Goal: Complete application form

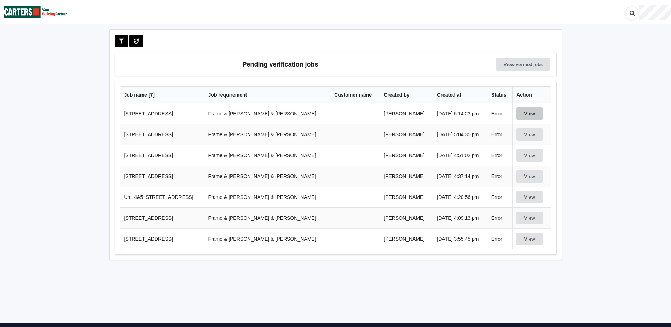
click at [522, 111] on button "View" at bounding box center [530, 113] width 26 height 13
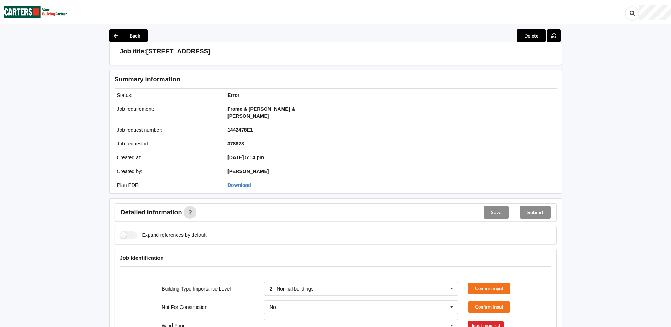
scroll to position [142, 0]
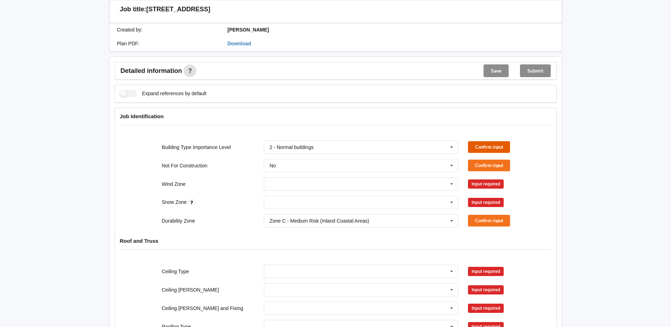
click at [483, 142] on button "Confirm input" at bounding box center [489, 147] width 42 height 12
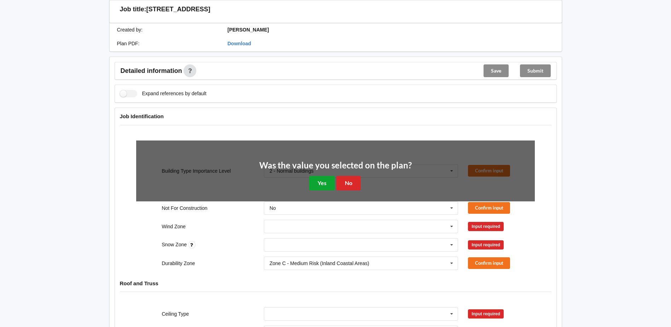
click at [332, 176] on button "Yes" at bounding box center [322, 183] width 26 height 15
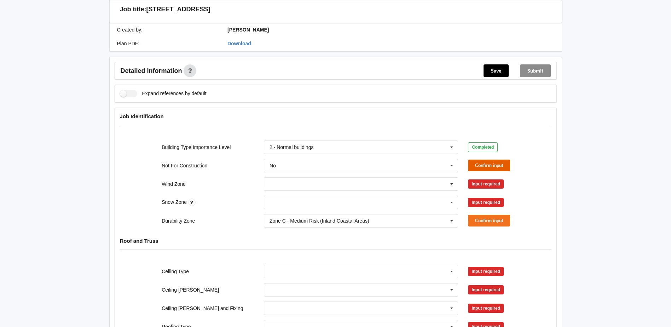
click at [499, 160] on button "Confirm input" at bounding box center [489, 166] width 42 height 12
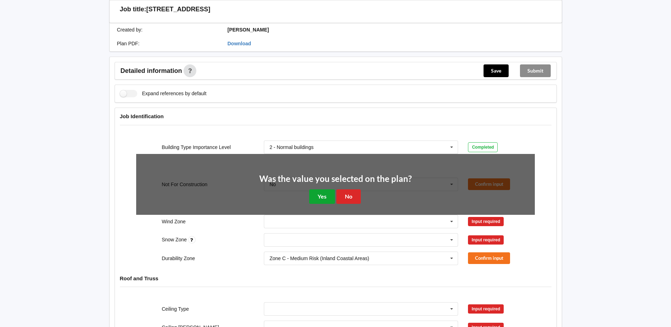
drag, startPoint x: 320, startPoint y: 184, endPoint x: 324, endPoint y: 184, distance: 4.3
click at [320, 189] on button "Yes" at bounding box center [322, 196] width 26 height 15
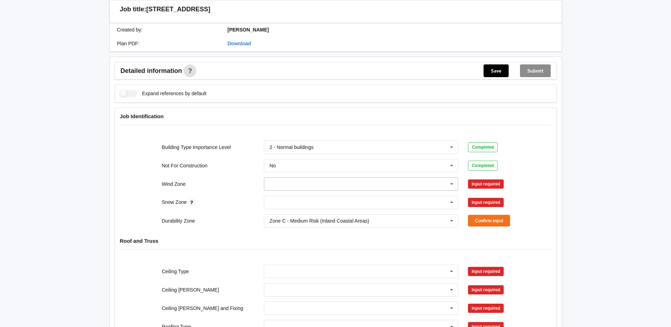
click at [450, 178] on icon at bounding box center [452, 184] width 11 height 13
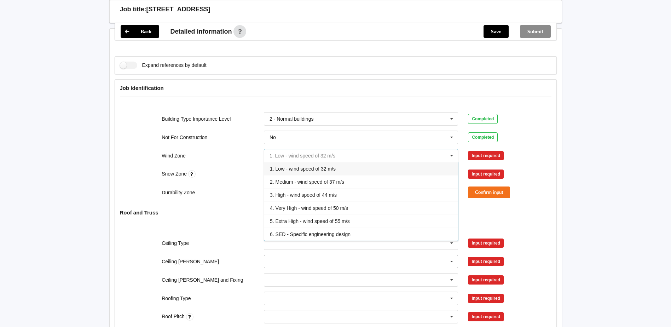
scroll to position [212, 0]
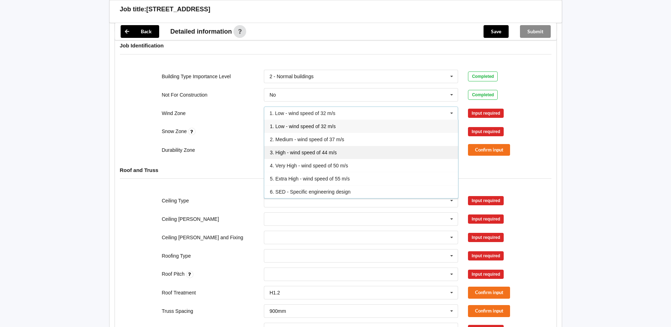
click at [305, 149] on div "3. High - wind speed of 44 m/s" at bounding box center [361, 152] width 194 height 13
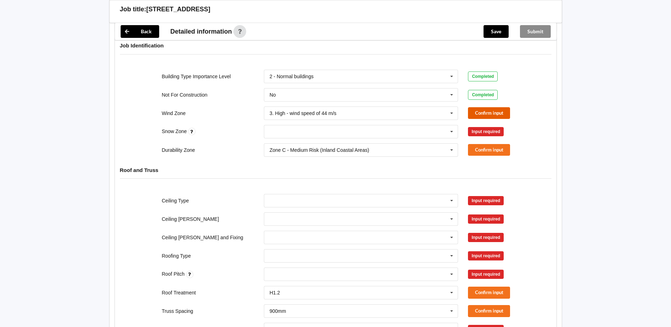
click at [491, 108] on button "Confirm input" at bounding box center [489, 113] width 42 height 12
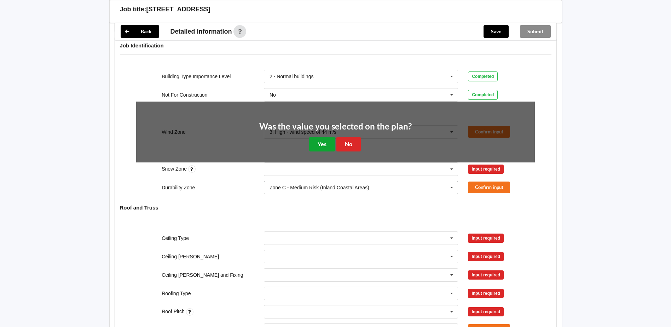
click at [329, 139] on button "Yes" at bounding box center [322, 144] width 26 height 15
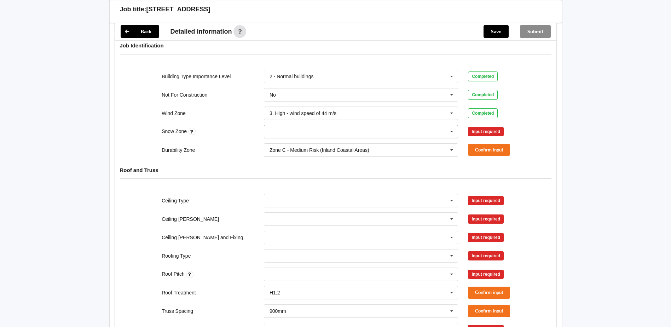
click at [450, 125] on icon at bounding box center [452, 131] width 11 height 13
click at [306, 140] on div "N0" at bounding box center [361, 144] width 194 height 13
click at [451, 194] on icon at bounding box center [452, 200] width 11 height 13
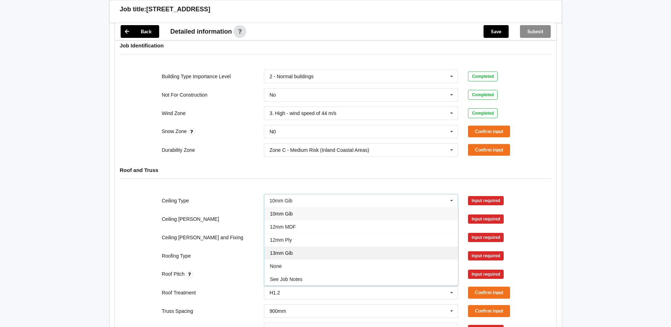
click at [291, 250] on span "13mm Gib" at bounding box center [281, 253] width 23 height 6
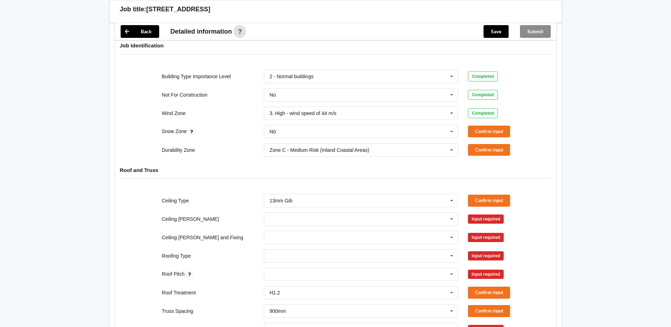
click at [488, 214] on div "Input required" at bounding box center [486, 218] width 36 height 9
click at [453, 214] on icon at bounding box center [452, 219] width 11 height 13
click at [283, 255] on span "600mm" at bounding box center [278, 258] width 17 height 6
click at [451, 232] on icon at bounding box center [452, 237] width 11 height 13
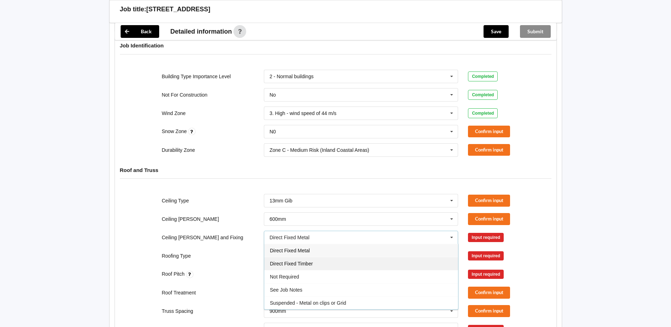
click at [301, 261] on span "Direct Fixed Timber" at bounding box center [291, 264] width 43 height 6
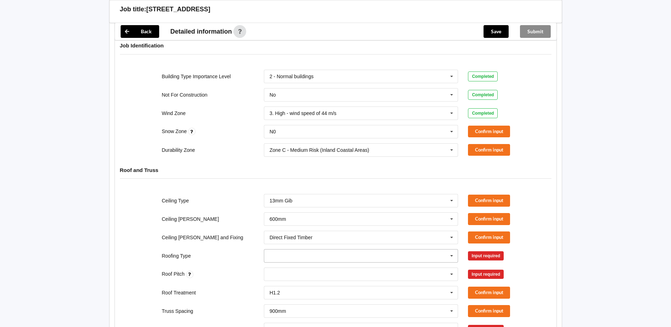
click at [450, 250] on icon at bounding box center [452, 255] width 11 height 13
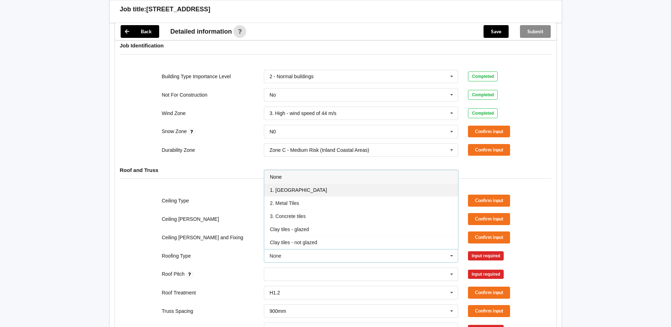
click at [288, 187] on span "1. [GEOGRAPHIC_DATA]" at bounding box center [298, 190] width 57 height 6
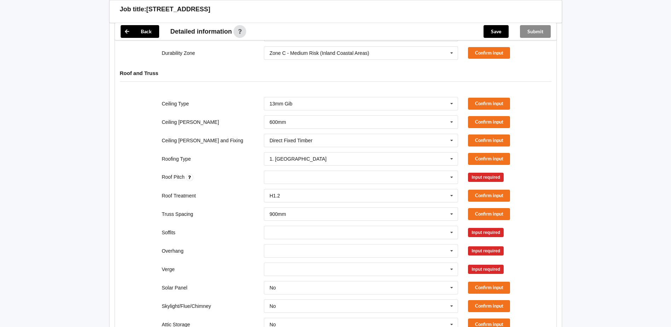
scroll to position [318, 0]
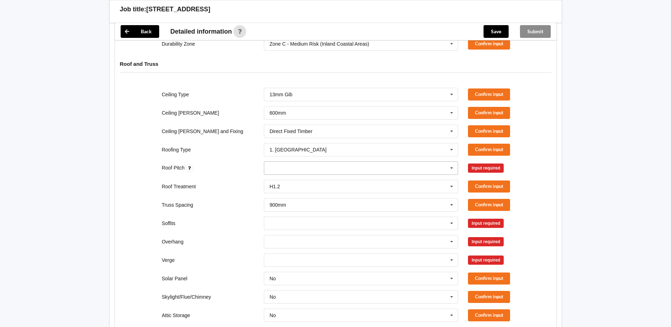
click at [451, 162] on icon at bounding box center [452, 168] width 11 height 13
type input "17.5"
click at [298, 175] on div "Add 17.5" at bounding box center [361, 180] width 194 height 13
click at [449, 217] on icon at bounding box center [452, 223] width 11 height 13
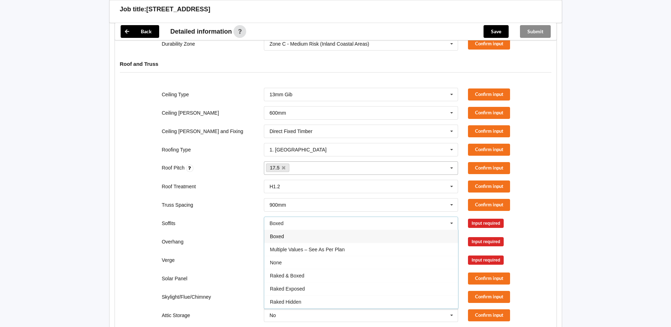
click at [298, 230] on div "Boxed" at bounding box center [361, 236] width 194 height 13
click at [449, 235] on icon at bounding box center [452, 241] width 11 height 13
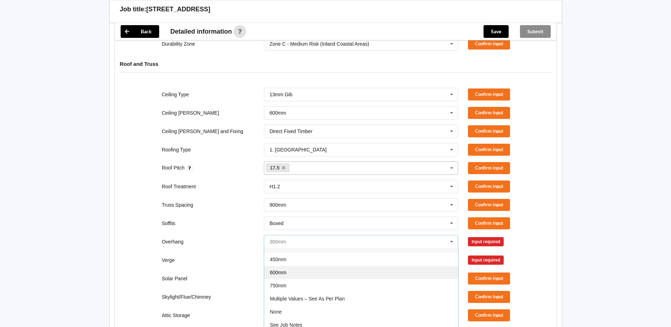
scroll to position [13, 0]
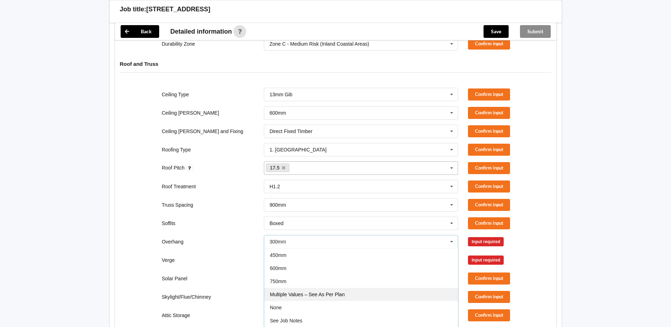
click at [286, 292] on span "Multiple Values – See As Per Plan" at bounding box center [307, 295] width 75 height 6
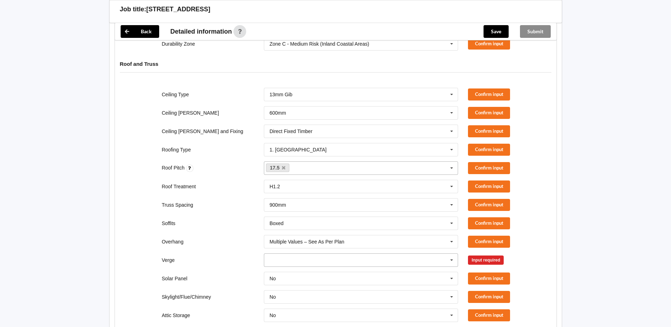
click at [451, 254] on icon at bounding box center [452, 260] width 11 height 13
click at [286, 240] on div "No Verge" at bounding box center [361, 246] width 194 height 13
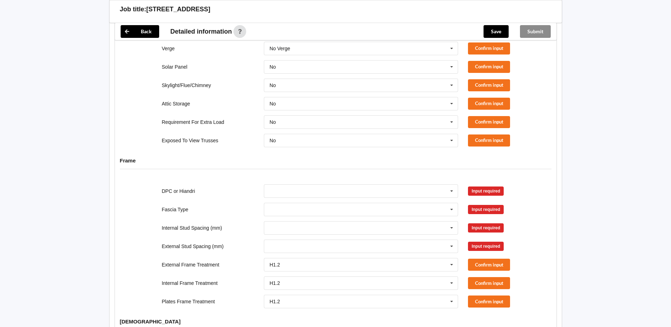
scroll to position [531, 0]
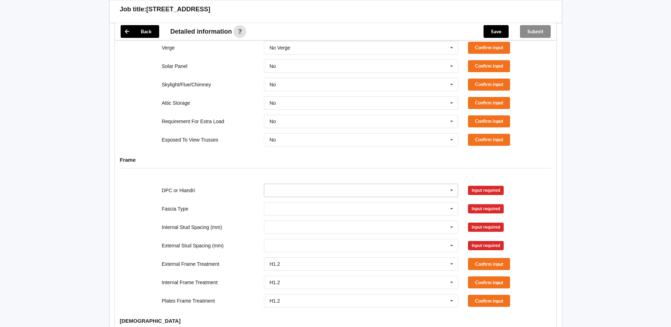
click at [452, 184] on icon at bounding box center [452, 190] width 11 height 13
click at [281, 199] on div "DPC Fitted" at bounding box center [361, 203] width 194 height 13
click at [452, 202] on icon at bounding box center [452, 208] width 11 height 13
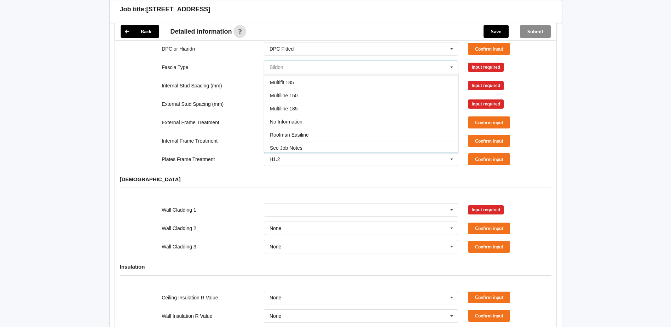
scroll to position [200, 0]
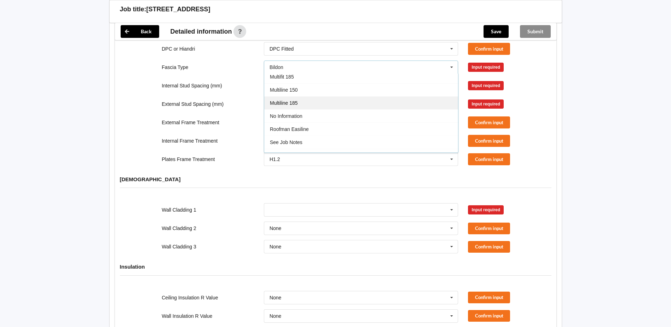
click at [292, 100] on span "Multiline 185" at bounding box center [284, 103] width 28 height 6
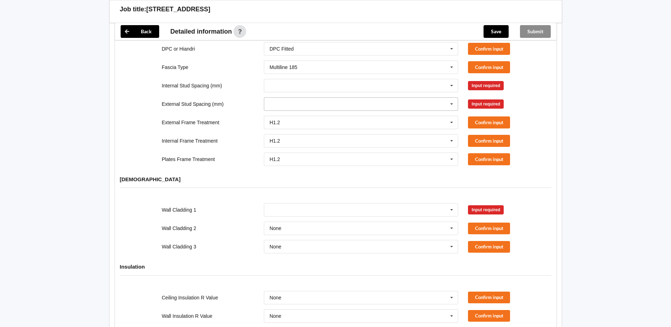
click at [452, 99] on icon at bounding box center [452, 104] width 11 height 13
click at [336, 167] on span "Multiple Values – See As Per Plan" at bounding box center [307, 170] width 75 height 6
click at [450, 80] on icon at bounding box center [452, 85] width 11 height 13
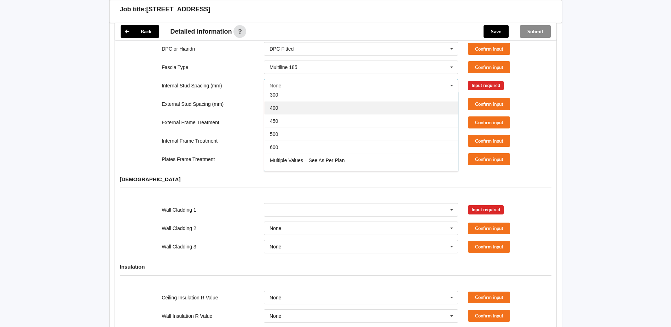
scroll to position [26, 0]
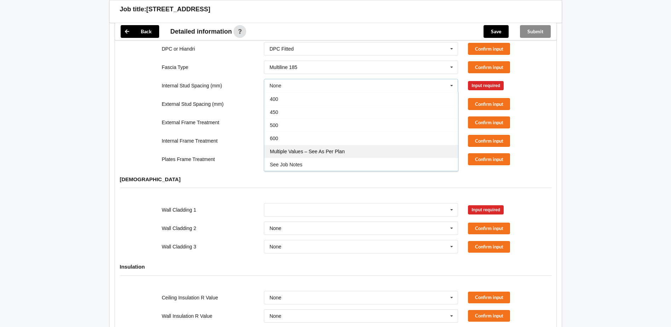
click at [334, 149] on span "Multiple Values – See As Per Plan" at bounding box center [307, 152] width 75 height 6
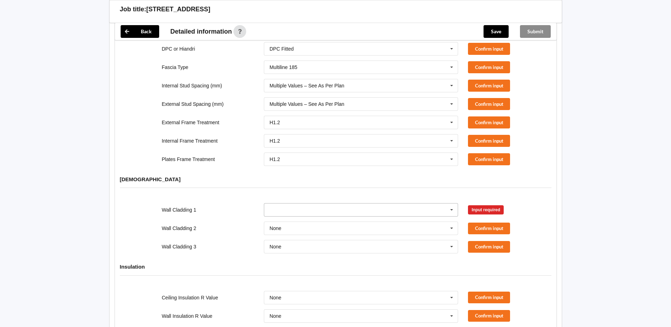
click at [451, 204] on icon at bounding box center [452, 209] width 11 height 13
click at [301, 217] on div "Axon Panel" at bounding box center [361, 222] width 194 height 13
click at [477, 204] on button "Confirm input" at bounding box center [489, 210] width 42 height 12
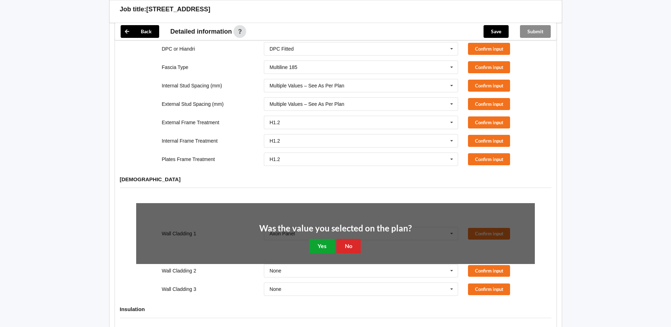
drag, startPoint x: 322, startPoint y: 239, endPoint x: 343, endPoint y: 234, distance: 20.8
click at [322, 240] on button "Yes" at bounding box center [322, 246] width 26 height 15
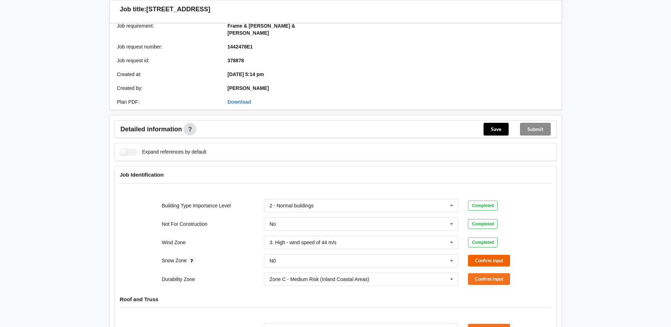
scroll to position [214, 0]
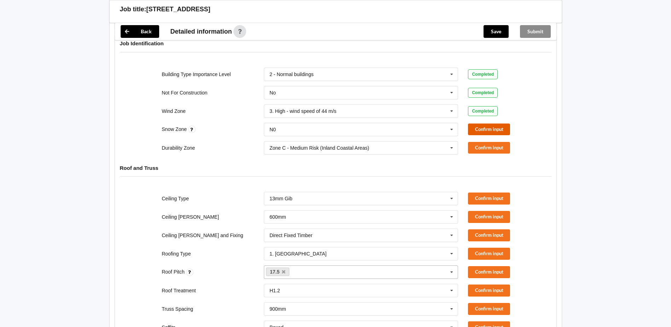
click at [498, 123] on button "Confirm input" at bounding box center [489, 129] width 42 height 12
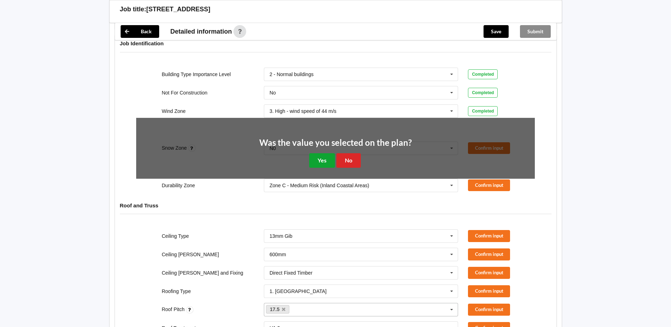
drag, startPoint x: 321, startPoint y: 155, endPoint x: 329, endPoint y: 156, distance: 8.2
click at [322, 155] on button "Yes" at bounding box center [322, 160] width 26 height 15
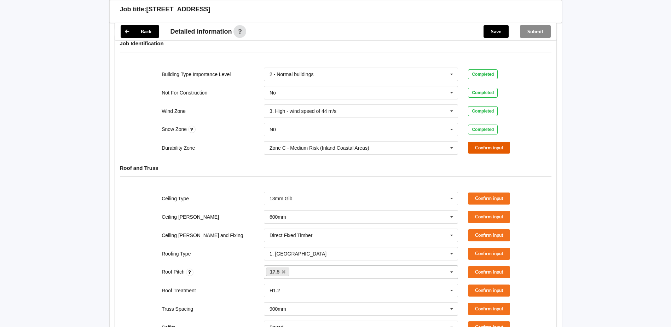
click at [483, 142] on button "Confirm input" at bounding box center [489, 148] width 42 height 12
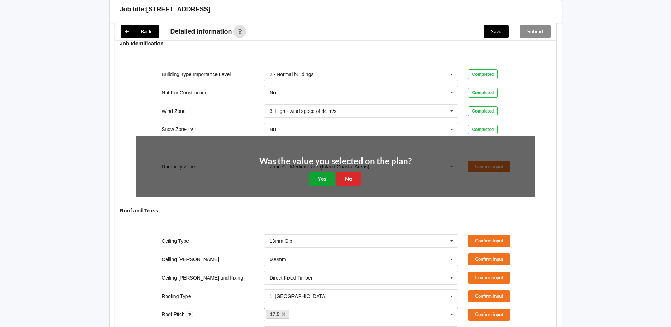
click at [326, 172] on button "Yes" at bounding box center [322, 179] width 26 height 15
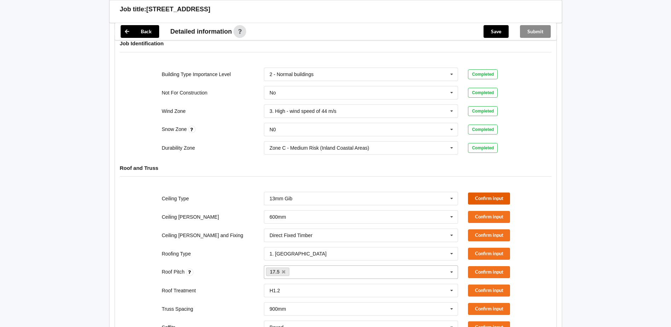
click at [478, 192] on button "Confirm input" at bounding box center [489, 198] width 42 height 12
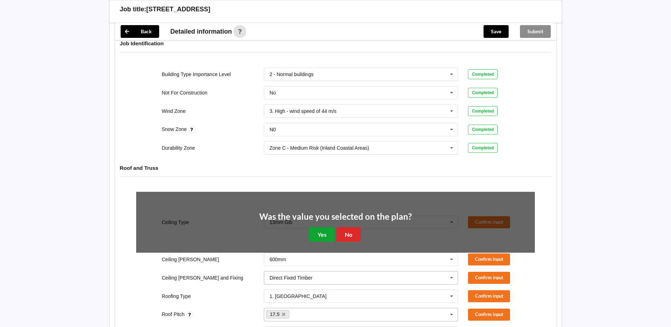
click at [329, 227] on button "Yes" at bounding box center [322, 234] width 26 height 15
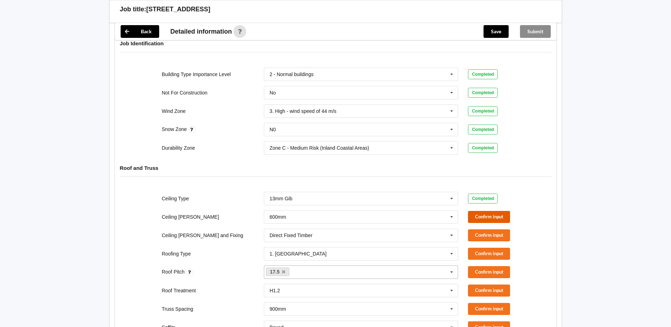
click at [479, 211] on button "Confirm input" at bounding box center [489, 217] width 42 height 12
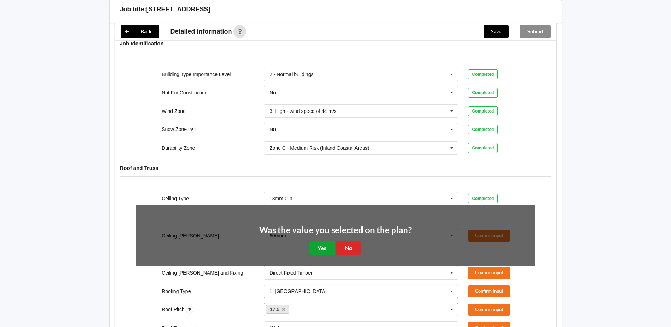
drag, startPoint x: 315, startPoint y: 239, endPoint x: 332, endPoint y: 241, distance: 16.4
click at [324, 241] on button "Yes" at bounding box center [322, 248] width 26 height 15
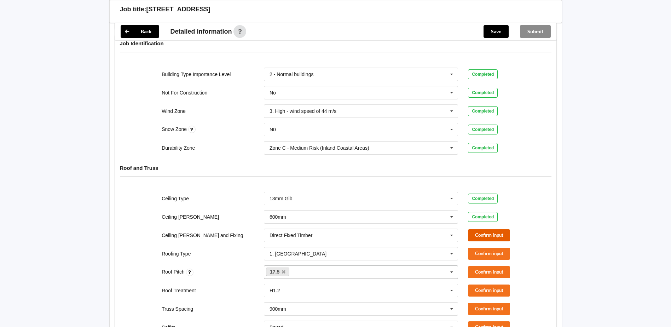
click at [473, 229] on button "Confirm input" at bounding box center [489, 235] width 42 height 12
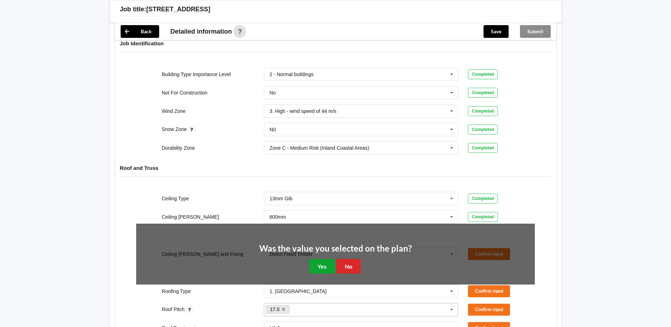
click at [316, 259] on button "Yes" at bounding box center [322, 266] width 26 height 15
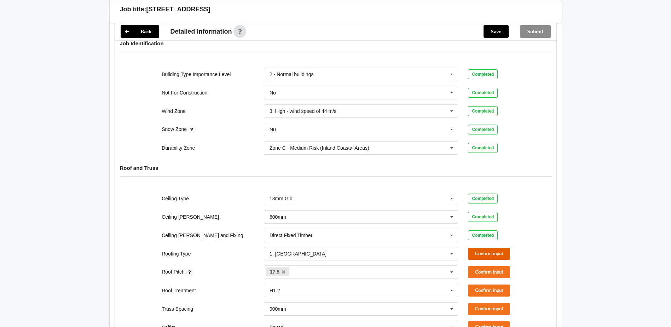
click at [485, 248] on button "Confirm input" at bounding box center [489, 254] width 42 height 12
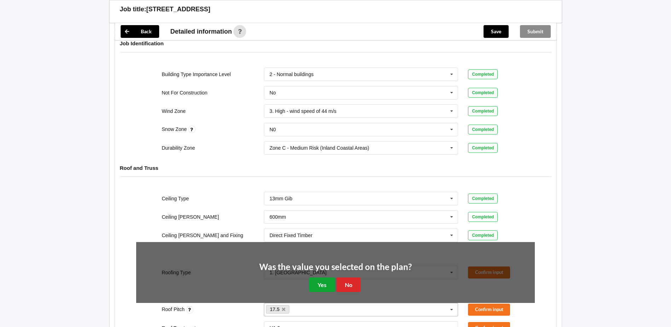
drag, startPoint x: 324, startPoint y: 274, endPoint x: 384, endPoint y: 269, distance: 59.6
click at [326, 277] on button "Yes" at bounding box center [322, 284] width 26 height 15
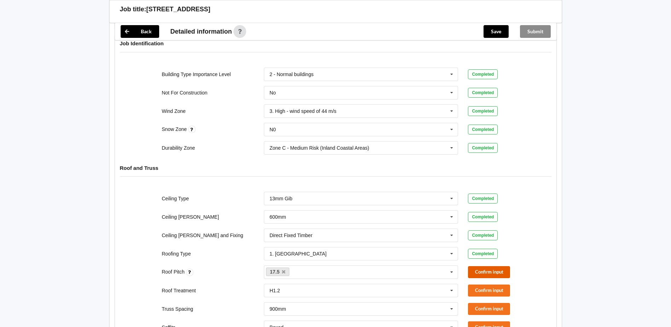
click at [470, 266] on button "Confirm input" at bounding box center [489, 272] width 42 height 12
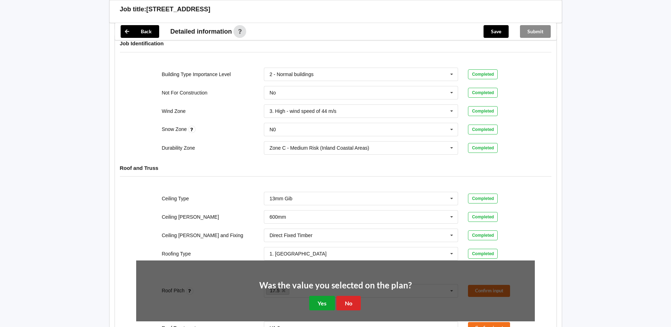
drag, startPoint x: 318, startPoint y: 293, endPoint x: 335, endPoint y: 290, distance: 16.9
click at [319, 296] on button "Yes" at bounding box center [322, 303] width 26 height 15
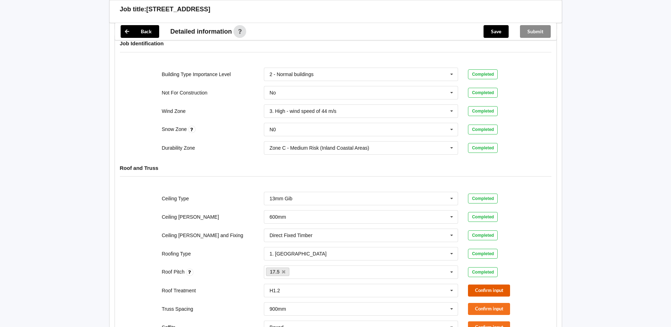
click at [476, 284] on button "Confirm input" at bounding box center [489, 290] width 42 height 12
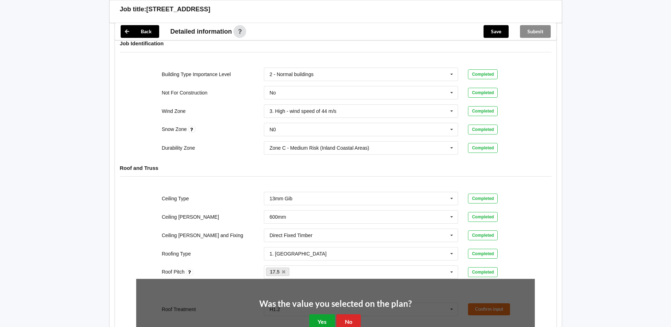
click at [324, 314] on button "Yes" at bounding box center [322, 321] width 26 height 15
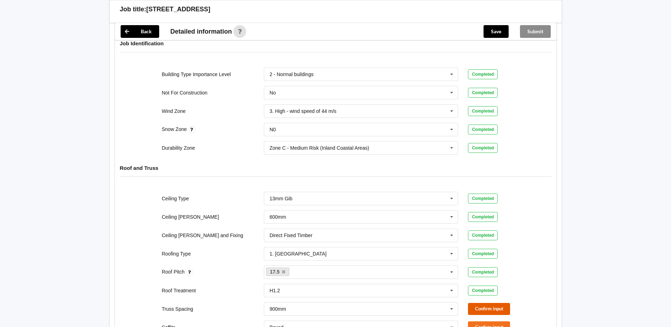
click at [471, 303] on button "Confirm input" at bounding box center [489, 309] width 42 height 12
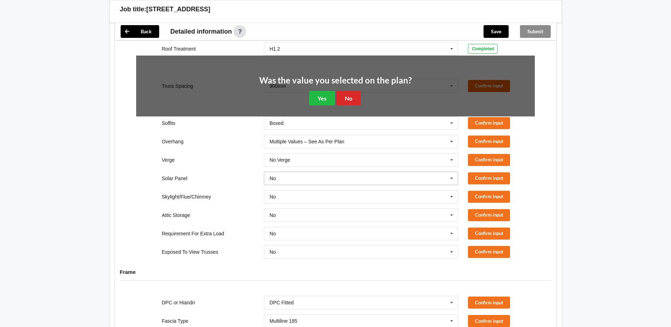
scroll to position [462, 0]
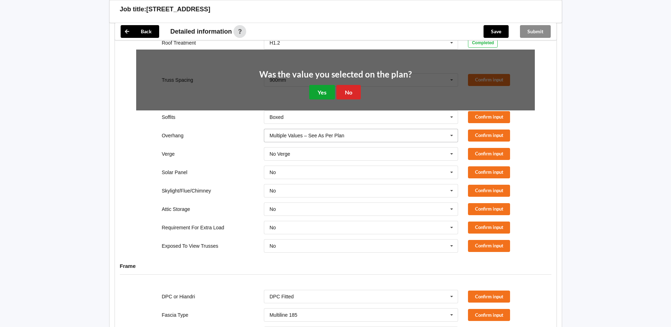
click at [327, 85] on button "Yes" at bounding box center [322, 92] width 26 height 15
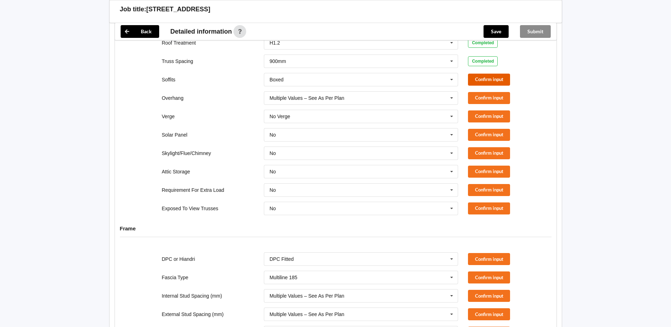
click at [499, 74] on button "Confirm input" at bounding box center [489, 80] width 42 height 12
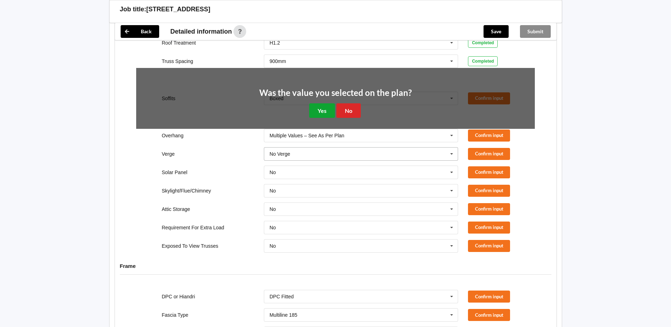
click at [325, 107] on button "Yes" at bounding box center [322, 110] width 26 height 15
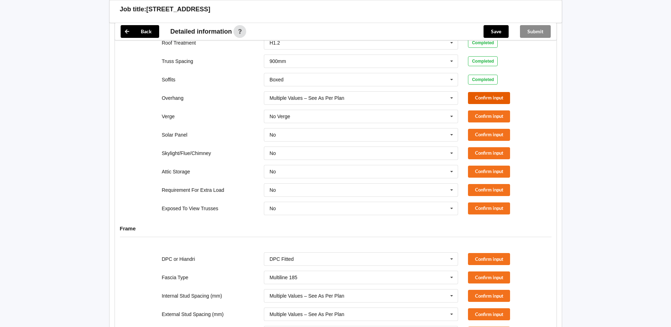
click at [505, 92] on button "Confirm input" at bounding box center [489, 98] width 42 height 12
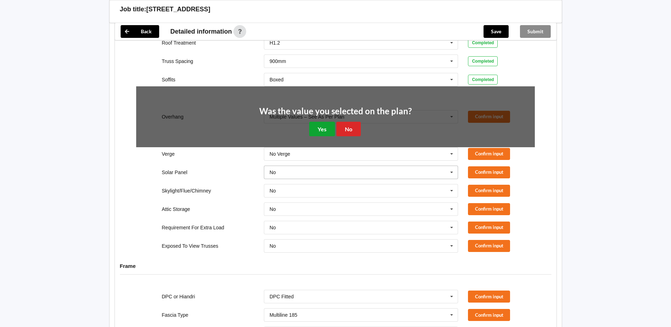
click at [325, 122] on button "Yes" at bounding box center [322, 129] width 26 height 15
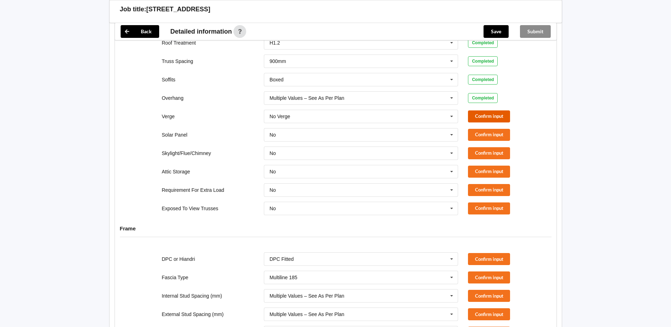
click at [478, 110] on button "Confirm input" at bounding box center [489, 116] width 42 height 12
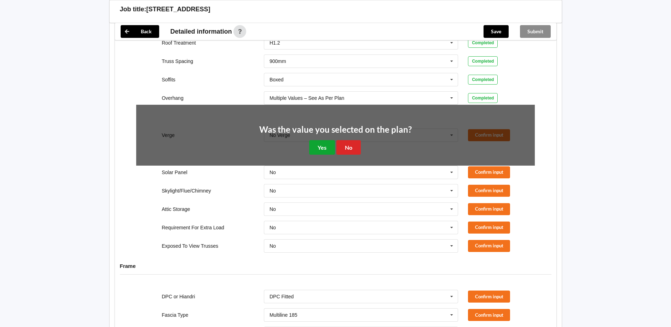
drag, startPoint x: 316, startPoint y: 134, endPoint x: 320, endPoint y: 135, distance: 3.7
click at [317, 140] on button "Yes" at bounding box center [322, 147] width 26 height 15
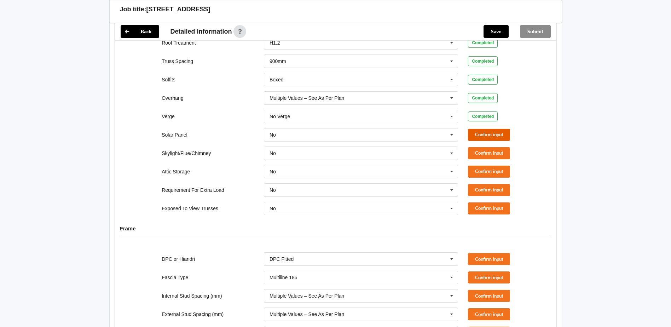
click at [491, 129] on button "Confirm input" at bounding box center [489, 135] width 42 height 12
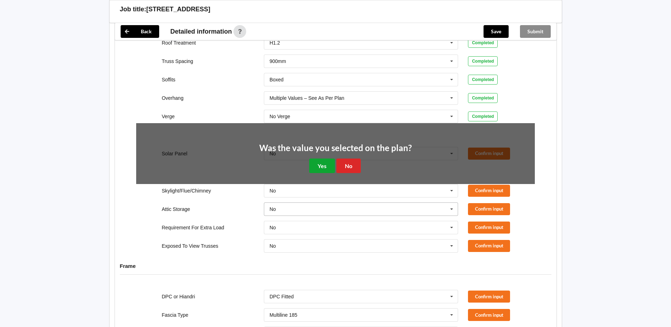
drag, startPoint x: 317, startPoint y: 162, endPoint x: 328, endPoint y: 160, distance: 11.5
click at [317, 162] on button "Yes" at bounding box center [322, 166] width 26 height 15
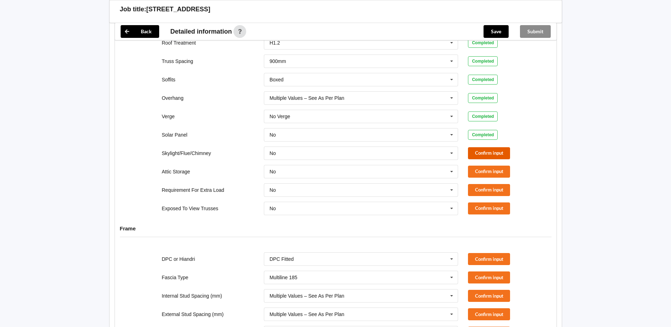
click at [492, 147] on button "Confirm input" at bounding box center [489, 153] width 42 height 12
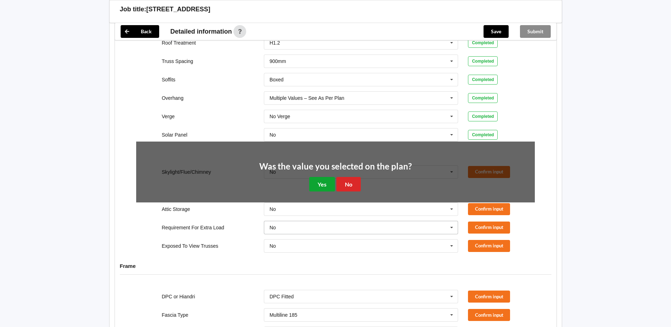
drag, startPoint x: 322, startPoint y: 179, endPoint x: 331, endPoint y: 177, distance: 9.4
click at [322, 179] on button "Yes" at bounding box center [322, 184] width 26 height 15
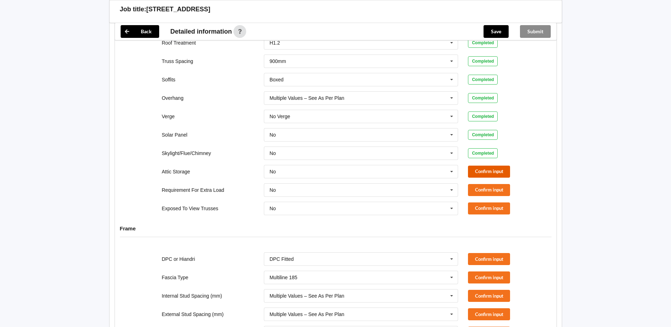
click at [485, 166] on button "Confirm input" at bounding box center [489, 172] width 42 height 12
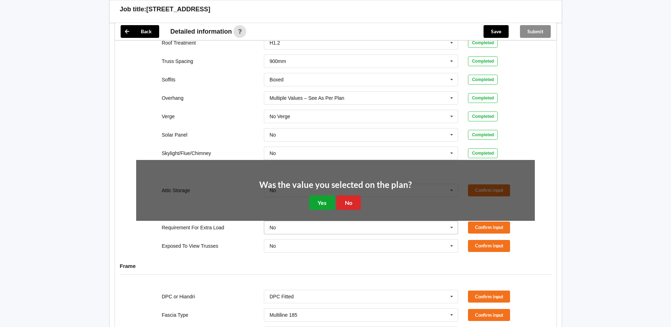
drag, startPoint x: 329, startPoint y: 199, endPoint x: 380, endPoint y: 180, distance: 55.1
click at [333, 199] on button "Yes" at bounding box center [322, 202] width 26 height 15
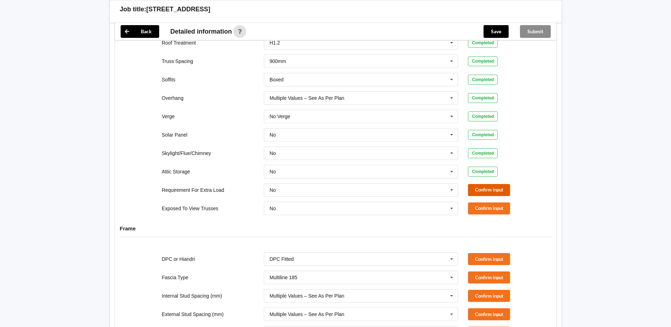
click at [484, 184] on button "Confirm input" at bounding box center [489, 190] width 42 height 12
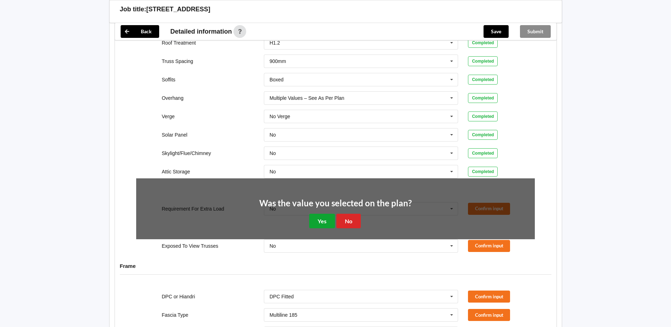
click at [321, 218] on button "Yes" at bounding box center [322, 221] width 26 height 15
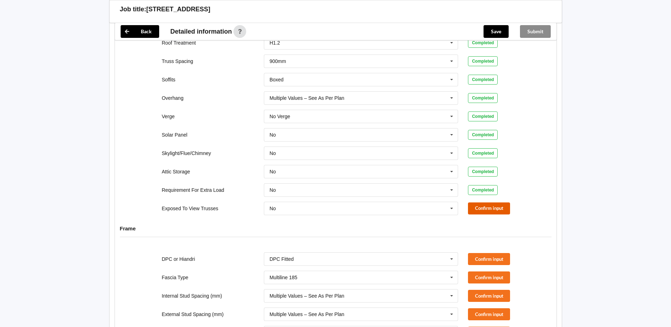
click at [482, 205] on button "Confirm input" at bounding box center [489, 208] width 42 height 12
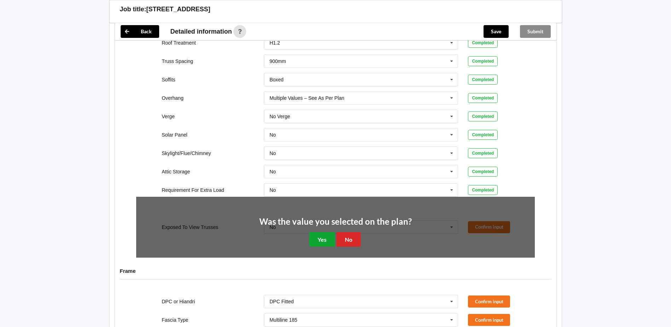
drag, startPoint x: 329, startPoint y: 234, endPoint x: 333, endPoint y: 236, distance: 4.0
click at [330, 234] on button "Yes" at bounding box center [322, 239] width 26 height 15
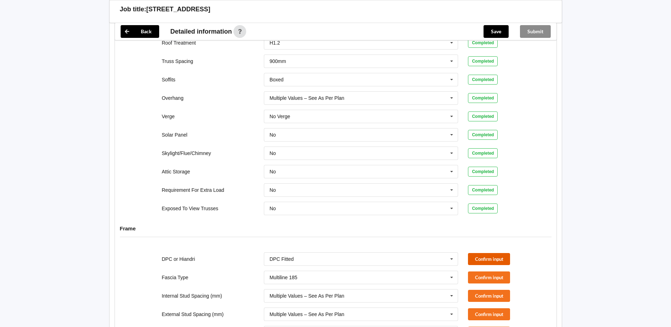
click at [479, 253] on button "Confirm input" at bounding box center [489, 259] width 42 height 12
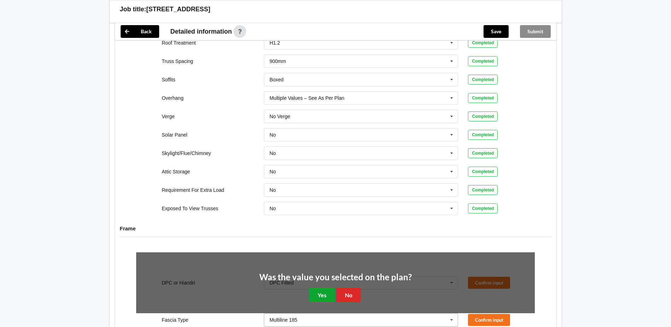
drag, startPoint x: 323, startPoint y: 290, endPoint x: 333, endPoint y: 276, distance: 17.4
click at [323, 291] on button "Yes" at bounding box center [322, 295] width 26 height 15
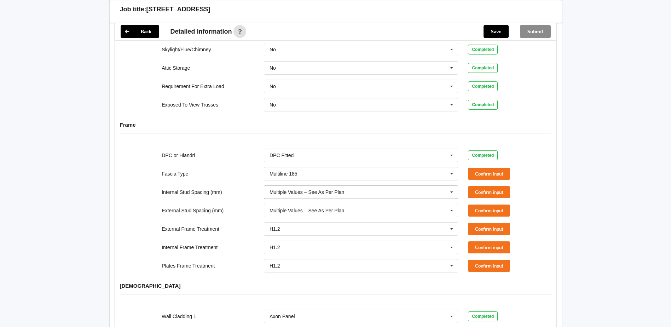
scroll to position [568, 0]
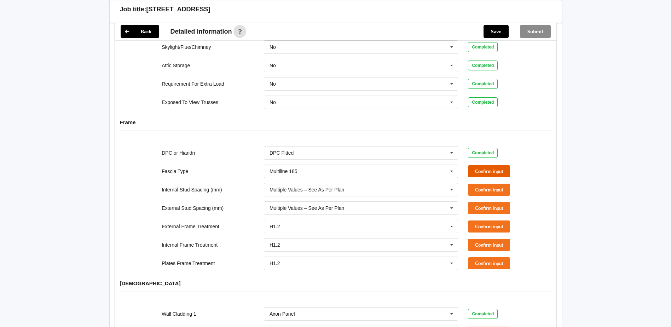
click at [480, 165] on button "Confirm input" at bounding box center [489, 171] width 42 height 12
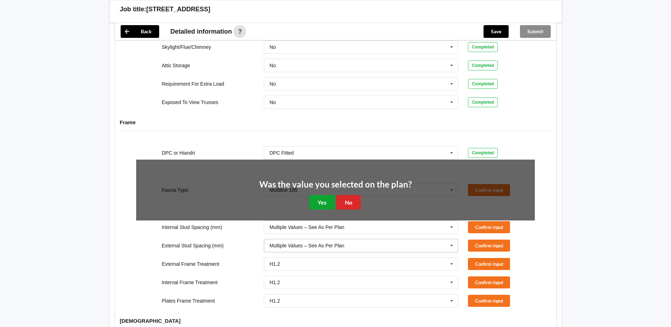
drag, startPoint x: 319, startPoint y: 196, endPoint x: 334, endPoint y: 194, distance: 15.0
click at [320, 196] on button "Yes" at bounding box center [322, 202] width 26 height 15
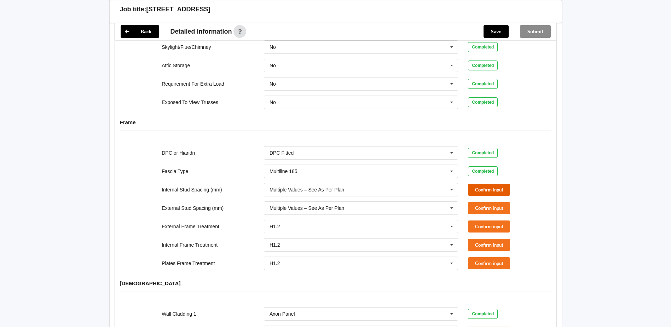
click at [470, 184] on button "Confirm input" at bounding box center [489, 190] width 42 height 12
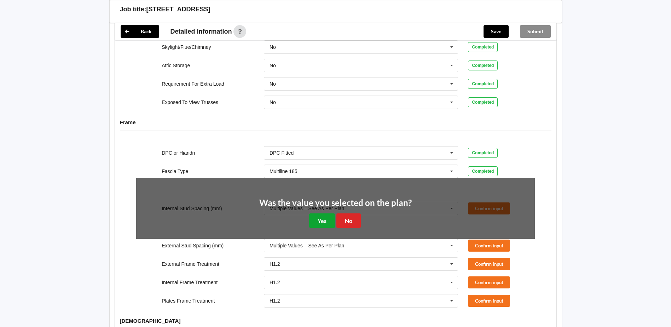
drag, startPoint x: 325, startPoint y: 215, endPoint x: 332, endPoint y: 214, distance: 6.9
click at [326, 215] on button "Yes" at bounding box center [322, 220] width 26 height 15
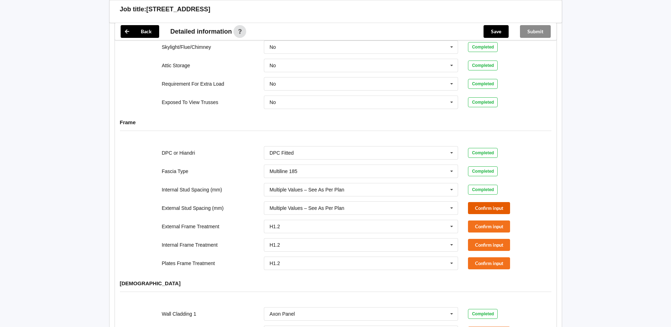
click at [471, 202] on button "Confirm input" at bounding box center [489, 208] width 42 height 12
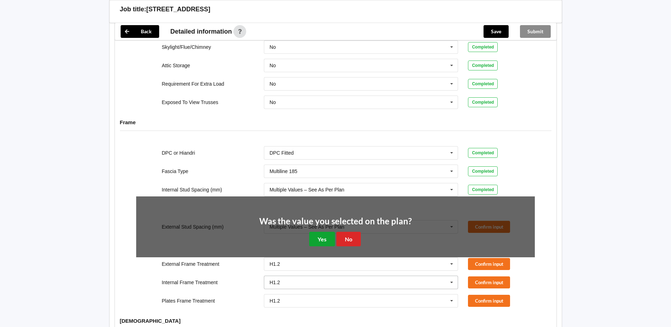
click at [331, 234] on button "Yes" at bounding box center [322, 239] width 26 height 15
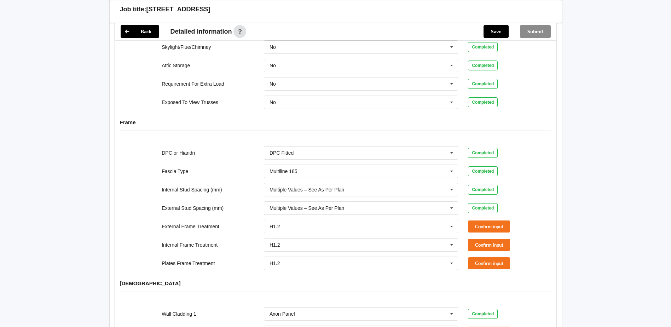
click at [476, 215] on div "External Frame Treatment H1.2 H1.2 H3.2 H3.2 to wet areas only See Job Notes Co…" at bounding box center [335, 226] width 409 height 23
click at [472, 220] on button "Confirm input" at bounding box center [489, 226] width 42 height 12
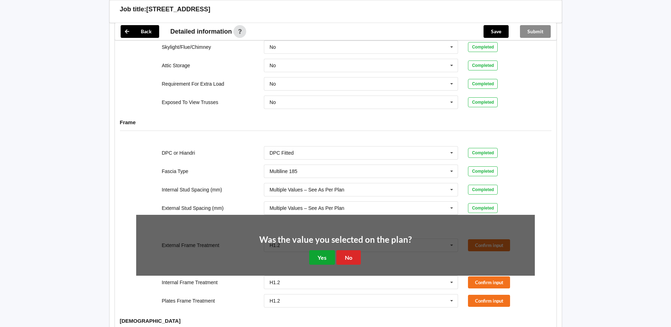
drag, startPoint x: 331, startPoint y: 251, endPoint x: 337, endPoint y: 252, distance: 5.7
click at [331, 252] on button "Yes" at bounding box center [322, 257] width 26 height 15
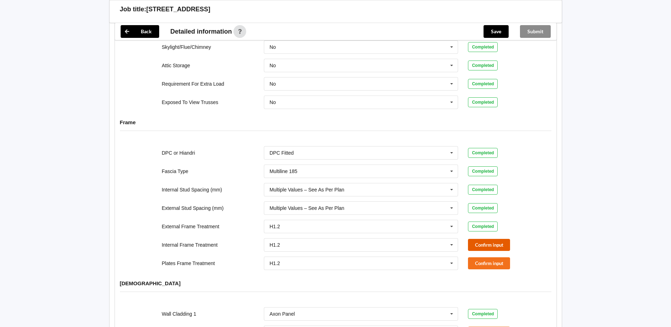
click at [479, 239] on button "Confirm input" at bounding box center [489, 245] width 42 height 12
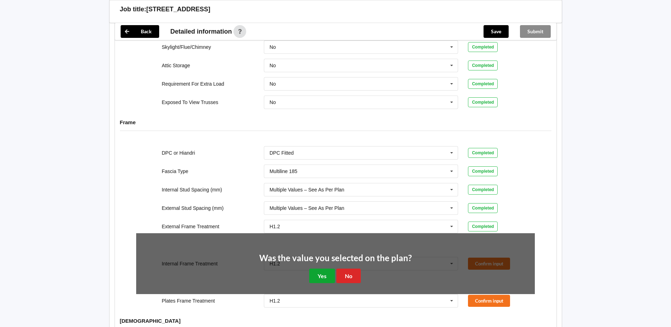
drag, startPoint x: 328, startPoint y: 269, endPoint x: 335, endPoint y: 266, distance: 6.8
click at [330, 270] on button "Yes" at bounding box center [322, 276] width 26 height 15
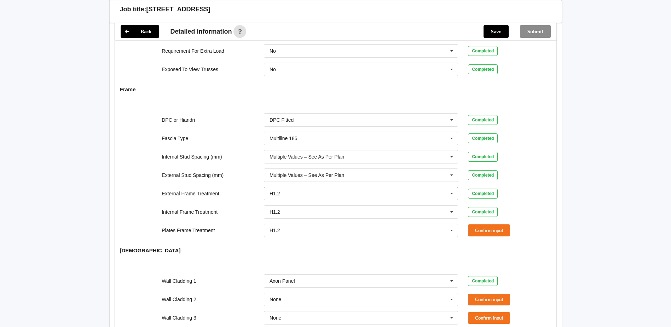
scroll to position [639, 0]
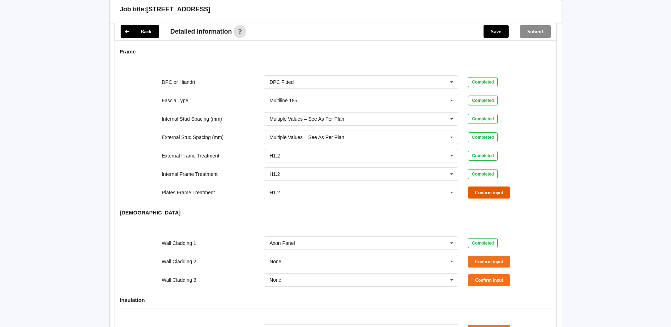
click at [490, 186] on button "Confirm input" at bounding box center [489, 192] width 42 height 12
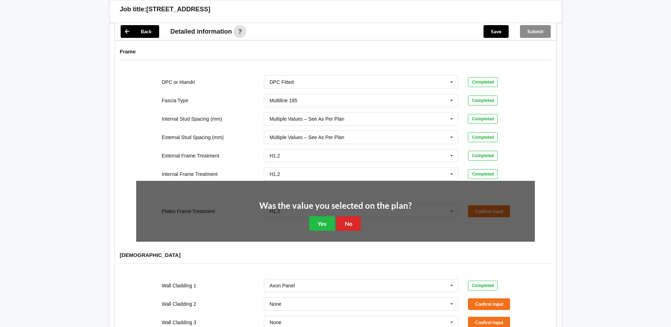
click at [513, 238] on div "DPC or Hiandri DPC Fitted DPC Fitted HIANDRI Fitted Not Required See Job Notes …" at bounding box center [336, 158] width 442 height 176
click at [352, 217] on button "No" at bounding box center [349, 223] width 24 height 15
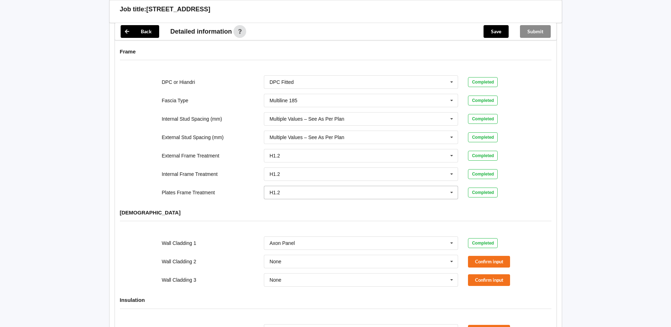
click at [452, 187] on icon at bounding box center [452, 192] width 11 height 13
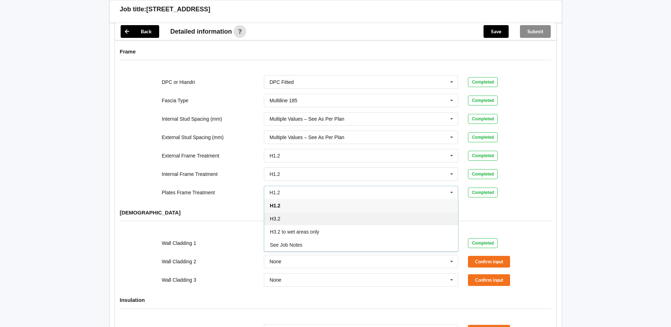
drag, startPoint x: 287, startPoint y: 210, endPoint x: 343, endPoint y: 204, distance: 55.8
click at [287, 212] on div "H3.2" at bounding box center [361, 218] width 194 height 13
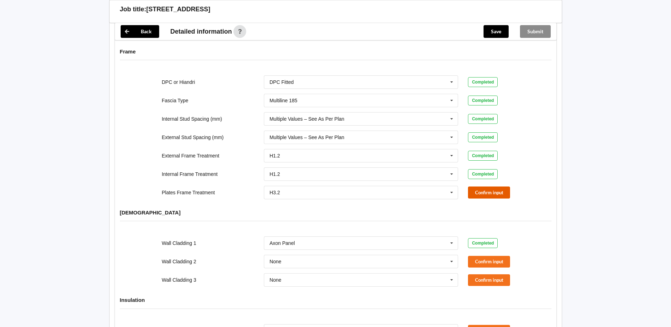
click at [489, 186] on button "Confirm input" at bounding box center [489, 192] width 42 height 12
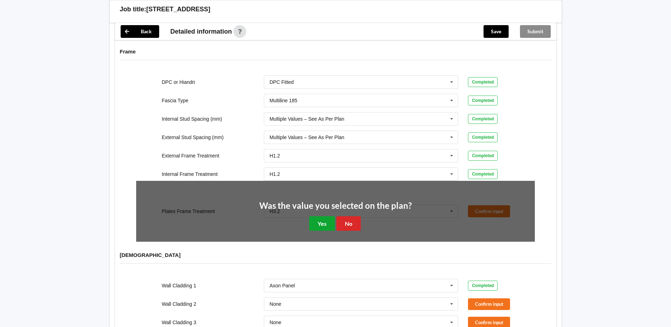
drag, startPoint x: 324, startPoint y: 219, endPoint x: 366, endPoint y: 224, distance: 42.0
click at [324, 219] on button "Yes" at bounding box center [322, 223] width 26 height 15
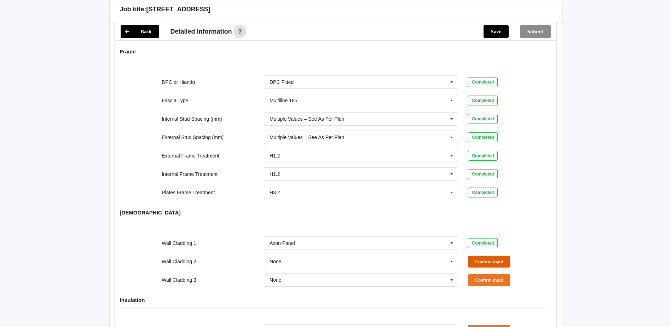
click at [480, 256] on button "Confirm input" at bounding box center [489, 262] width 42 height 12
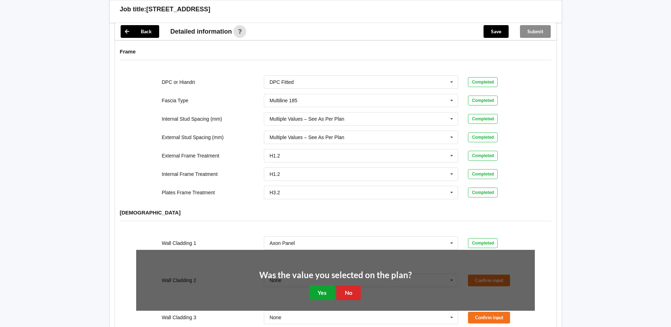
click at [331, 289] on button "Yes" at bounding box center [322, 293] width 26 height 15
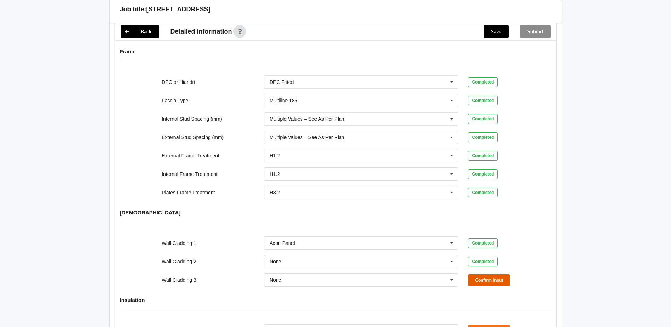
click at [482, 274] on button "Confirm input" at bounding box center [489, 280] width 42 height 12
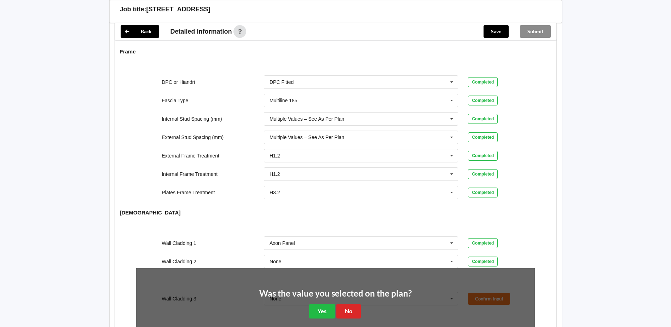
click at [321, 312] on div "Was the value you selected on the plan? Yes No" at bounding box center [335, 303] width 399 height 71
drag, startPoint x: 327, startPoint y: 307, endPoint x: 333, endPoint y: 306, distance: 6.6
click at [327, 307] on button "Yes" at bounding box center [322, 311] width 26 height 15
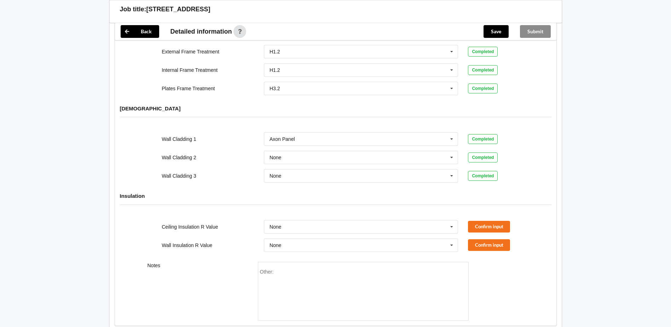
scroll to position [745, 0]
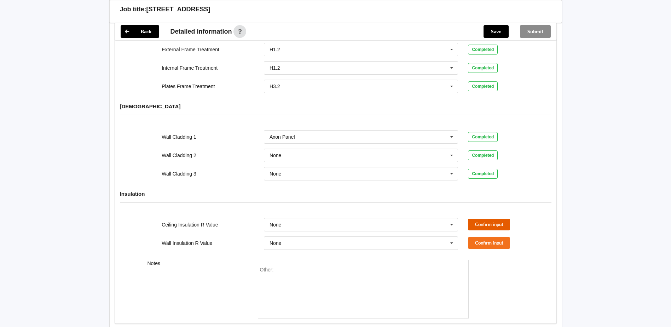
click at [484, 219] on button "Confirm input" at bounding box center [489, 225] width 42 height 12
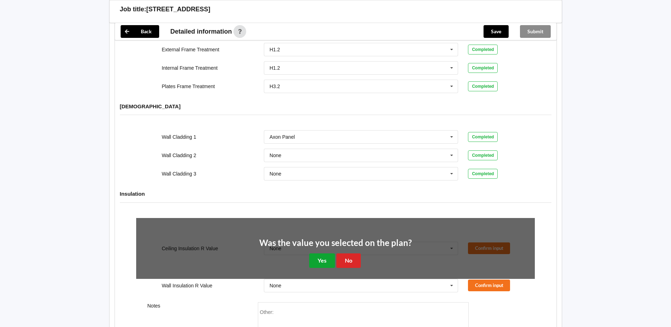
click at [324, 257] on button "Yes" at bounding box center [322, 260] width 26 height 15
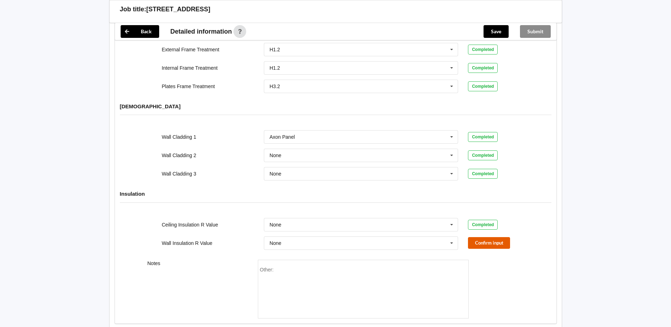
click at [477, 237] on button "Confirm input" at bounding box center [489, 243] width 42 height 12
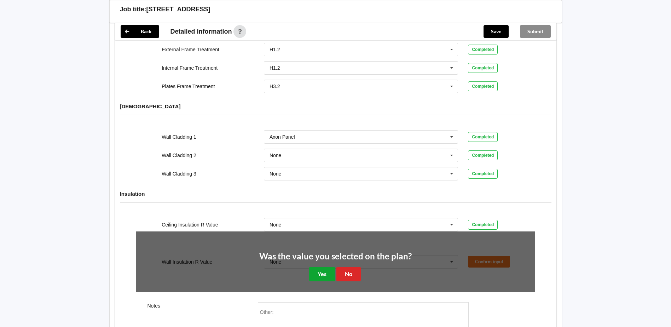
click at [323, 267] on button "Yes" at bounding box center [322, 274] width 26 height 15
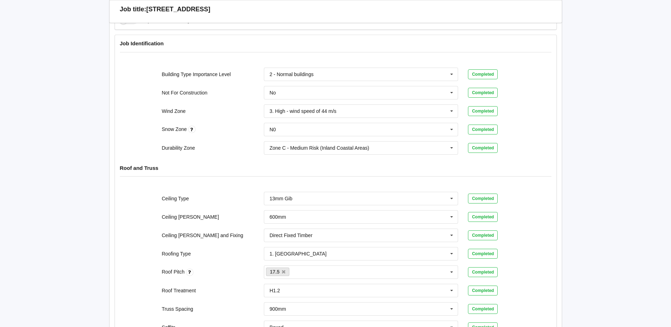
scroll to position [0, 0]
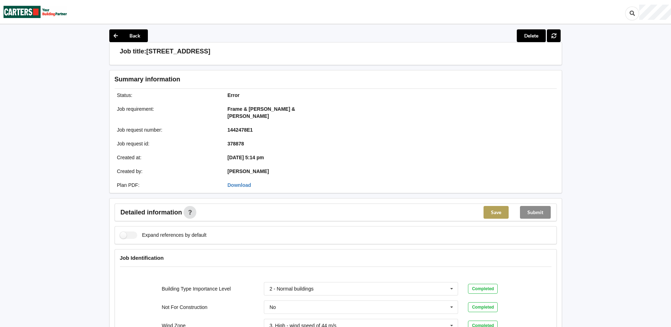
click at [498, 207] on button "Save" at bounding box center [496, 212] width 25 height 13
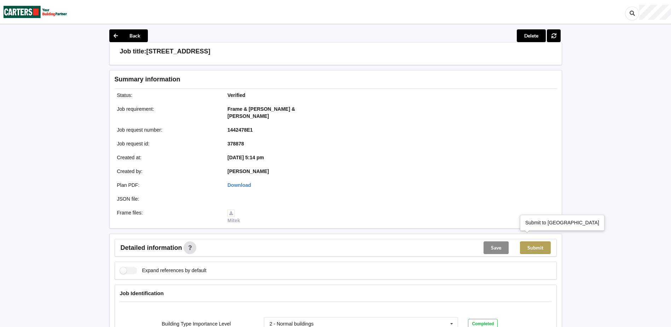
click at [534, 241] on button "Submit" at bounding box center [535, 247] width 31 height 13
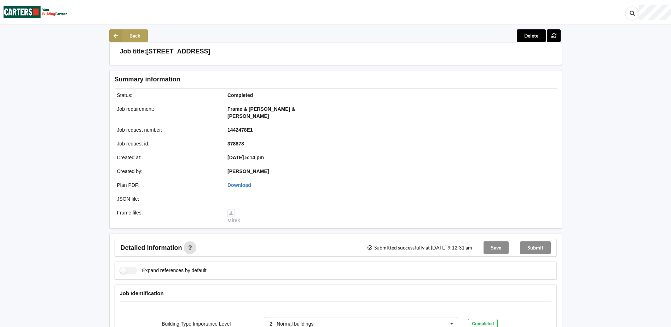
click at [134, 38] on button "Back" at bounding box center [128, 35] width 39 height 13
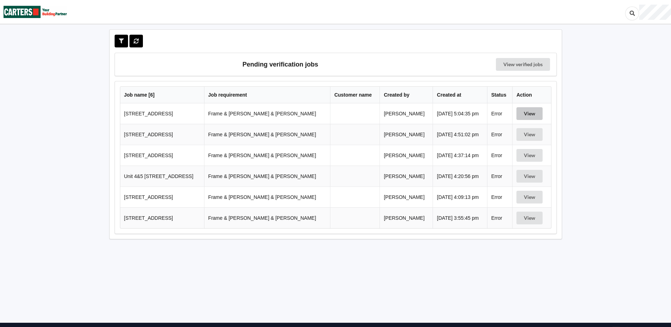
click at [525, 115] on button "View" at bounding box center [530, 113] width 26 height 13
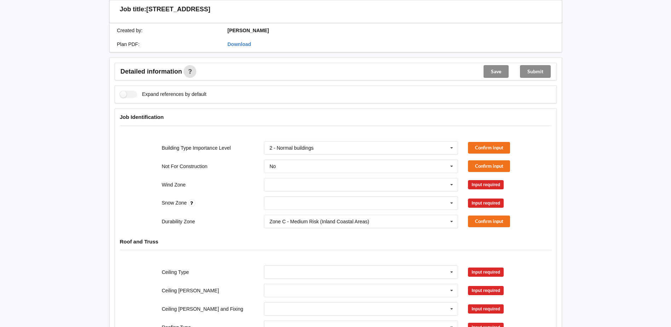
scroll to position [142, 0]
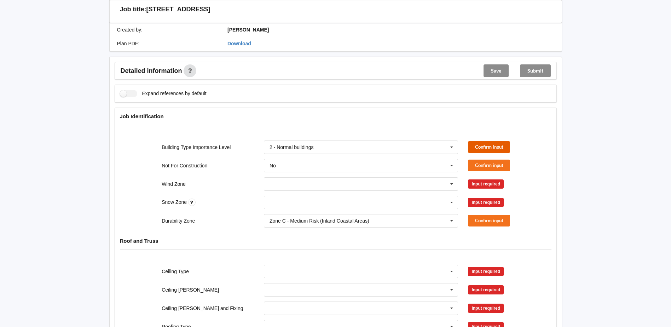
click at [478, 141] on button "Confirm input" at bounding box center [489, 147] width 42 height 12
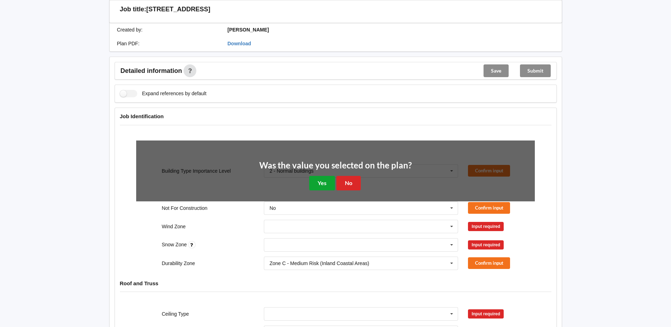
click at [323, 176] on button "Yes" at bounding box center [322, 183] width 26 height 15
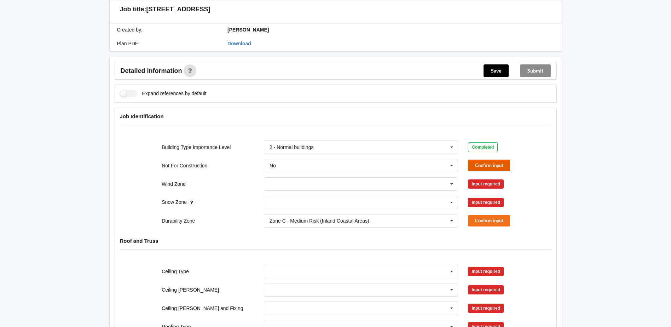
click at [480, 160] on button "Confirm input" at bounding box center [489, 166] width 42 height 12
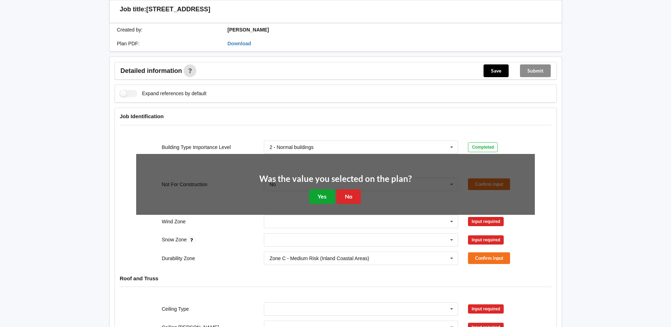
click at [332, 189] on button "Yes" at bounding box center [322, 196] width 26 height 15
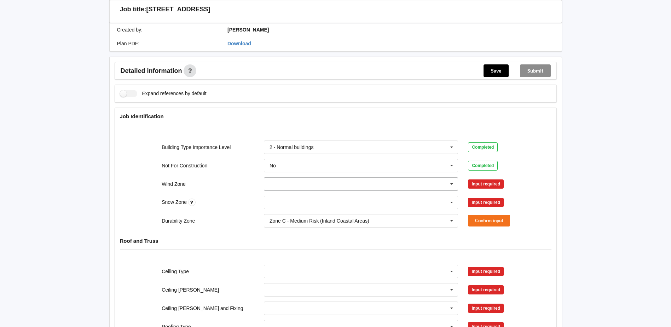
click at [450, 178] on icon at bounding box center [452, 184] width 11 height 13
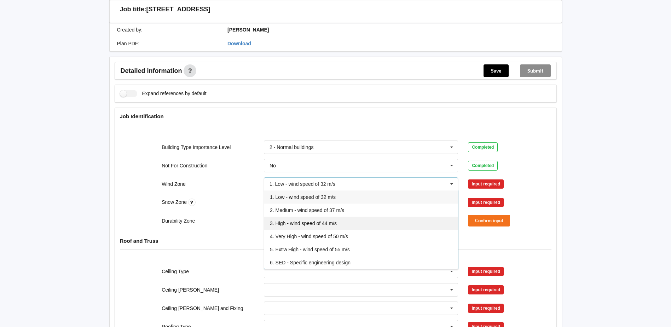
click at [306, 220] on span "3. High - wind speed of 44 m/s" at bounding box center [303, 223] width 67 height 6
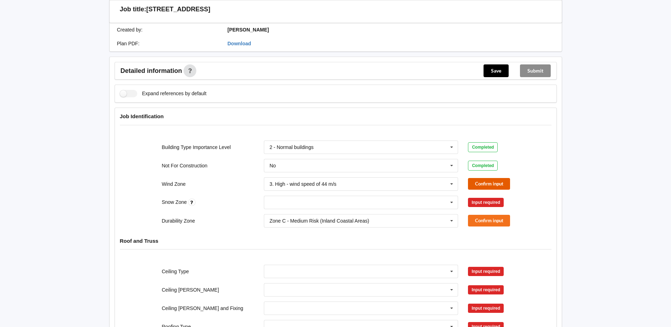
click at [477, 178] on button "Confirm input" at bounding box center [489, 184] width 42 height 12
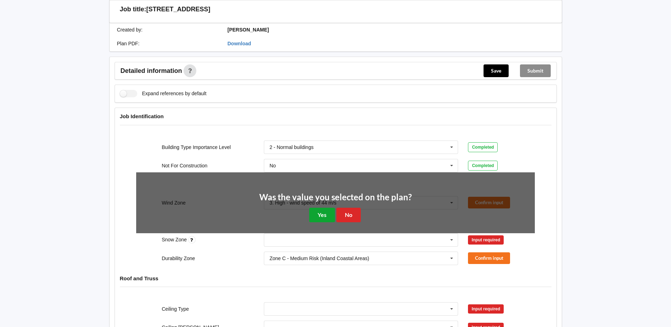
click at [314, 208] on button "Yes" at bounding box center [322, 215] width 26 height 15
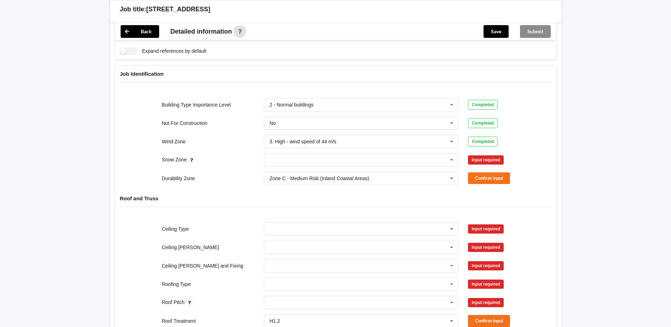
scroll to position [212, 0]
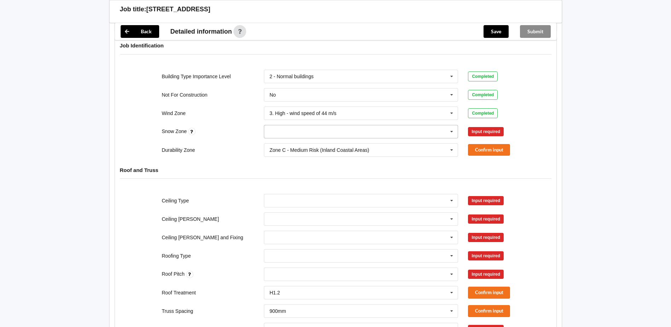
click at [454, 126] on icon at bounding box center [452, 131] width 11 height 13
click at [278, 138] on div "N0" at bounding box center [361, 144] width 194 height 13
click at [479, 126] on button "Confirm input" at bounding box center [489, 132] width 42 height 12
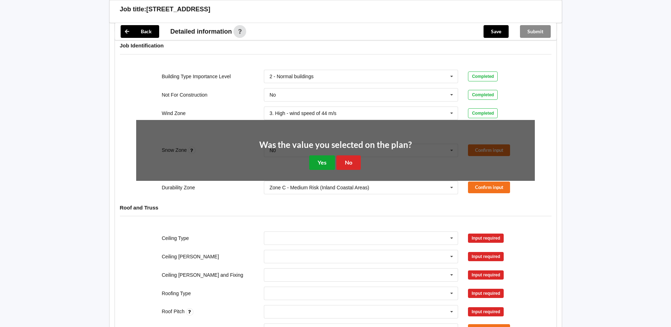
drag, startPoint x: 324, startPoint y: 153, endPoint x: 332, endPoint y: 154, distance: 7.5
click at [325, 155] on button "Yes" at bounding box center [322, 162] width 26 height 15
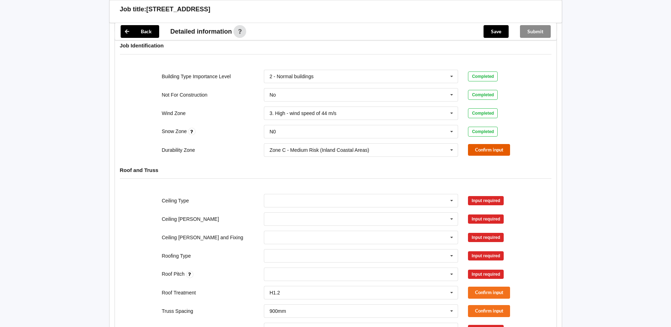
click at [475, 144] on button "Confirm input" at bounding box center [489, 150] width 42 height 12
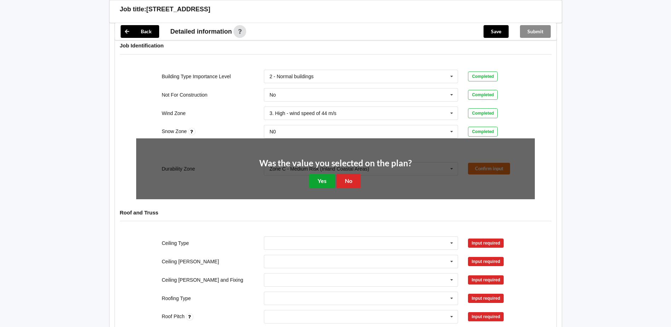
click at [320, 174] on button "Yes" at bounding box center [322, 181] width 26 height 15
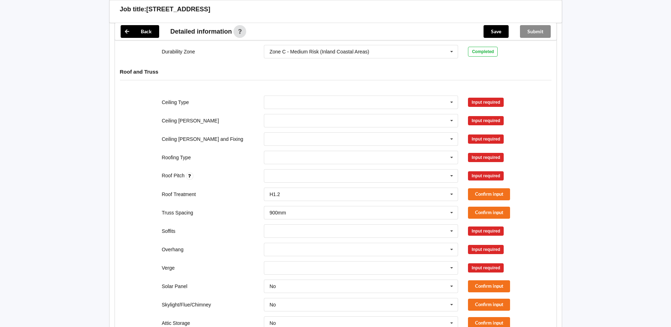
scroll to position [318, 0]
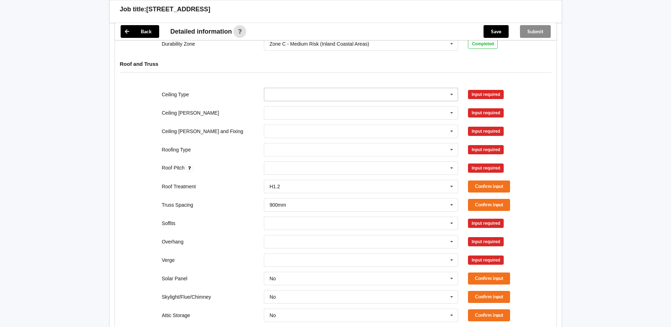
click at [450, 88] on icon at bounding box center [452, 94] width 11 height 13
click at [294, 140] on div "13mm Gib" at bounding box center [361, 146] width 194 height 13
click at [490, 88] on button "Confirm input" at bounding box center [489, 94] width 42 height 12
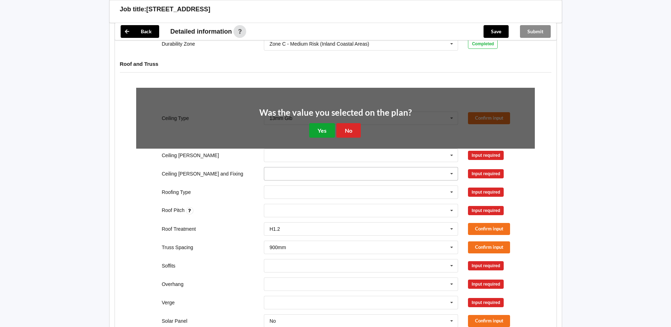
drag, startPoint x: 326, startPoint y: 123, endPoint x: 331, endPoint y: 127, distance: 6.3
click at [329, 127] on button "Yes" at bounding box center [322, 130] width 26 height 15
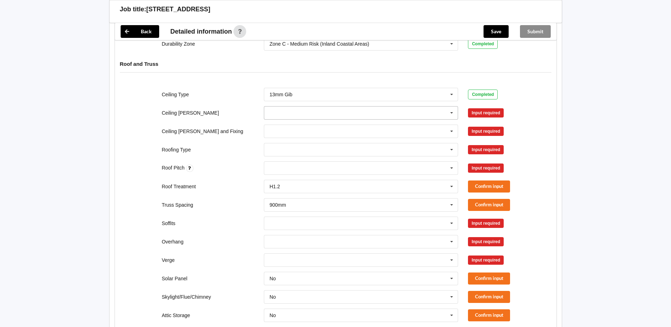
click at [450, 107] on icon at bounding box center [452, 113] width 11 height 13
drag, startPoint x: 304, startPoint y: 146, endPoint x: 370, endPoint y: 136, distance: 67.3
click at [305, 146] on div "600mm" at bounding box center [361, 151] width 194 height 13
click at [487, 108] on button "Confirm input" at bounding box center [489, 113] width 42 height 12
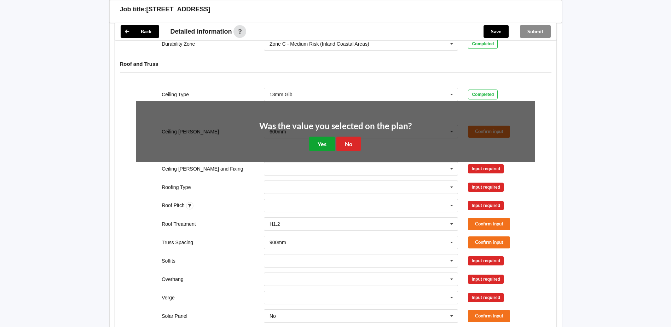
click at [330, 142] on button "Yes" at bounding box center [322, 144] width 26 height 15
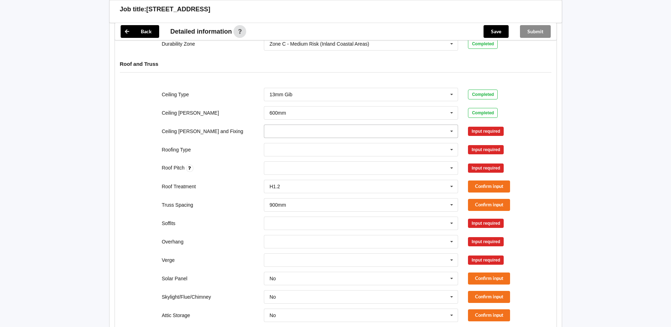
click at [449, 125] on icon at bounding box center [452, 131] width 11 height 13
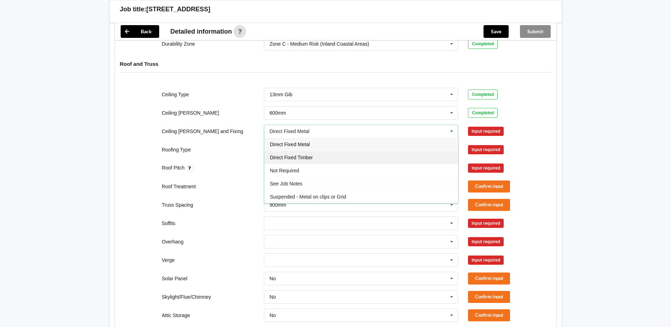
click at [324, 154] on div "Direct Fixed Timber" at bounding box center [361, 157] width 194 height 13
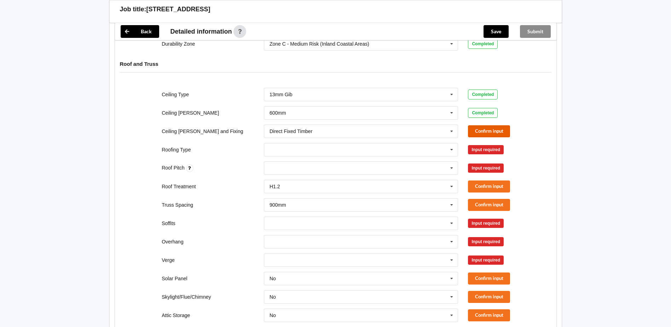
click at [489, 125] on button "Confirm input" at bounding box center [489, 131] width 42 height 12
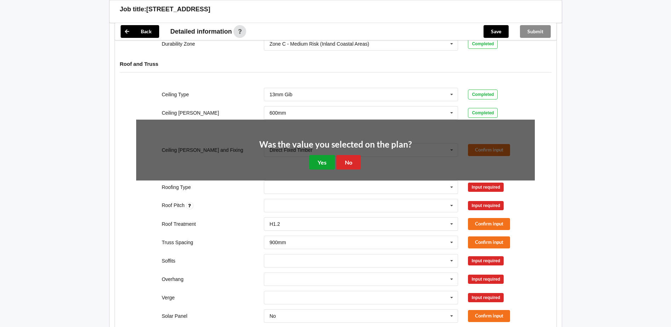
click at [318, 155] on button "Yes" at bounding box center [322, 162] width 26 height 15
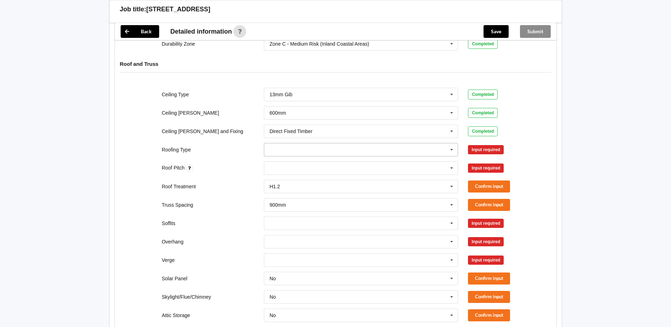
click at [450, 143] on icon at bounding box center [452, 149] width 11 height 13
drag, startPoint x: 322, startPoint y: 167, endPoint x: 461, endPoint y: 148, distance: 140.0
click at [322, 169] on div "1. [GEOGRAPHIC_DATA]" at bounding box center [361, 175] width 194 height 13
click at [505, 144] on button "Confirm input" at bounding box center [489, 150] width 42 height 12
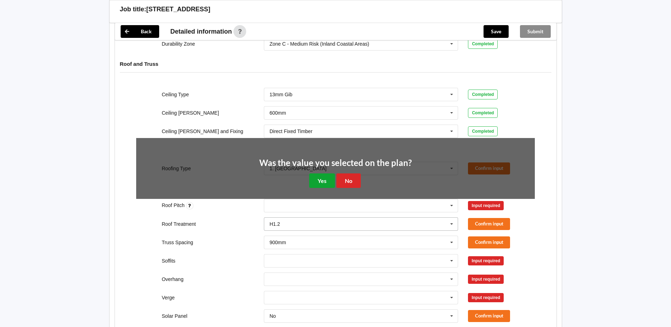
click at [334, 180] on button "Yes" at bounding box center [322, 180] width 26 height 15
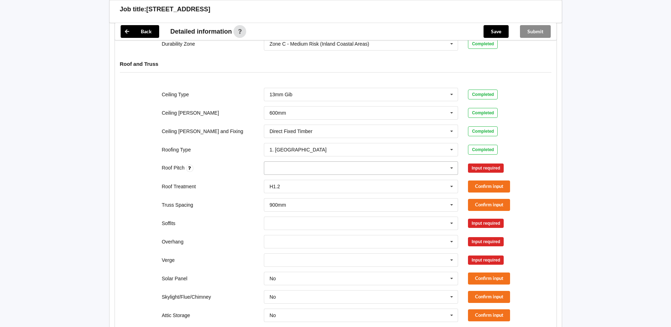
click at [450, 162] on icon at bounding box center [452, 168] width 11 height 13
type input "17.5"
click at [323, 176] on div "Add 17.5" at bounding box center [361, 180] width 194 height 13
click at [476, 162] on button "Confirm input" at bounding box center [489, 168] width 42 height 12
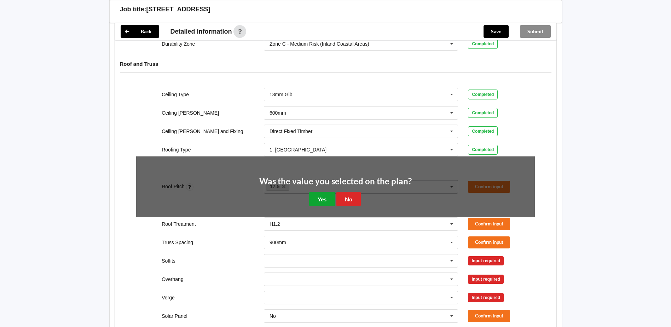
drag, startPoint x: 319, startPoint y: 192, endPoint x: 353, endPoint y: 188, distance: 34.5
click at [319, 192] on button "Yes" at bounding box center [322, 199] width 26 height 15
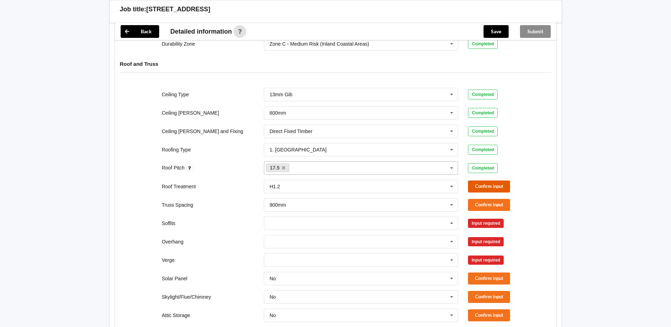
click at [481, 180] on button "Confirm input" at bounding box center [489, 186] width 42 height 12
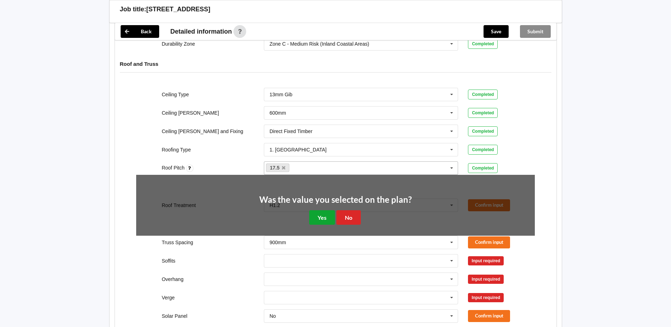
click at [327, 212] on button "Yes" at bounding box center [322, 217] width 26 height 15
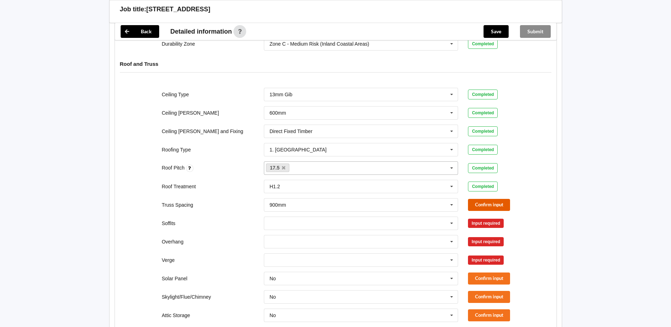
click at [477, 199] on button "Confirm input" at bounding box center [489, 205] width 42 height 12
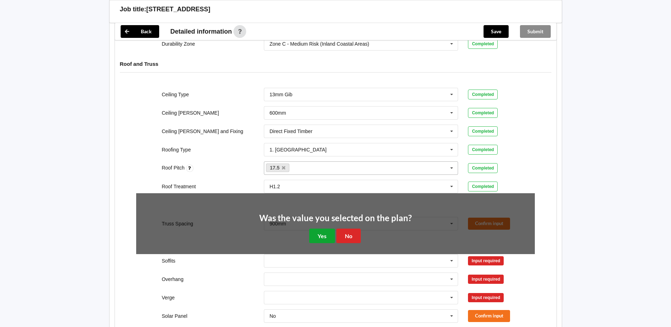
click at [319, 229] on button "Yes" at bounding box center [322, 236] width 26 height 15
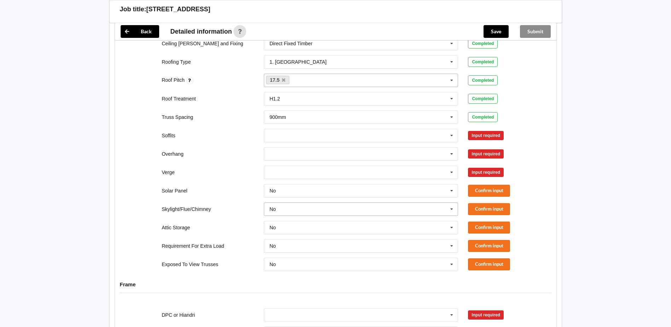
scroll to position [425, 0]
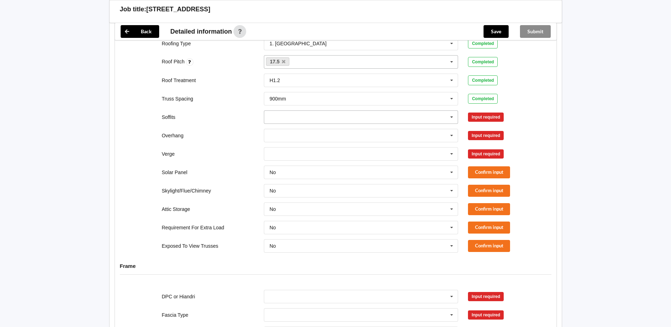
click at [452, 111] on icon at bounding box center [452, 117] width 11 height 13
click at [299, 123] on div "Boxed" at bounding box center [361, 129] width 194 height 13
click at [487, 111] on button "Confirm input" at bounding box center [489, 117] width 42 height 12
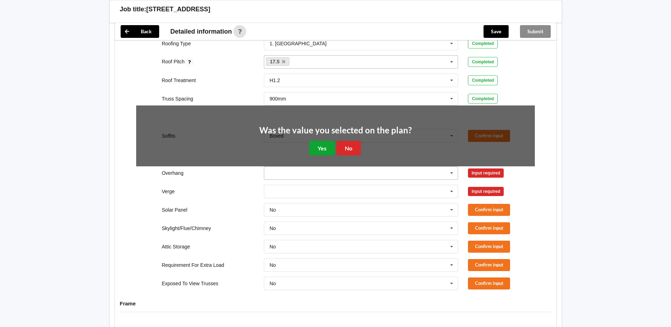
drag, startPoint x: 327, startPoint y: 140, endPoint x: 392, endPoint y: 134, distance: 65.1
click at [327, 141] on button "Yes" at bounding box center [322, 148] width 26 height 15
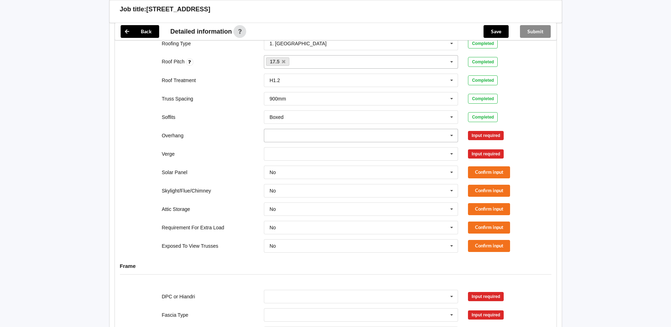
drag, startPoint x: 452, startPoint y: 129, endPoint x: 436, endPoint y: 133, distance: 16.5
click at [452, 129] on icon at bounding box center [452, 135] width 11 height 13
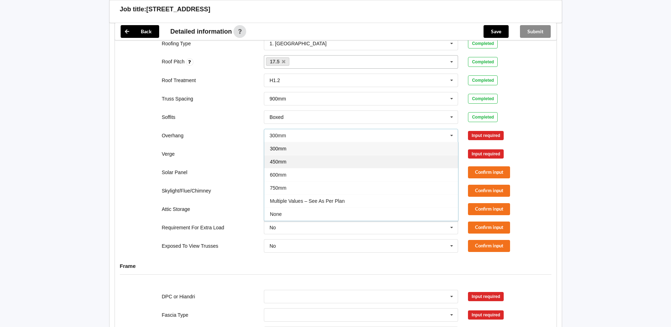
click at [277, 159] on span "450mm" at bounding box center [278, 162] width 17 height 6
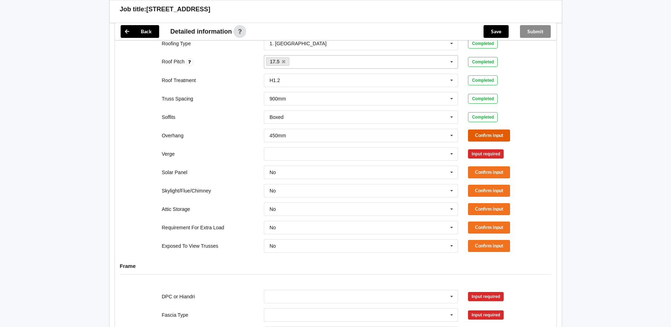
click at [481, 130] on button "Confirm input" at bounding box center [489, 136] width 42 height 12
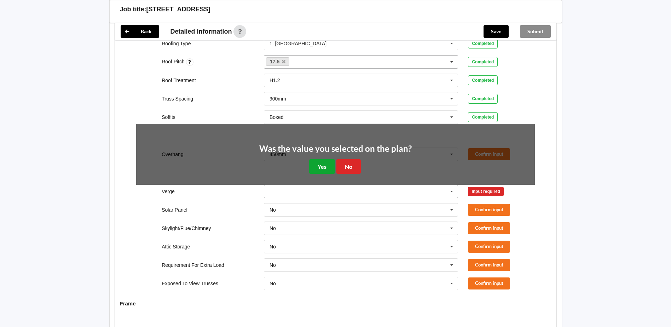
drag, startPoint x: 329, startPoint y: 157, endPoint x: 405, endPoint y: 148, distance: 76.5
click at [329, 159] on button "Yes" at bounding box center [322, 166] width 26 height 15
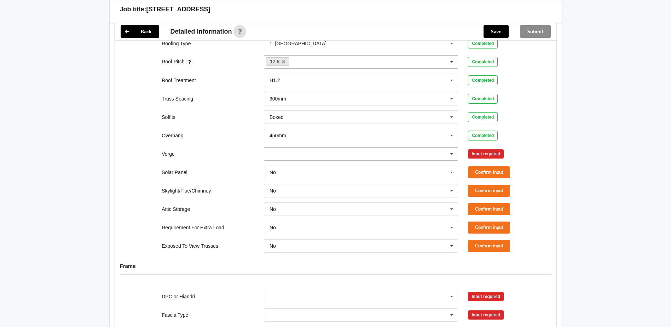
drag, startPoint x: 447, startPoint y: 149, endPoint x: 432, endPoint y: 151, distance: 14.3
click at [445, 151] on div "300mm 450mm 600mm 750mm Multiple Values – See As Per Plan No Verge See Job Notes" at bounding box center [361, 153] width 195 height 13
drag, startPoint x: 305, startPoint y: 171, endPoint x: 312, endPoint y: 174, distance: 7.6
click at [305, 173] on div "450mm" at bounding box center [361, 179] width 194 height 13
click at [479, 148] on button "Confirm input" at bounding box center [489, 154] width 42 height 12
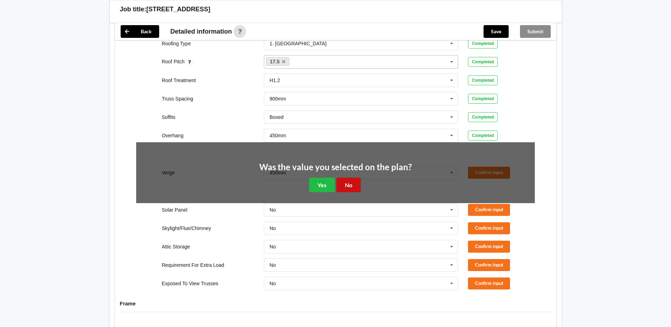
drag, startPoint x: 344, startPoint y: 176, endPoint x: 357, endPoint y: 172, distance: 13.6
click at [345, 178] on button "No" at bounding box center [349, 185] width 24 height 15
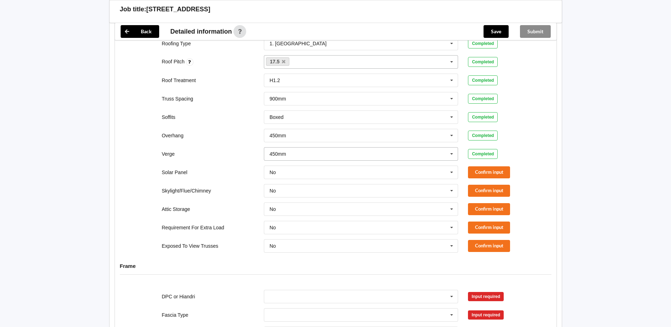
click at [450, 148] on icon at bounding box center [452, 154] width 11 height 13
click at [300, 213] on div "No Verge" at bounding box center [361, 219] width 194 height 13
click at [482, 148] on button "Confirm input" at bounding box center [489, 154] width 42 height 12
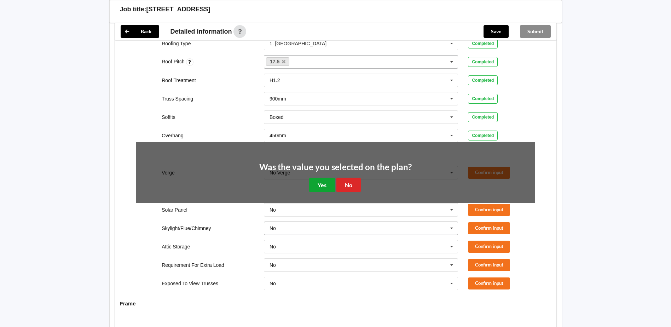
click at [329, 178] on button "Yes" at bounding box center [322, 185] width 26 height 15
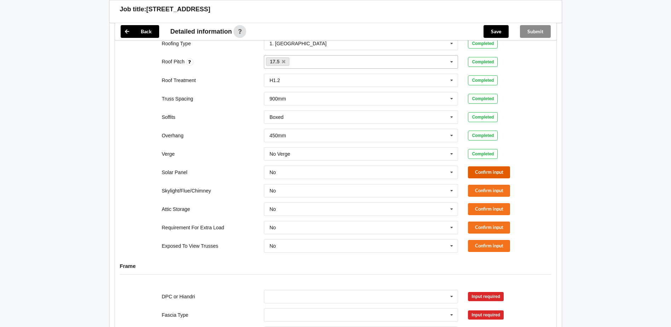
click at [471, 166] on button "Confirm input" at bounding box center [489, 172] width 42 height 12
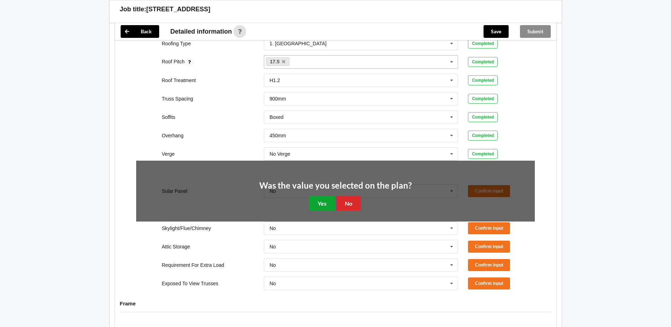
click at [329, 196] on button "Yes" at bounding box center [322, 203] width 26 height 15
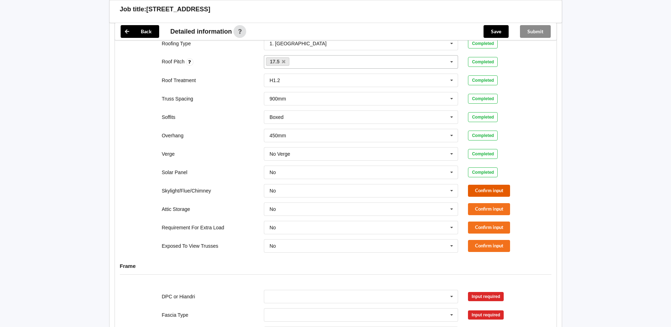
drag, startPoint x: 478, startPoint y: 185, endPoint x: 471, endPoint y: 187, distance: 6.6
click at [471, 187] on button "Confirm input" at bounding box center [489, 191] width 42 height 12
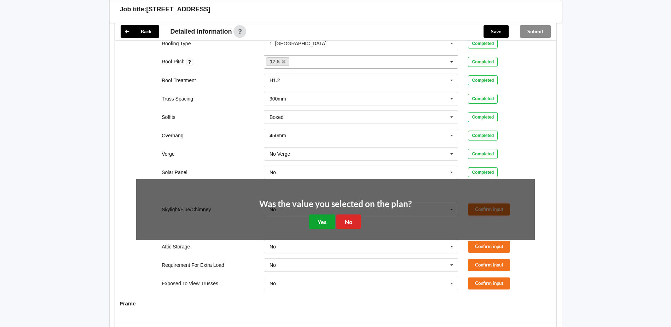
click at [334, 214] on button "Yes" at bounding box center [322, 221] width 26 height 15
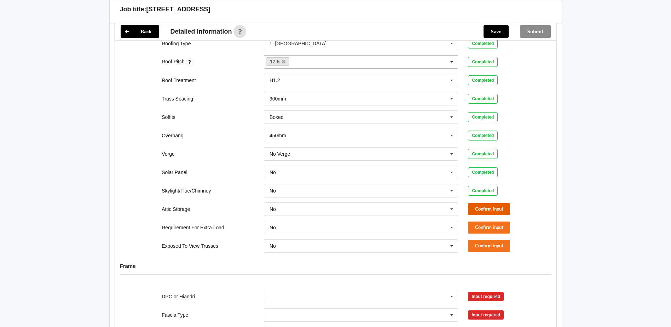
click at [487, 203] on button "Confirm input" at bounding box center [489, 209] width 42 height 12
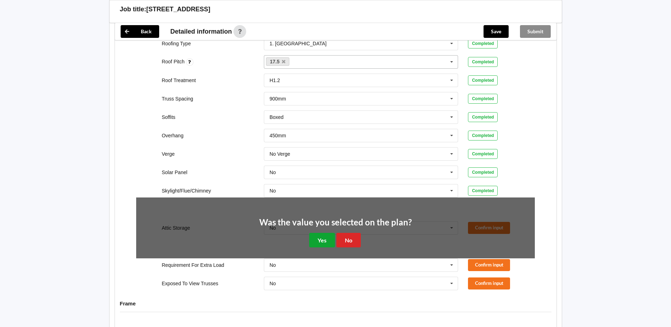
click at [325, 233] on button "Yes" at bounding box center [322, 240] width 26 height 15
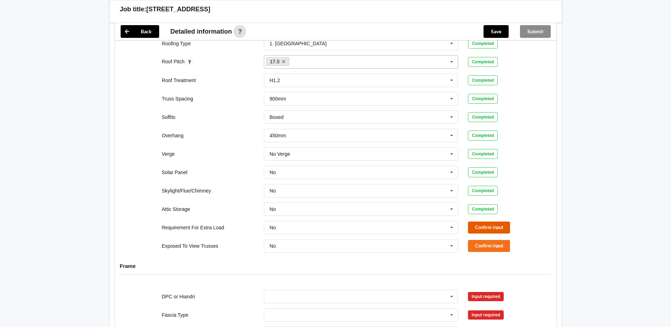
click at [487, 222] on button "Confirm input" at bounding box center [489, 228] width 42 height 12
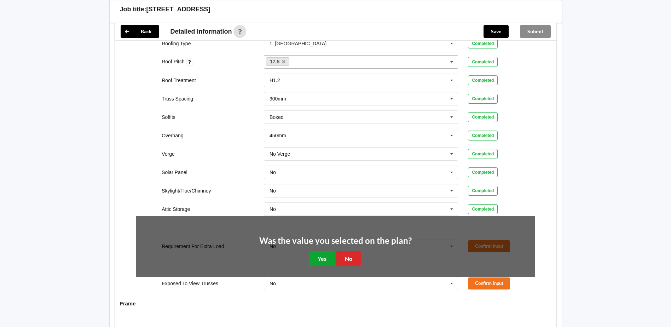
drag, startPoint x: 329, startPoint y: 246, endPoint x: 375, endPoint y: 238, distance: 46.5
click at [329, 251] on button "Yes" at bounding box center [322, 258] width 26 height 15
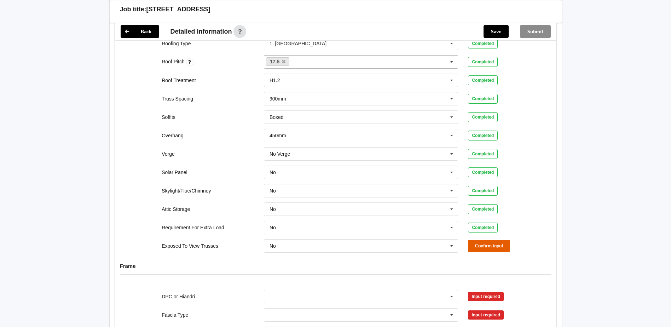
click at [478, 243] on button "Confirm input" at bounding box center [489, 246] width 42 height 12
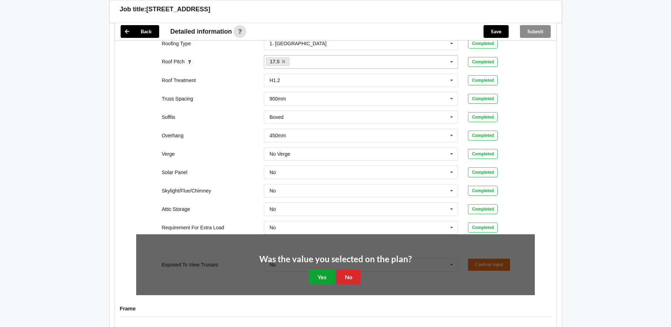
click at [318, 270] on button "Yes" at bounding box center [322, 277] width 26 height 15
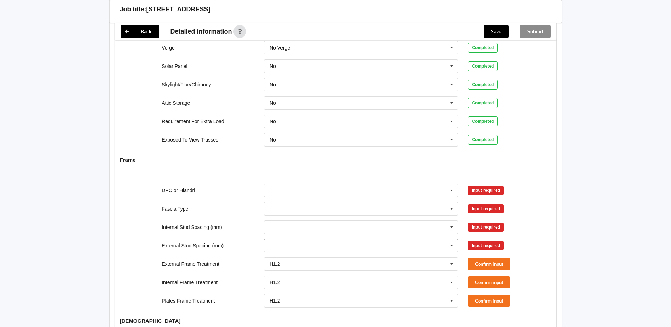
scroll to position [566, 0]
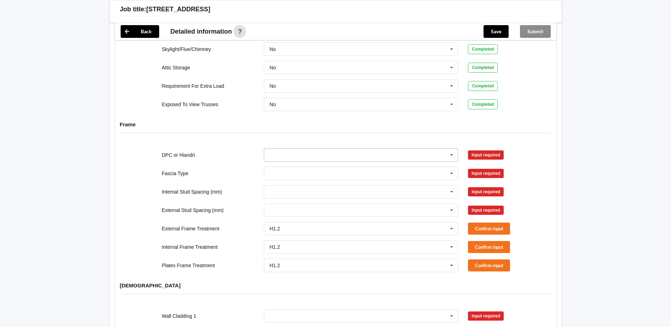
click at [452, 149] on icon at bounding box center [452, 155] width 11 height 13
click at [301, 161] on div "DPC Fitted" at bounding box center [361, 167] width 194 height 13
click at [482, 149] on button "Confirm input" at bounding box center [489, 155] width 42 height 12
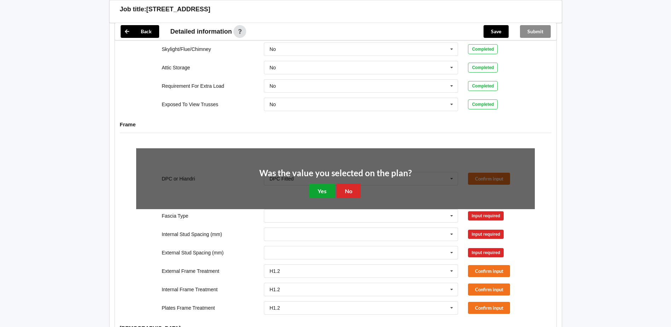
click at [318, 185] on button "Yes" at bounding box center [322, 191] width 26 height 15
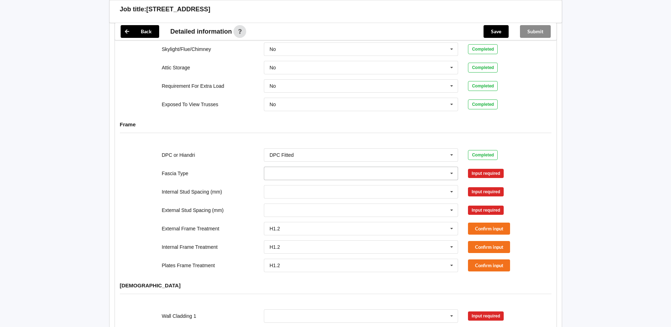
click at [451, 167] on icon at bounding box center [452, 173] width 11 height 13
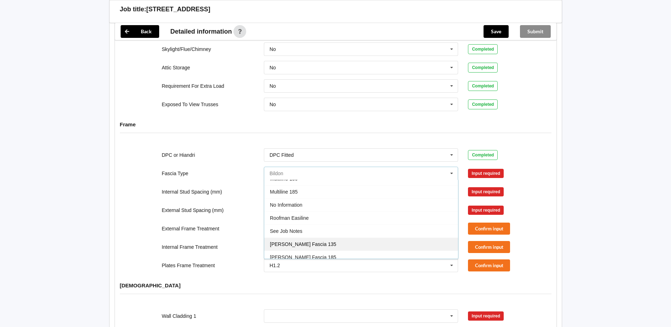
scroll to position [200, 0]
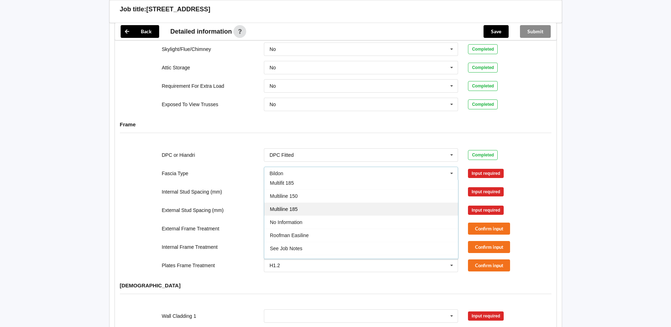
click at [303, 202] on div "Multiline 185" at bounding box center [361, 208] width 194 height 13
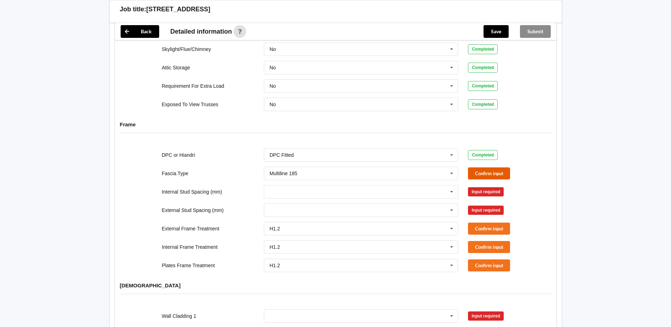
click at [481, 167] on button "Confirm input" at bounding box center [489, 173] width 42 height 12
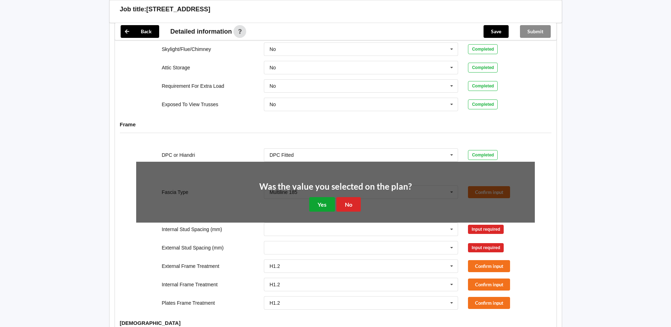
click at [325, 197] on button "Yes" at bounding box center [322, 204] width 26 height 15
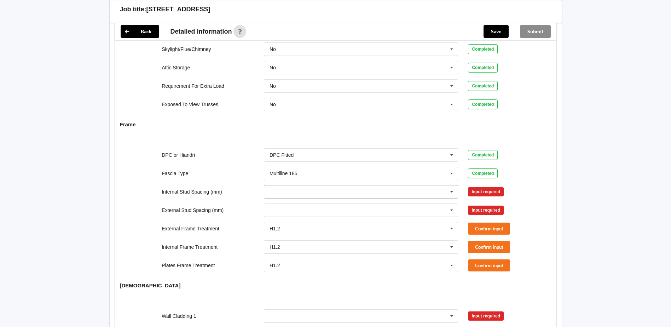
click at [453, 185] on icon at bounding box center [452, 191] width 11 height 13
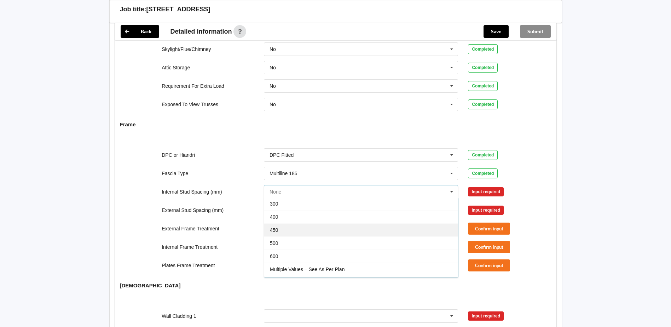
scroll to position [26, 0]
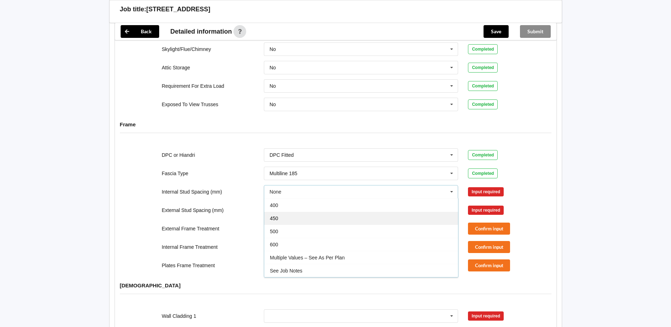
click at [290, 214] on div "450" at bounding box center [361, 218] width 194 height 13
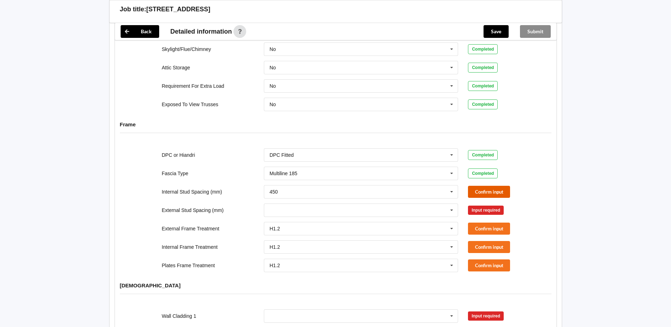
click at [483, 186] on button "Confirm input" at bounding box center [489, 192] width 42 height 12
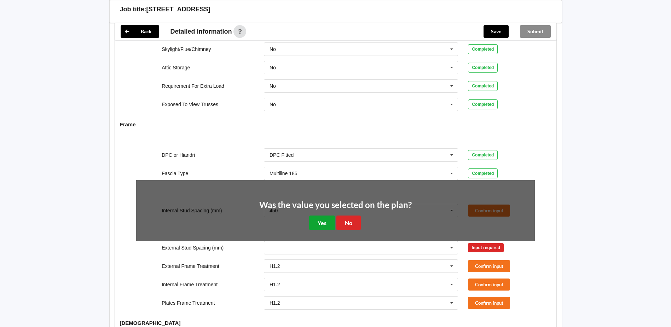
click at [320, 215] on button "Yes" at bounding box center [322, 222] width 26 height 15
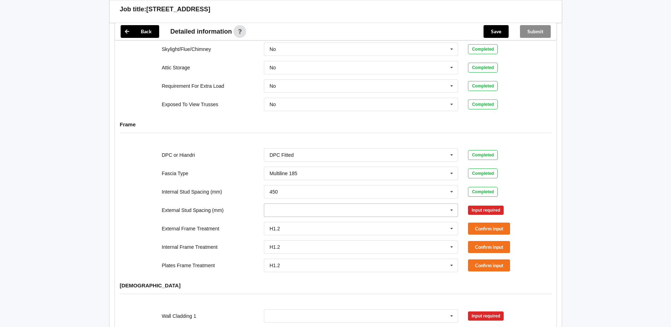
click at [454, 204] on icon at bounding box center [452, 210] width 11 height 13
click at [302, 273] on span "Multiple Values – See As Per Plan" at bounding box center [307, 276] width 75 height 6
click at [475, 204] on button "Confirm input" at bounding box center [489, 210] width 42 height 12
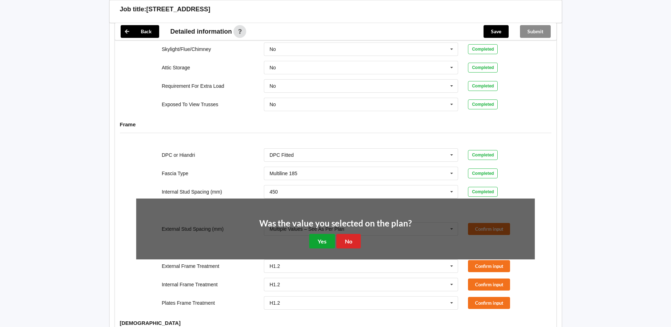
click at [319, 234] on button "Yes" at bounding box center [322, 241] width 26 height 15
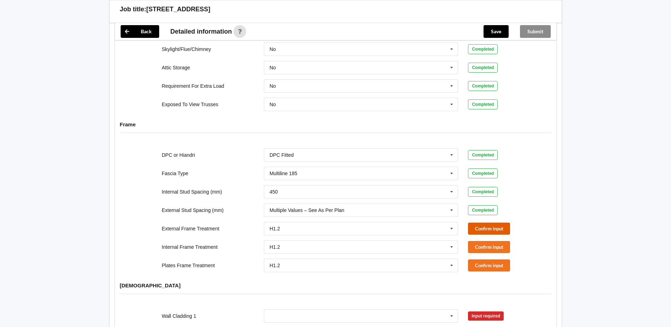
click at [483, 224] on button "Confirm input" at bounding box center [489, 229] width 42 height 12
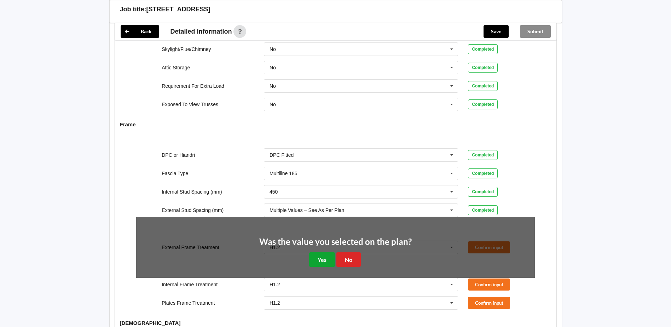
click at [320, 252] on button "Yes" at bounding box center [322, 259] width 26 height 15
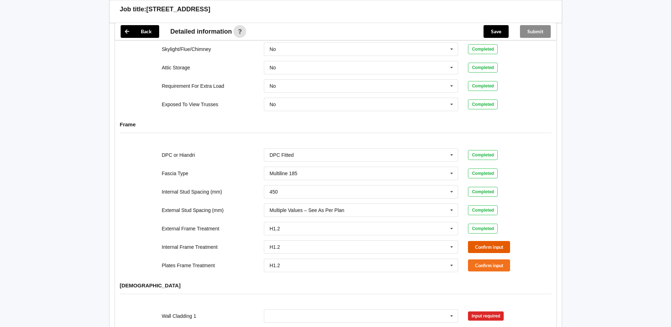
click at [479, 241] on button "Confirm input" at bounding box center [489, 247] width 42 height 12
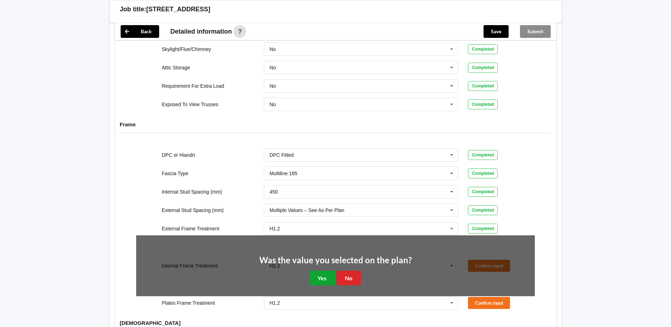
click at [326, 271] on button "Yes" at bounding box center [322, 278] width 26 height 15
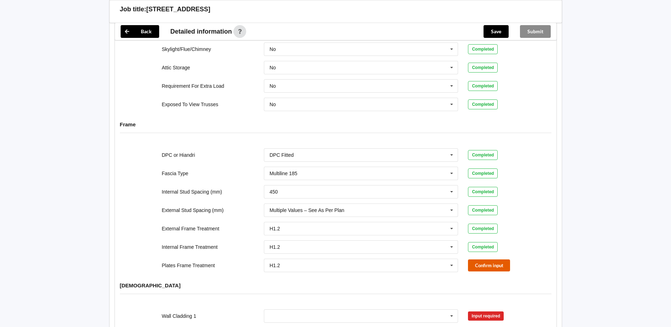
click at [479, 259] on button "Confirm input" at bounding box center [489, 265] width 42 height 12
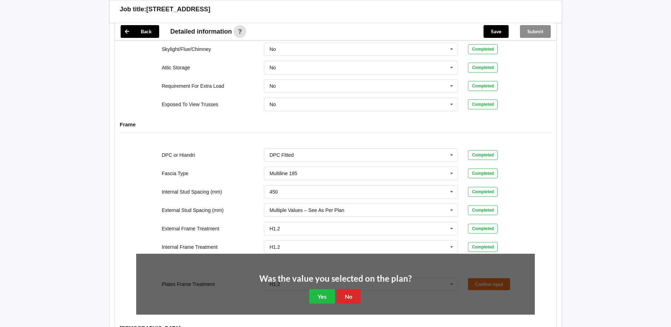
click at [550, 220] on div "DPC or Hiandri DPC Fitted DPC Fitted HIANDRI Fitted Not Required See Job Notes …" at bounding box center [336, 231] width 442 height 176
click at [357, 289] on button "No" at bounding box center [349, 296] width 24 height 15
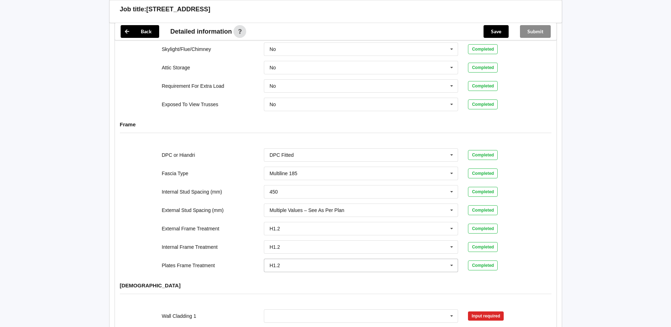
click at [451, 259] on icon at bounding box center [452, 265] width 11 height 13
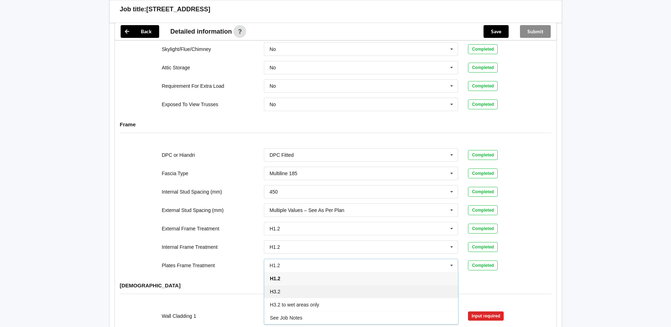
click at [280, 289] on span "H3.2" at bounding box center [275, 292] width 11 height 6
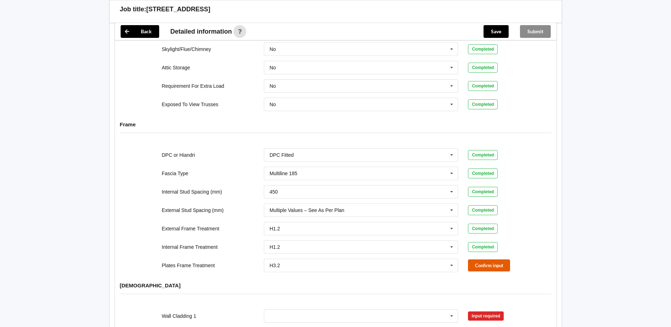
click at [490, 259] on button "Confirm input" at bounding box center [489, 265] width 42 height 12
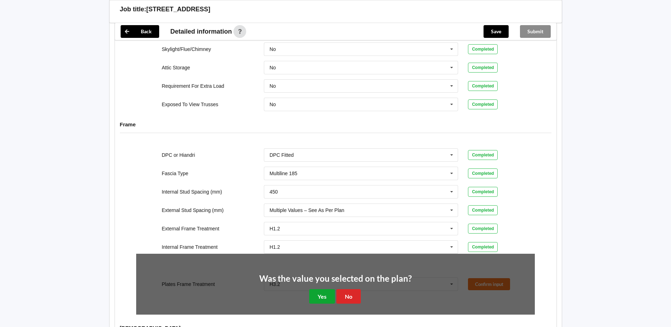
click at [328, 289] on button "Yes" at bounding box center [322, 296] width 26 height 15
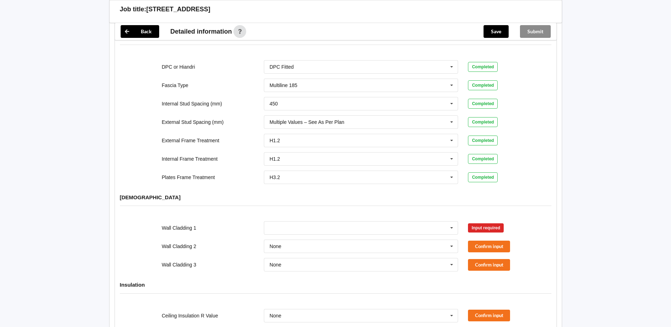
scroll to position [672, 0]
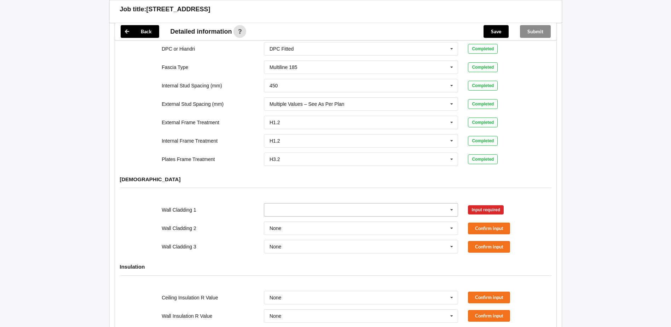
click at [452, 203] on icon at bounding box center [452, 209] width 11 height 13
click at [302, 219] on div "Axon Panel" at bounding box center [361, 222] width 194 height 13
click at [485, 206] on button "Confirm input" at bounding box center [489, 210] width 42 height 12
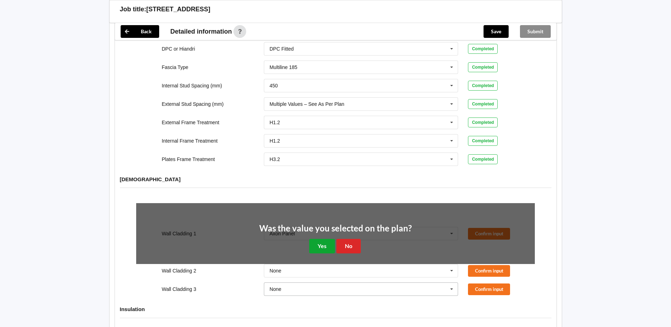
drag, startPoint x: 328, startPoint y: 243, endPoint x: 371, endPoint y: 239, distance: 43.4
click at [328, 244] on button "Yes" at bounding box center [322, 246] width 26 height 15
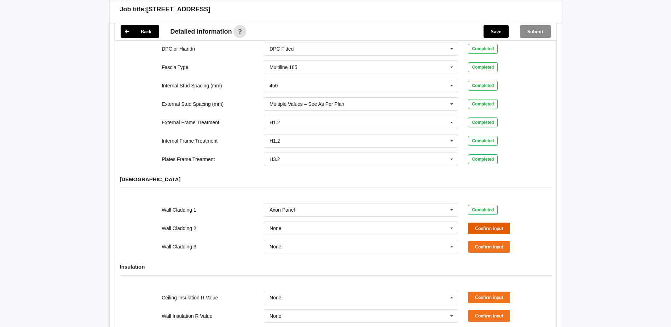
click at [477, 225] on button "Confirm input" at bounding box center [489, 229] width 42 height 12
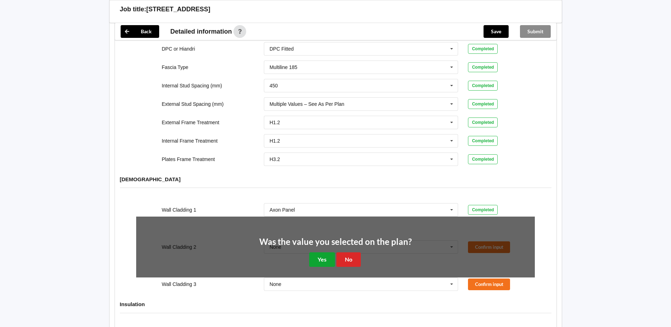
click at [321, 253] on button "Yes" at bounding box center [322, 259] width 26 height 15
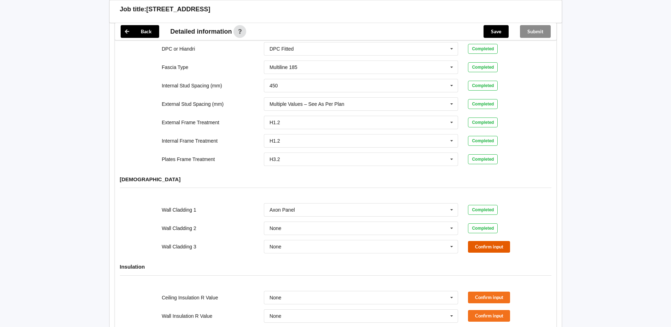
click at [490, 241] on button "Confirm input" at bounding box center [489, 247] width 42 height 12
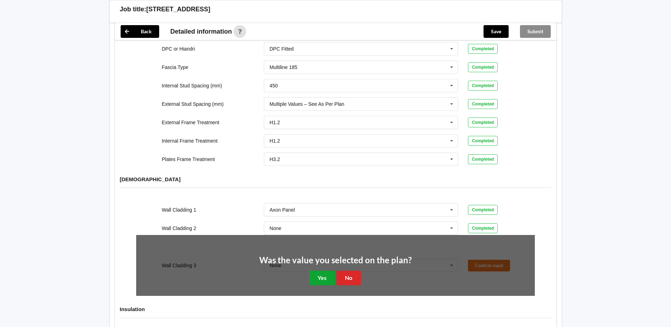
click at [317, 271] on button "Yes" at bounding box center [322, 278] width 26 height 15
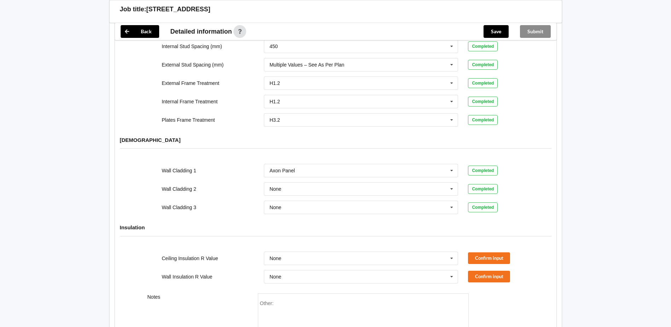
scroll to position [781, 0]
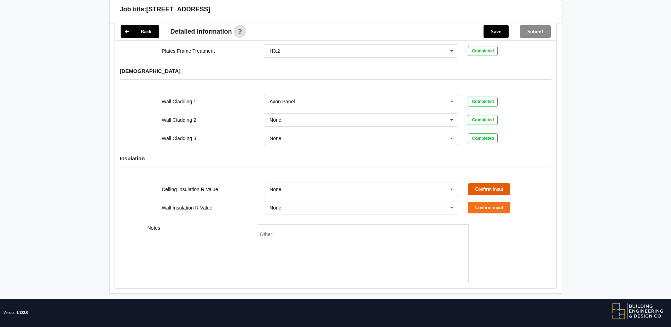
click at [471, 184] on button "Confirm input" at bounding box center [489, 189] width 42 height 12
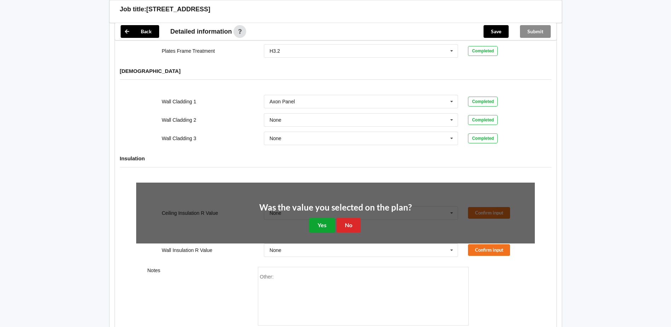
click at [328, 218] on button "Yes" at bounding box center [322, 225] width 26 height 15
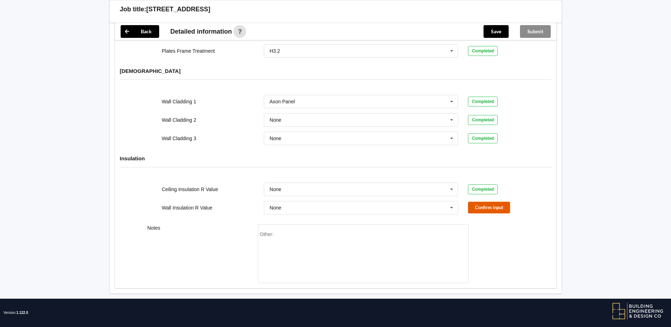
click at [491, 202] on button "Confirm input" at bounding box center [489, 208] width 42 height 12
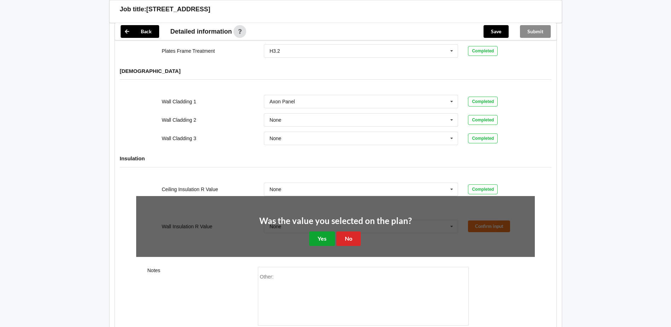
drag, startPoint x: 324, startPoint y: 233, endPoint x: 359, endPoint y: 252, distance: 39.6
click at [326, 233] on button "Yes" at bounding box center [322, 238] width 26 height 15
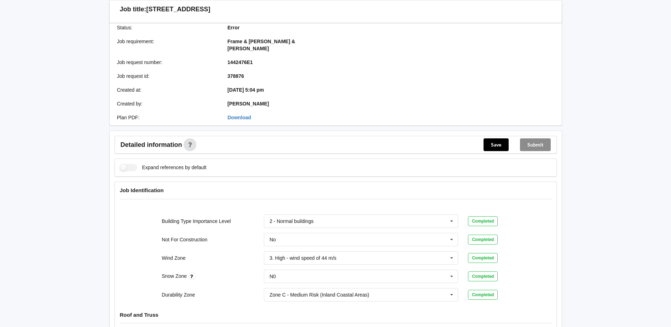
scroll to position [0, 0]
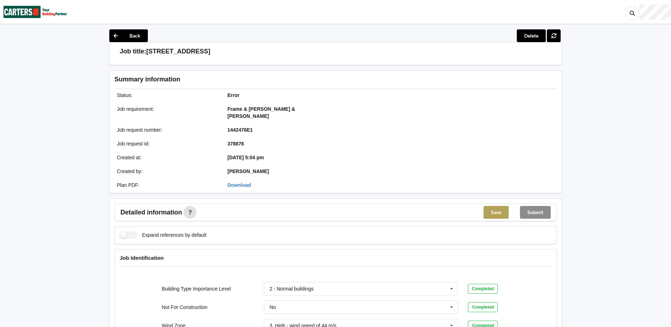
click at [499, 210] on button "Save" at bounding box center [496, 212] width 25 height 13
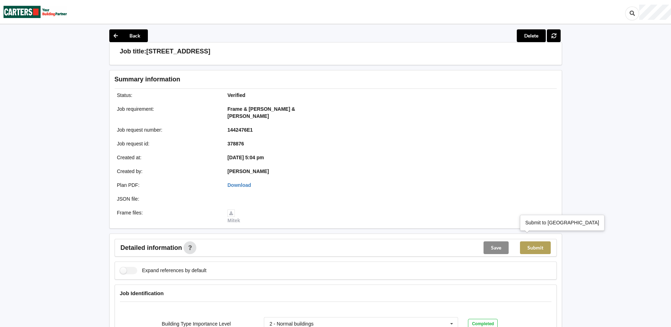
click at [530, 241] on button "Submit" at bounding box center [535, 247] width 31 height 13
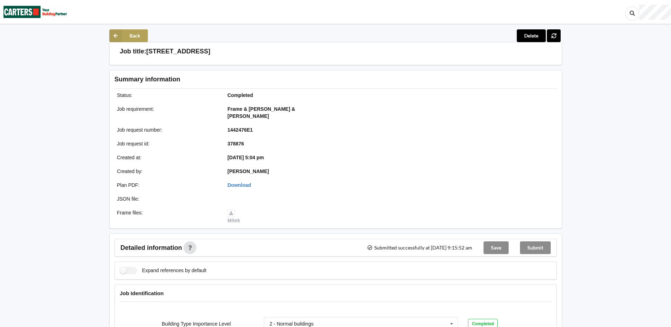
click at [130, 38] on button "Back" at bounding box center [128, 35] width 39 height 13
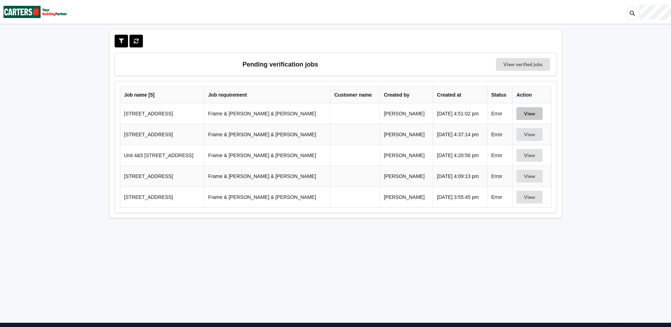
click at [522, 110] on button "View" at bounding box center [530, 113] width 26 height 13
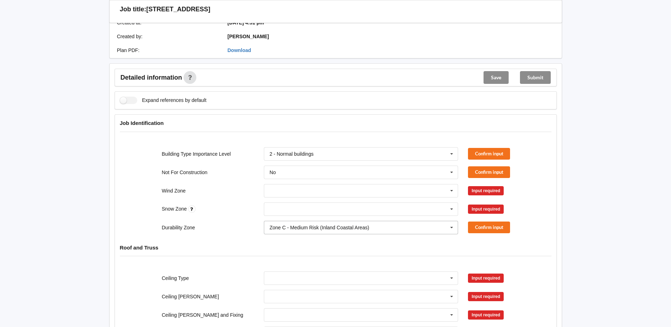
scroll to position [177, 0]
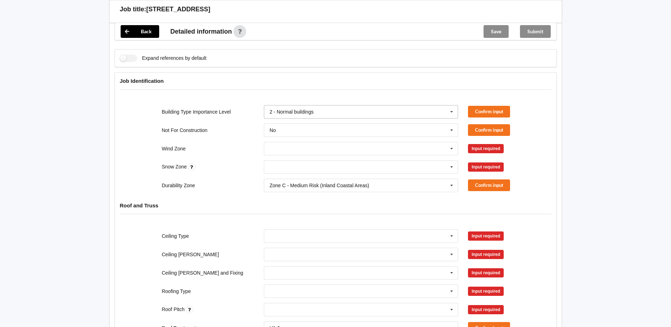
click at [452, 105] on icon at bounding box center [452, 111] width 11 height 13
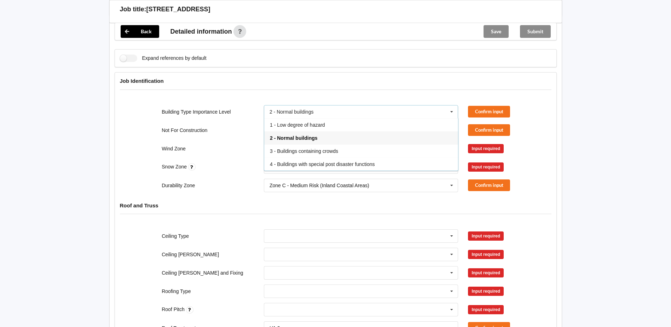
drag, startPoint x: 301, startPoint y: 131, endPoint x: 307, endPoint y: 133, distance: 5.7
click at [302, 135] on span "2 - Normal buildings" at bounding box center [294, 138] width 48 height 6
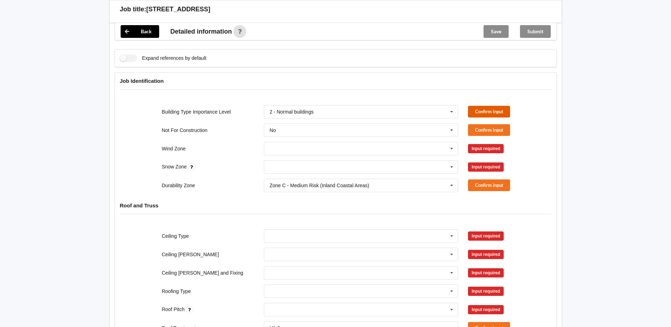
click at [484, 108] on button "Confirm input" at bounding box center [489, 112] width 42 height 12
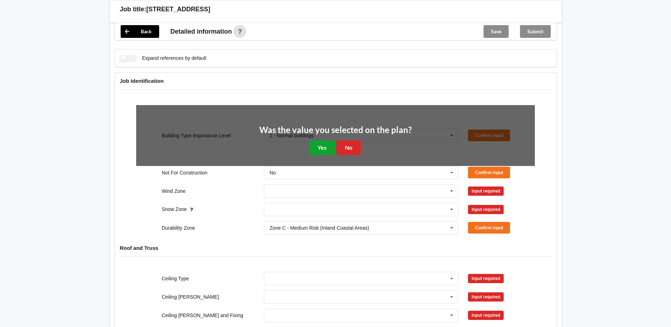
drag, startPoint x: 323, startPoint y: 135, endPoint x: 327, endPoint y: 138, distance: 4.3
click at [324, 140] on button "Yes" at bounding box center [322, 147] width 26 height 15
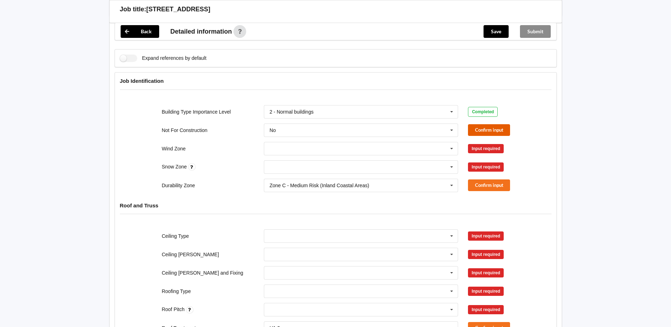
click at [488, 125] on button "Confirm input" at bounding box center [489, 130] width 42 height 12
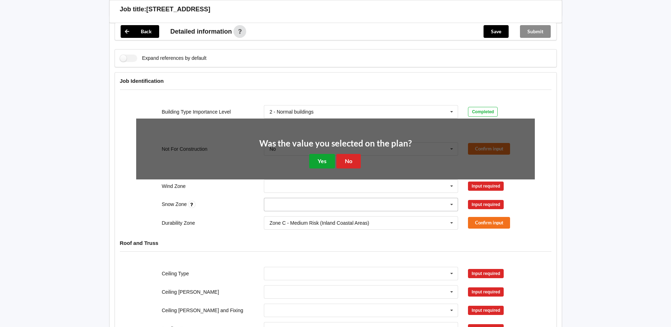
drag, startPoint x: 324, startPoint y: 149, endPoint x: 326, endPoint y: 154, distance: 4.7
click at [326, 154] on button "Yes" at bounding box center [322, 161] width 26 height 15
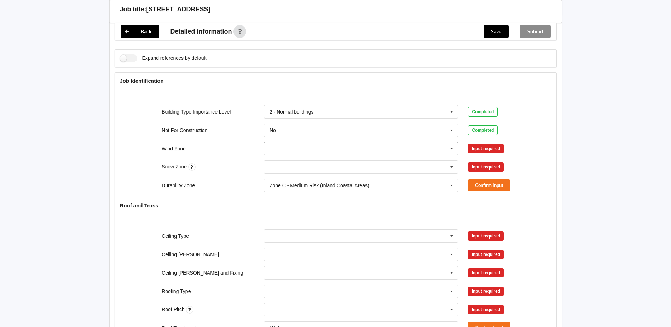
click at [447, 142] on icon at bounding box center [452, 148] width 11 height 13
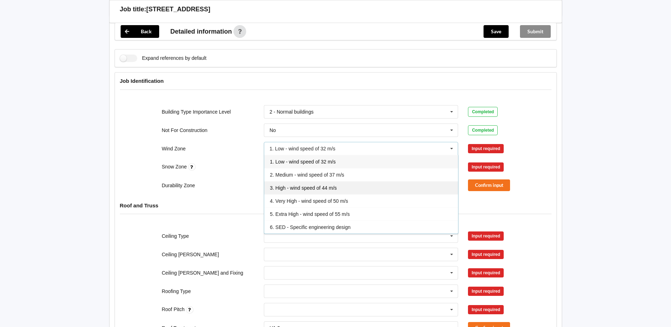
click at [297, 185] on div "3. High - wind speed of 44 m/s" at bounding box center [361, 187] width 194 height 13
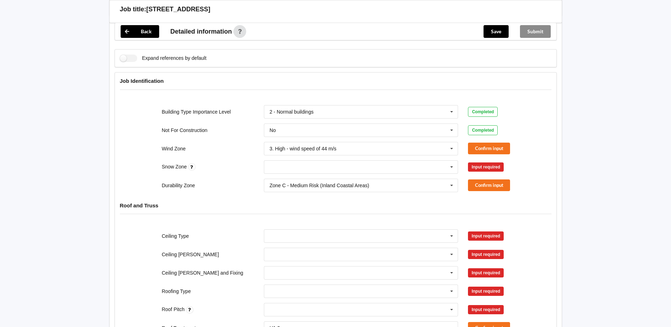
click at [483, 137] on div "Wind Zone 3. High - wind speed of 44 m/s 1. Low - wind speed of 32 m/s 2. Mediu…" at bounding box center [335, 148] width 409 height 23
click at [479, 145] on button "Confirm input" at bounding box center [489, 149] width 42 height 12
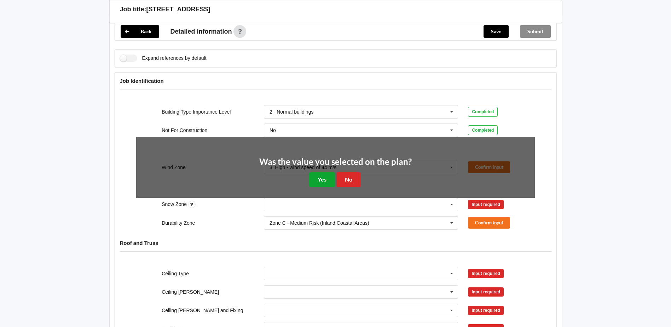
drag, startPoint x: 316, startPoint y: 171, endPoint x: 326, endPoint y: 172, distance: 10.1
click at [317, 172] on button "Yes" at bounding box center [322, 179] width 26 height 15
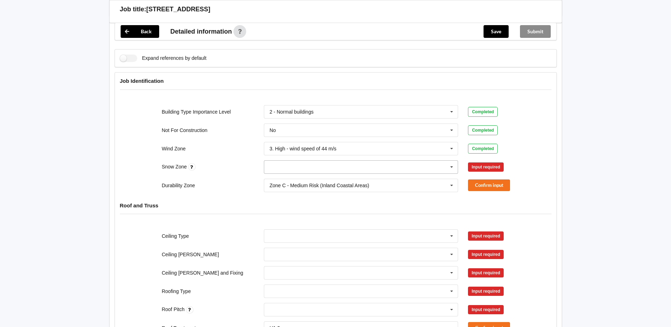
click at [452, 161] on icon at bounding box center [452, 167] width 11 height 13
drag, startPoint x: 313, startPoint y: 177, endPoint x: 337, endPoint y: 181, distance: 24.7
click at [313, 177] on div "N0" at bounding box center [361, 179] width 194 height 13
click at [486, 161] on button "Confirm input" at bounding box center [489, 167] width 42 height 12
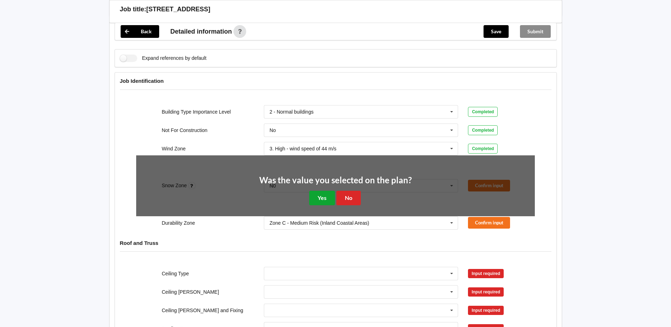
click at [325, 192] on button "Yes" at bounding box center [322, 198] width 26 height 15
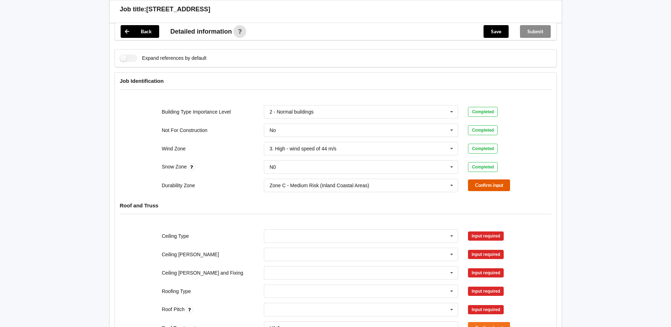
click at [496, 179] on button "Confirm input" at bounding box center [489, 185] width 42 height 12
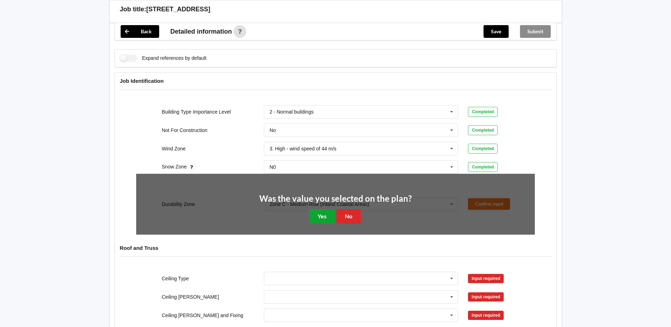
drag, startPoint x: 315, startPoint y: 207, endPoint x: 343, endPoint y: 222, distance: 31.5
click at [315, 209] on button "Yes" at bounding box center [322, 216] width 26 height 15
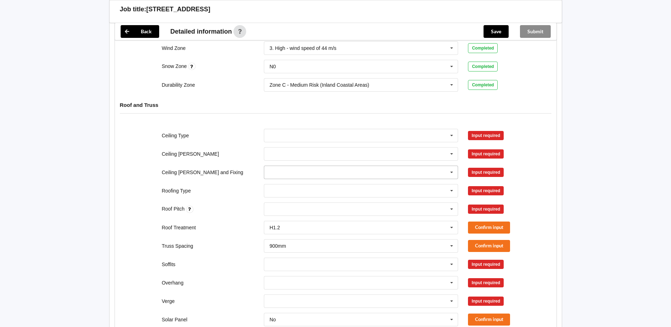
scroll to position [318, 0]
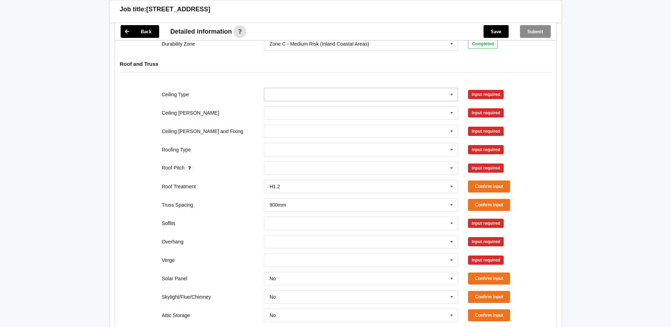
click at [453, 88] on icon at bounding box center [452, 94] width 11 height 13
drag, startPoint x: 311, startPoint y: 136, endPoint x: 318, endPoint y: 137, distance: 6.6
click at [312, 140] on div "13mm Gib" at bounding box center [361, 146] width 194 height 13
click at [483, 91] on button "Confirm input" at bounding box center [489, 94] width 42 height 12
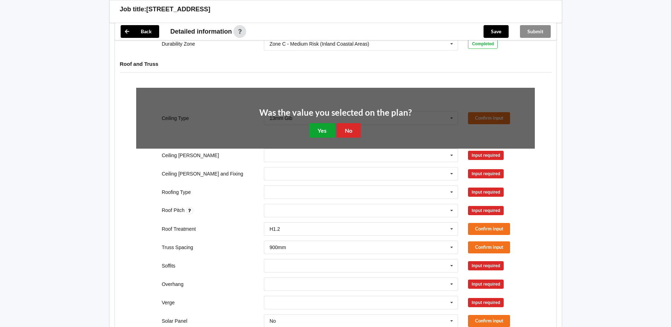
click at [333, 123] on button "Yes" at bounding box center [322, 130] width 26 height 15
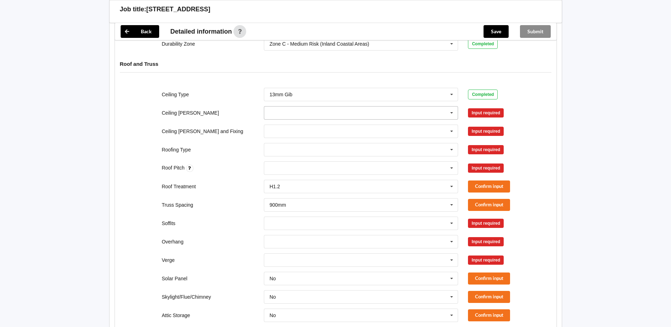
drag, startPoint x: 453, startPoint y: 105, endPoint x: 424, endPoint y: 111, distance: 29.6
click at [453, 107] on icon at bounding box center [452, 113] width 11 height 13
click at [307, 145] on div "600mm" at bounding box center [361, 151] width 194 height 13
click at [487, 109] on button "Confirm input" at bounding box center [489, 113] width 42 height 12
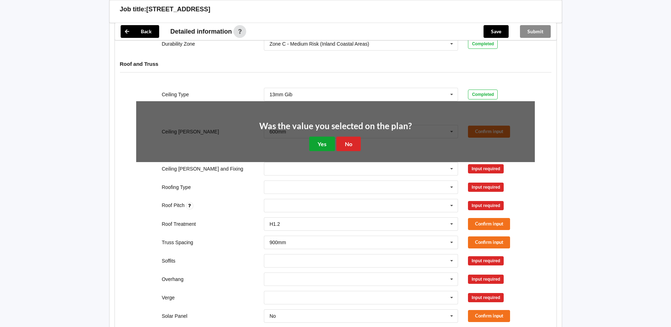
drag, startPoint x: 329, startPoint y: 131, endPoint x: 338, endPoint y: 133, distance: 8.7
click at [329, 137] on button "Yes" at bounding box center [322, 144] width 26 height 15
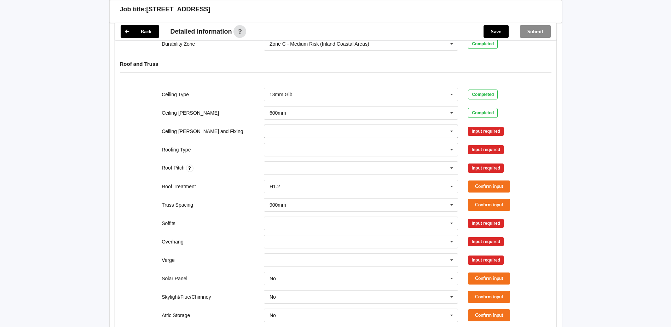
click at [451, 125] on icon at bounding box center [452, 131] width 11 height 13
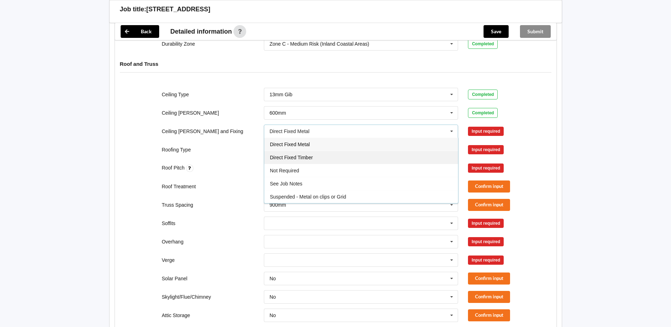
click at [302, 155] on span "Direct Fixed Timber" at bounding box center [291, 158] width 43 height 6
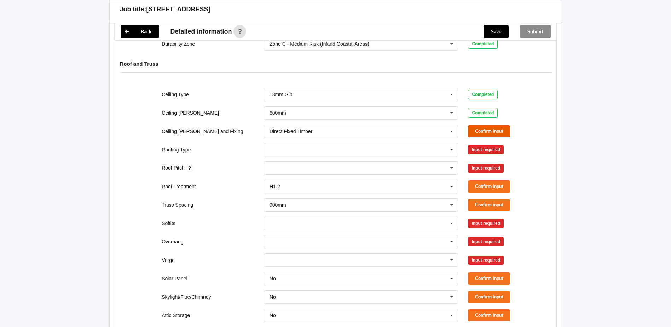
click at [476, 128] on button "Confirm input" at bounding box center [489, 131] width 42 height 12
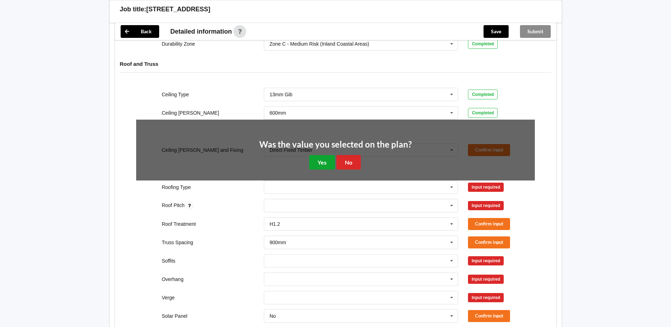
click at [331, 155] on button "Yes" at bounding box center [322, 162] width 26 height 15
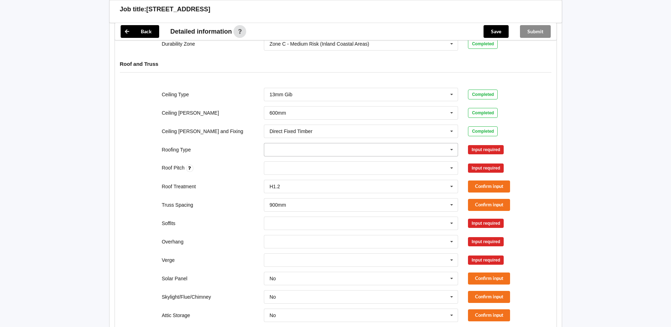
click at [452, 143] on icon at bounding box center [452, 149] width 11 height 13
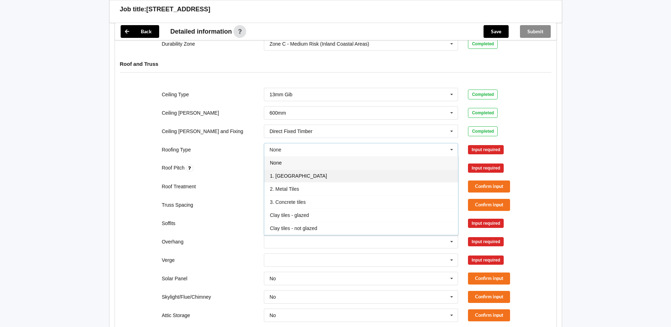
click at [311, 172] on div "1. [GEOGRAPHIC_DATA]" at bounding box center [361, 175] width 194 height 13
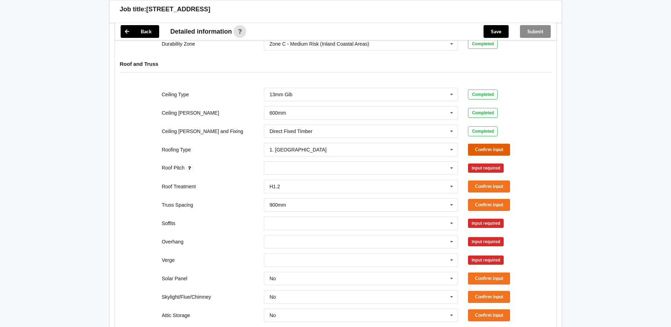
click at [487, 145] on button "Confirm input" at bounding box center [489, 150] width 42 height 12
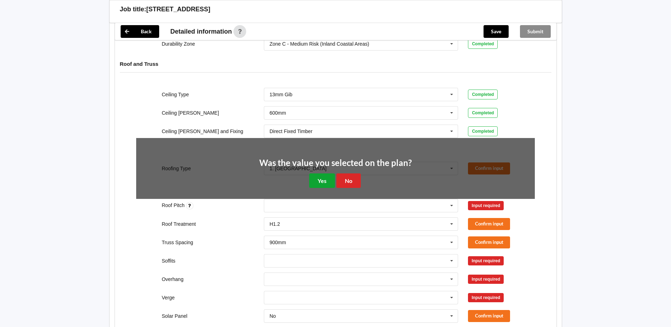
click at [331, 173] on button "Yes" at bounding box center [322, 180] width 26 height 15
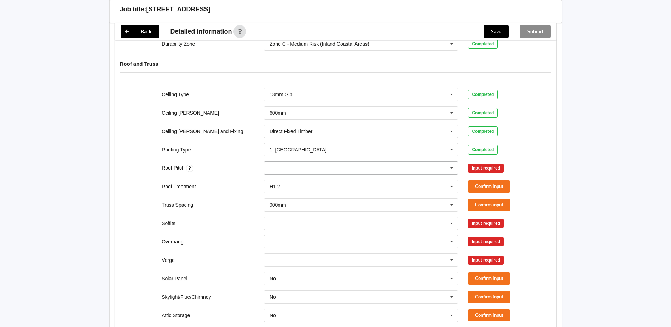
click at [454, 162] on icon at bounding box center [452, 168] width 11 height 13
type input "17.5"
click at [282, 178] on b "17.5" at bounding box center [284, 181] width 10 height 6
click at [491, 164] on button "Confirm input" at bounding box center [489, 168] width 42 height 12
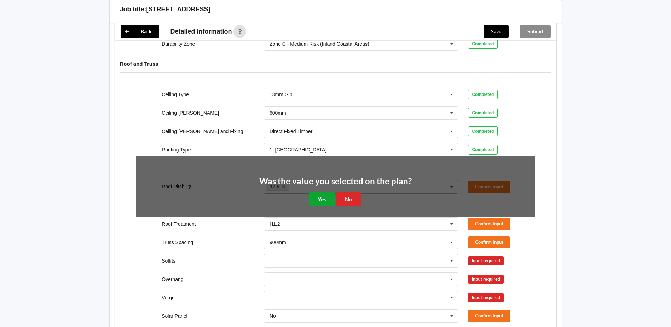
click at [323, 192] on button "Yes" at bounding box center [322, 199] width 26 height 15
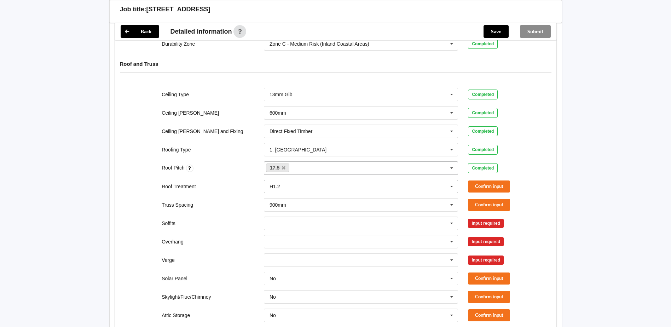
click at [452, 180] on icon at bounding box center [452, 186] width 11 height 13
click at [290, 193] on div "H1.2" at bounding box center [361, 199] width 194 height 13
click at [475, 180] on button "Confirm input" at bounding box center [489, 186] width 42 height 12
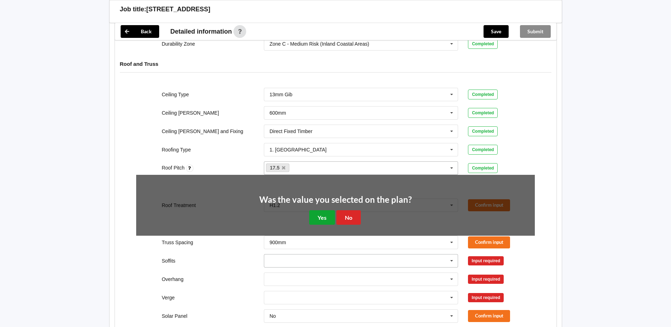
drag, startPoint x: 324, startPoint y: 209, endPoint x: 334, endPoint y: 212, distance: 10.1
click at [327, 210] on button "Yes" at bounding box center [322, 217] width 26 height 15
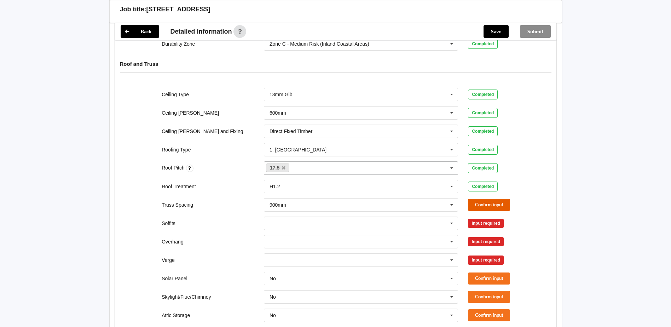
click at [474, 199] on button "Confirm input" at bounding box center [489, 205] width 42 height 12
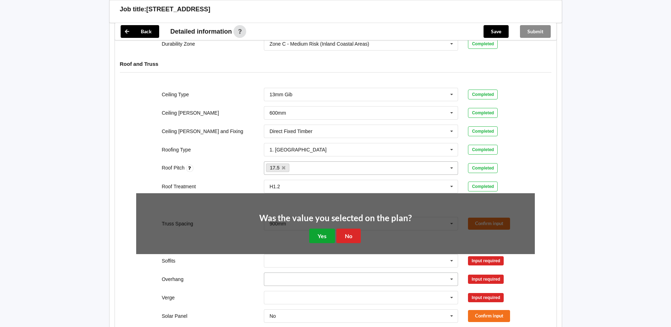
drag, startPoint x: 327, startPoint y: 226, endPoint x: 409, endPoint y: 230, distance: 82.5
click at [328, 229] on button "Yes" at bounding box center [322, 236] width 26 height 15
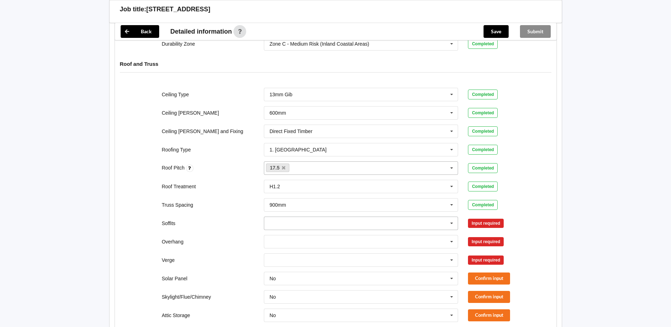
click at [452, 219] on icon at bounding box center [452, 223] width 11 height 13
drag, startPoint x: 314, startPoint y: 234, endPoint x: 350, endPoint y: 240, distance: 36.6
click at [314, 234] on div "Boxed" at bounding box center [361, 236] width 194 height 13
click at [491, 218] on button "Confirm input" at bounding box center [489, 223] width 42 height 12
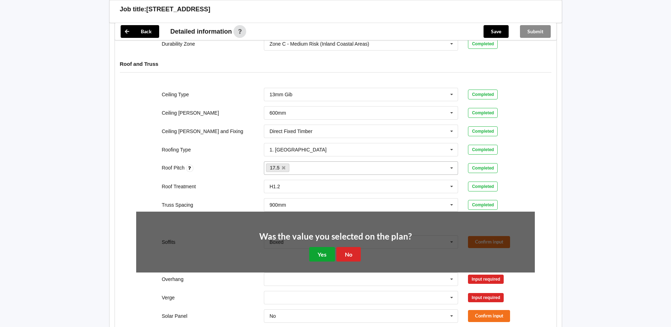
click at [330, 247] on button "Yes" at bounding box center [322, 254] width 26 height 15
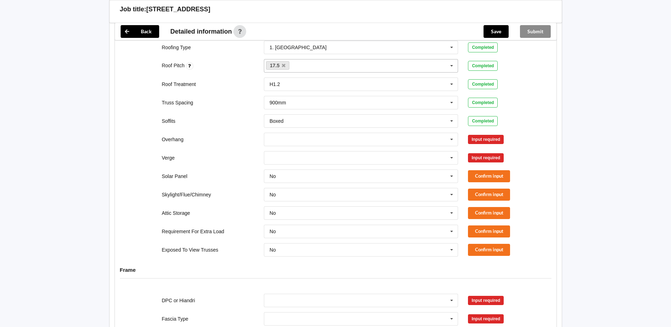
scroll to position [425, 0]
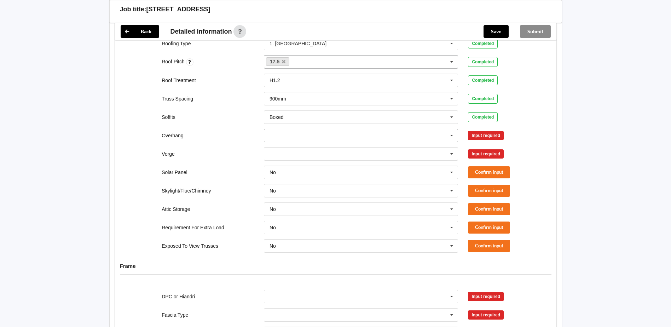
click at [450, 130] on icon at bounding box center [452, 135] width 11 height 13
click at [318, 159] on div "450mm" at bounding box center [361, 161] width 194 height 13
click at [487, 132] on button "Confirm input" at bounding box center [489, 136] width 42 height 12
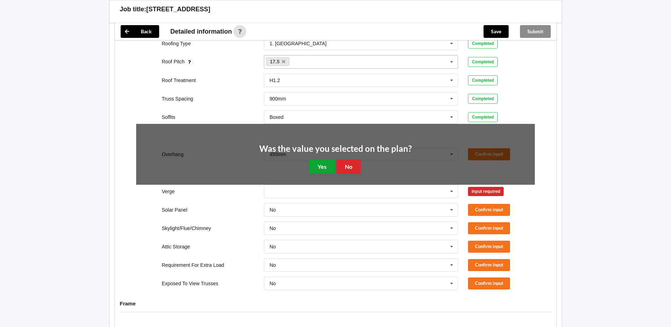
click at [326, 161] on button "Yes" at bounding box center [322, 166] width 26 height 15
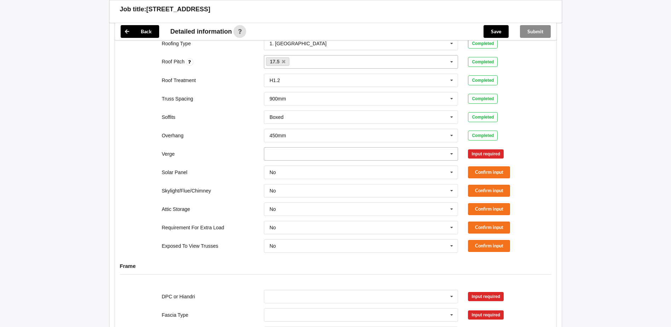
drag, startPoint x: 449, startPoint y: 147, endPoint x: 427, endPoint y: 152, distance: 22.2
click at [447, 148] on icon at bounding box center [452, 154] width 11 height 13
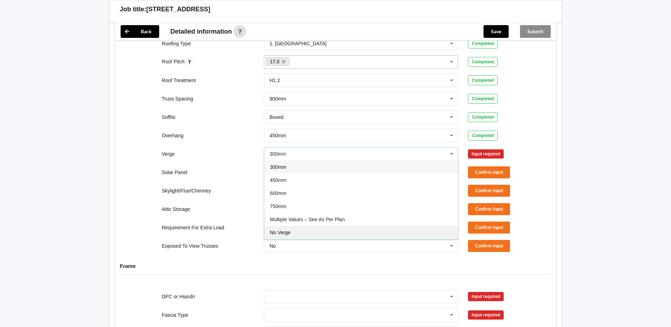
click at [314, 226] on div "No Verge" at bounding box center [361, 232] width 194 height 13
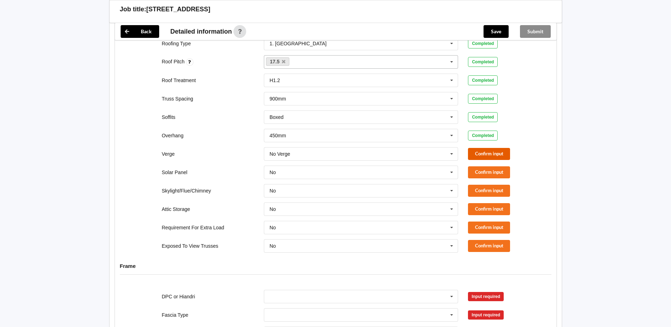
click at [485, 150] on button "Confirm input" at bounding box center [489, 154] width 42 height 12
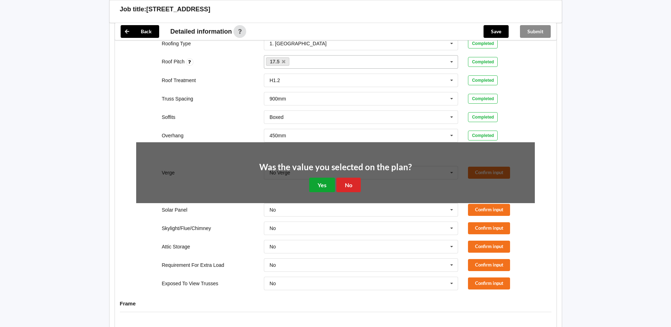
click at [332, 178] on button "Yes" at bounding box center [322, 185] width 26 height 15
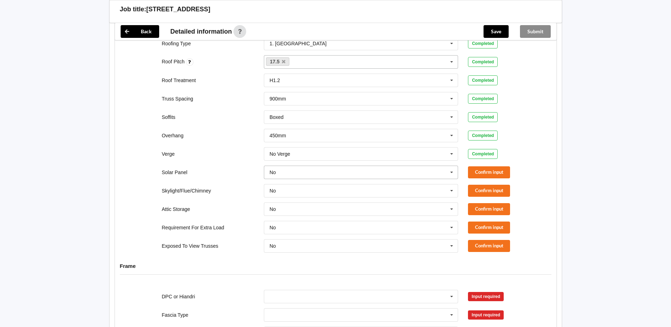
click at [451, 166] on icon at bounding box center [452, 172] width 11 height 13
drag, startPoint x: 629, startPoint y: 154, endPoint x: 602, endPoint y: 152, distance: 27.6
click at [629, 153] on div "Back Delete Job title: [STREET_ADDRESS] Summary information Status : Error Job …" at bounding box center [335, 129] width 671 height 1108
click at [492, 166] on button "Confirm input" at bounding box center [489, 172] width 42 height 12
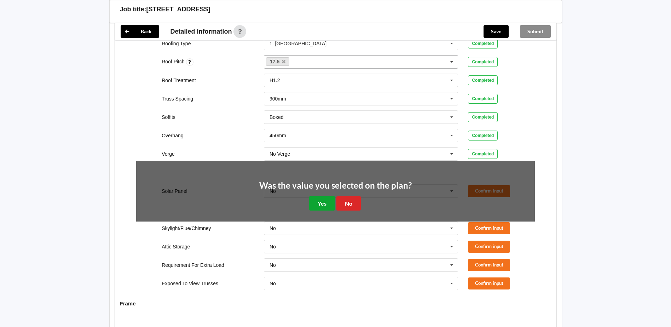
click at [329, 196] on button "Yes" at bounding box center [322, 203] width 26 height 15
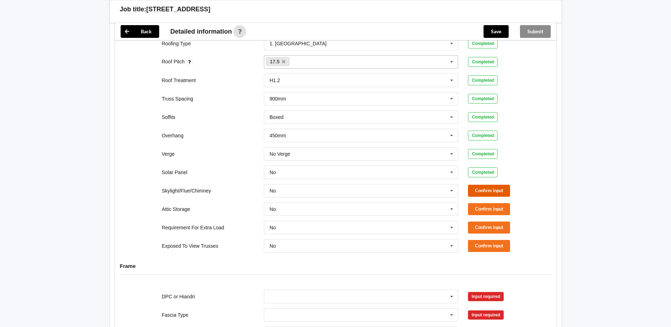
click at [490, 185] on button "Confirm input" at bounding box center [489, 191] width 42 height 12
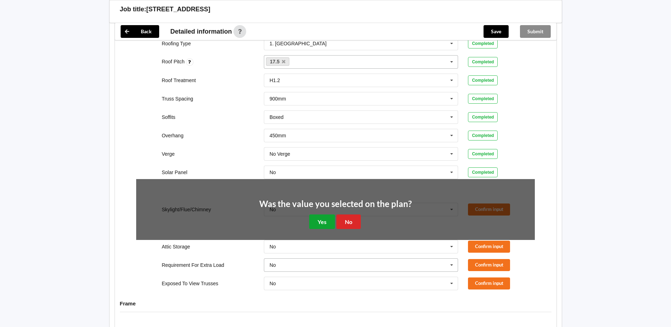
drag, startPoint x: 311, startPoint y: 217, endPoint x: 316, endPoint y: 218, distance: 5.0
click at [312, 217] on button "Yes" at bounding box center [322, 221] width 26 height 15
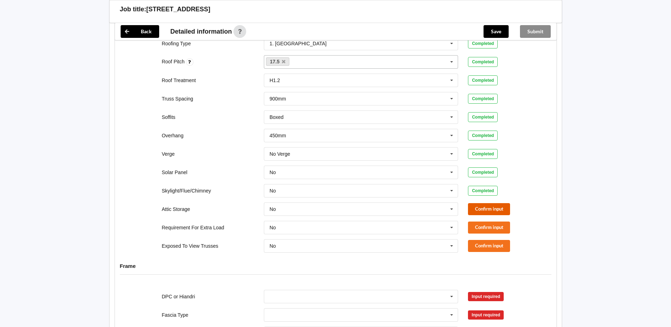
click at [471, 203] on button "Confirm input" at bounding box center [489, 209] width 42 height 12
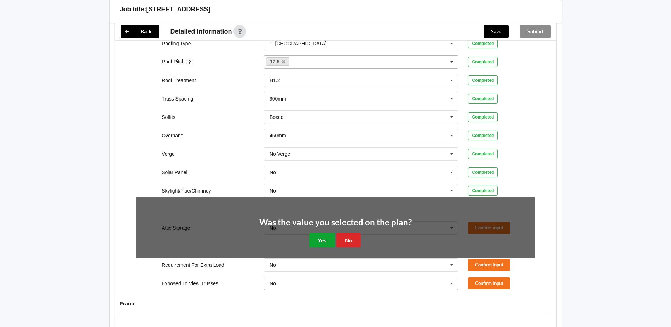
drag, startPoint x: 323, startPoint y: 231, endPoint x: 336, endPoint y: 232, distance: 13.5
click at [323, 233] on button "Yes" at bounding box center [322, 240] width 26 height 15
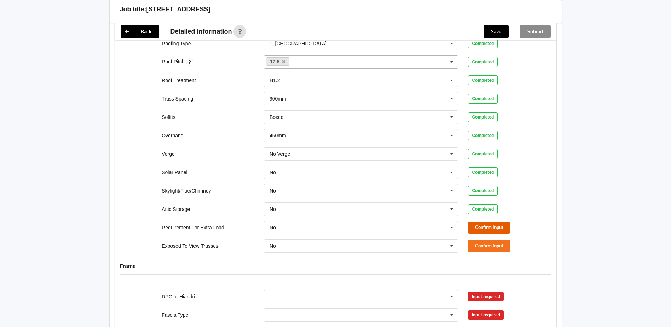
click at [499, 222] on button "Confirm input" at bounding box center [489, 228] width 42 height 12
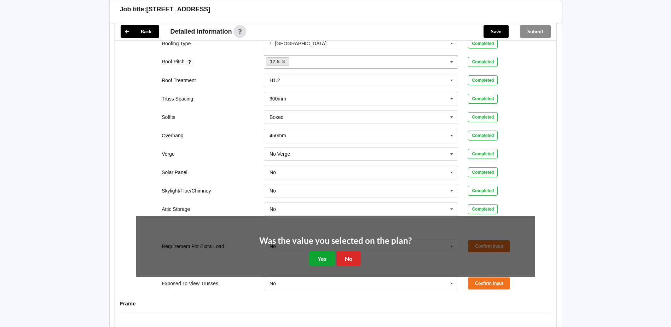
click at [332, 251] on button "Yes" at bounding box center [322, 258] width 26 height 15
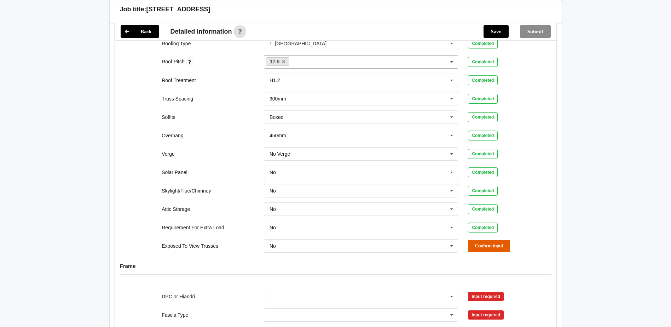
click at [482, 240] on button "Confirm input" at bounding box center [489, 246] width 42 height 12
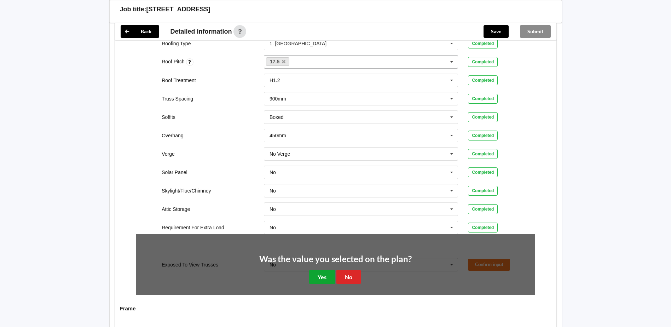
click at [329, 272] on button "Yes" at bounding box center [322, 277] width 26 height 15
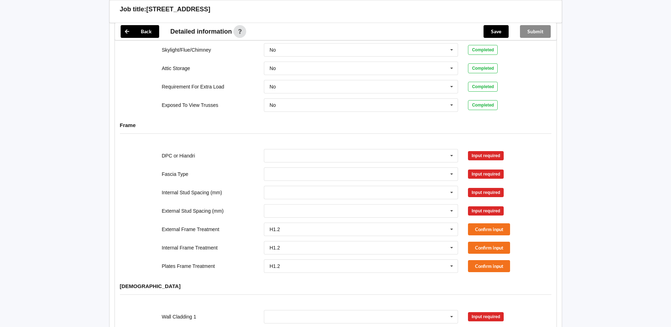
scroll to position [566, 0]
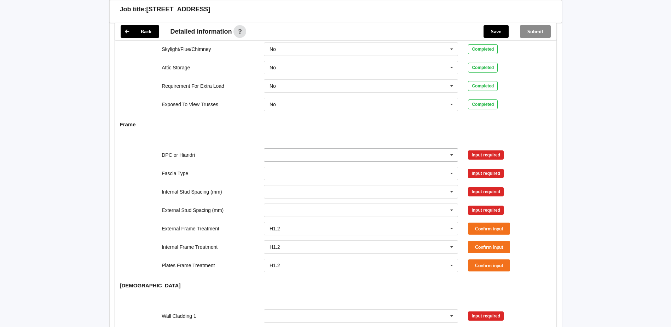
drag, startPoint x: 453, startPoint y: 146, endPoint x: 431, endPoint y: 148, distance: 22.0
click at [452, 149] on icon at bounding box center [452, 155] width 11 height 13
drag, startPoint x: 292, startPoint y: 162, endPoint x: 338, endPoint y: 167, distance: 46.2
click at [293, 165] on span "DPC Fitted" at bounding box center [282, 168] width 24 height 6
click at [478, 149] on button "Confirm input" at bounding box center [489, 155] width 42 height 12
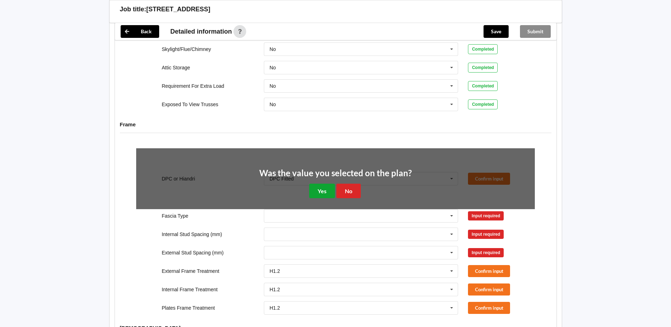
click at [324, 184] on button "Yes" at bounding box center [322, 191] width 26 height 15
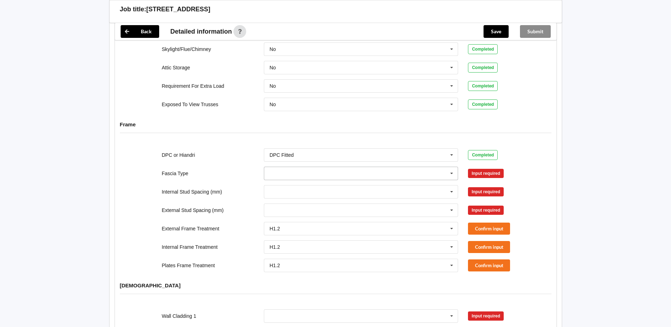
drag, startPoint x: 453, startPoint y: 166, endPoint x: 405, endPoint y: 175, distance: 48.6
click at [452, 167] on icon at bounding box center [452, 173] width 11 height 13
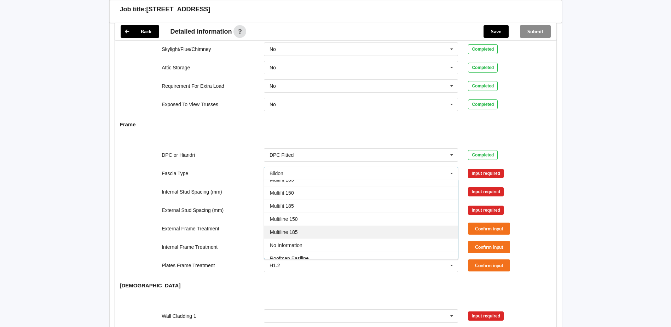
click at [317, 225] on div "Multiline 185" at bounding box center [361, 231] width 194 height 13
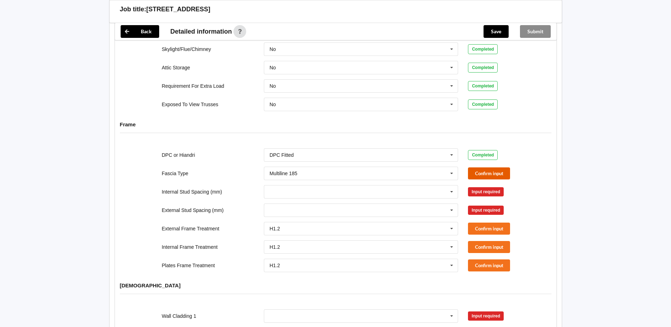
click at [492, 168] on button "Confirm input" at bounding box center [489, 173] width 42 height 12
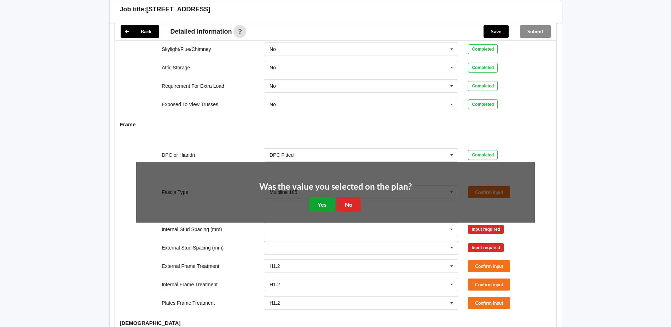
click at [333, 202] on button "Yes" at bounding box center [322, 204] width 26 height 15
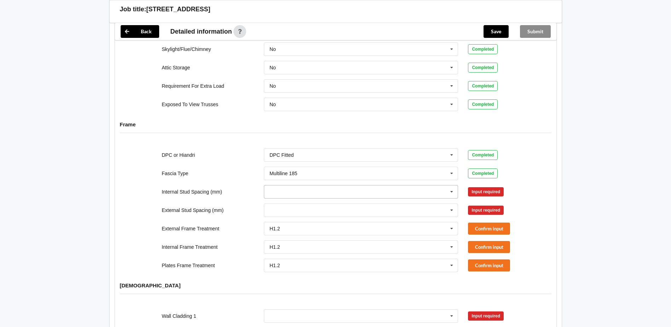
drag, startPoint x: 451, startPoint y: 180, endPoint x: 437, endPoint y: 184, distance: 15.0
click at [451, 185] on icon at bounding box center [452, 191] width 11 height 13
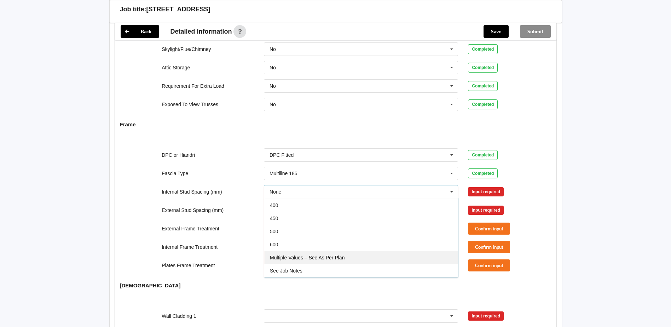
click at [330, 253] on div "Multiple Values – See As Per Plan" at bounding box center [361, 257] width 194 height 13
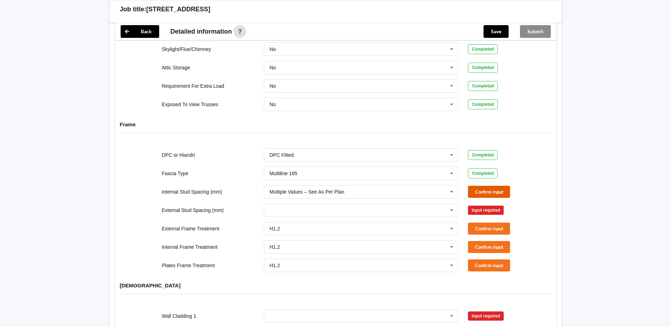
click at [468, 188] on button "Confirm input" at bounding box center [489, 192] width 42 height 12
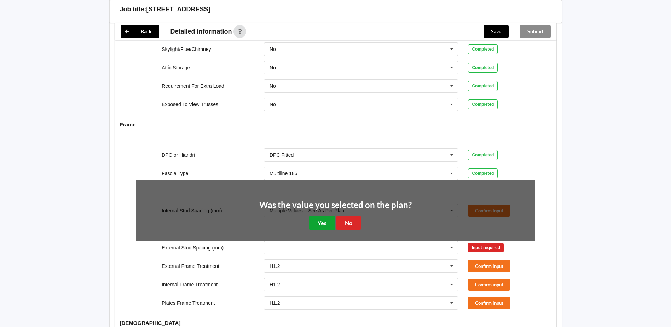
click at [327, 220] on button "Yes" at bounding box center [322, 222] width 26 height 15
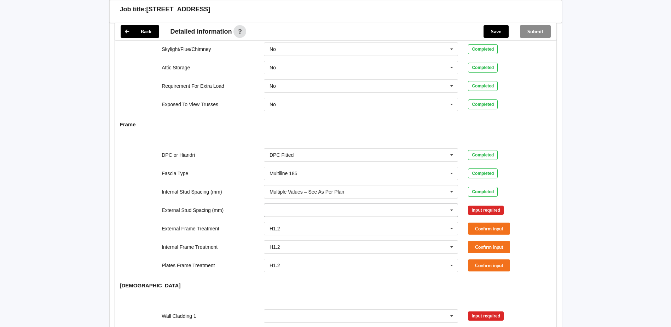
click at [452, 204] on icon at bounding box center [452, 210] width 11 height 13
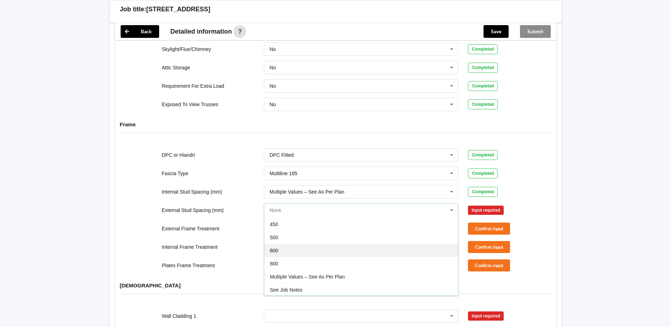
scroll to position [39, 0]
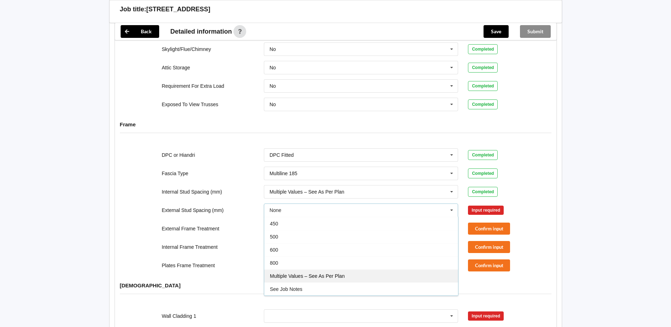
click at [304, 273] on span "Multiple Values – See As Per Plan" at bounding box center [307, 276] width 75 height 6
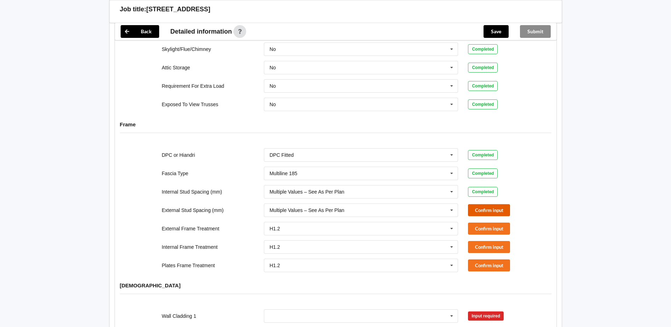
click at [491, 204] on button "Confirm input" at bounding box center [489, 210] width 42 height 12
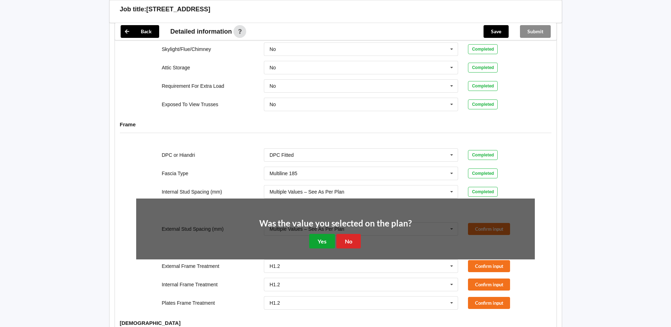
drag, startPoint x: 319, startPoint y: 233, endPoint x: 343, endPoint y: 235, distance: 23.4
click at [321, 234] on button "Yes" at bounding box center [322, 241] width 26 height 15
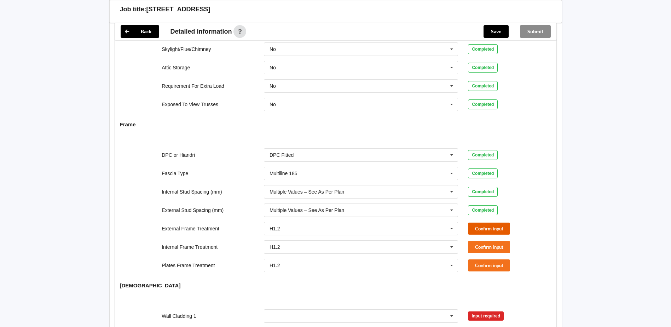
click at [473, 224] on button "Confirm input" at bounding box center [489, 229] width 42 height 12
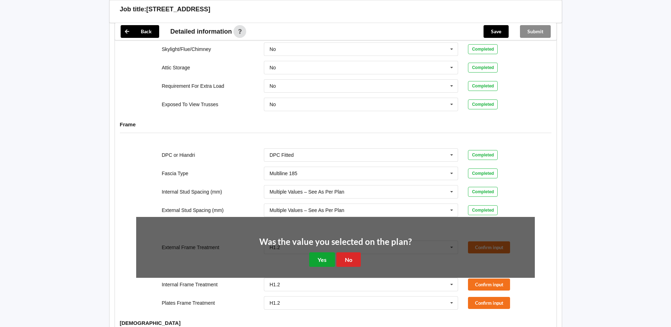
click at [326, 252] on button "Yes" at bounding box center [322, 259] width 26 height 15
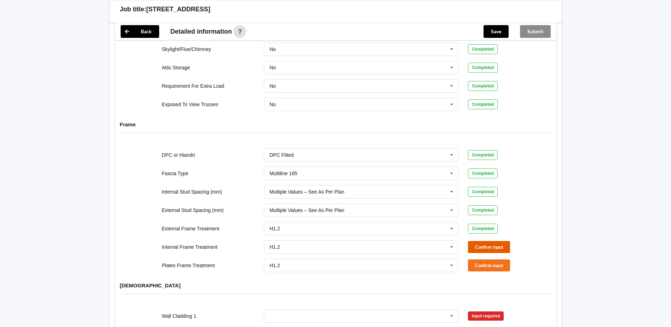
click at [485, 241] on button "Confirm input" at bounding box center [489, 247] width 42 height 12
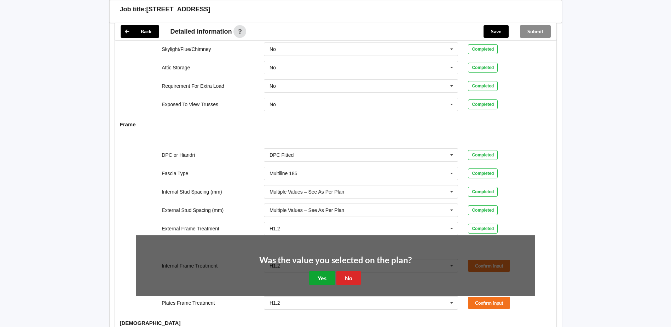
drag, startPoint x: 323, startPoint y: 272, endPoint x: 333, endPoint y: 270, distance: 10.0
click at [324, 273] on button "Yes" at bounding box center [322, 278] width 26 height 15
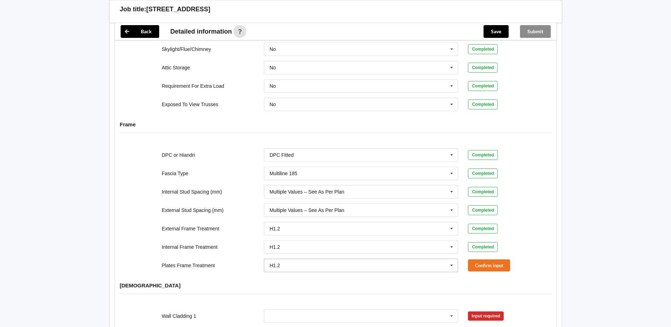
click at [453, 259] on icon at bounding box center [452, 265] width 11 height 13
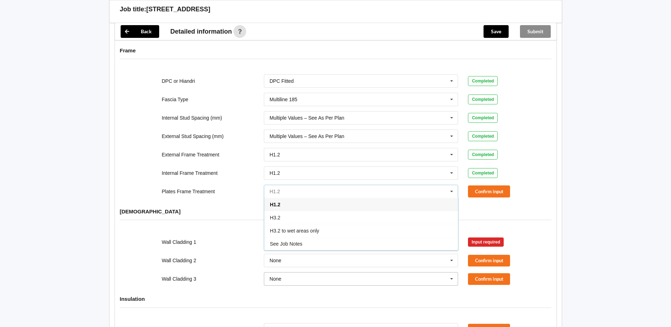
scroll to position [672, 0]
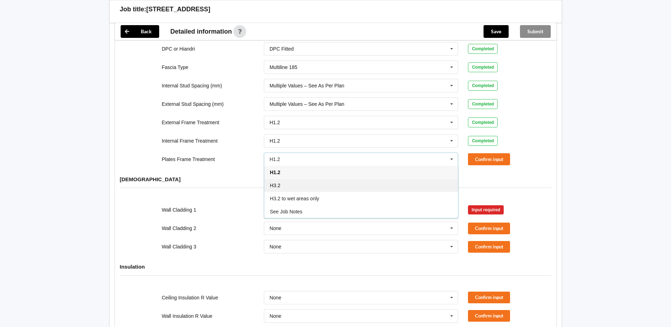
click at [292, 179] on div "H3.2" at bounding box center [361, 185] width 194 height 13
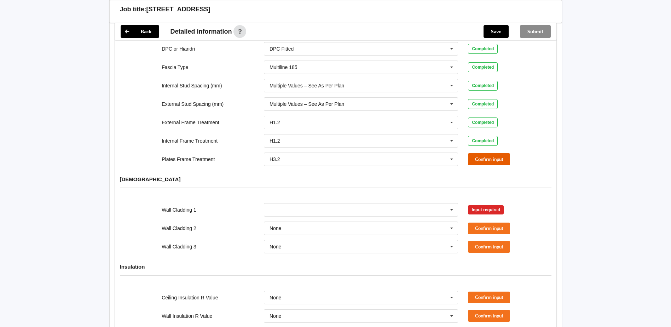
click at [492, 157] on button "Confirm input" at bounding box center [489, 159] width 42 height 12
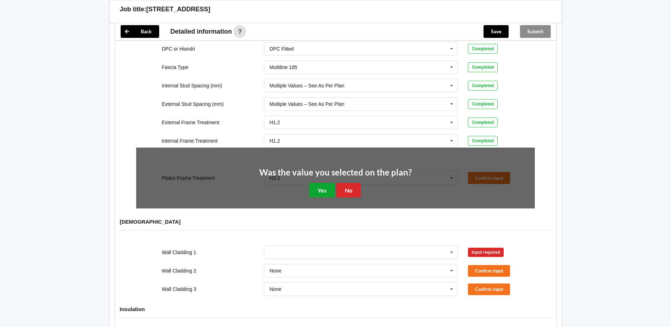
drag, startPoint x: 327, startPoint y: 183, endPoint x: 343, endPoint y: 189, distance: 16.2
click at [327, 183] on button "Yes" at bounding box center [322, 190] width 26 height 15
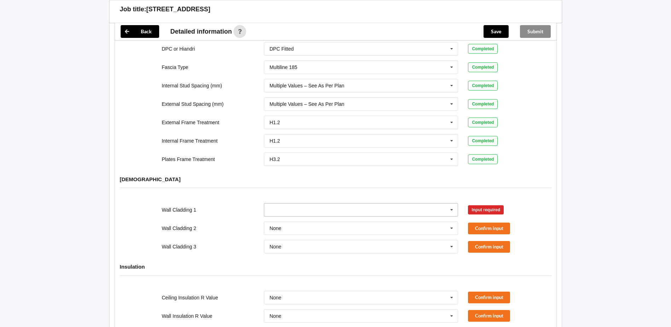
click at [453, 203] on icon at bounding box center [452, 209] width 11 height 13
click at [293, 220] on span "Axon Panel" at bounding box center [282, 223] width 25 height 6
click at [486, 204] on button "Confirm input" at bounding box center [489, 210] width 42 height 12
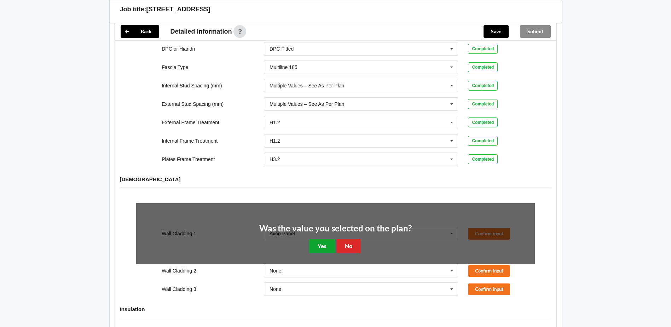
click at [322, 242] on button "Yes" at bounding box center [322, 246] width 26 height 15
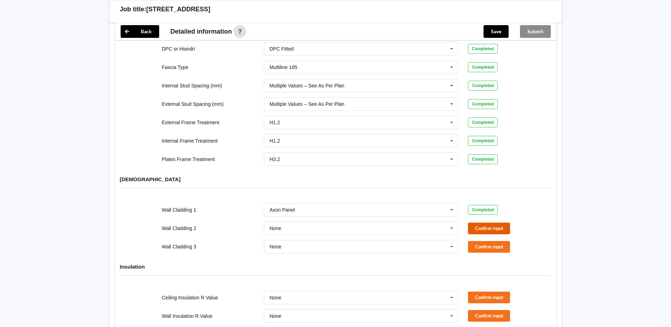
drag, startPoint x: 468, startPoint y: 222, endPoint x: 461, endPoint y: 224, distance: 8.3
click at [467, 223] on div "Confirm input" at bounding box center [501, 229] width 77 height 12
drag, startPoint x: 495, startPoint y: 224, endPoint x: 486, endPoint y: 224, distance: 9.2
click at [486, 224] on button "Confirm input" at bounding box center [489, 229] width 42 height 12
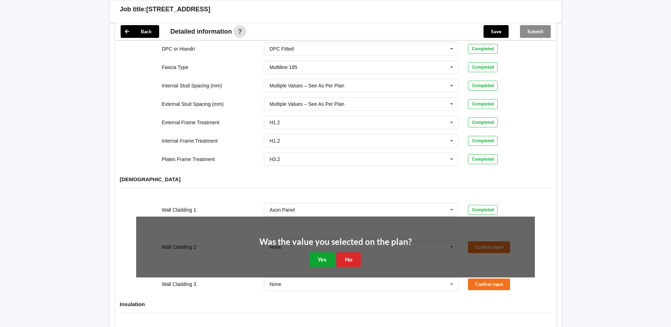
drag, startPoint x: 318, startPoint y: 251, endPoint x: 335, endPoint y: 251, distance: 17.0
click at [322, 252] on button "Yes" at bounding box center [322, 259] width 26 height 15
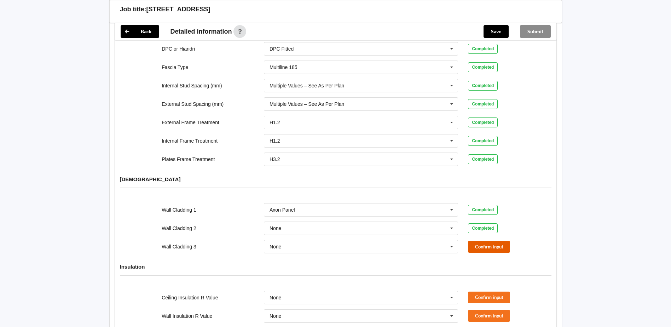
click at [480, 241] on button "Confirm input" at bounding box center [489, 247] width 42 height 12
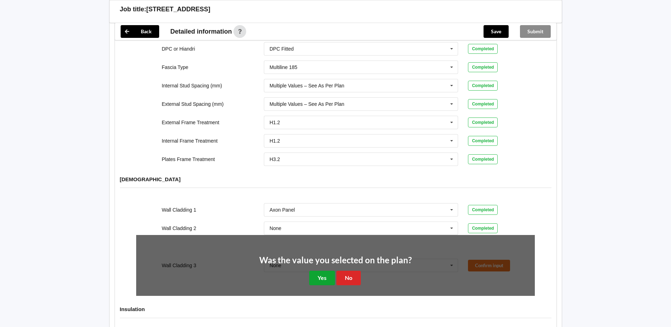
click at [323, 271] on button "Yes" at bounding box center [322, 278] width 26 height 15
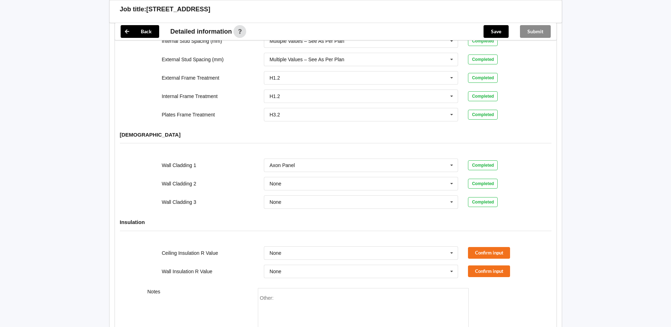
scroll to position [778, 0]
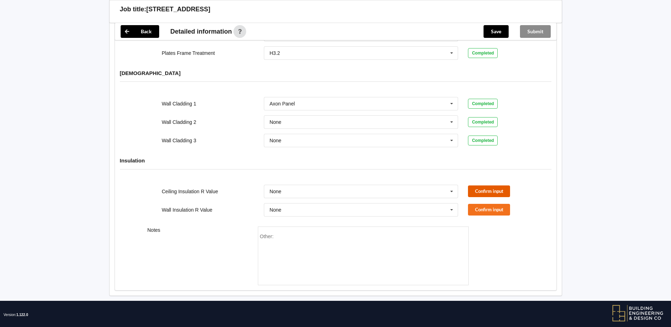
click at [488, 185] on button "Confirm input" at bounding box center [489, 191] width 42 height 12
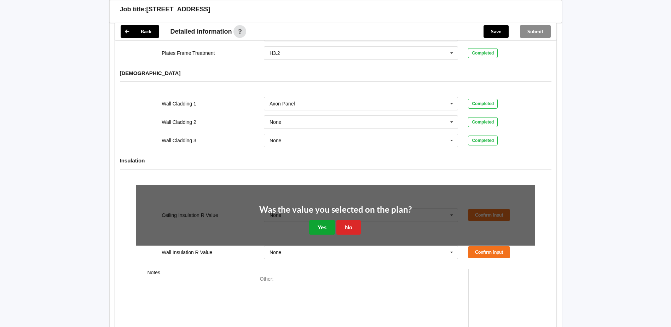
drag, startPoint x: 332, startPoint y: 213, endPoint x: 345, endPoint y: 218, distance: 13.5
click at [333, 220] on button "Yes" at bounding box center [322, 227] width 26 height 15
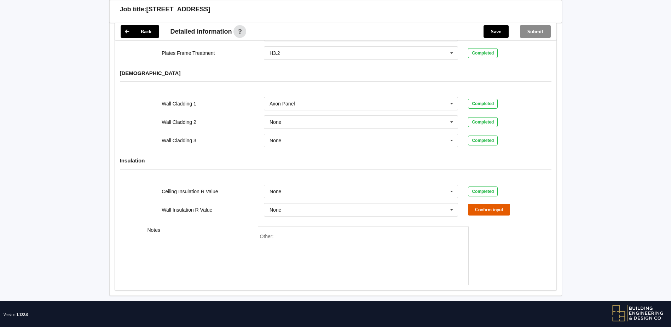
click at [480, 205] on button "Confirm input" at bounding box center [489, 210] width 42 height 12
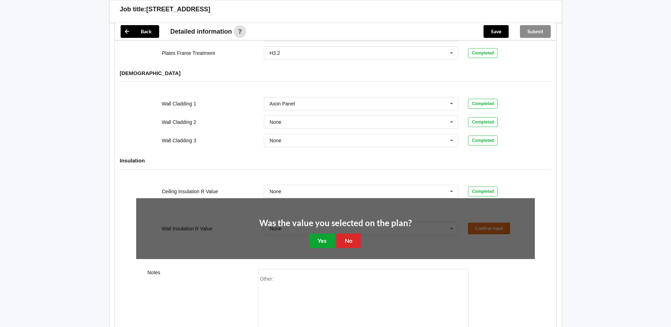
click at [318, 234] on button "Yes" at bounding box center [322, 241] width 26 height 15
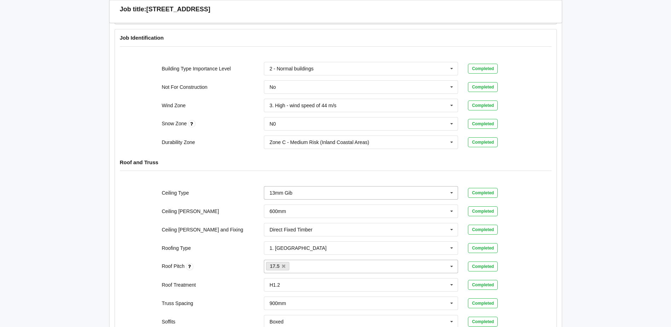
scroll to position [35, 0]
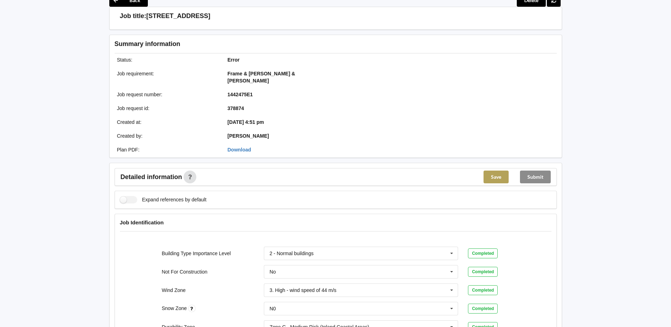
click at [504, 171] on button "Save" at bounding box center [496, 177] width 25 height 13
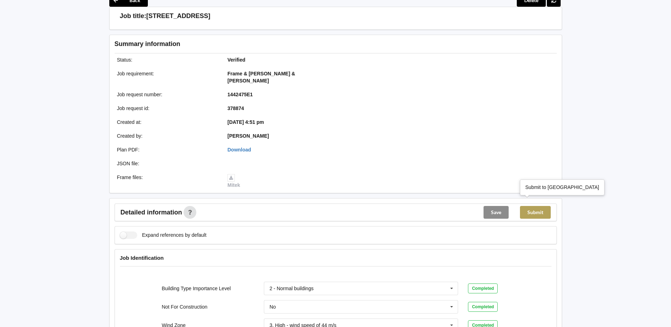
click at [542, 206] on button "Submit" at bounding box center [535, 212] width 31 height 13
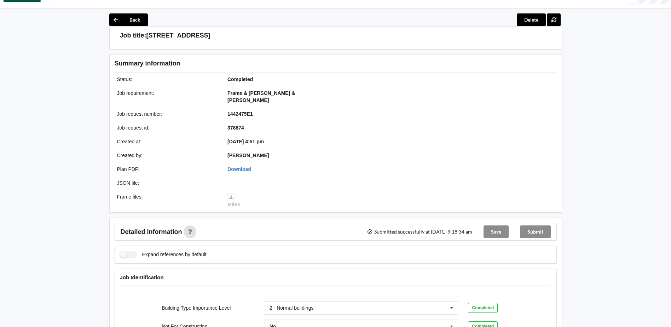
scroll to position [0, 0]
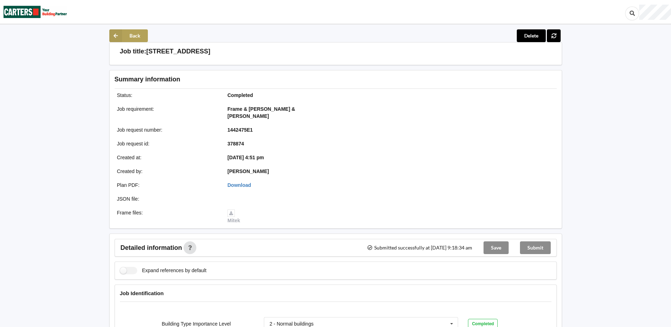
click at [113, 31] on icon at bounding box center [115, 35] width 13 height 13
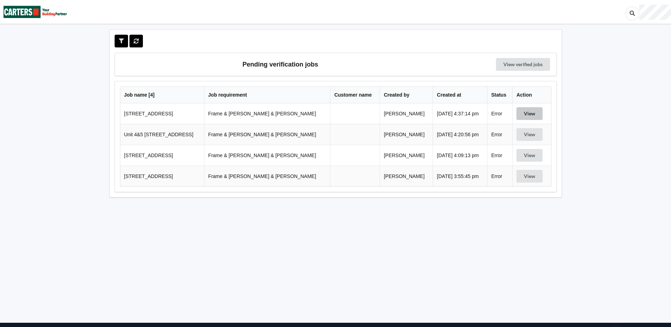
click at [521, 114] on button "View" at bounding box center [530, 113] width 26 height 13
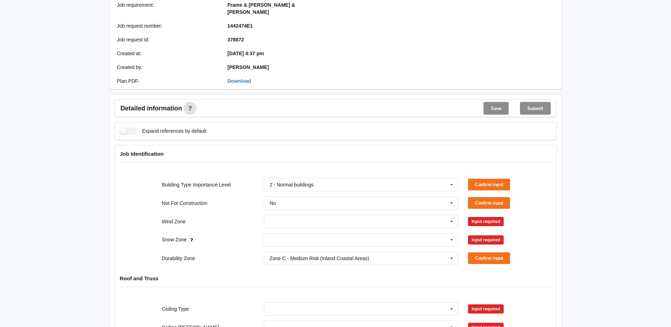
scroll to position [106, 0]
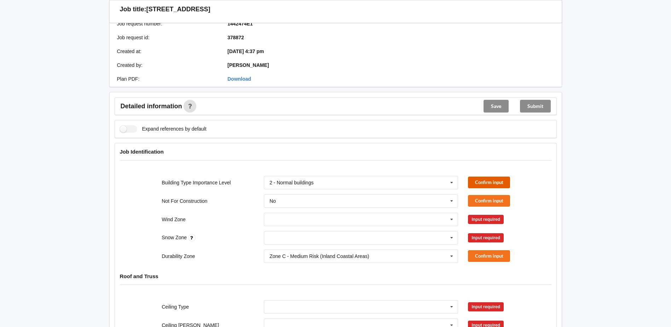
click at [481, 177] on button "Confirm input" at bounding box center [489, 183] width 42 height 12
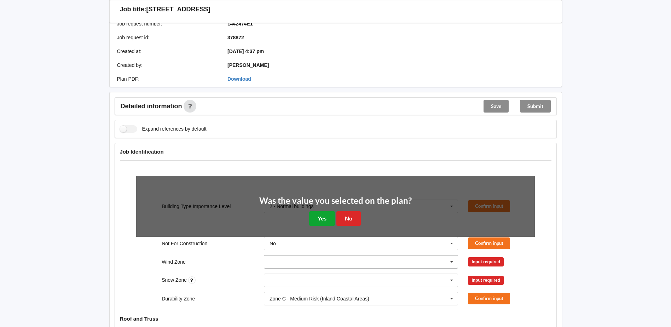
drag, startPoint x: 331, startPoint y: 208, endPoint x: 422, endPoint y: 213, distance: 90.7
click at [332, 211] on button "Yes" at bounding box center [322, 218] width 26 height 15
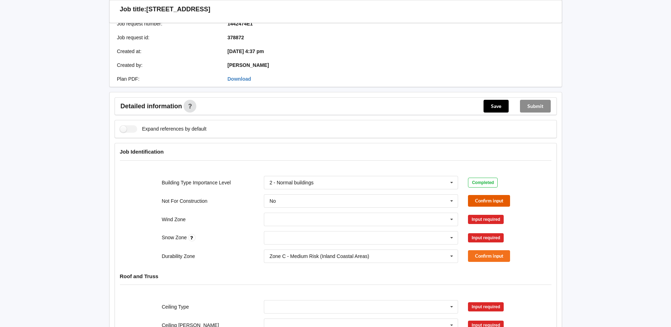
click at [478, 195] on button "Confirm input" at bounding box center [489, 201] width 42 height 12
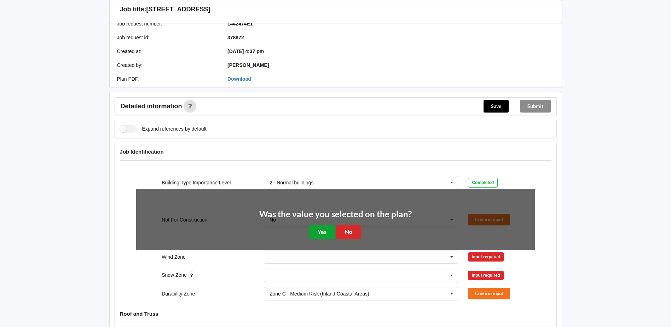
drag, startPoint x: 324, startPoint y: 225, endPoint x: 344, endPoint y: 223, distance: 20.3
click at [325, 227] on button "Yes" at bounding box center [322, 232] width 26 height 15
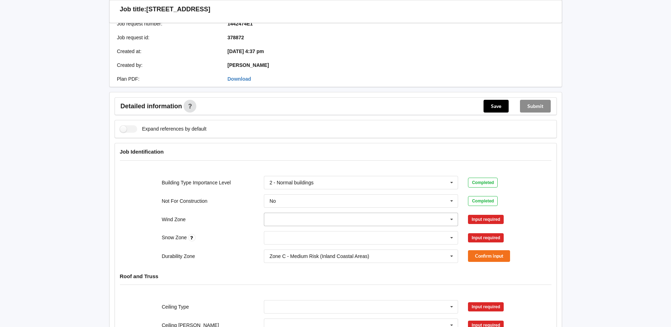
click at [452, 213] on icon at bounding box center [452, 219] width 11 height 13
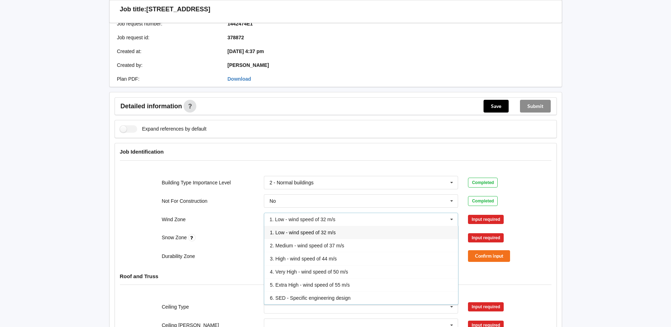
click at [306, 256] on span "3. High - wind speed of 44 m/s" at bounding box center [303, 259] width 67 height 6
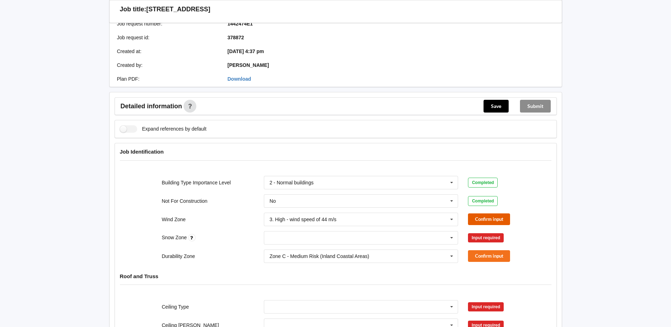
click at [471, 213] on button "Confirm input" at bounding box center [489, 219] width 42 height 12
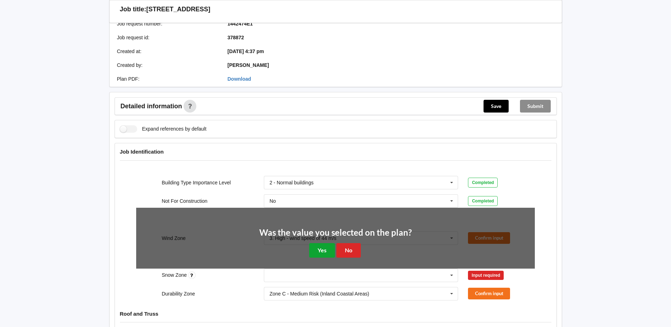
click at [329, 243] on button "Yes" at bounding box center [322, 250] width 26 height 15
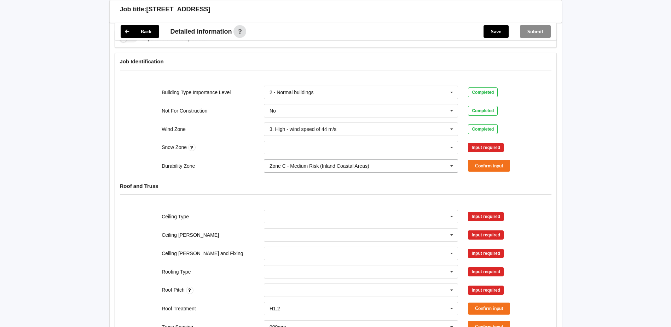
scroll to position [212, 0]
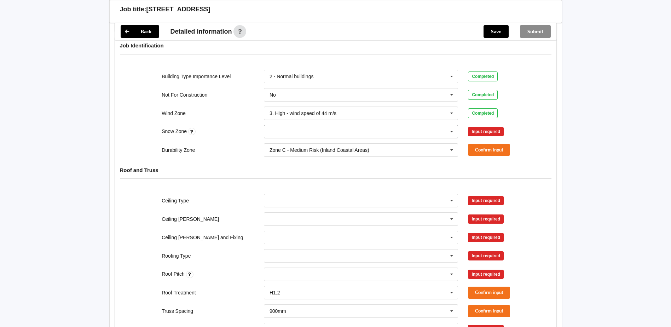
click at [451, 125] on icon at bounding box center [452, 131] width 11 height 13
click at [321, 140] on div "N0" at bounding box center [361, 144] width 194 height 13
drag, startPoint x: 508, startPoint y: 126, endPoint x: 501, endPoint y: 125, distance: 6.8
click at [501, 126] on button "Confirm input" at bounding box center [489, 132] width 42 height 12
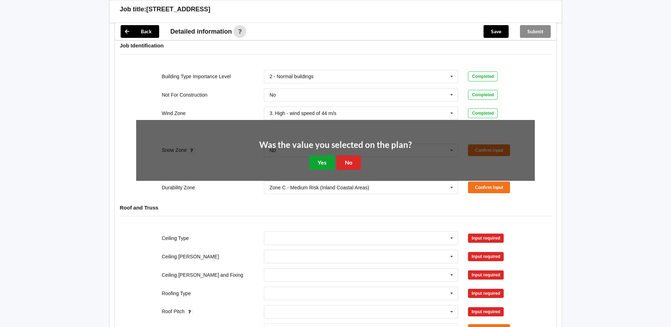
drag, startPoint x: 326, startPoint y: 155, endPoint x: 347, endPoint y: 159, distance: 21.2
click at [328, 157] on button "Yes" at bounding box center [322, 162] width 26 height 15
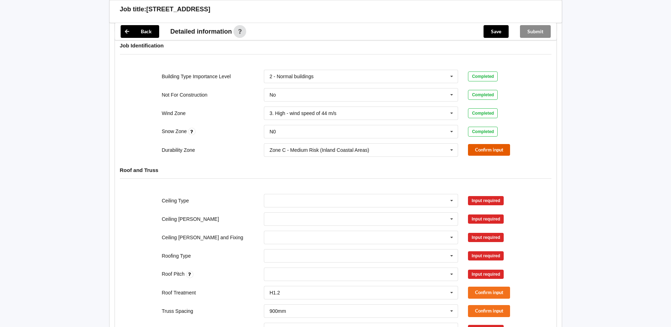
click at [483, 144] on button "Confirm input" at bounding box center [489, 150] width 42 height 12
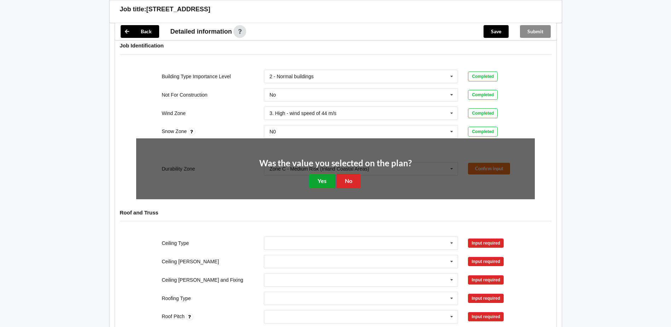
drag, startPoint x: 324, startPoint y: 172, endPoint x: 328, endPoint y: 172, distance: 4.2
click at [325, 174] on button "Yes" at bounding box center [322, 181] width 26 height 15
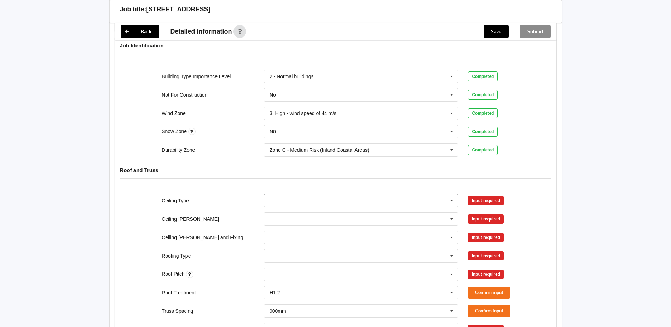
click at [453, 194] on icon at bounding box center [452, 200] width 11 height 13
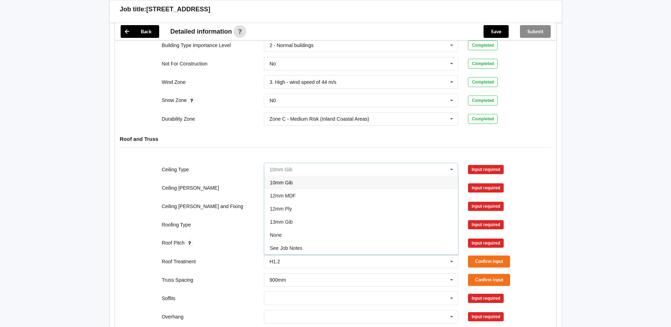
scroll to position [283, 0]
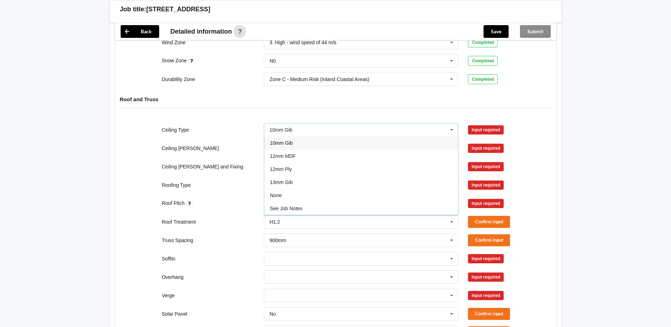
drag, startPoint x: 295, startPoint y: 176, endPoint x: 311, endPoint y: 176, distance: 15.9
click at [297, 177] on div "13mm Gib" at bounding box center [361, 182] width 194 height 13
click at [487, 124] on button "Confirm input" at bounding box center [489, 130] width 42 height 12
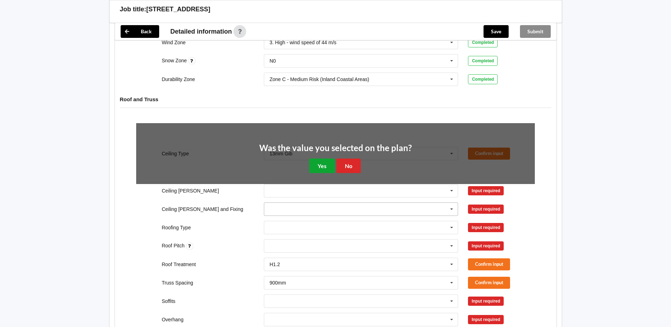
drag, startPoint x: 324, startPoint y: 153, endPoint x: 354, endPoint y: 154, distance: 30.1
click at [325, 159] on button "Yes" at bounding box center [322, 166] width 26 height 15
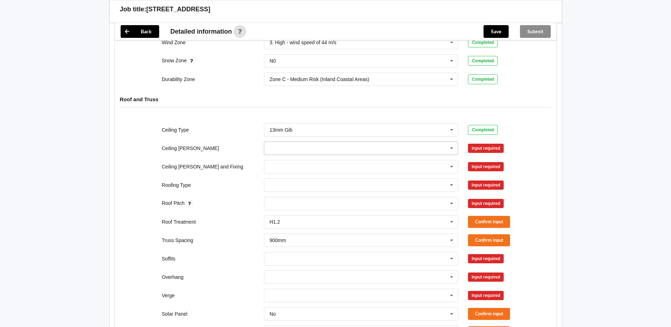
drag, startPoint x: 448, startPoint y: 141, endPoint x: 443, endPoint y: 142, distance: 4.7
click at [447, 142] on icon at bounding box center [452, 148] width 11 height 13
drag, startPoint x: 317, startPoint y: 181, endPoint x: 341, endPoint y: 177, distance: 24.3
click at [317, 182] on div "600mm" at bounding box center [361, 187] width 194 height 13
click at [481, 145] on button "Confirm input" at bounding box center [489, 148] width 42 height 12
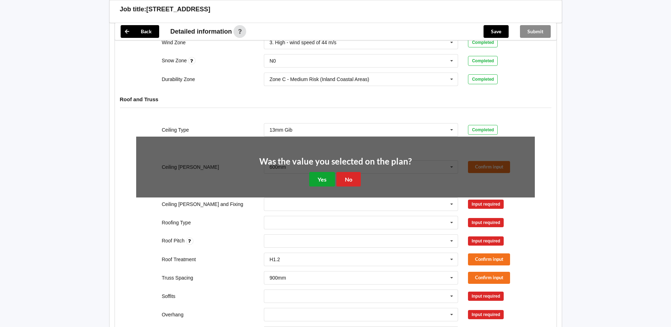
click at [334, 172] on button "Yes" at bounding box center [322, 179] width 26 height 15
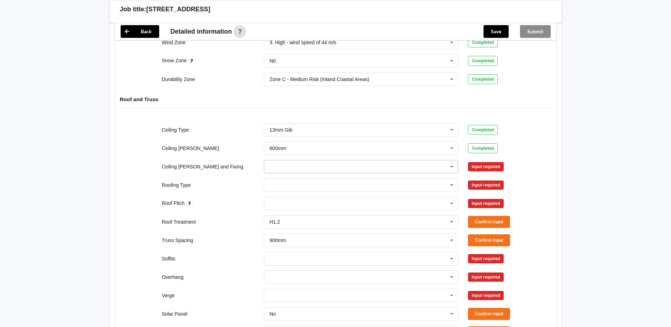
drag, startPoint x: 450, startPoint y: 158, endPoint x: 422, endPoint y: 162, distance: 28.2
click at [450, 160] on icon at bounding box center [452, 166] width 11 height 13
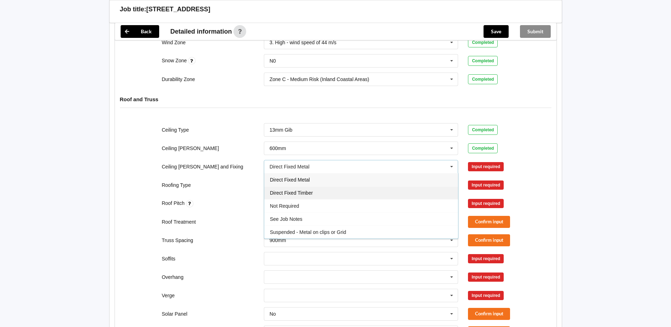
click at [326, 188] on div "Direct Fixed Timber" at bounding box center [361, 192] width 194 height 13
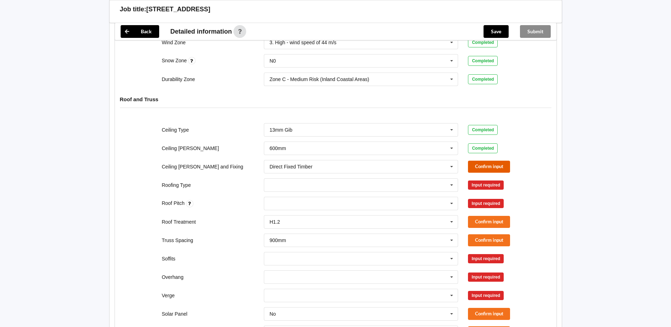
click at [493, 161] on button "Confirm input" at bounding box center [489, 167] width 42 height 12
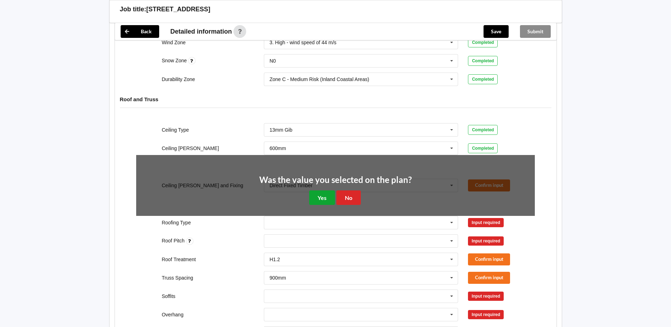
click at [330, 190] on button "Yes" at bounding box center [322, 197] width 26 height 15
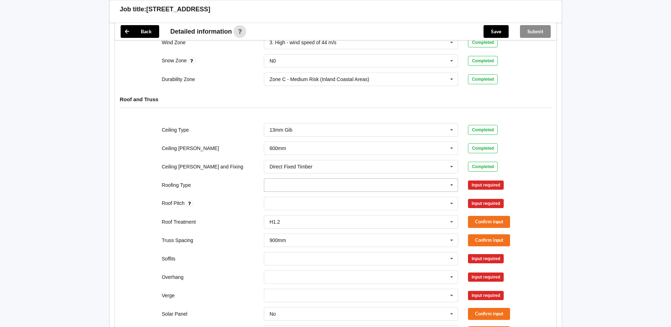
click at [450, 179] on icon at bounding box center [452, 185] width 11 height 13
drag, startPoint x: 335, startPoint y: 203, endPoint x: 343, endPoint y: 200, distance: 9.0
click at [335, 205] on div "1. [GEOGRAPHIC_DATA]" at bounding box center [361, 211] width 194 height 13
click at [468, 179] on button "Confirm input" at bounding box center [489, 185] width 42 height 12
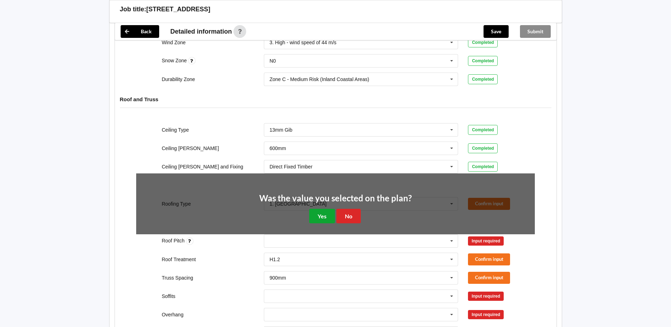
click at [334, 211] on button "Yes" at bounding box center [322, 216] width 26 height 15
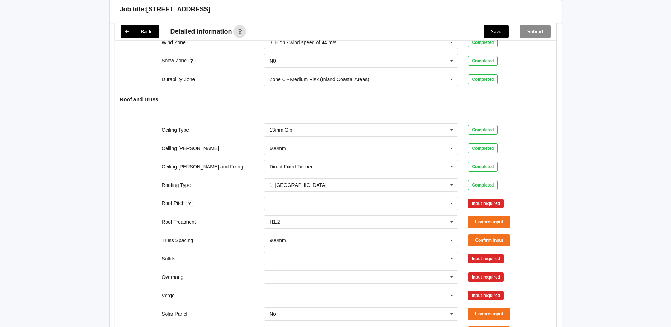
click at [450, 198] on icon at bounding box center [452, 203] width 11 height 13
type input "17.5"
click at [282, 214] on b "17.5" at bounding box center [284, 217] width 10 height 6
click at [484, 197] on button "Confirm input" at bounding box center [489, 203] width 42 height 12
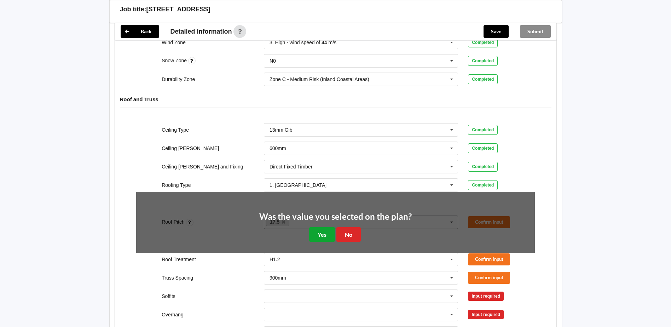
click at [328, 227] on button "Yes" at bounding box center [322, 234] width 26 height 15
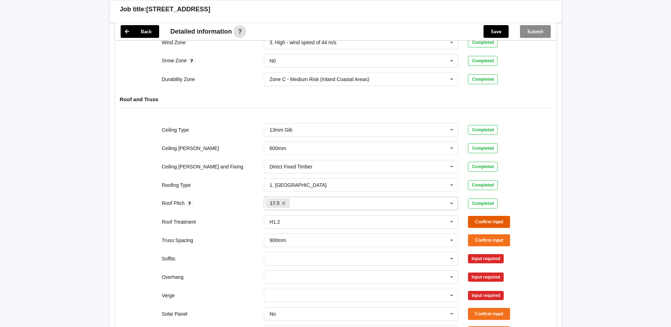
click at [468, 216] on button "Confirm input" at bounding box center [489, 222] width 42 height 12
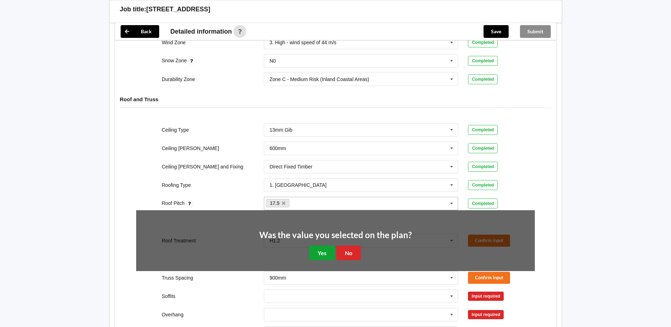
drag, startPoint x: 322, startPoint y: 240, endPoint x: 379, endPoint y: 240, distance: 57.3
click at [322, 246] on button "Yes" at bounding box center [322, 253] width 26 height 15
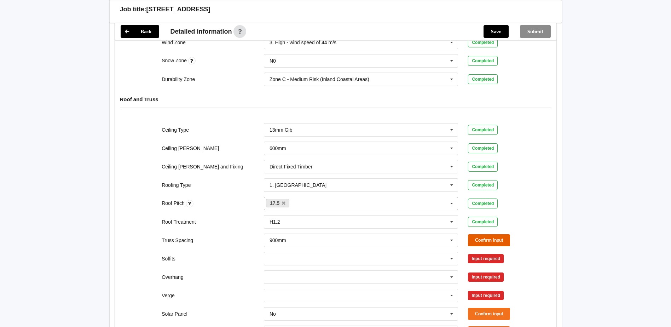
click at [494, 238] on button "Confirm input" at bounding box center [489, 240] width 42 height 12
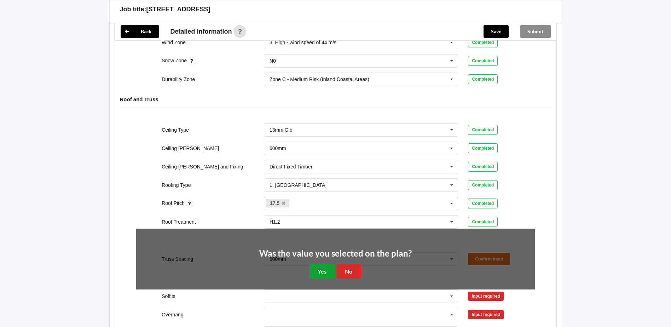
click at [312, 264] on button "Yes" at bounding box center [322, 271] width 26 height 15
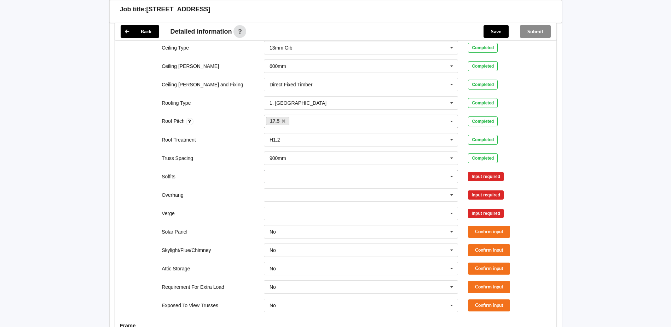
scroll to position [389, 0]
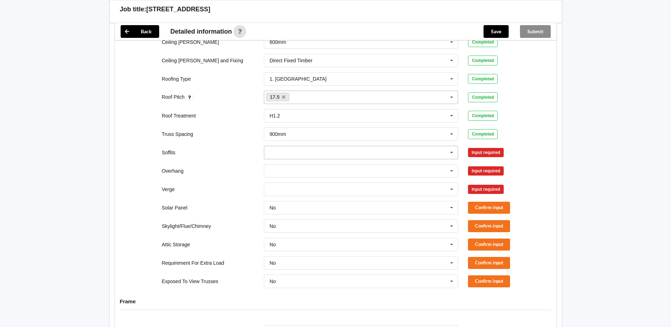
drag, startPoint x: 445, startPoint y: 148, endPoint x: 435, endPoint y: 150, distance: 10.4
click at [445, 148] on input "text" at bounding box center [362, 152] width 194 height 13
click at [304, 162] on div "Boxed" at bounding box center [361, 165] width 194 height 13
click at [474, 146] on button "Confirm input" at bounding box center [489, 152] width 42 height 12
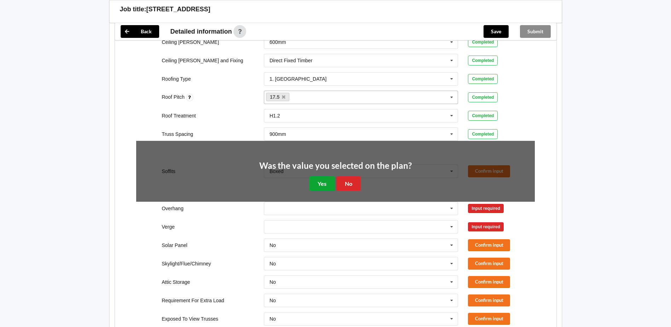
drag, startPoint x: 327, startPoint y: 171, endPoint x: 396, endPoint y: 176, distance: 69.9
click at [327, 176] on button "Yes" at bounding box center [322, 183] width 26 height 15
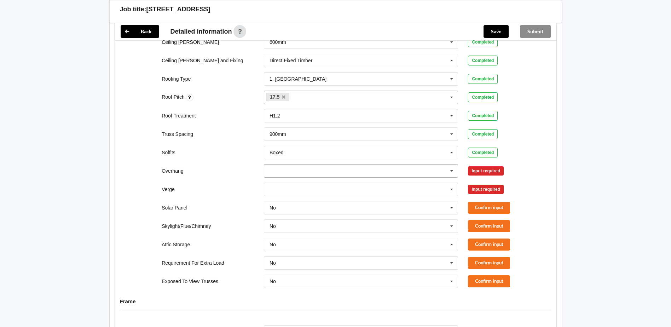
click at [455, 165] on icon at bounding box center [452, 171] width 11 height 13
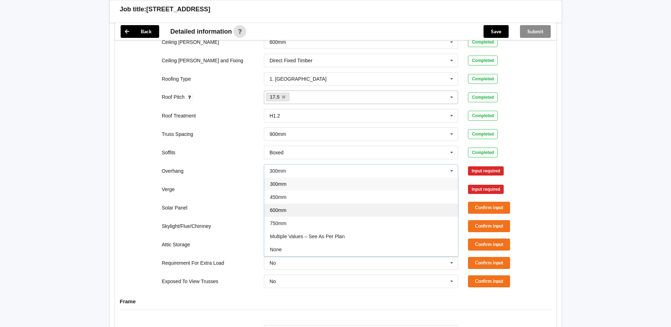
click at [324, 203] on div "600mm" at bounding box center [361, 209] width 194 height 13
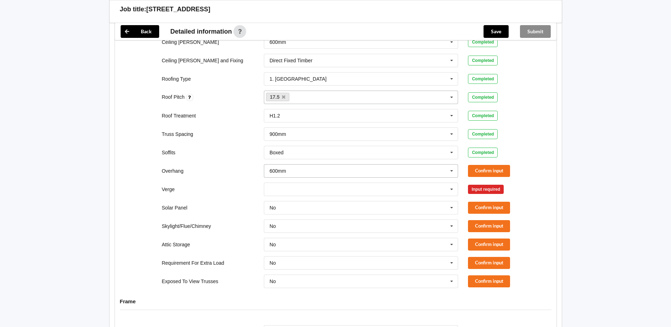
click at [451, 165] on icon at bounding box center [452, 171] width 11 height 13
click at [271, 190] on div "450mm" at bounding box center [361, 196] width 194 height 13
click at [475, 165] on button "Confirm input" at bounding box center [489, 171] width 42 height 12
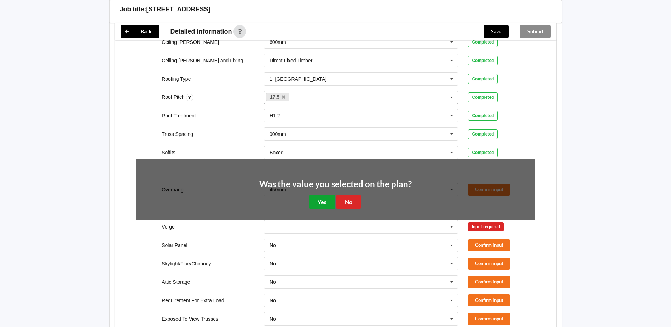
click at [314, 196] on button "Yes" at bounding box center [322, 202] width 26 height 15
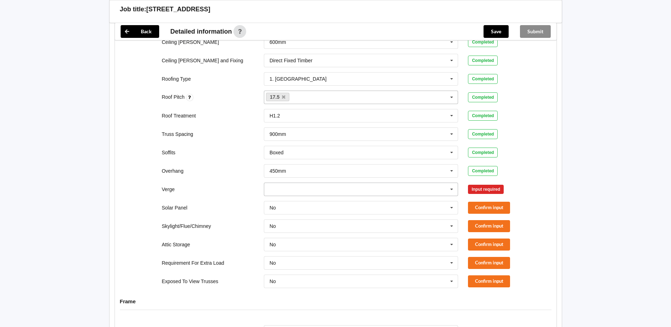
click at [453, 183] on icon at bounding box center [452, 189] width 11 height 13
drag, startPoint x: 301, startPoint y: 258, endPoint x: 340, endPoint y: 253, distance: 39.2
click at [302, 261] on div "No Verge" at bounding box center [361, 267] width 194 height 13
click at [476, 183] on button "Confirm input" at bounding box center [489, 189] width 42 height 12
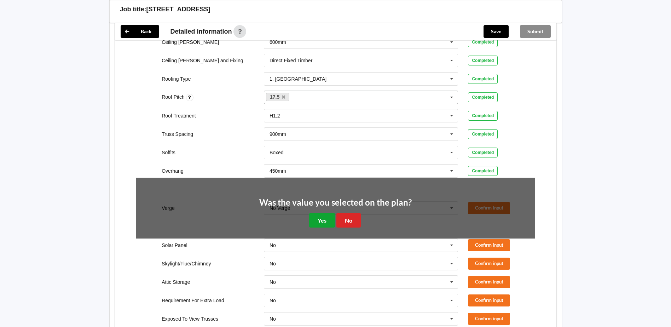
click at [309, 213] on button "Yes" at bounding box center [322, 220] width 26 height 15
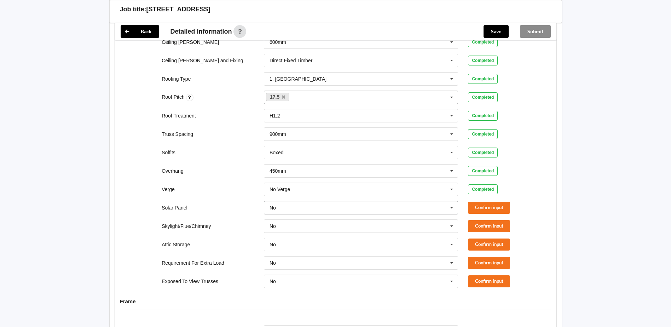
click at [456, 203] on icon at bounding box center [452, 207] width 11 height 13
click at [483, 202] on button "Confirm input" at bounding box center [489, 208] width 42 height 12
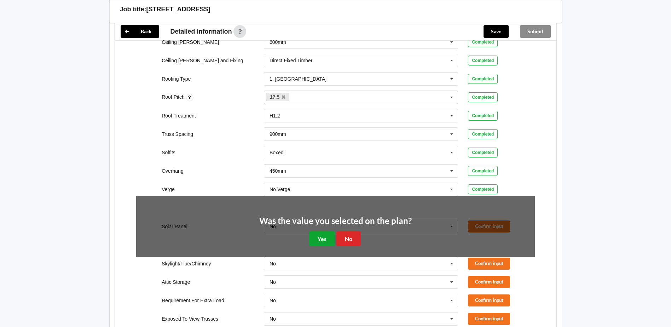
drag, startPoint x: 327, startPoint y: 225, endPoint x: 416, endPoint y: 228, distance: 88.8
click at [327, 231] on button "Yes" at bounding box center [322, 238] width 26 height 15
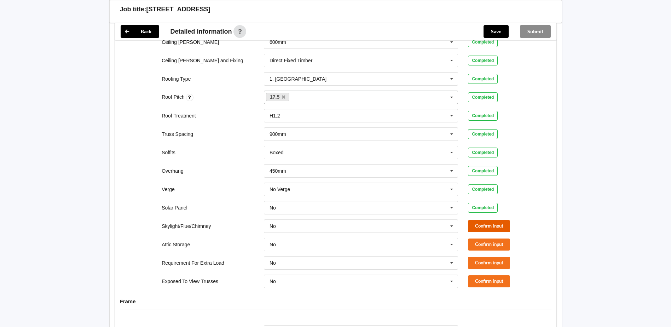
click at [500, 220] on button "Confirm input" at bounding box center [489, 226] width 42 height 12
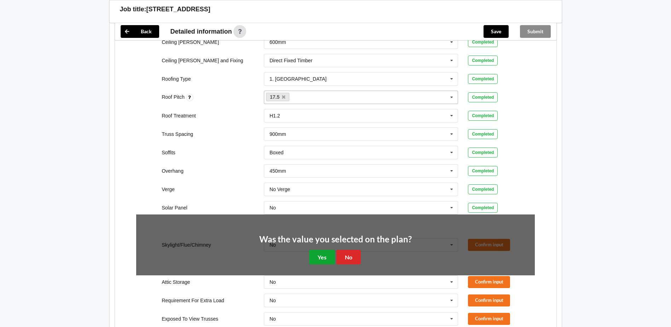
click at [323, 250] on button "Yes" at bounding box center [322, 257] width 26 height 15
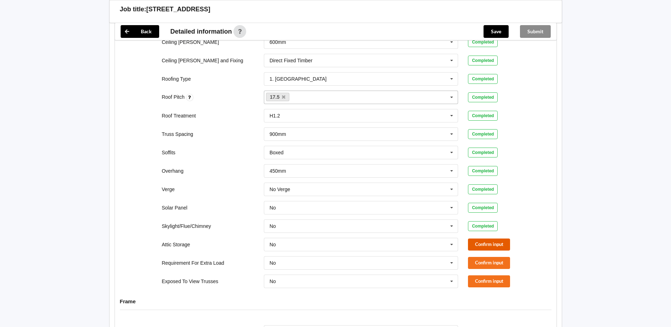
click at [495, 240] on button "Confirm input" at bounding box center [489, 244] width 42 height 12
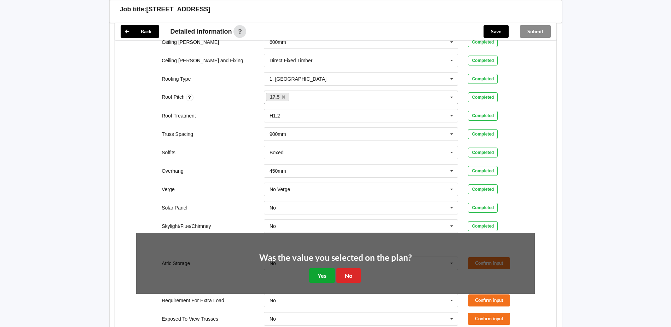
click at [332, 268] on button "Yes" at bounding box center [322, 275] width 26 height 15
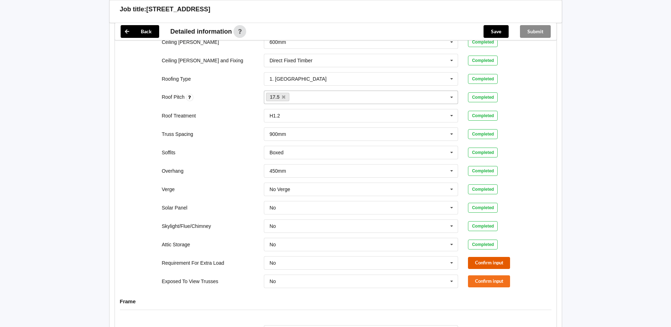
click at [473, 257] on button "Confirm input" at bounding box center [489, 263] width 42 height 12
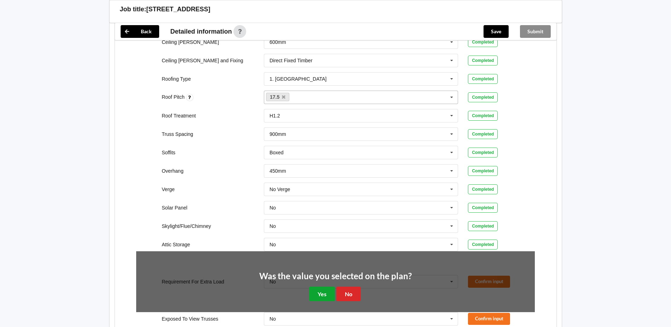
drag, startPoint x: 326, startPoint y: 281, endPoint x: 376, endPoint y: 284, distance: 50.0
click at [326, 287] on button "Yes" at bounding box center [322, 294] width 26 height 15
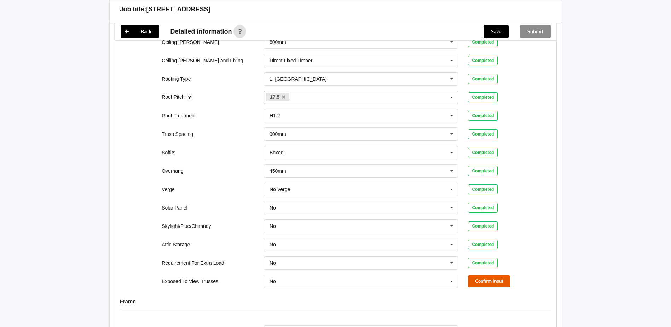
click at [474, 275] on button "Confirm input" at bounding box center [489, 281] width 42 height 12
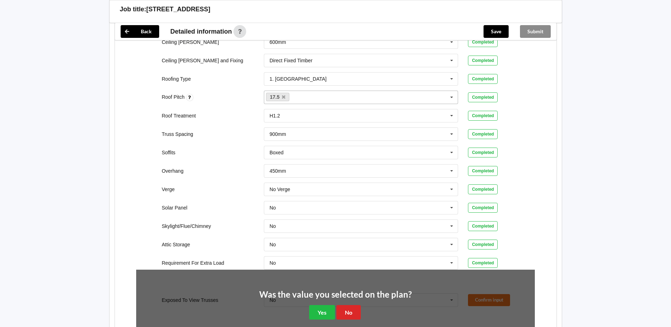
click at [332, 298] on div "Was the value you selected on the plan? Yes No" at bounding box center [335, 305] width 153 height 29
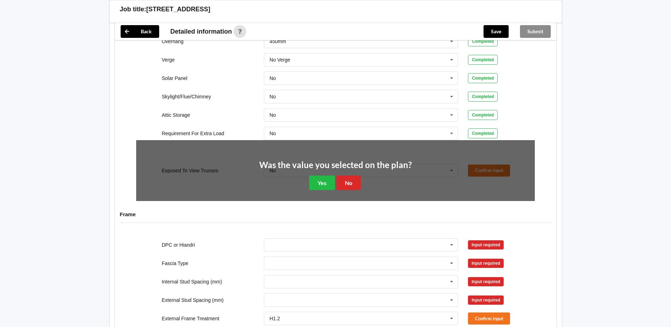
scroll to position [531, 0]
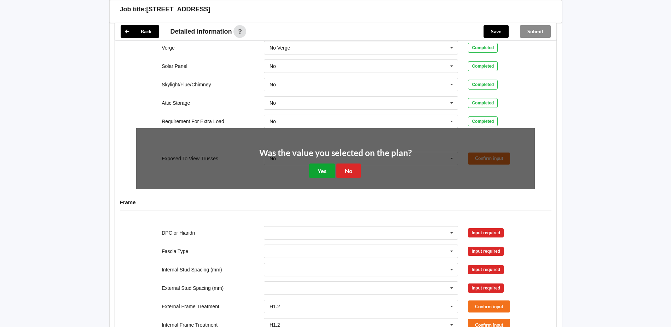
drag, startPoint x: 326, startPoint y: 166, endPoint x: 337, endPoint y: 165, distance: 11.3
click at [327, 166] on button "Yes" at bounding box center [322, 170] width 26 height 15
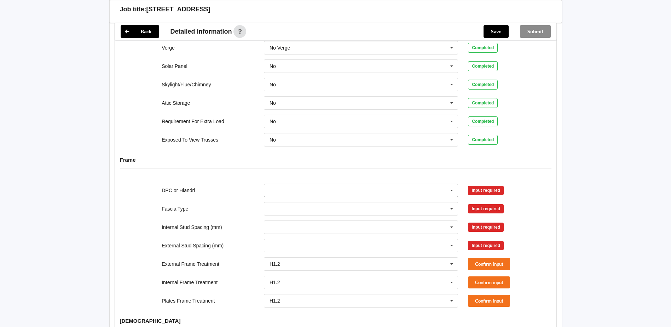
click at [455, 187] on icon at bounding box center [452, 190] width 11 height 13
click at [298, 197] on div "DPC Fitted" at bounding box center [361, 203] width 194 height 13
click at [499, 188] on button "Confirm input" at bounding box center [489, 190] width 42 height 12
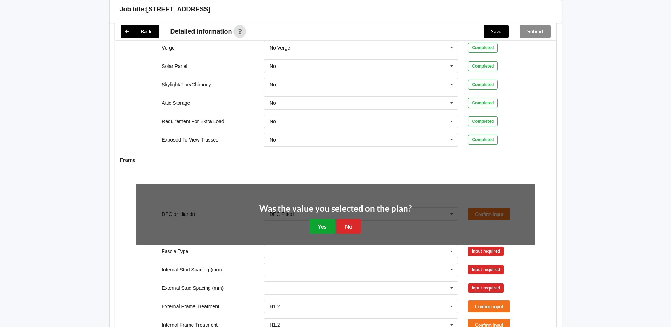
drag, startPoint x: 318, startPoint y: 221, endPoint x: 325, endPoint y: 220, distance: 6.7
click at [319, 220] on button "Yes" at bounding box center [322, 226] width 26 height 15
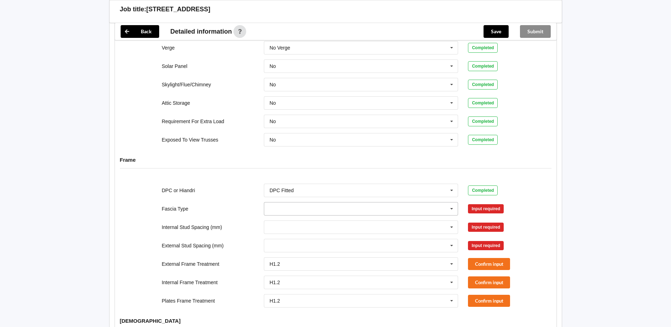
drag, startPoint x: 449, startPoint y: 204, endPoint x: 434, endPoint y: 207, distance: 15.5
click at [449, 204] on icon at bounding box center [452, 208] width 11 height 13
click at [298, 226] on div "Multiline 185" at bounding box center [361, 231] width 194 height 13
click at [485, 203] on button "Confirm input" at bounding box center [489, 209] width 42 height 12
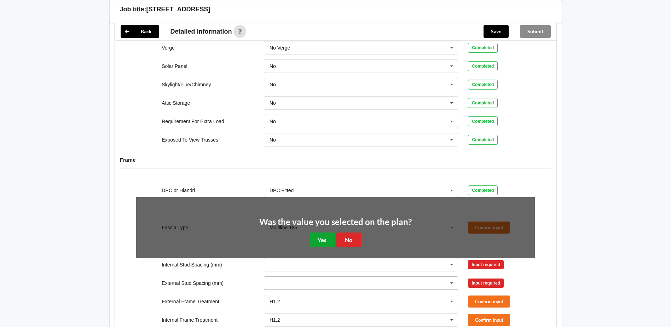
drag, startPoint x: 328, startPoint y: 233, endPoint x: 332, endPoint y: 234, distance: 4.0
click at [330, 234] on button "Yes" at bounding box center [322, 239] width 26 height 15
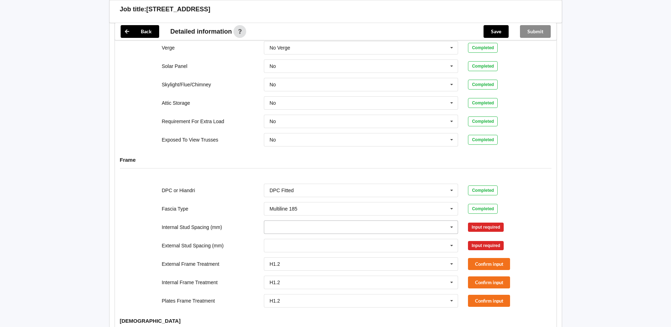
click at [448, 221] on icon at bounding box center [452, 227] width 11 height 13
drag, startPoint x: 314, startPoint y: 285, endPoint x: 330, endPoint y: 282, distance: 16.1
click at [316, 290] on span "Multiple Values – See As Per Plan" at bounding box center [307, 293] width 75 height 6
click at [494, 221] on button "Confirm input" at bounding box center [489, 227] width 42 height 12
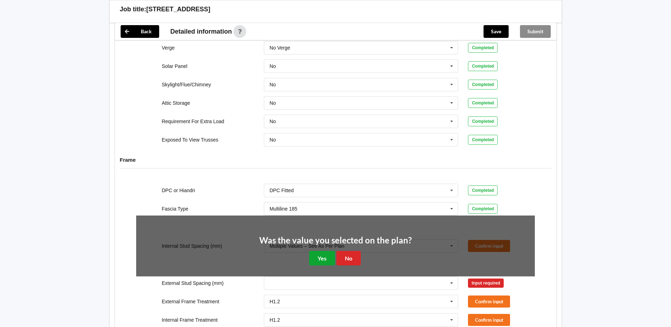
drag, startPoint x: 329, startPoint y: 254, endPoint x: 349, endPoint y: 255, distance: 20.2
click at [329, 254] on button "Yes" at bounding box center [322, 258] width 26 height 15
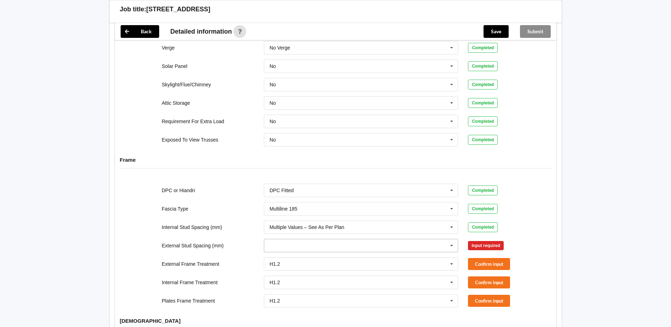
drag, startPoint x: 453, startPoint y: 235, endPoint x: 437, endPoint y: 242, distance: 17.1
click at [453, 239] on icon at bounding box center [452, 245] width 11 height 13
click at [323, 309] on span "Multiple Values – See As Per Plan" at bounding box center [307, 312] width 75 height 6
click at [493, 240] on button "Confirm input" at bounding box center [489, 246] width 42 height 12
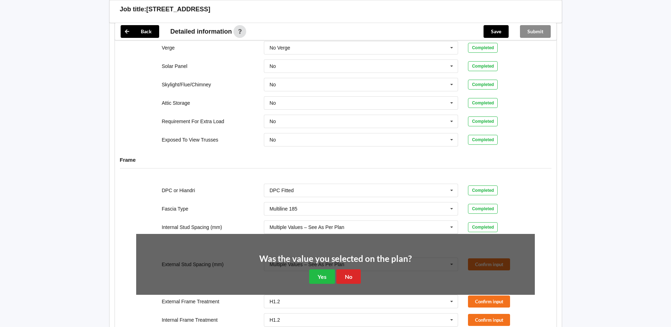
click at [335, 269] on div "Was the value you selected on the plan? Yes No" at bounding box center [335, 269] width 153 height 29
click at [333, 269] on button "Yes" at bounding box center [322, 276] width 26 height 15
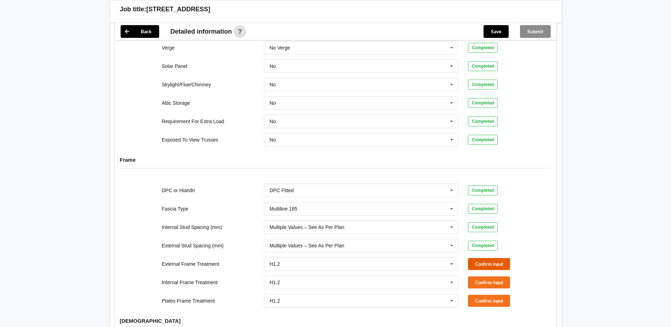
click at [479, 258] on button "Confirm input" at bounding box center [489, 264] width 42 height 12
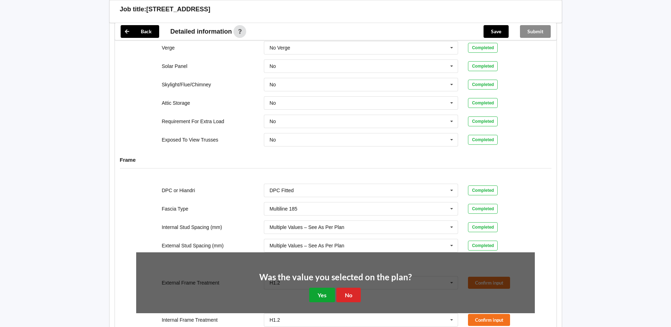
drag, startPoint x: 327, startPoint y: 294, endPoint x: 333, endPoint y: 292, distance: 5.7
click at [328, 295] on button "Yes" at bounding box center [322, 295] width 26 height 15
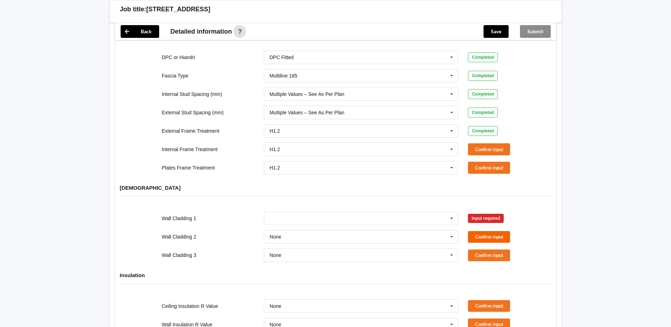
scroll to position [672, 0]
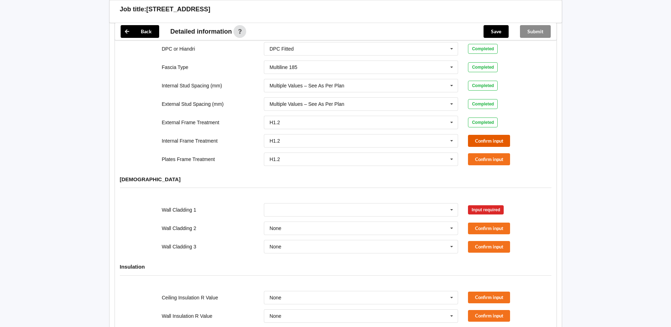
click at [485, 135] on button "Confirm input" at bounding box center [489, 141] width 42 height 12
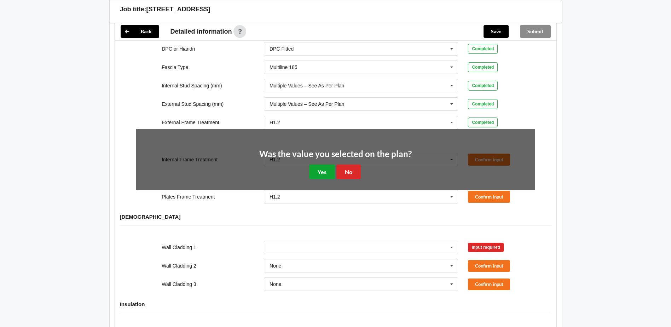
click at [322, 165] on button "Yes" at bounding box center [322, 172] width 26 height 15
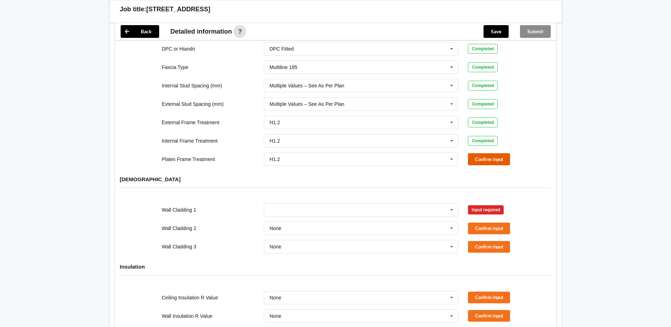
click at [471, 153] on button "Confirm input" at bounding box center [489, 159] width 42 height 12
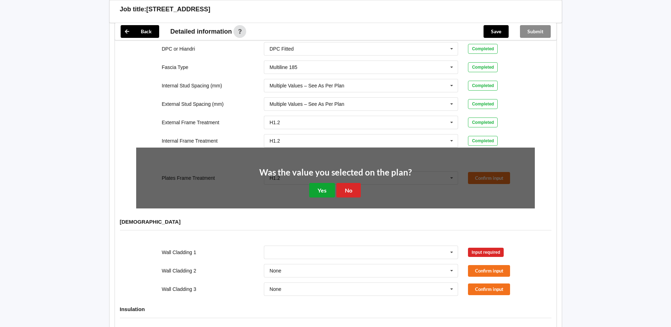
drag, startPoint x: 321, startPoint y: 186, endPoint x: 324, endPoint y: 188, distance: 3.6
click at [322, 186] on button "Yes" at bounding box center [322, 190] width 26 height 15
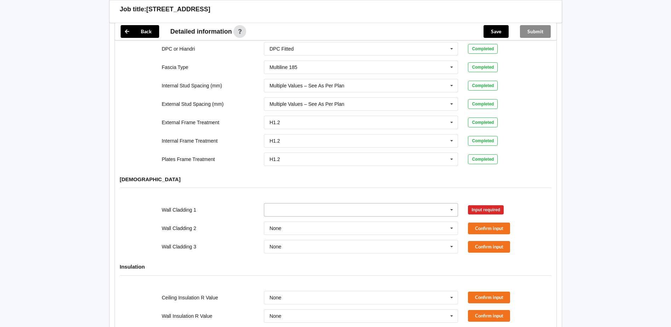
click at [451, 203] on icon at bounding box center [452, 209] width 11 height 13
click at [293, 220] on span "Axon Panel" at bounding box center [282, 223] width 25 height 6
click at [471, 204] on button "Confirm input" at bounding box center [489, 210] width 42 height 12
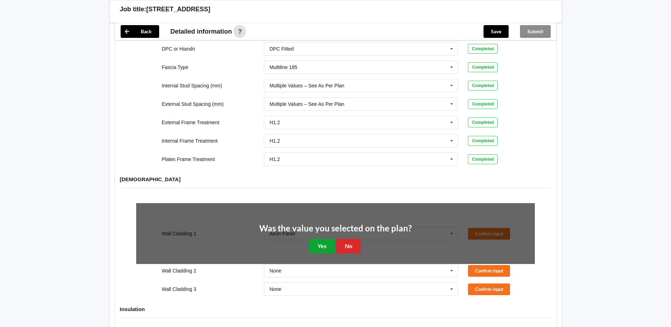
drag, startPoint x: 315, startPoint y: 233, endPoint x: 319, endPoint y: 232, distance: 4.4
click at [315, 239] on button "Yes" at bounding box center [322, 246] width 26 height 15
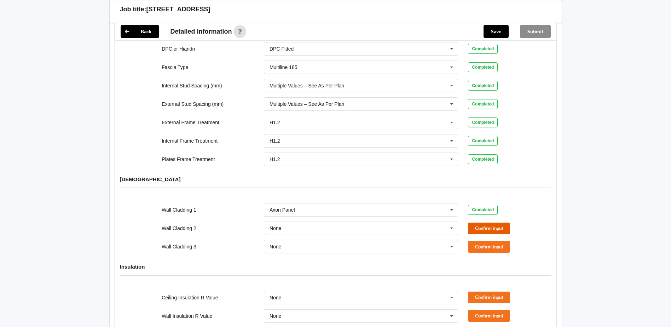
click at [494, 223] on button "Confirm input" at bounding box center [489, 229] width 42 height 12
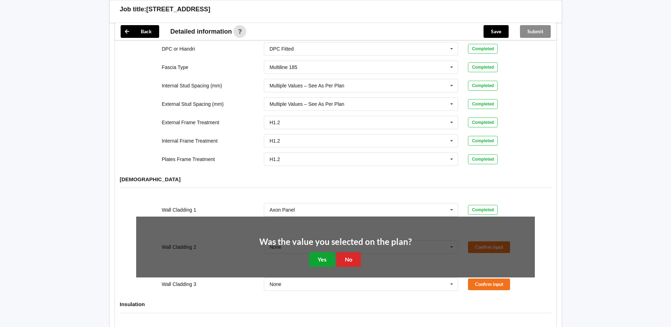
click at [325, 254] on button "Yes" at bounding box center [322, 259] width 26 height 15
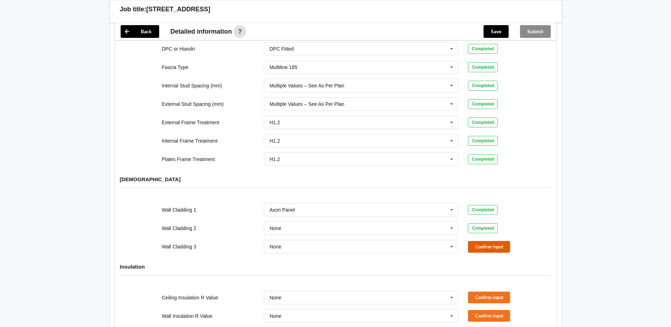
click at [475, 241] on button "Confirm input" at bounding box center [489, 247] width 42 height 12
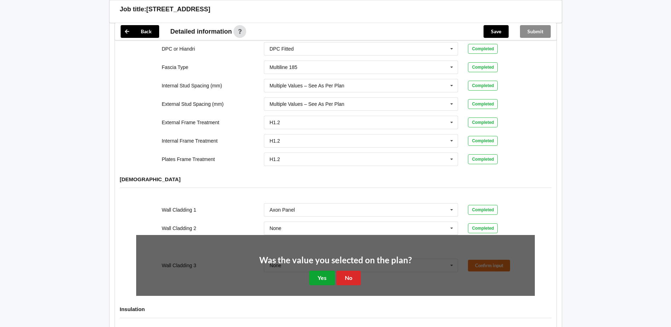
click at [325, 272] on button "Yes" at bounding box center [322, 278] width 26 height 15
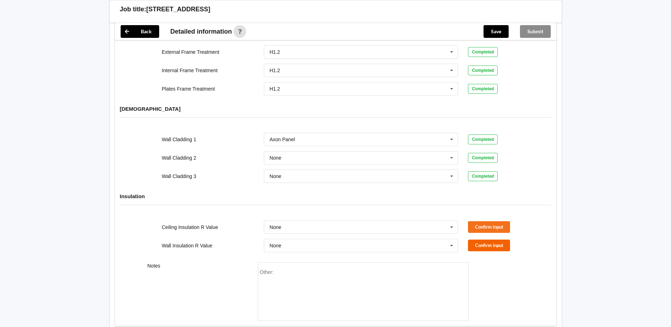
scroll to position [743, 0]
click at [475, 221] on button "Confirm input" at bounding box center [489, 227] width 42 height 12
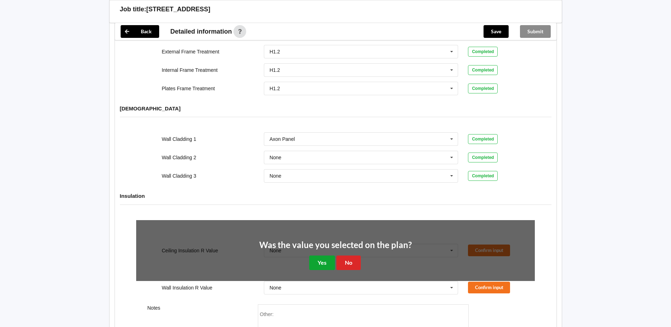
click at [332, 260] on button "Yes" at bounding box center [322, 262] width 26 height 15
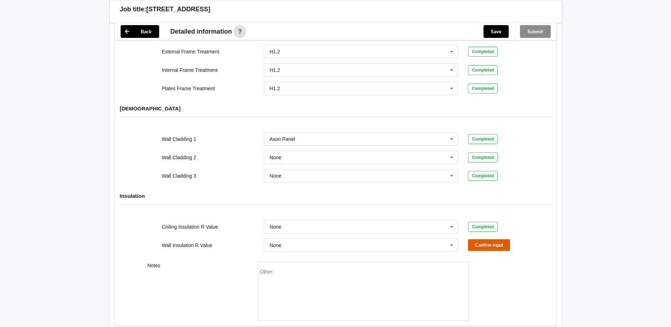
click at [474, 239] on button "Confirm input" at bounding box center [489, 245] width 42 height 12
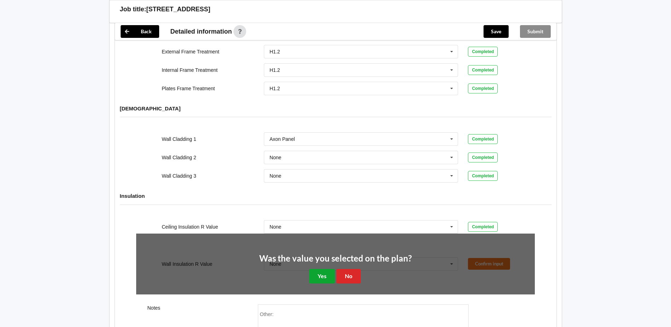
click at [327, 269] on button "Yes" at bounding box center [322, 276] width 26 height 15
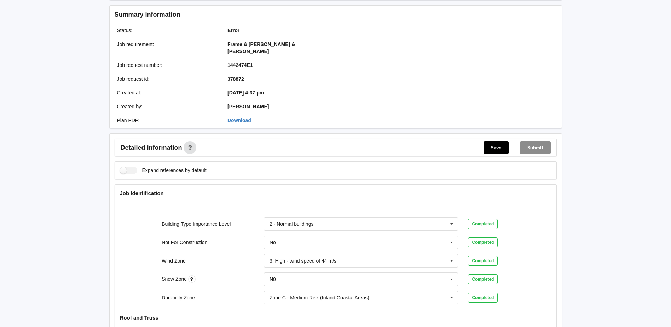
scroll to position [0, 0]
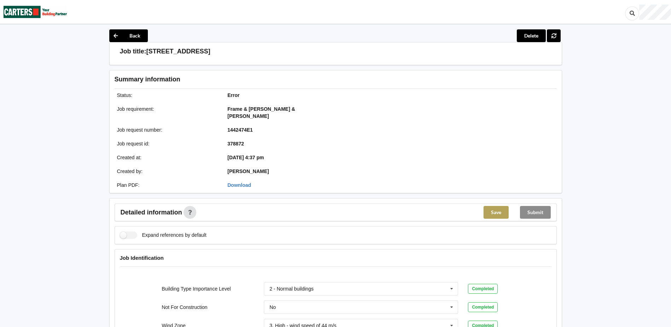
click at [497, 206] on button "Save" at bounding box center [496, 212] width 25 height 13
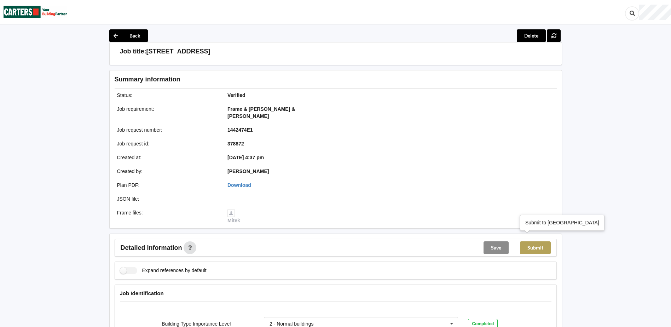
click at [530, 241] on button "Submit" at bounding box center [535, 247] width 31 height 13
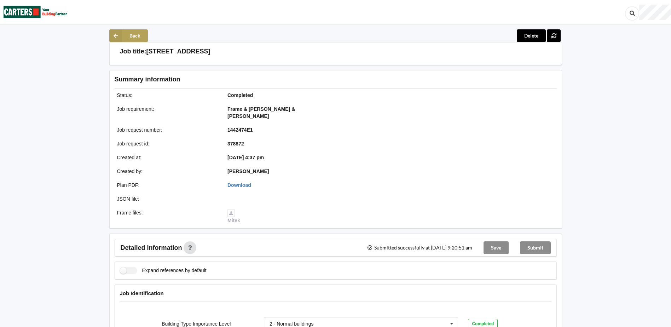
click at [122, 36] on button "Back" at bounding box center [128, 35] width 39 height 13
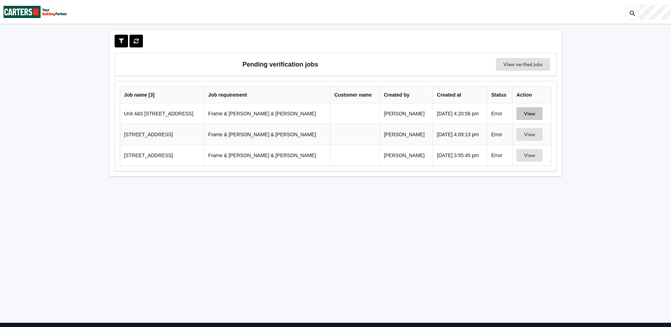
click at [523, 110] on button "View" at bounding box center [530, 113] width 26 height 13
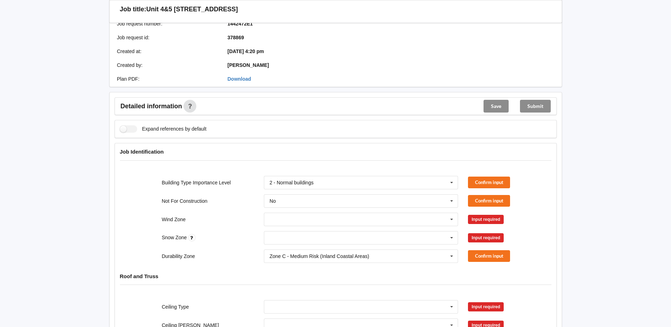
scroll to position [142, 0]
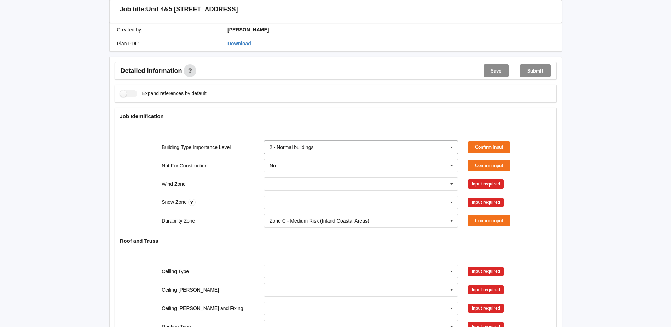
click at [453, 141] on icon at bounding box center [452, 147] width 11 height 13
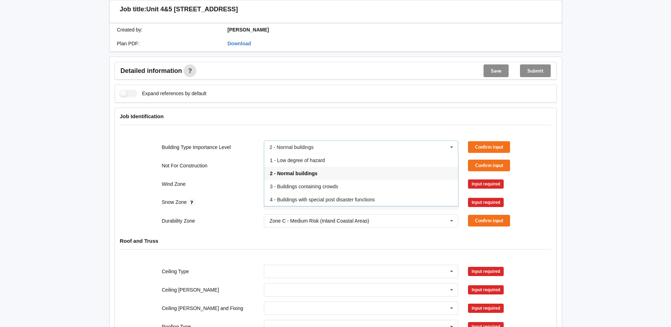
click at [302, 171] on span "2 - Normal buildings" at bounding box center [294, 174] width 48 height 6
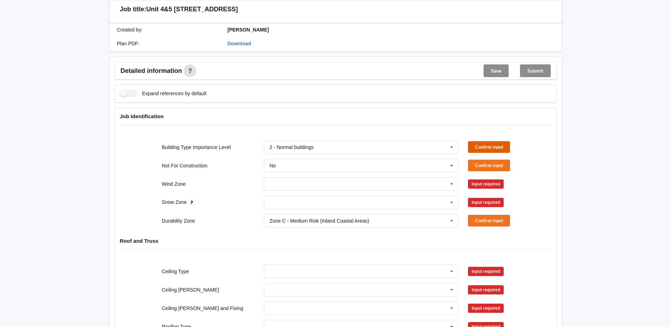
click at [492, 141] on button "Confirm input" at bounding box center [489, 147] width 42 height 12
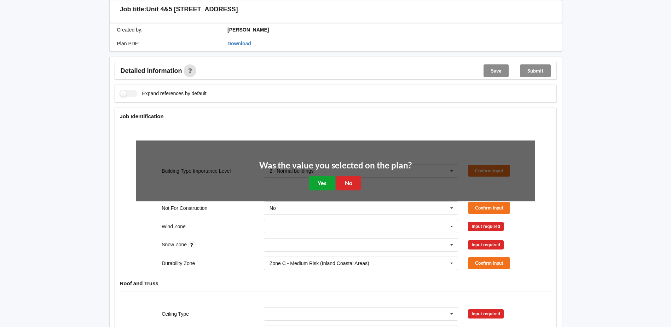
click at [322, 178] on button "Yes" at bounding box center [322, 183] width 26 height 15
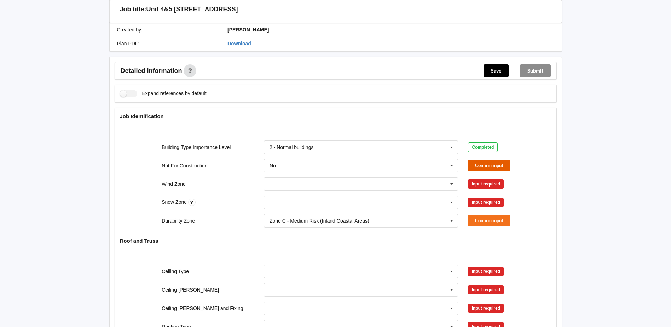
click at [475, 160] on button "Confirm input" at bounding box center [489, 166] width 42 height 12
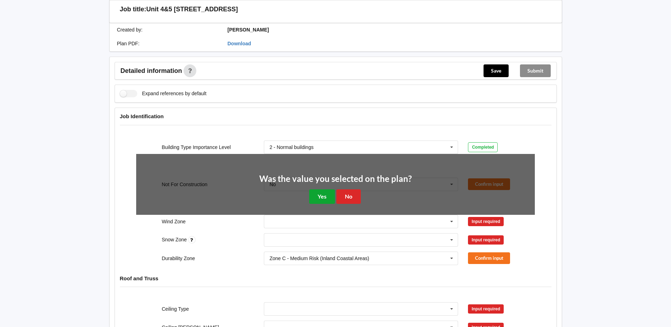
click at [328, 191] on button "Yes" at bounding box center [322, 196] width 26 height 15
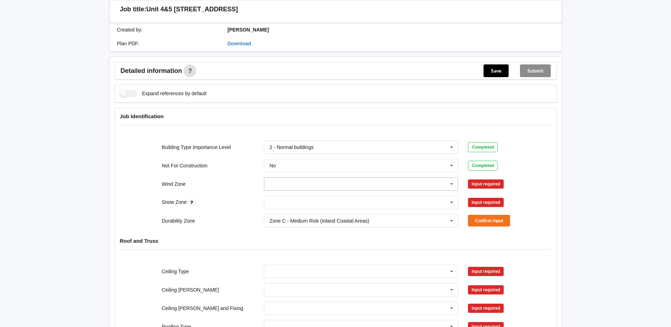
click at [453, 178] on icon at bounding box center [452, 184] width 11 height 13
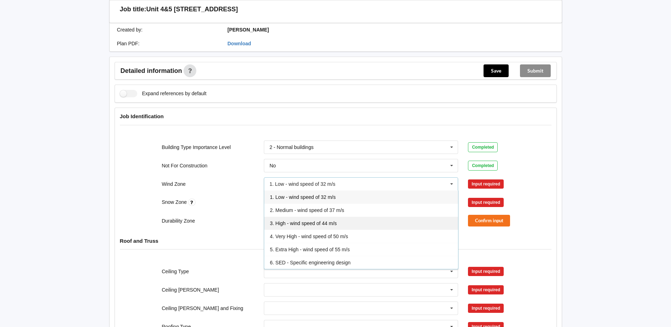
click at [310, 220] on span "3. High - wind speed of 44 m/s" at bounding box center [303, 223] width 67 height 6
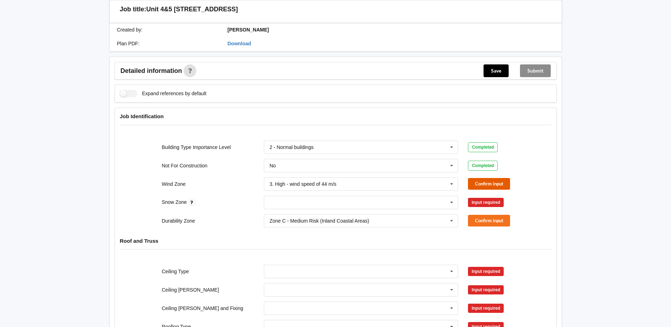
click at [476, 178] on button "Confirm input" at bounding box center [489, 184] width 42 height 12
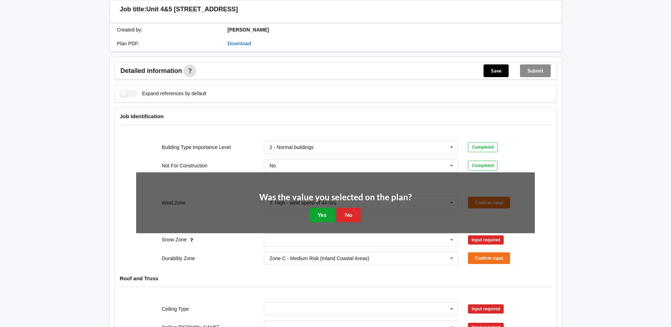
click at [321, 208] on button "Yes" at bounding box center [322, 215] width 26 height 15
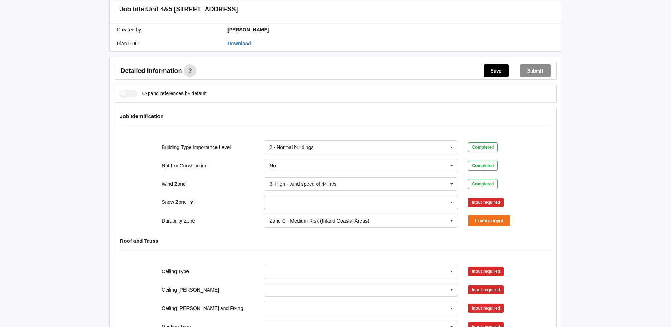
click at [452, 196] on icon at bounding box center [452, 202] width 11 height 13
click at [275, 213] on span "N0" at bounding box center [273, 216] width 6 height 6
click at [482, 197] on button "Confirm input" at bounding box center [489, 202] width 42 height 12
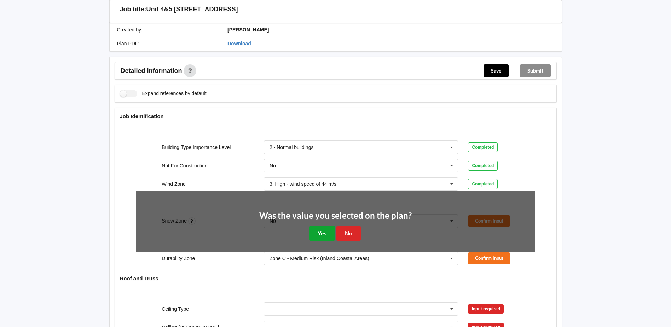
click at [315, 230] on button "Yes" at bounding box center [322, 233] width 26 height 15
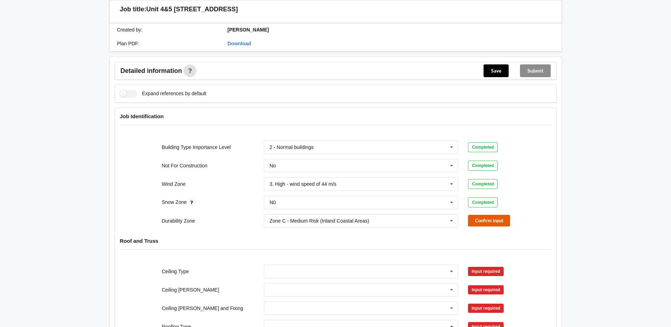
click at [473, 215] on button "Confirm input" at bounding box center [489, 221] width 42 height 12
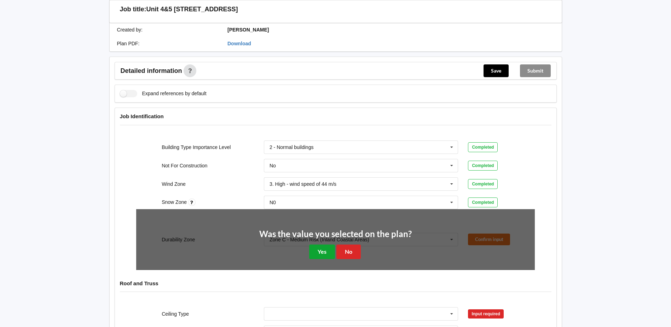
click at [321, 245] on button "Yes" at bounding box center [322, 252] width 26 height 15
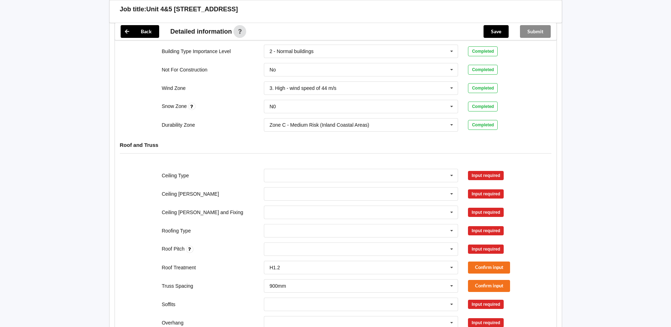
scroll to position [248, 0]
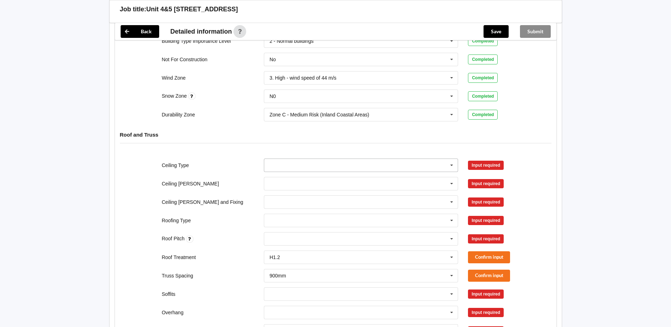
drag, startPoint x: 452, startPoint y: 154, endPoint x: 450, endPoint y: 160, distance: 5.6
click at [452, 159] on icon at bounding box center [452, 165] width 11 height 13
click at [293, 215] on span "13mm Gib" at bounding box center [281, 218] width 23 height 6
click at [497, 159] on button "Confirm input" at bounding box center [489, 165] width 42 height 12
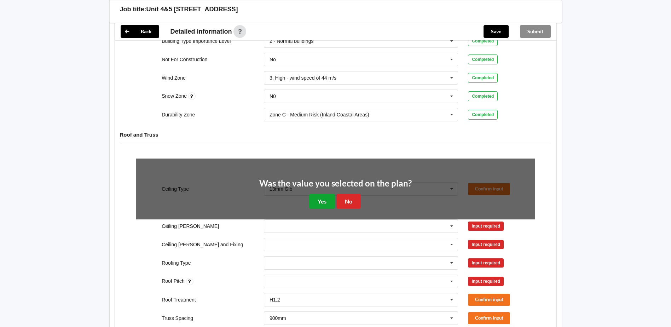
click at [323, 194] on button "Yes" at bounding box center [322, 201] width 26 height 15
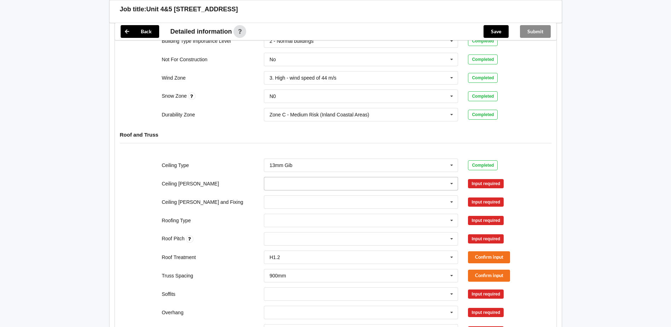
click at [453, 177] on icon at bounding box center [452, 183] width 11 height 13
click at [289, 216] on div "600mm" at bounding box center [361, 222] width 194 height 13
click at [482, 178] on button "Confirm input" at bounding box center [489, 184] width 42 height 12
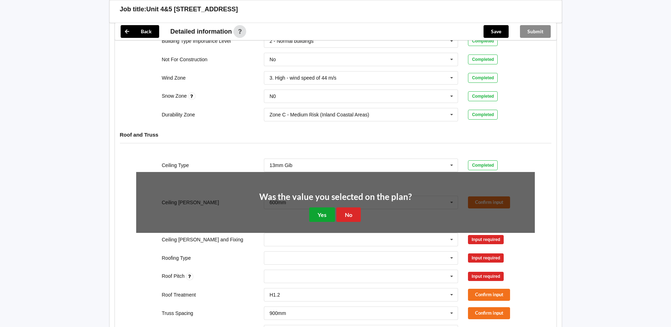
click at [331, 207] on button "Yes" at bounding box center [322, 214] width 26 height 15
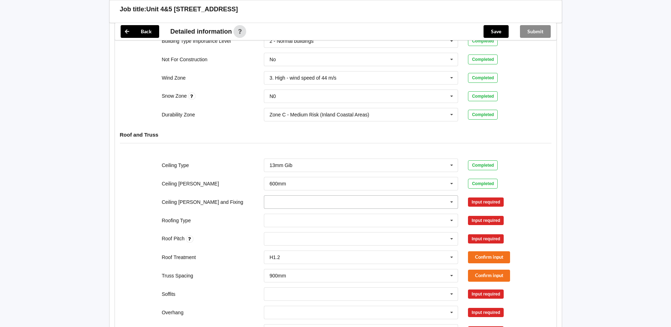
click at [450, 197] on icon at bounding box center [452, 202] width 11 height 13
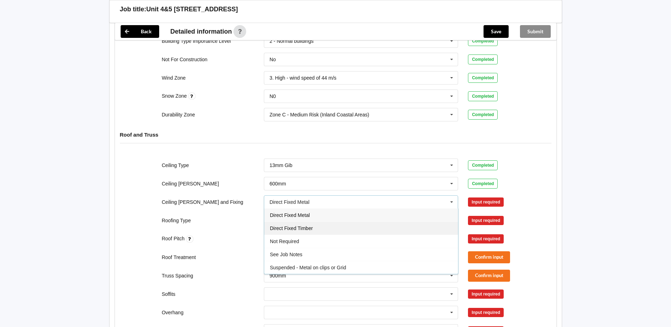
click at [294, 222] on div "Direct Fixed Timber" at bounding box center [361, 228] width 194 height 13
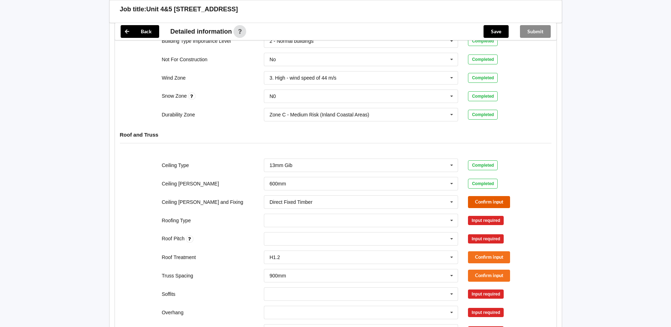
click at [472, 197] on button "Confirm input" at bounding box center [489, 202] width 42 height 12
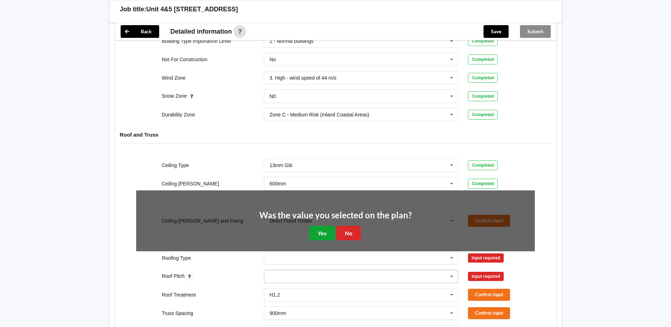
click at [332, 226] on button "Yes" at bounding box center [322, 233] width 26 height 15
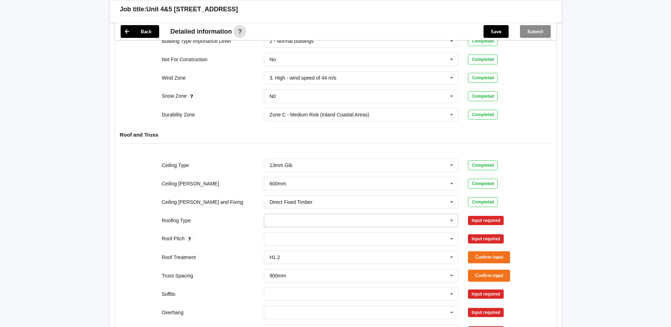
drag, startPoint x: 450, startPoint y: 214, endPoint x: 396, endPoint y: 217, distance: 53.9
click at [450, 214] on icon at bounding box center [452, 220] width 11 height 13
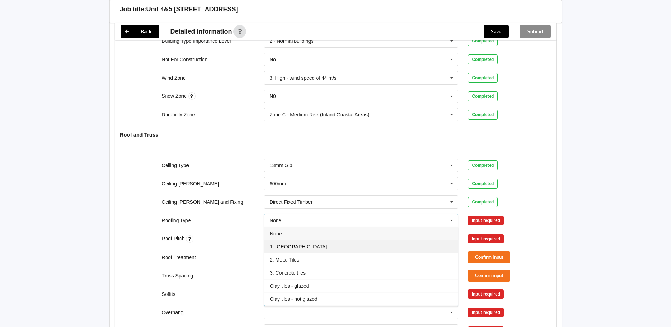
click at [281, 244] on span "1. [GEOGRAPHIC_DATA]" at bounding box center [298, 247] width 57 height 6
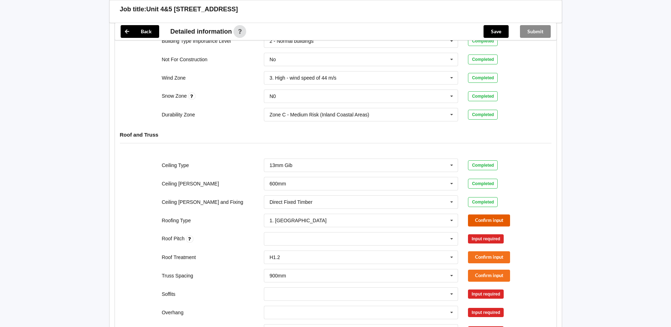
click at [490, 216] on button "Confirm input" at bounding box center [489, 220] width 42 height 12
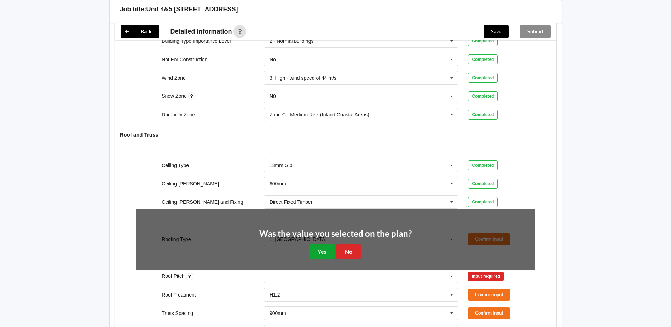
click at [314, 244] on button "Yes" at bounding box center [322, 251] width 26 height 15
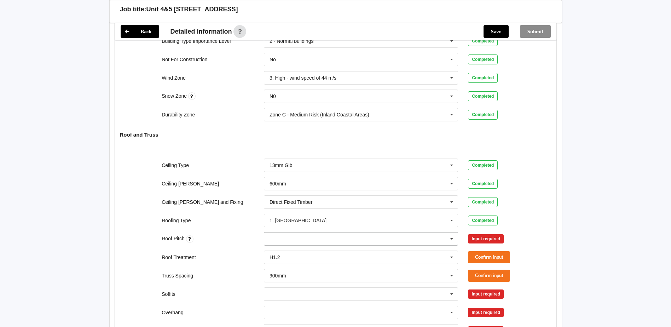
drag, startPoint x: 451, startPoint y: 229, endPoint x: 426, endPoint y: 231, distance: 24.5
click at [450, 232] on icon at bounding box center [452, 238] width 11 height 13
type input "17.5"
click at [282, 249] on b "17.5" at bounding box center [284, 252] width 10 height 6
click at [479, 233] on button "Confirm input" at bounding box center [489, 239] width 42 height 12
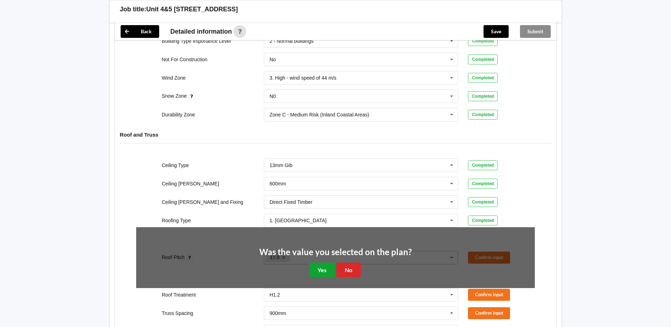
click at [324, 263] on button "Yes" at bounding box center [322, 270] width 26 height 15
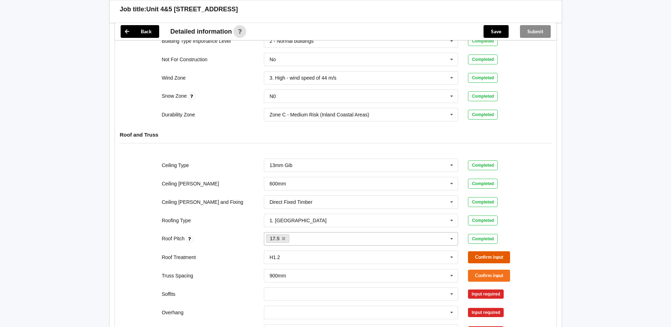
drag, startPoint x: 487, startPoint y: 249, endPoint x: 484, endPoint y: 249, distance: 3.6
click at [484, 251] on button "Confirm input" at bounding box center [489, 257] width 42 height 12
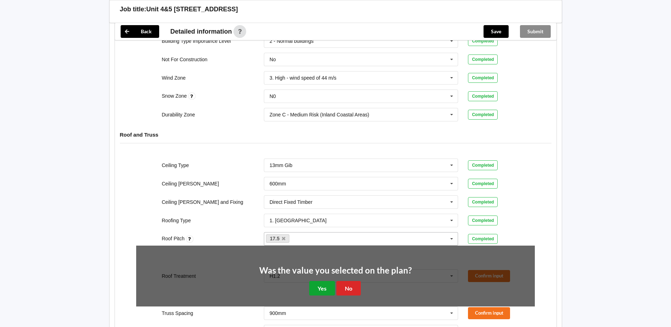
drag, startPoint x: 317, startPoint y: 282, endPoint x: 322, endPoint y: 282, distance: 4.6
click at [318, 282] on button "Yes" at bounding box center [322, 288] width 26 height 15
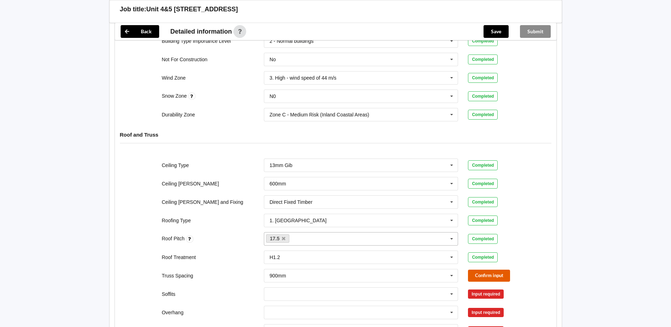
click at [476, 270] on button "Confirm input" at bounding box center [489, 276] width 42 height 12
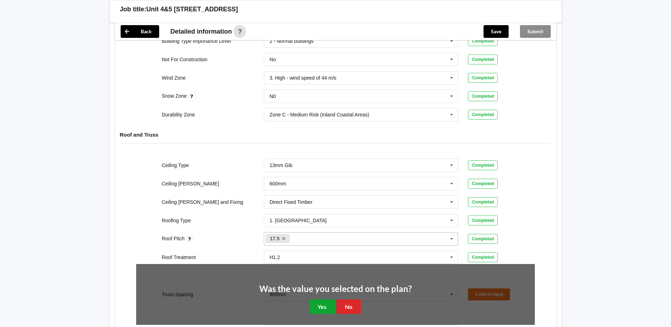
click at [320, 299] on button "Yes" at bounding box center [322, 306] width 26 height 15
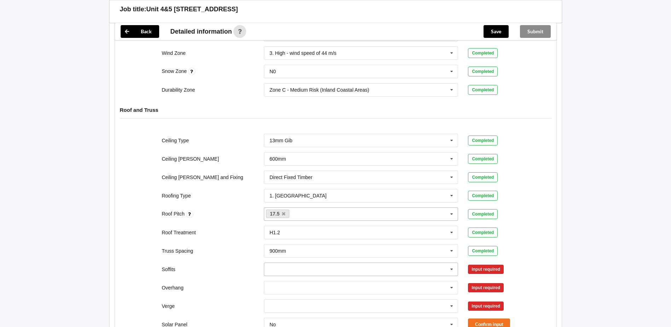
scroll to position [354, 0]
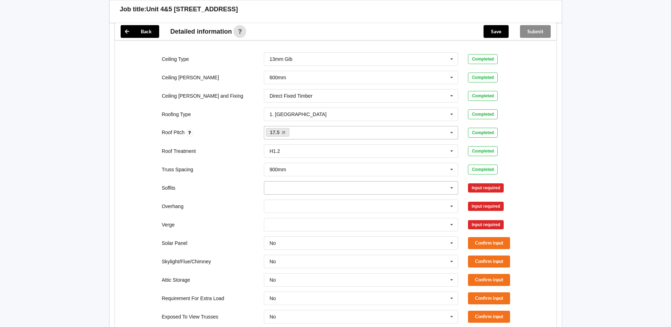
click at [452, 183] on icon at bounding box center [452, 188] width 11 height 13
click at [280, 198] on span "Boxed" at bounding box center [277, 201] width 14 height 6
click at [475, 182] on button "Confirm input" at bounding box center [489, 188] width 42 height 12
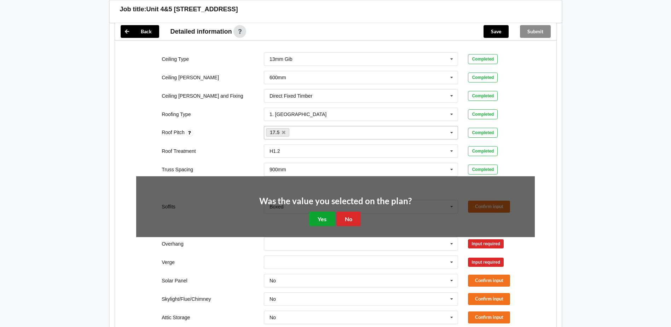
click at [321, 212] on button "Yes" at bounding box center [322, 219] width 26 height 15
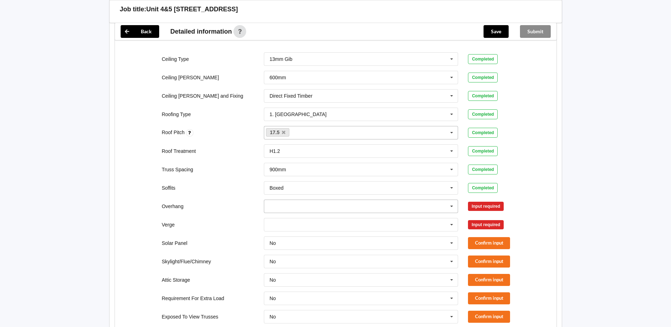
click at [454, 200] on icon at bounding box center [452, 206] width 11 height 13
click at [275, 226] on div "450mm" at bounding box center [361, 232] width 194 height 13
click at [481, 200] on button "Confirm input" at bounding box center [489, 206] width 42 height 12
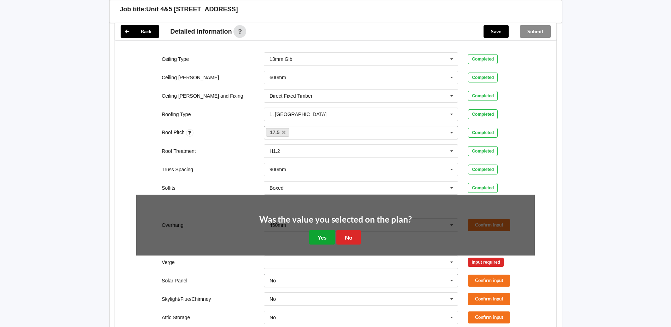
drag, startPoint x: 326, startPoint y: 229, endPoint x: 372, endPoint y: 232, distance: 45.8
click at [327, 230] on button "Yes" at bounding box center [322, 237] width 26 height 15
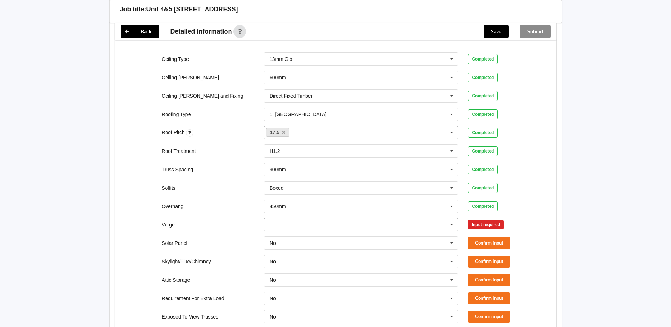
click at [451, 218] on icon at bounding box center [452, 224] width 11 height 13
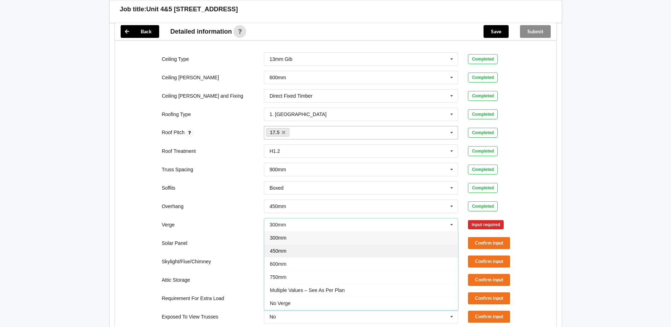
click at [288, 246] on div "450mm" at bounding box center [361, 250] width 194 height 13
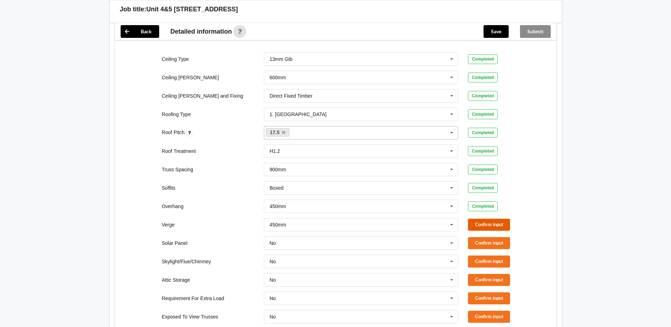
click at [487, 220] on button "Confirm input" at bounding box center [489, 225] width 42 height 12
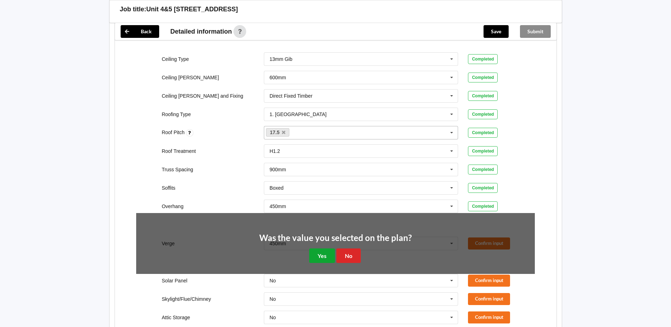
click at [325, 252] on button "Yes" at bounding box center [322, 255] width 26 height 15
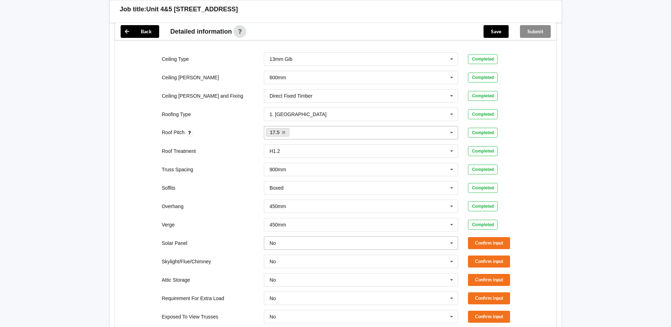
click at [449, 237] on icon at bounding box center [452, 243] width 11 height 13
click at [289, 249] on div "No" at bounding box center [361, 255] width 194 height 13
click at [489, 237] on button "Confirm input" at bounding box center [489, 243] width 42 height 12
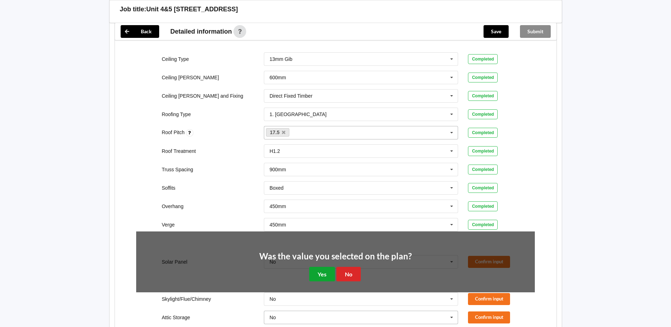
click at [326, 267] on button "Yes" at bounding box center [322, 274] width 26 height 15
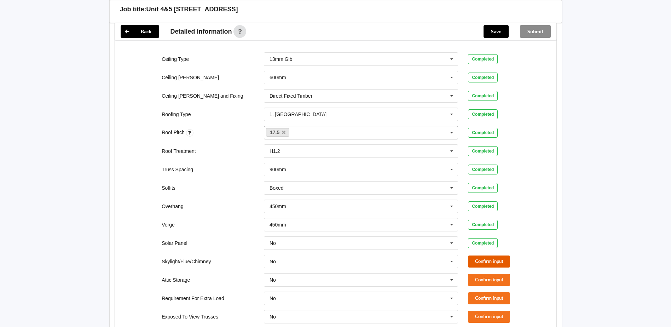
click at [472, 257] on button "Confirm input" at bounding box center [489, 261] width 42 height 12
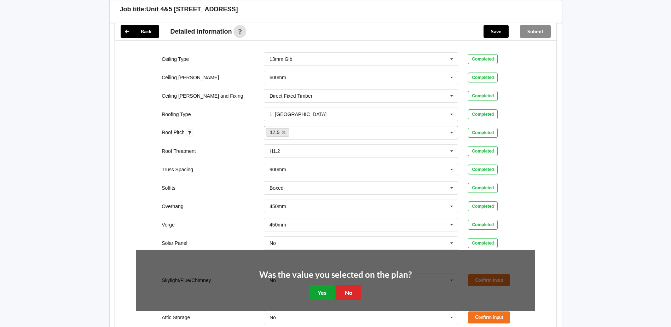
click at [334, 285] on button "Yes" at bounding box center [322, 292] width 26 height 15
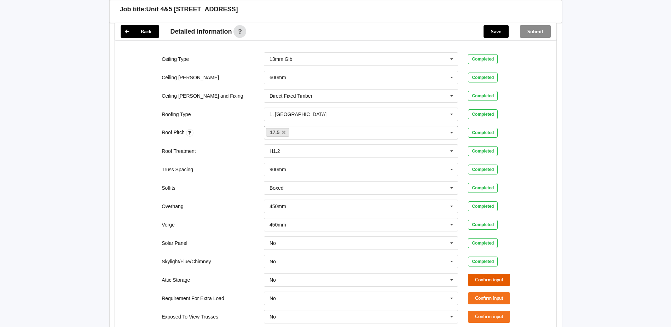
click at [486, 275] on button "Confirm input" at bounding box center [489, 280] width 42 height 12
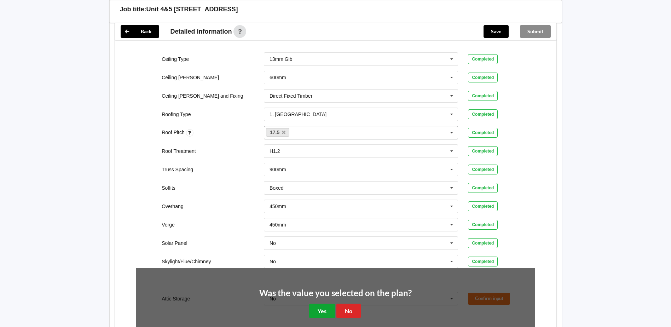
click at [324, 304] on button "Yes" at bounding box center [322, 311] width 26 height 15
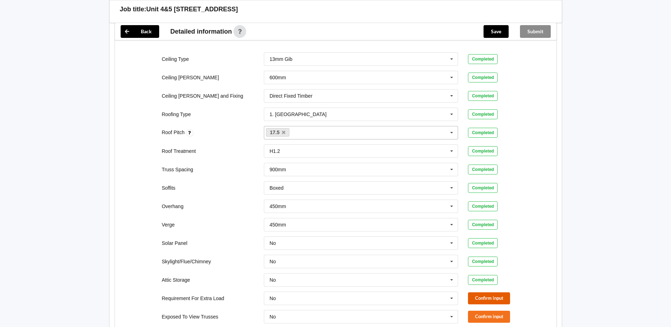
click at [496, 292] on button "Confirm input" at bounding box center [489, 298] width 42 height 12
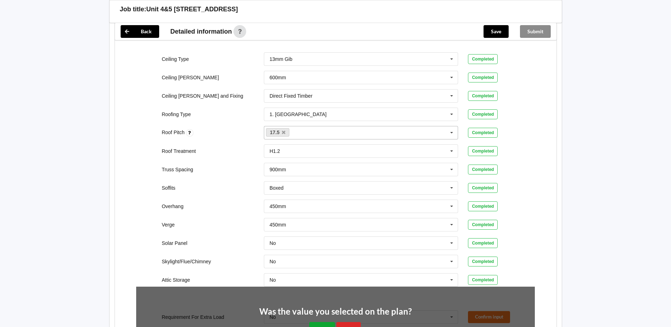
drag, startPoint x: 320, startPoint y: 318, endPoint x: 322, endPoint y: 321, distance: 3.6
click at [320, 322] on button "Yes" at bounding box center [322, 329] width 26 height 15
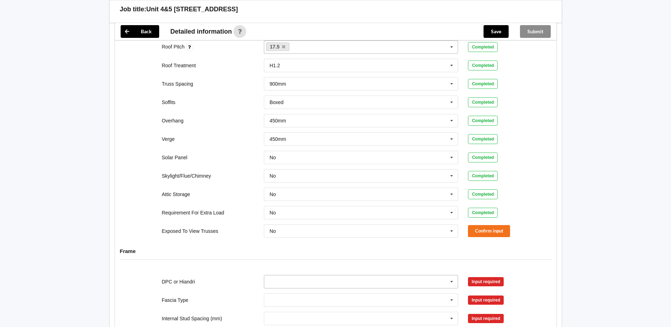
scroll to position [460, 0]
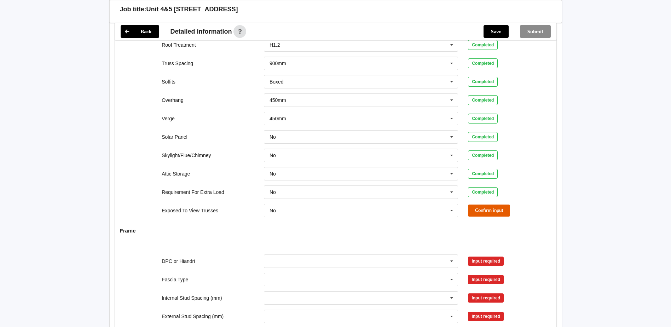
click at [484, 205] on button "Confirm input" at bounding box center [489, 211] width 42 height 12
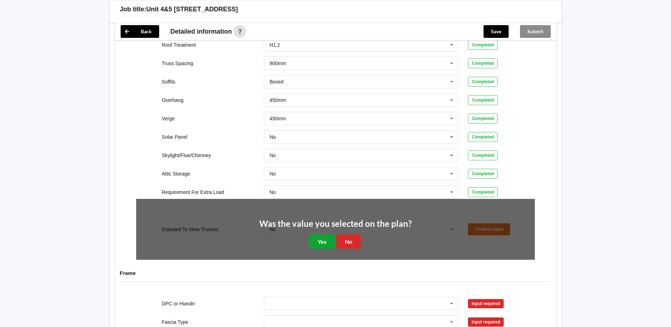
click at [325, 234] on button "Yes" at bounding box center [322, 241] width 26 height 15
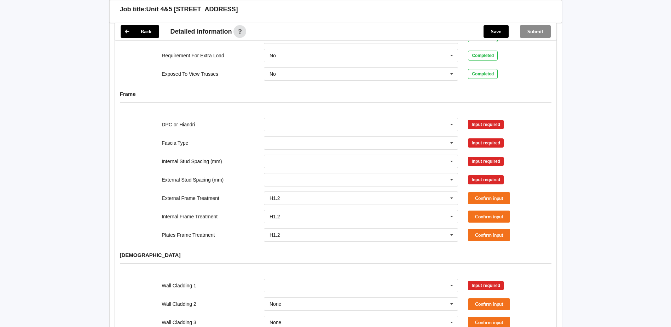
scroll to position [602, 0]
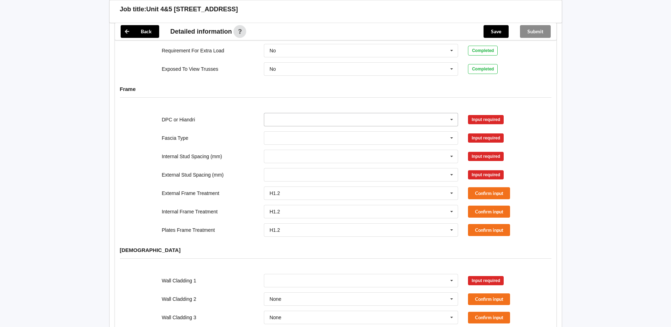
click at [452, 113] on icon at bounding box center [452, 119] width 11 height 13
click at [293, 130] on span "DPC Fitted" at bounding box center [282, 133] width 24 height 6
click at [481, 114] on button "Confirm input" at bounding box center [489, 120] width 42 height 12
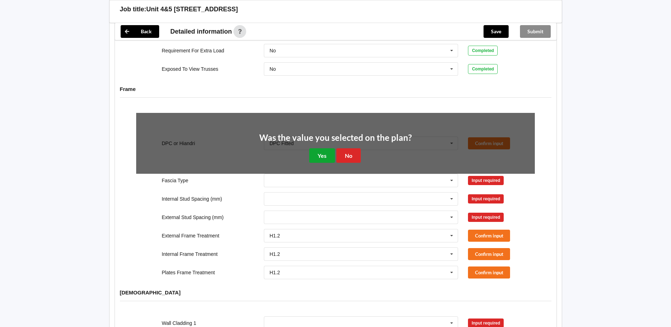
click at [318, 150] on button "Yes" at bounding box center [322, 155] width 26 height 15
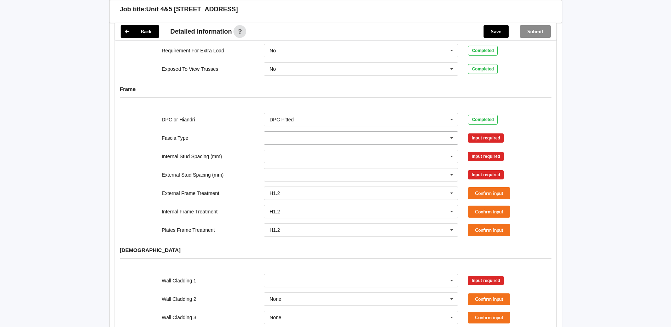
click at [452, 132] on icon at bounding box center [452, 138] width 11 height 13
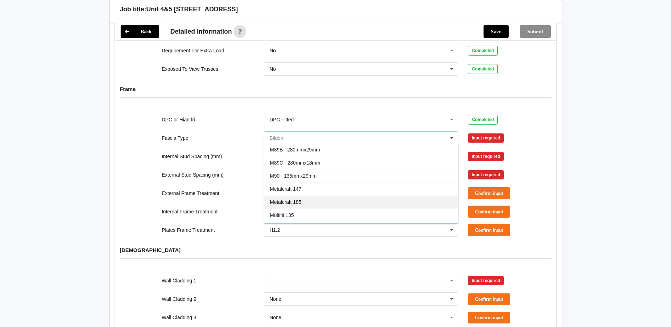
scroll to position [177, 0]
click at [307, 190] on div "Multiline 185" at bounding box center [361, 196] width 194 height 13
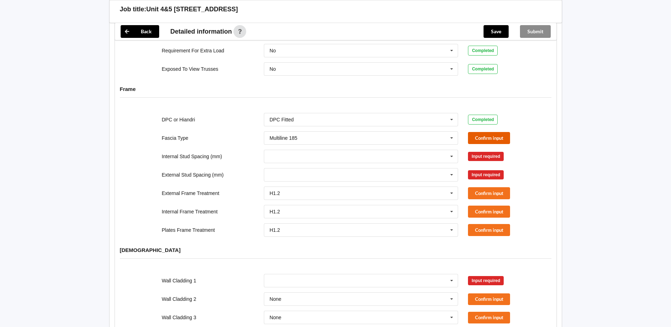
click at [479, 132] on button "Confirm input" at bounding box center [489, 138] width 42 height 12
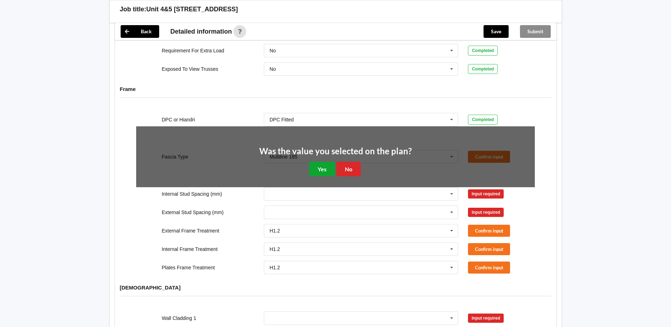
click at [326, 162] on button "Yes" at bounding box center [322, 169] width 26 height 15
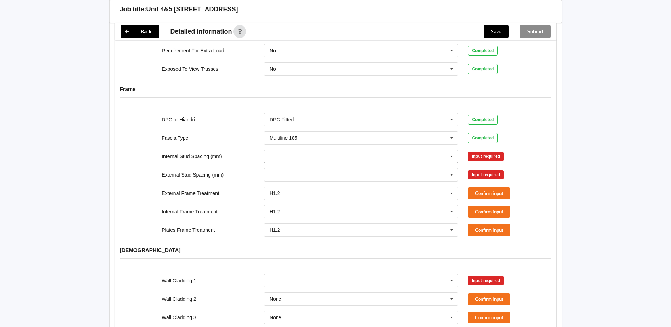
click at [450, 152] on icon at bounding box center [452, 156] width 11 height 13
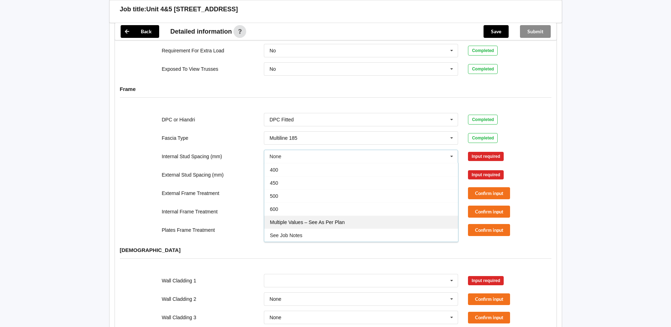
click at [286, 219] on span "Multiple Values – See As Per Plan" at bounding box center [307, 222] width 75 height 6
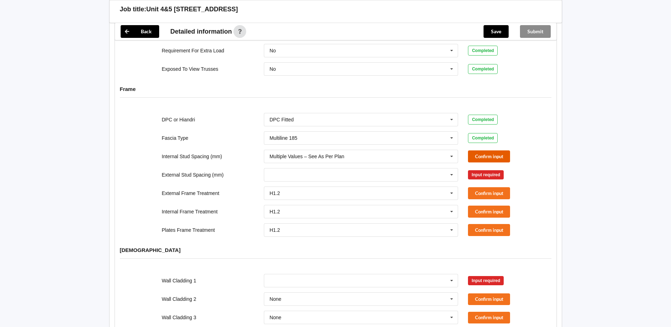
click at [482, 152] on button "Confirm input" at bounding box center [489, 156] width 42 height 12
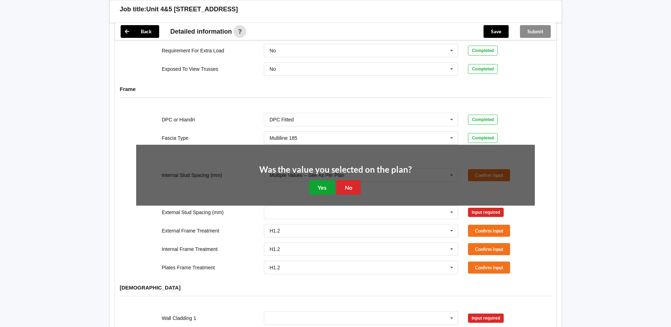
click at [329, 180] on button "Yes" at bounding box center [322, 187] width 26 height 15
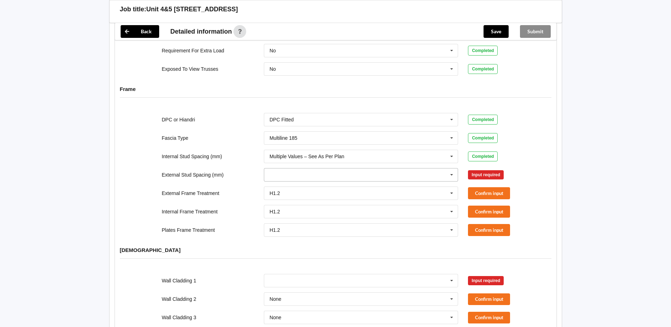
click at [448, 169] on icon at bounding box center [452, 174] width 11 height 13
drag, startPoint x: 294, startPoint y: 231, endPoint x: 372, endPoint y: 200, distance: 84.0
click at [294, 238] on span "Multiple Values – See As Per Plan" at bounding box center [307, 241] width 75 height 6
click at [482, 169] on button "Confirm input" at bounding box center [489, 175] width 42 height 12
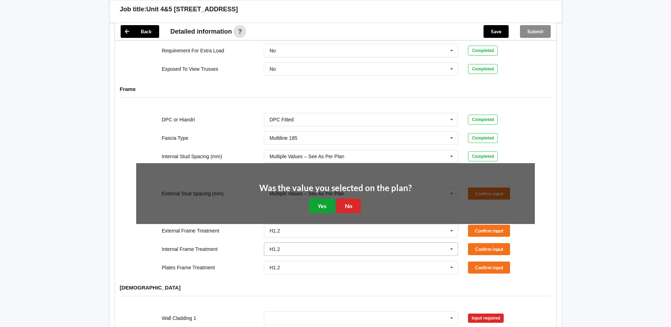
drag, startPoint x: 324, startPoint y: 196, endPoint x: 328, endPoint y: 200, distance: 5.5
click at [324, 199] on button "Yes" at bounding box center [322, 206] width 26 height 15
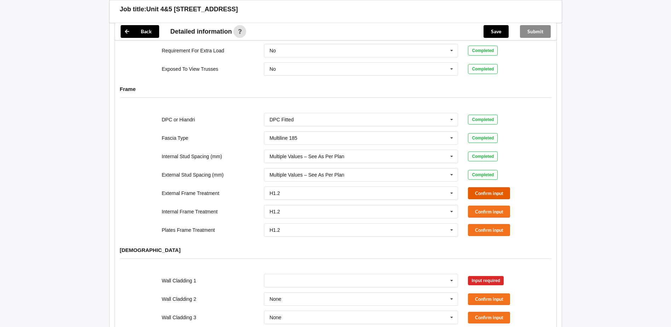
click at [481, 187] on button "Confirm input" at bounding box center [489, 193] width 42 height 12
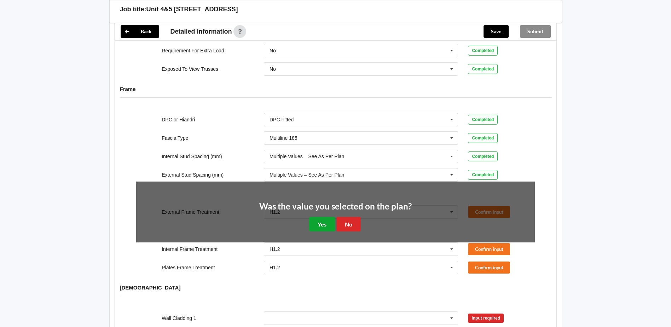
drag, startPoint x: 333, startPoint y: 219, endPoint x: 343, endPoint y: 223, distance: 11.3
click at [333, 219] on button "Yes" at bounding box center [322, 224] width 26 height 15
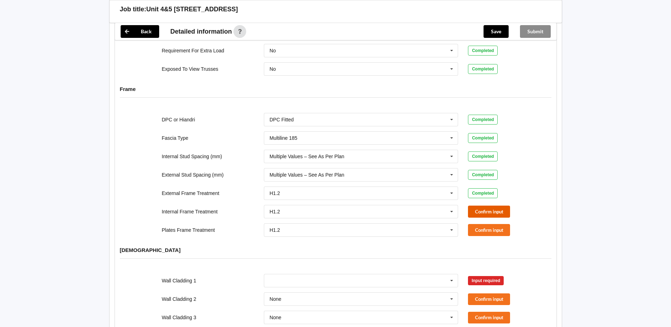
click at [473, 206] on button "Confirm input" at bounding box center [489, 212] width 42 height 12
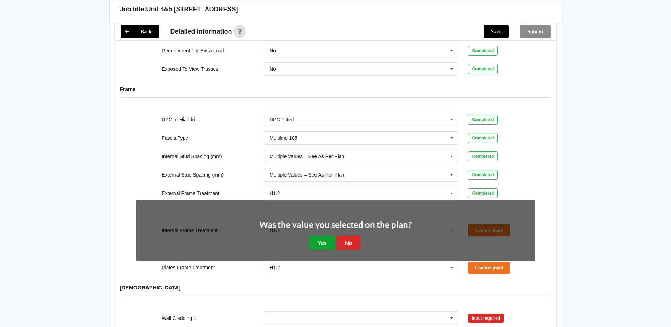
click at [324, 235] on button "Yes" at bounding box center [322, 242] width 26 height 15
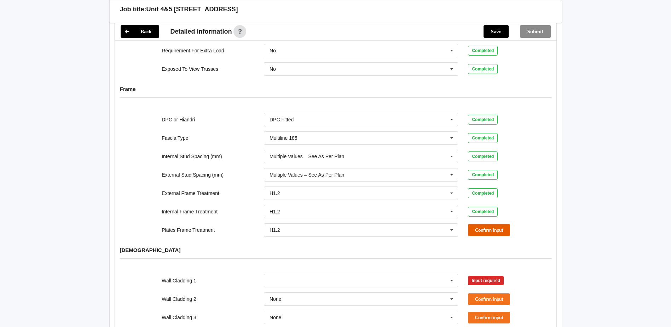
click at [490, 224] on button "Confirm input" at bounding box center [489, 230] width 42 height 12
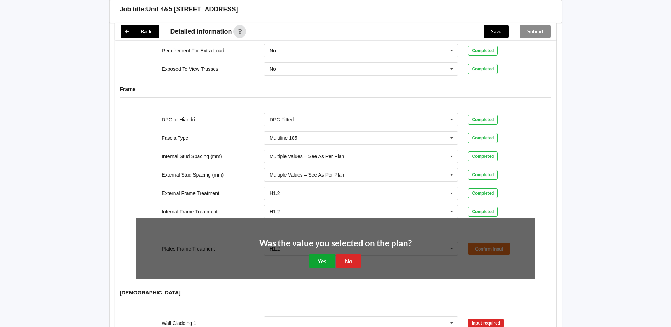
drag, startPoint x: 324, startPoint y: 255, endPoint x: 342, endPoint y: 254, distance: 17.7
click at [324, 255] on button "Yes" at bounding box center [322, 261] width 26 height 15
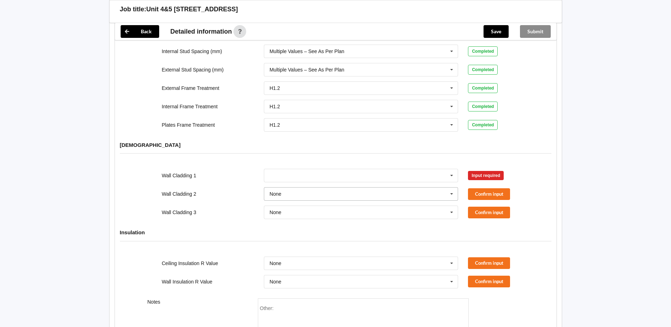
scroll to position [708, 0]
click at [447, 168] on icon at bounding box center [452, 174] width 11 height 13
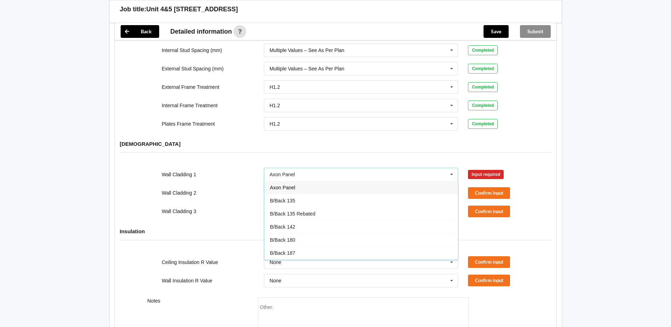
click at [278, 185] on span "Axon Panel" at bounding box center [282, 188] width 25 height 6
click at [489, 169] on button "Confirm input" at bounding box center [489, 175] width 42 height 12
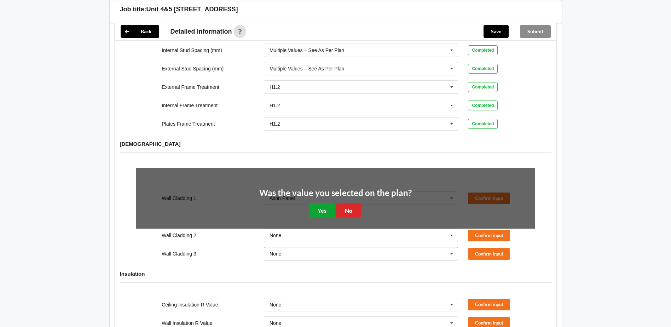
click at [327, 205] on button "Yes" at bounding box center [322, 210] width 26 height 15
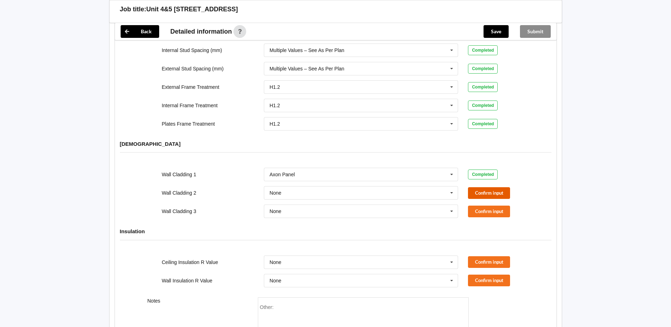
click at [492, 188] on button "Confirm input" at bounding box center [489, 193] width 42 height 12
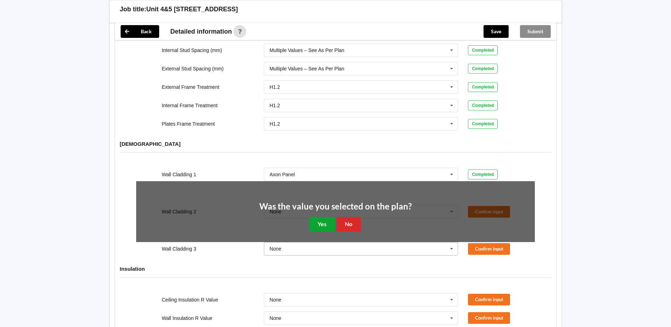
drag, startPoint x: 324, startPoint y: 215, endPoint x: 411, endPoint y: 202, distance: 87.9
click at [325, 217] on button "Yes" at bounding box center [322, 224] width 26 height 15
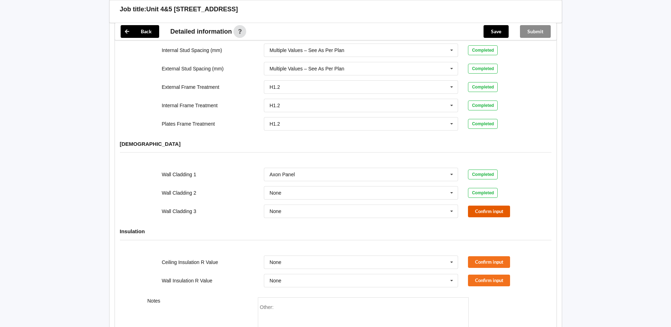
click at [474, 206] on button "Confirm input" at bounding box center [489, 212] width 42 height 12
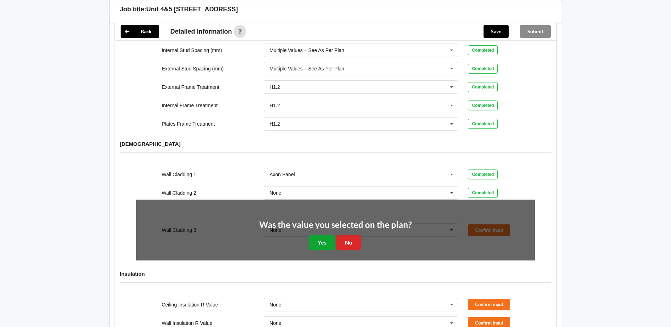
click at [318, 239] on button "Yes" at bounding box center [322, 242] width 26 height 15
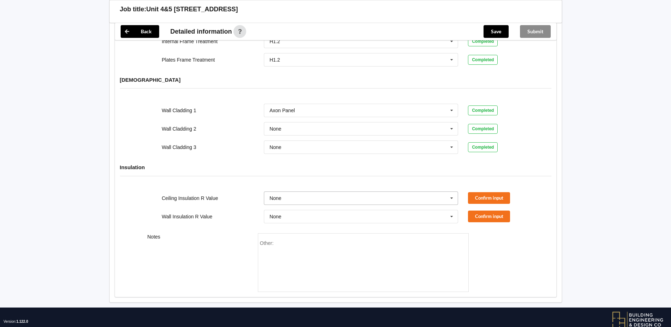
scroll to position [778, 0]
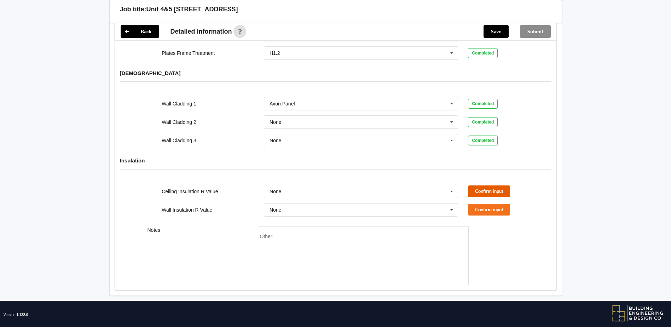
click at [476, 185] on button "Confirm input" at bounding box center [489, 191] width 42 height 12
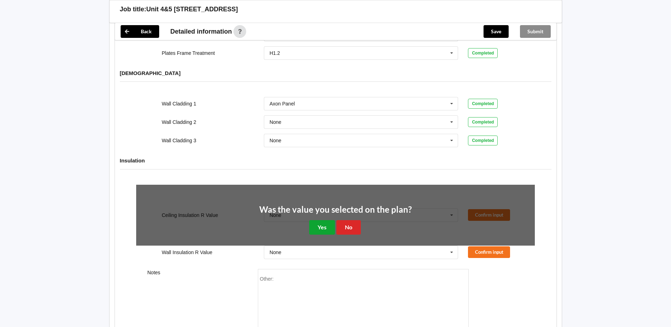
click at [323, 220] on button "Yes" at bounding box center [322, 227] width 26 height 15
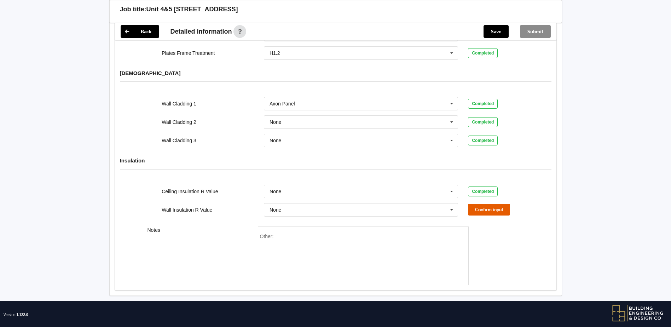
click at [498, 204] on button "Confirm input" at bounding box center [489, 210] width 42 height 12
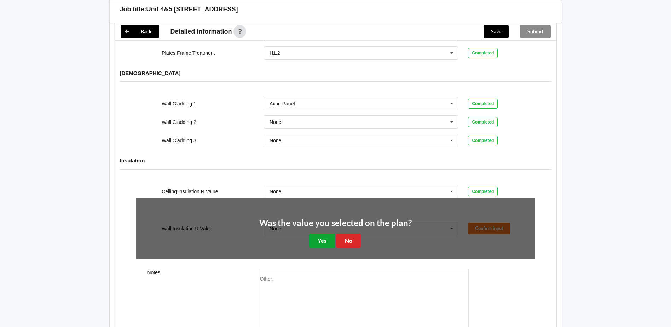
click at [323, 238] on button "Yes" at bounding box center [322, 241] width 26 height 15
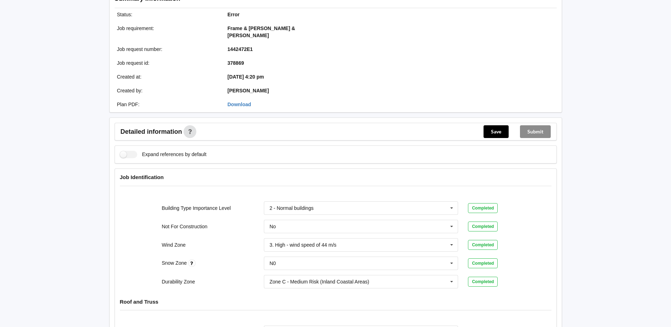
scroll to position [0, 0]
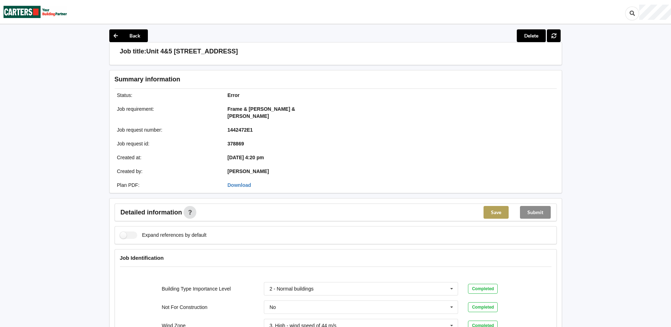
click at [492, 206] on button "Save" at bounding box center [496, 212] width 25 height 13
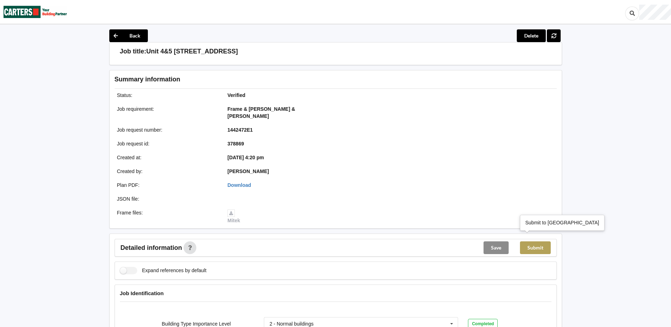
click at [537, 241] on button "Submit" at bounding box center [535, 247] width 31 height 13
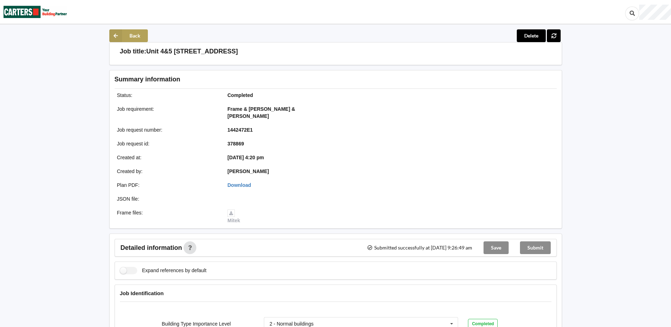
click at [134, 37] on button "Back" at bounding box center [128, 35] width 39 height 13
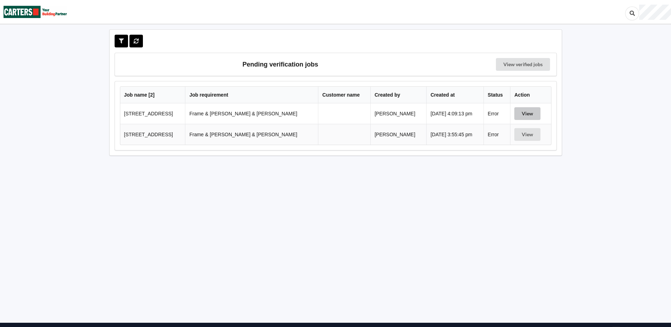
click at [523, 119] on button "View" at bounding box center [527, 113] width 26 height 13
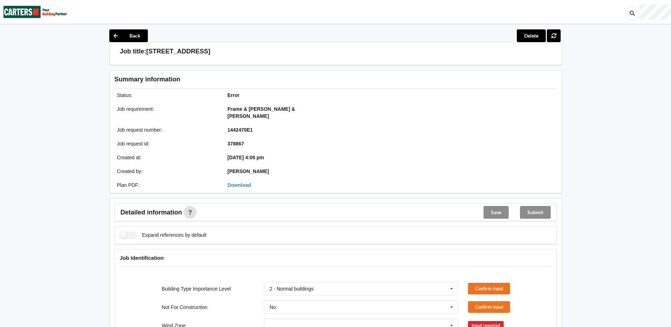
scroll to position [142, 0]
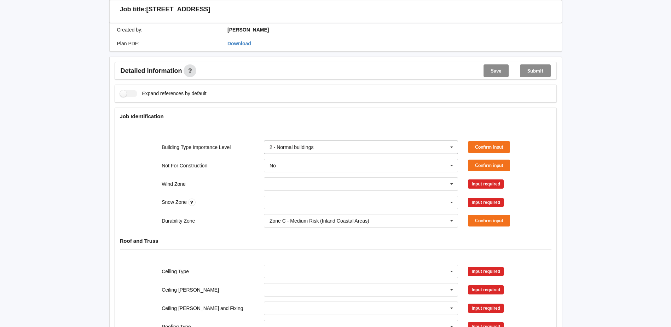
click at [451, 142] on icon at bounding box center [452, 147] width 11 height 13
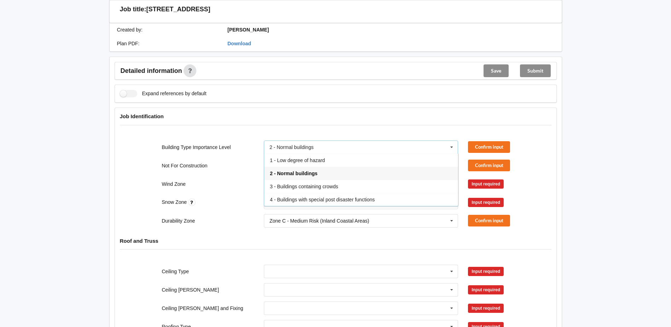
click at [318, 167] on div "2 - Normal buildings" at bounding box center [361, 173] width 194 height 13
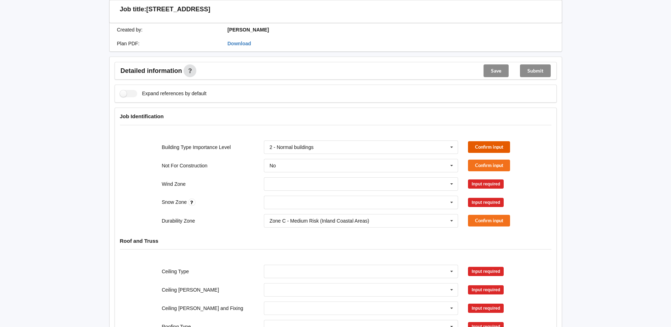
click at [484, 141] on button "Confirm input" at bounding box center [489, 147] width 42 height 12
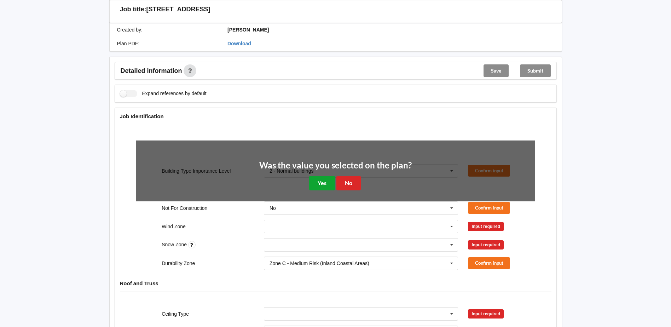
click at [328, 176] on button "Yes" at bounding box center [322, 183] width 26 height 15
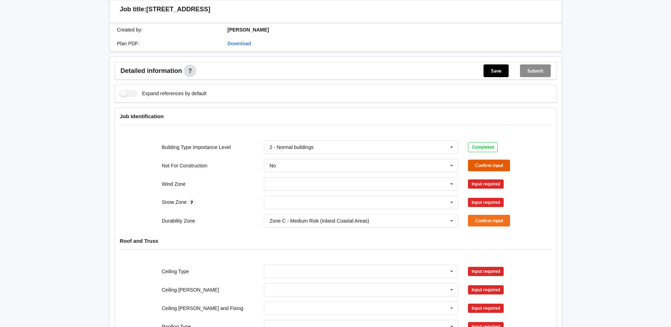
click at [483, 160] on button "Confirm input" at bounding box center [489, 166] width 42 height 12
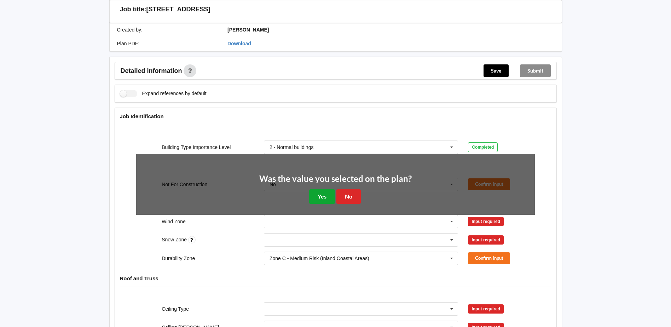
click at [315, 189] on button "Yes" at bounding box center [322, 196] width 26 height 15
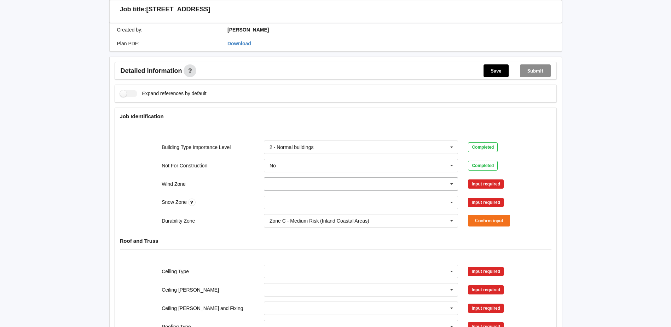
click at [451, 178] on icon at bounding box center [452, 184] width 11 height 13
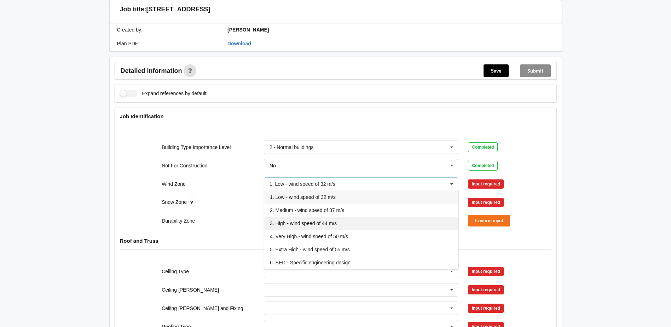
click at [300, 220] on span "3. High - wind speed of 44 m/s" at bounding box center [303, 223] width 67 height 6
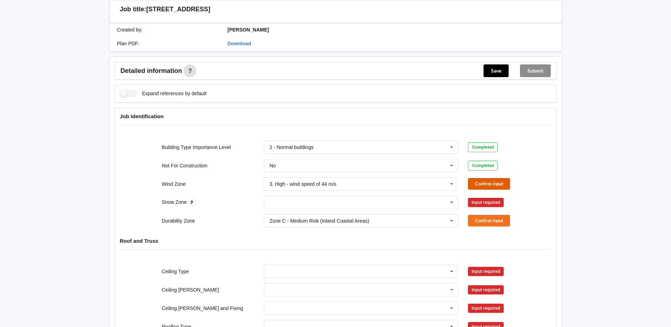
click at [484, 178] on button "Confirm input" at bounding box center [489, 184] width 42 height 12
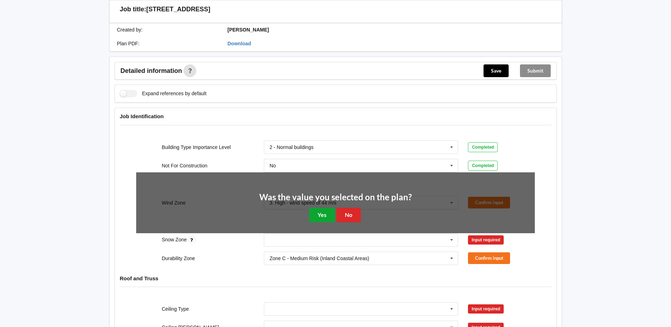
click at [319, 208] on button "Yes" at bounding box center [322, 215] width 26 height 15
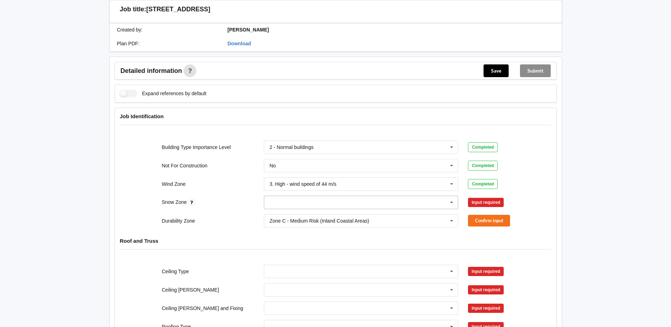
click at [449, 196] on icon at bounding box center [452, 202] width 11 height 13
click at [270, 213] on span "N0" at bounding box center [273, 216] width 6 height 6
click at [477, 197] on button "Confirm input" at bounding box center [489, 202] width 42 height 12
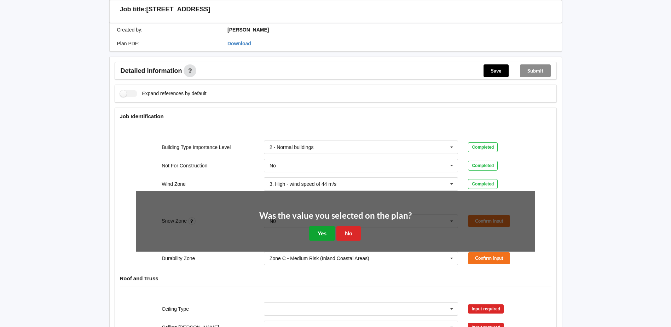
click at [315, 227] on button "Yes" at bounding box center [322, 233] width 26 height 15
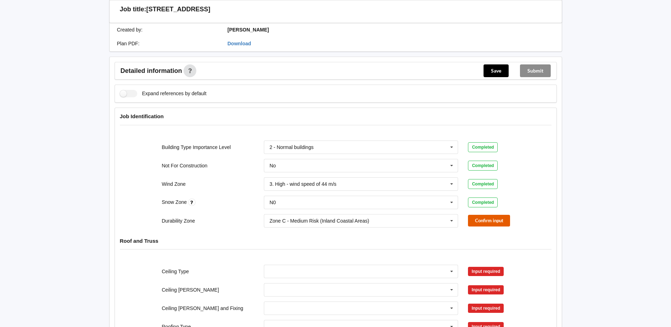
click at [484, 215] on button "Confirm input" at bounding box center [489, 221] width 42 height 12
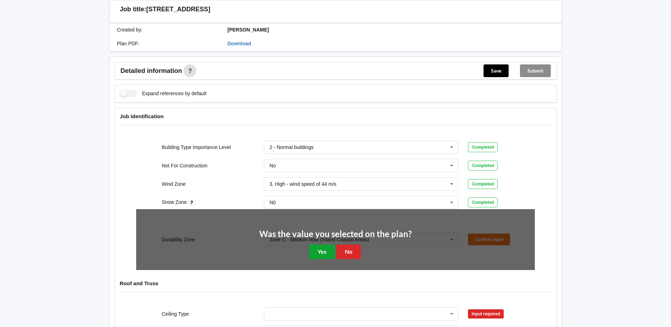
click at [314, 246] on button "Yes" at bounding box center [322, 252] width 26 height 15
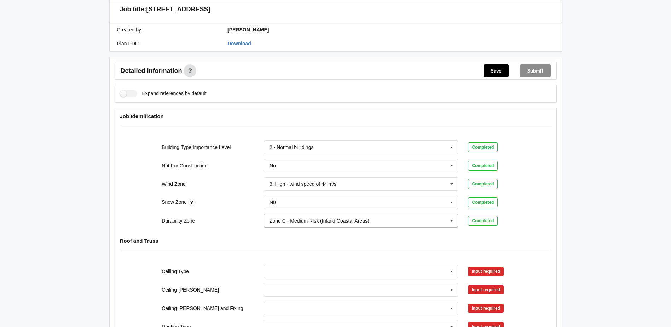
scroll to position [283, 0]
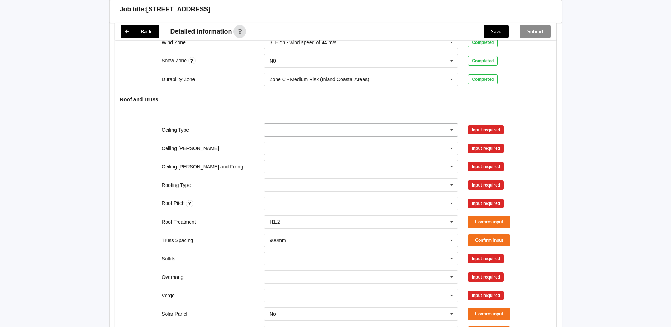
click at [451, 125] on icon at bounding box center [452, 129] width 11 height 13
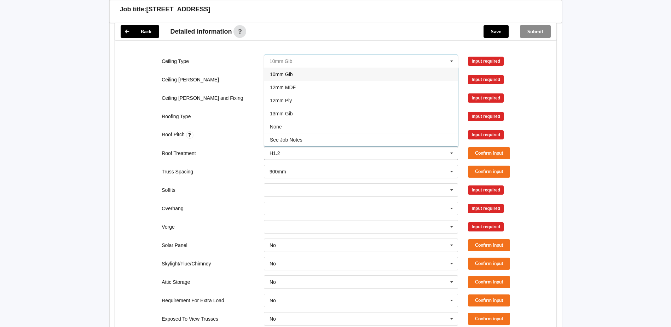
scroll to position [354, 0]
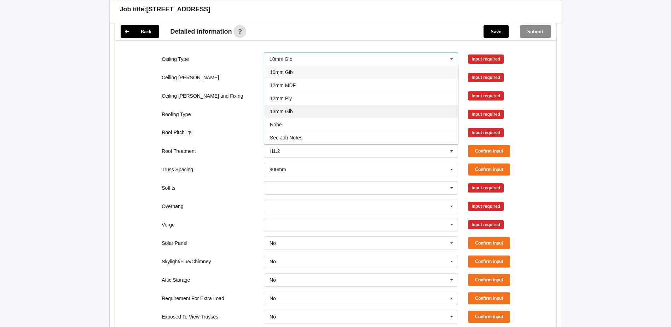
click at [285, 109] on span "13mm Gib" at bounding box center [281, 112] width 23 height 6
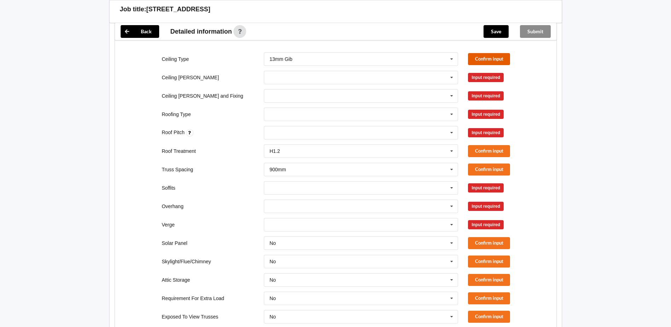
click at [481, 53] on button "Confirm input" at bounding box center [489, 59] width 42 height 12
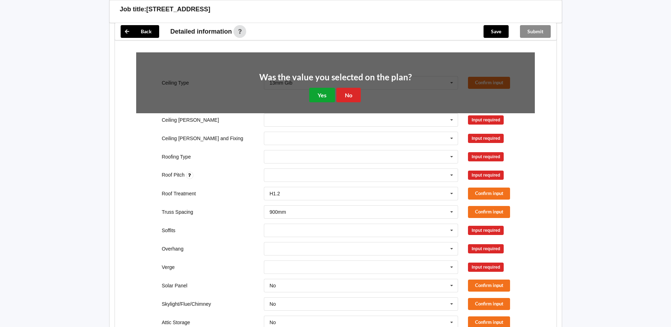
click at [317, 90] on button "Yes" at bounding box center [322, 95] width 26 height 15
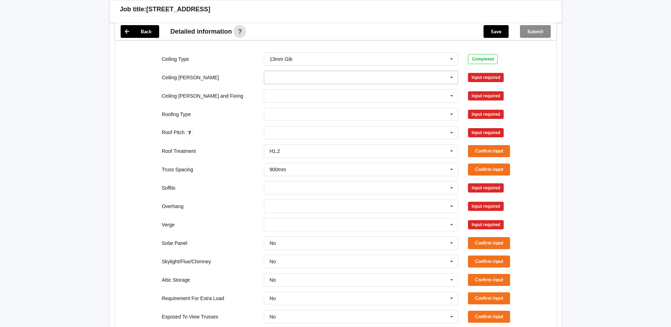
click at [453, 71] on icon at bounding box center [452, 77] width 11 height 13
click at [292, 112] on div "600mm" at bounding box center [361, 116] width 194 height 13
click at [475, 71] on button "Confirm input" at bounding box center [489, 77] width 42 height 12
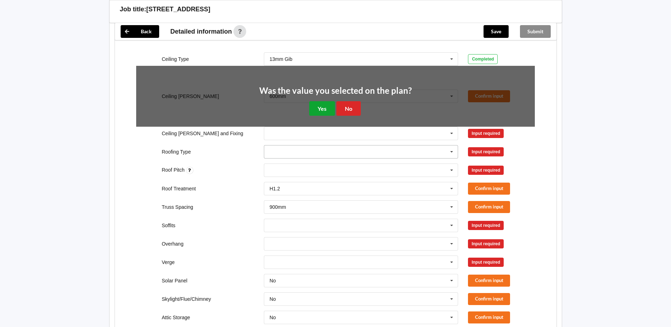
drag, startPoint x: 324, startPoint y: 99, endPoint x: 334, endPoint y: 100, distance: 9.3
click at [324, 101] on button "Yes" at bounding box center [322, 108] width 26 height 15
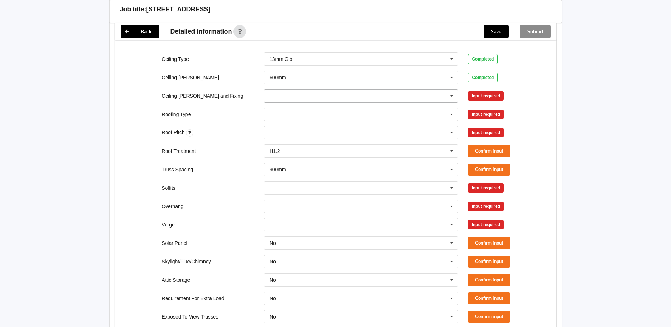
click at [450, 90] on icon at bounding box center [452, 96] width 11 height 13
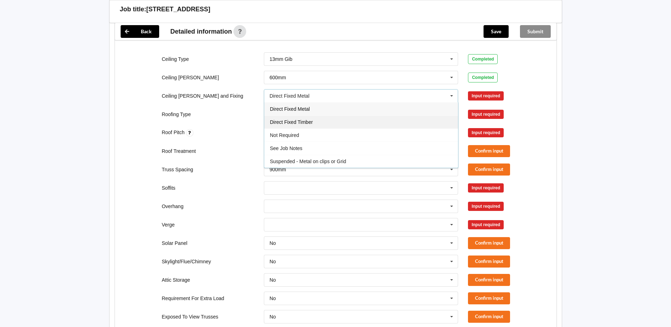
click at [312, 119] on span "Direct Fixed Timber" at bounding box center [291, 122] width 43 height 6
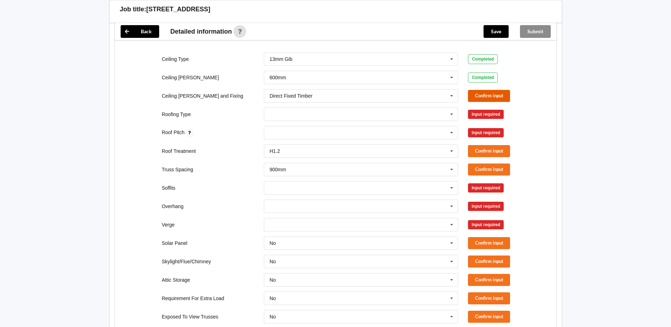
click at [478, 90] on button "Confirm input" at bounding box center [489, 96] width 42 height 12
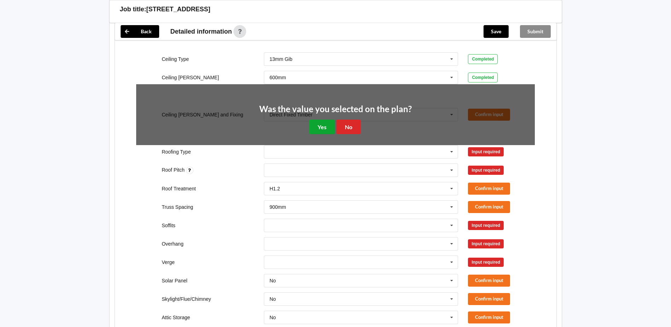
click at [325, 120] on button "Yes" at bounding box center [322, 127] width 26 height 15
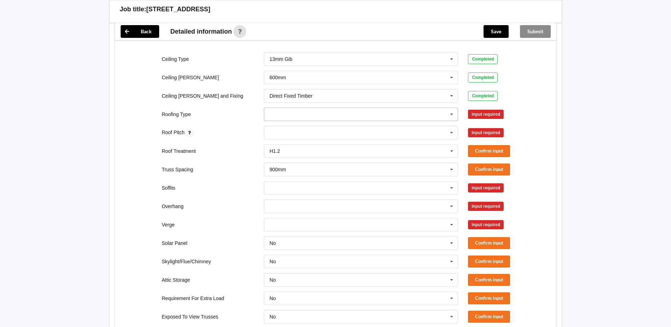
click at [449, 108] on icon at bounding box center [452, 114] width 11 height 13
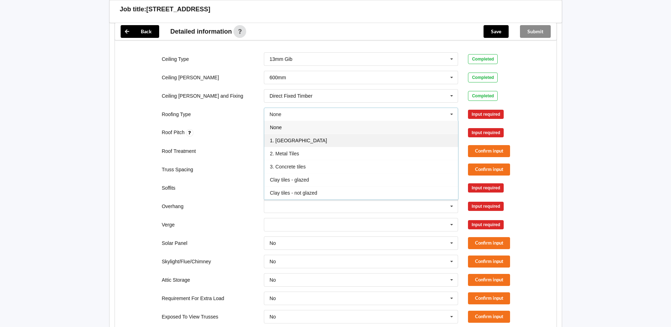
click at [285, 134] on div "1. [GEOGRAPHIC_DATA]" at bounding box center [361, 140] width 194 height 13
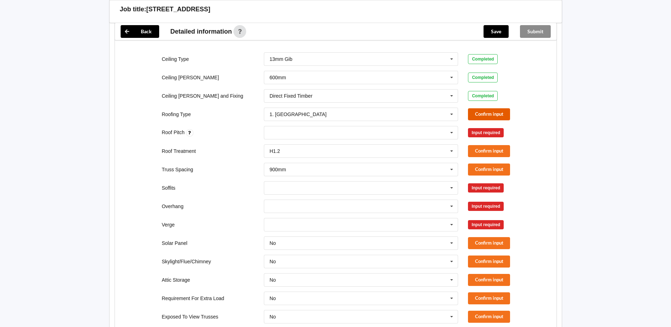
click at [478, 108] on button "Confirm input" at bounding box center [489, 114] width 42 height 12
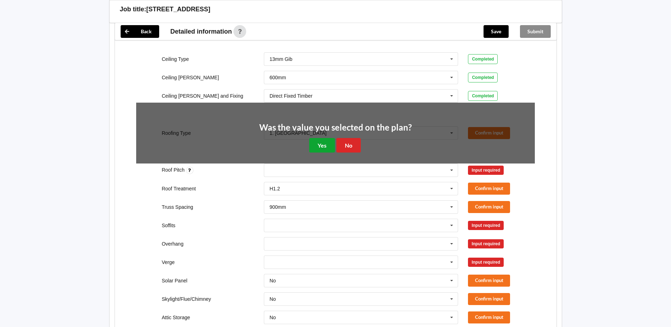
click at [319, 138] on button "Yes" at bounding box center [322, 145] width 26 height 15
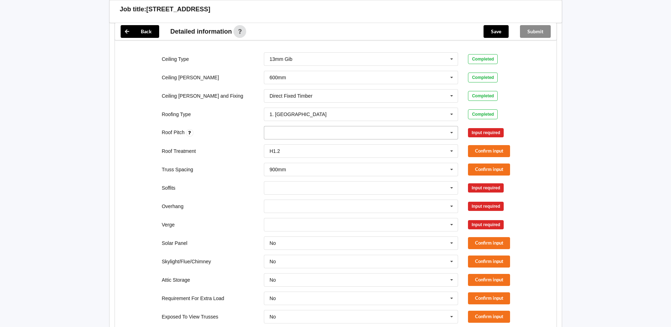
click at [453, 126] on icon at bounding box center [452, 132] width 11 height 13
type input "17.5"
click at [477, 128] on div "Input required" at bounding box center [486, 132] width 36 height 9
click at [379, 128] on div "17.5 None" at bounding box center [361, 132] width 195 height 13
type input "17.5"
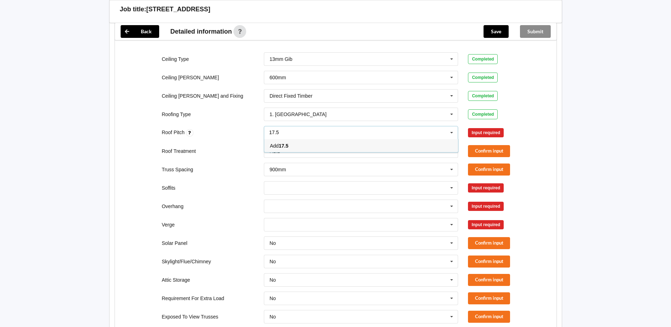
click at [286, 143] on b "17.5" at bounding box center [284, 146] width 10 height 6
click at [483, 128] on button "Confirm input" at bounding box center [489, 133] width 42 height 12
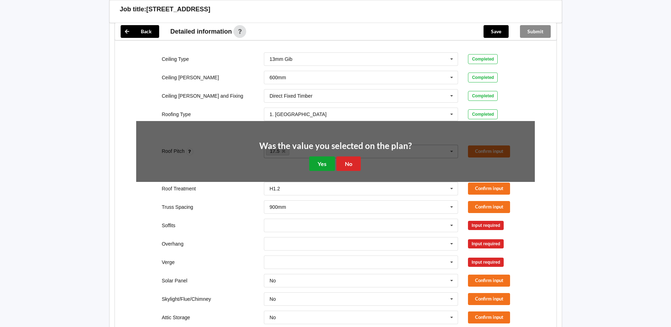
click at [324, 156] on button "Yes" at bounding box center [322, 163] width 26 height 15
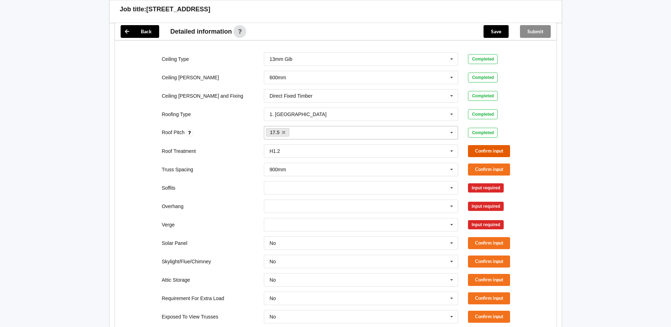
click at [474, 145] on button "Confirm input" at bounding box center [489, 151] width 42 height 12
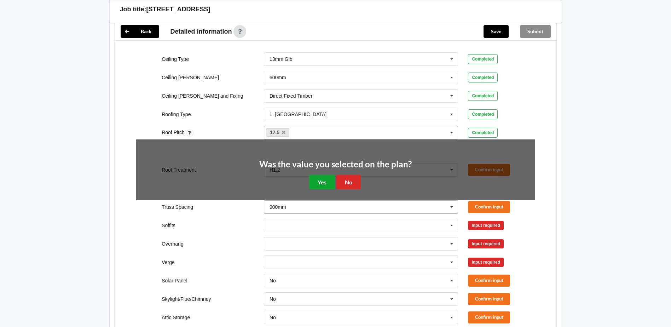
drag, startPoint x: 329, startPoint y: 174, endPoint x: 414, endPoint y: 163, distance: 85.3
click at [329, 175] on button "Yes" at bounding box center [322, 182] width 26 height 15
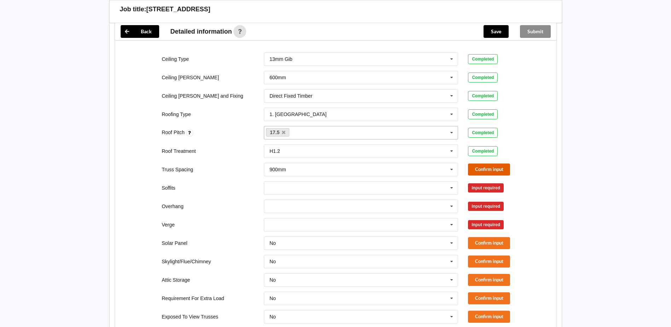
drag, startPoint x: 477, startPoint y: 158, endPoint x: 470, endPoint y: 159, distance: 6.8
click at [470, 163] on button "Confirm input" at bounding box center [489, 169] width 42 height 12
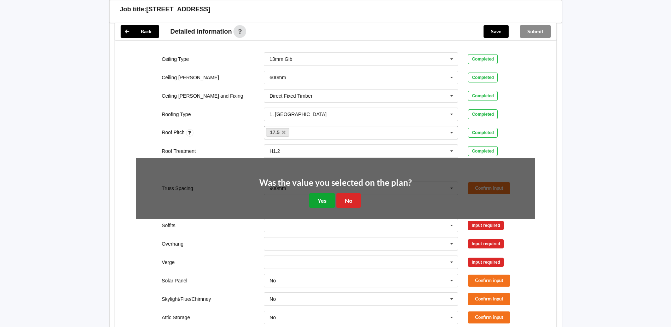
click at [327, 193] on button "Yes" at bounding box center [322, 200] width 26 height 15
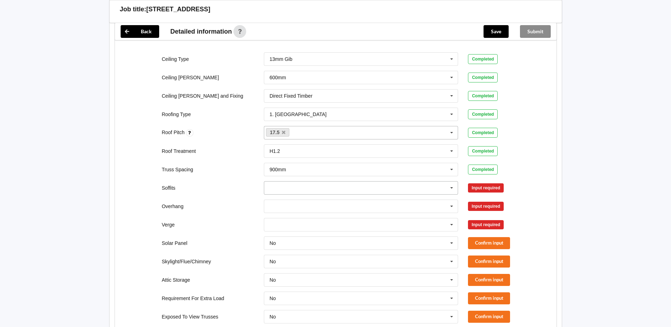
click at [452, 183] on icon at bounding box center [452, 188] width 11 height 13
click at [281, 198] on span "Boxed" at bounding box center [277, 201] width 14 height 6
click at [482, 182] on button "Confirm input" at bounding box center [489, 188] width 42 height 12
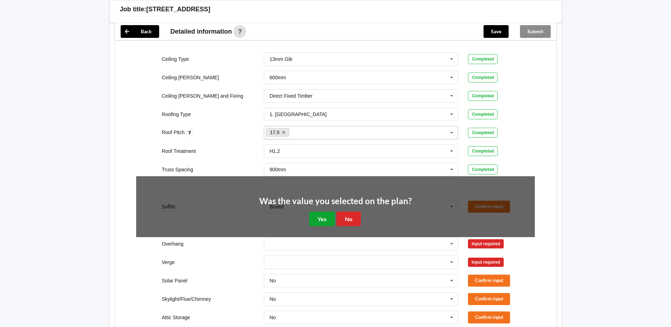
click at [317, 216] on button "Yes" at bounding box center [322, 219] width 26 height 15
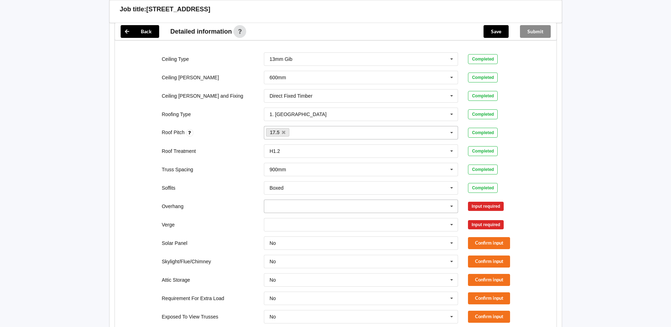
click at [449, 200] on icon at bounding box center [452, 206] width 11 height 13
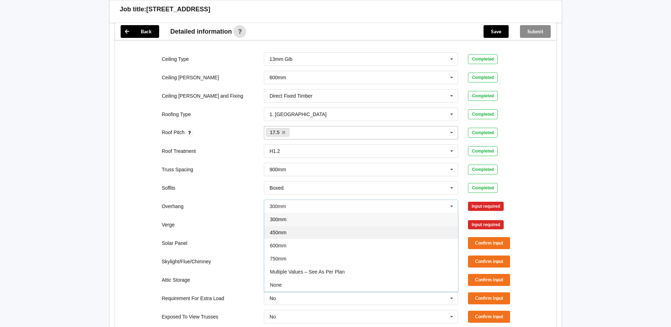
click at [276, 230] on span "450mm" at bounding box center [278, 233] width 17 height 6
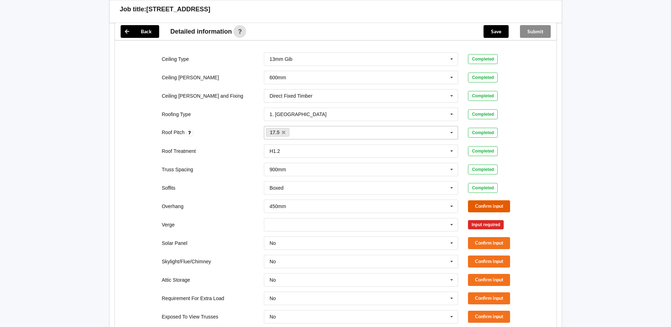
click at [478, 200] on button "Confirm input" at bounding box center [489, 206] width 42 height 12
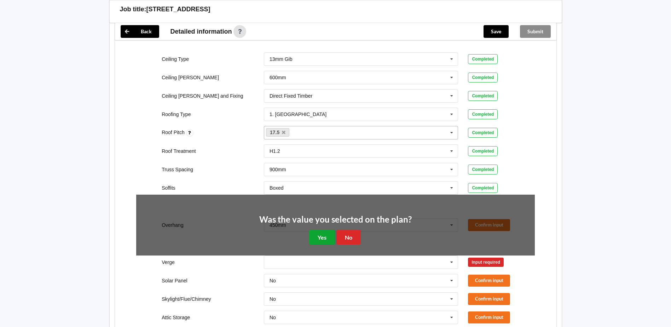
click at [318, 230] on button "Yes" at bounding box center [322, 237] width 26 height 15
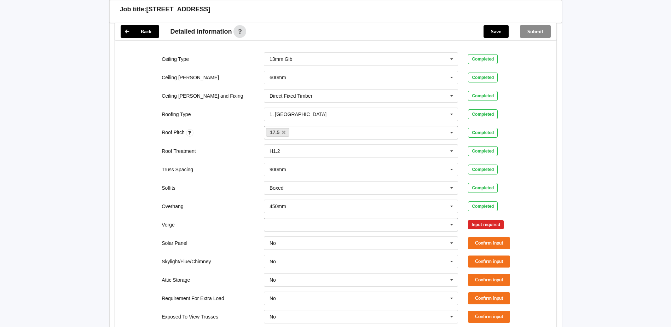
drag, startPoint x: 452, startPoint y: 218, endPoint x: 448, endPoint y: 217, distance: 4.0
click at [451, 218] on icon at bounding box center [452, 224] width 11 height 13
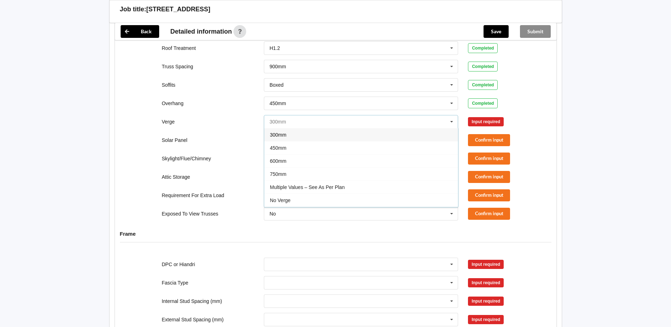
scroll to position [460, 0]
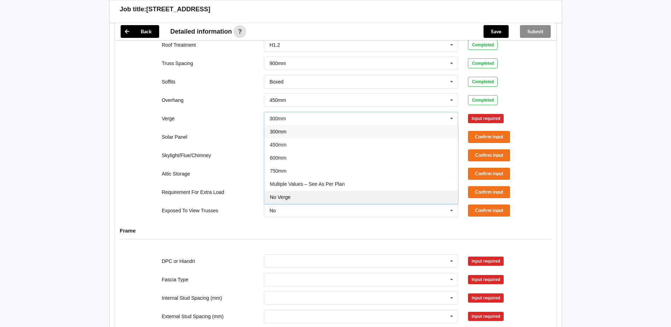
click at [294, 190] on div "No Verge" at bounding box center [361, 196] width 194 height 13
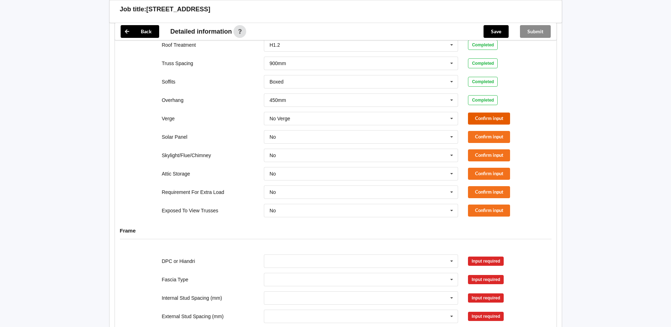
click at [487, 113] on button "Confirm input" at bounding box center [489, 119] width 42 height 12
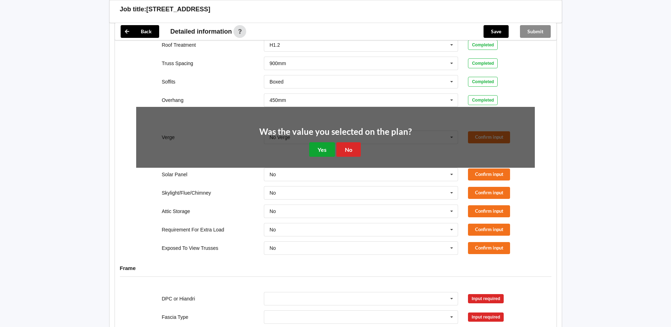
click at [330, 142] on button "Yes" at bounding box center [322, 149] width 26 height 15
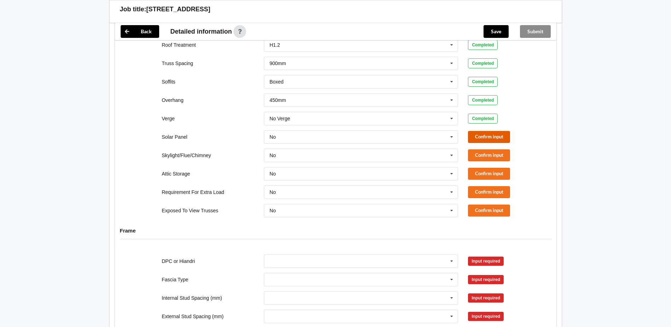
click at [473, 131] on button "Confirm input" at bounding box center [489, 137] width 42 height 12
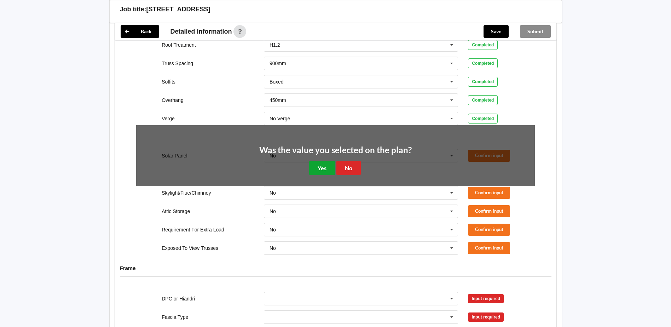
click at [310, 161] on button "Yes" at bounding box center [322, 168] width 26 height 15
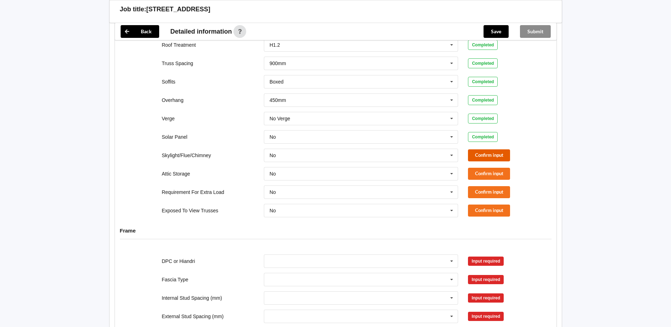
click at [475, 149] on button "Confirm input" at bounding box center [489, 155] width 42 height 12
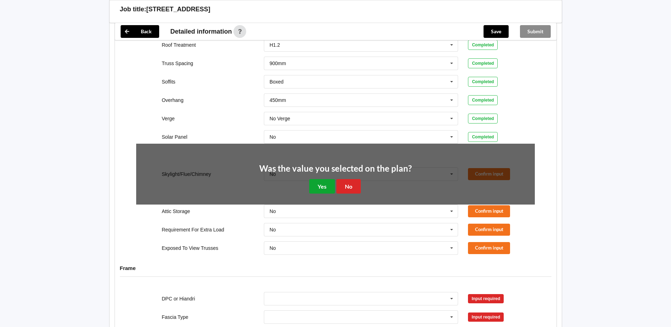
click at [328, 179] on button "Yes" at bounding box center [322, 186] width 26 height 15
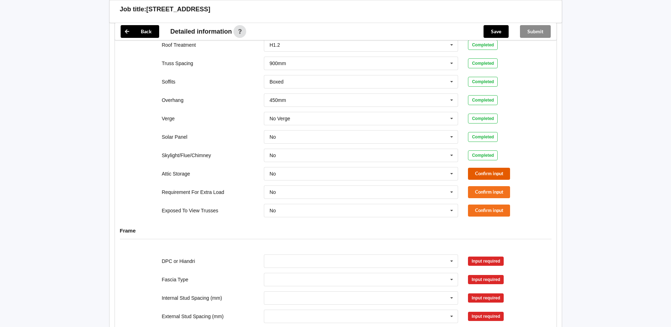
click at [489, 168] on button "Confirm input" at bounding box center [489, 174] width 42 height 12
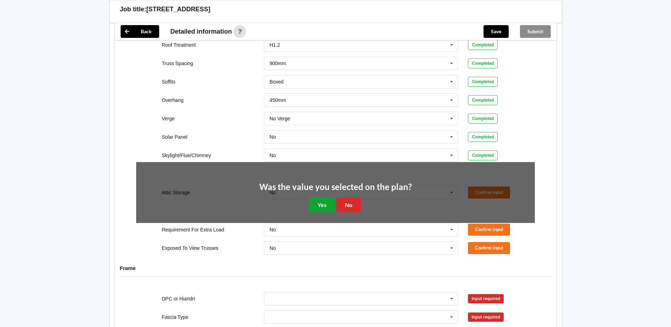
click at [326, 197] on button "Yes" at bounding box center [322, 204] width 26 height 15
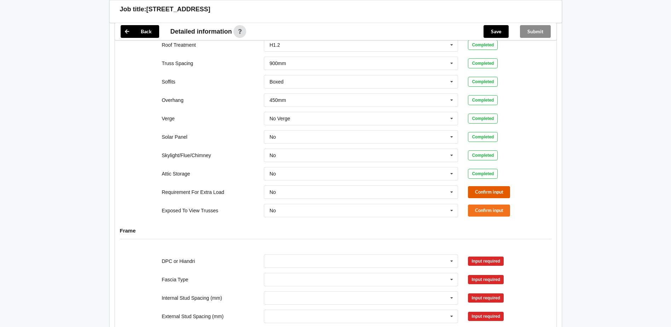
click at [502, 186] on button "Confirm input" at bounding box center [489, 192] width 42 height 12
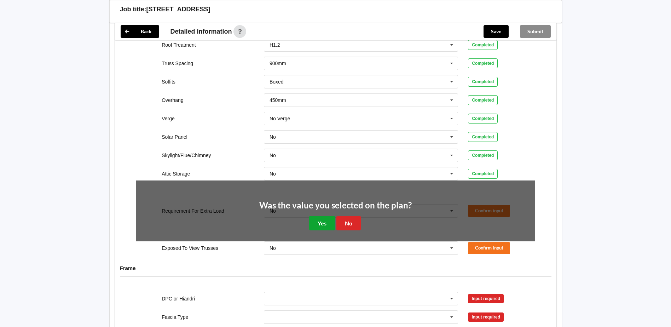
click at [321, 216] on button "Yes" at bounding box center [322, 223] width 26 height 15
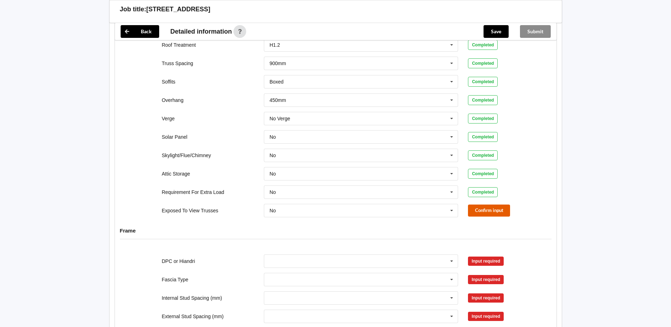
click at [479, 205] on button "Confirm input" at bounding box center [489, 211] width 42 height 12
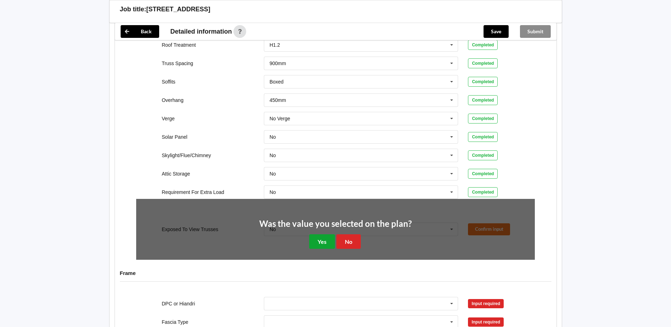
click at [315, 235] on button "Yes" at bounding box center [322, 241] width 26 height 15
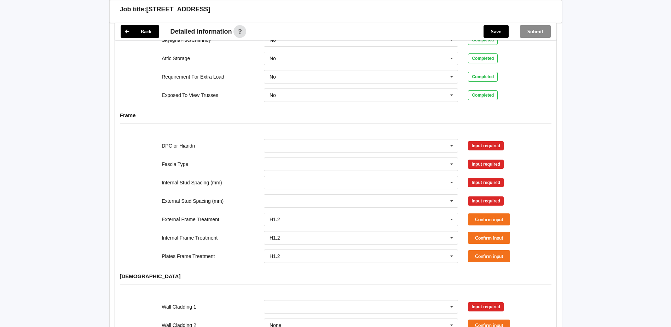
scroll to position [637, 0]
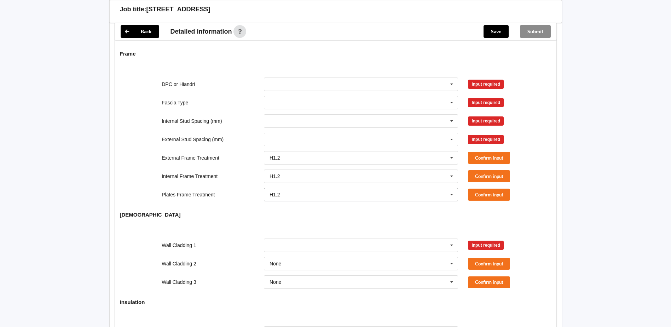
click at [452, 188] on icon at bounding box center [452, 194] width 11 height 13
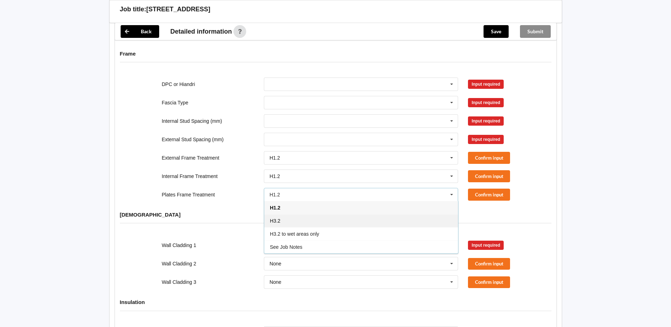
click at [291, 214] on div "H3.2" at bounding box center [361, 220] width 194 height 13
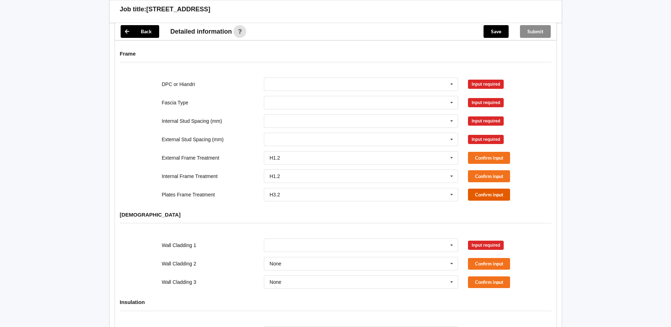
click at [487, 189] on button "Confirm input" at bounding box center [489, 195] width 42 height 12
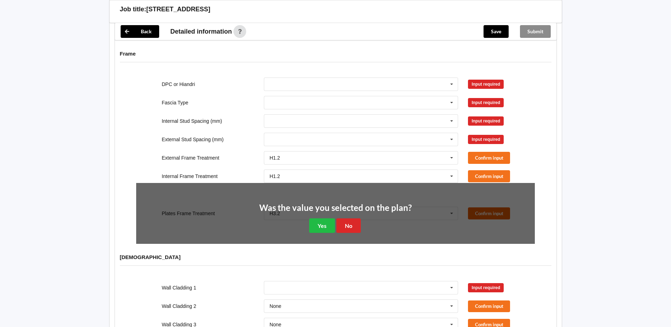
scroll to position [602, 0]
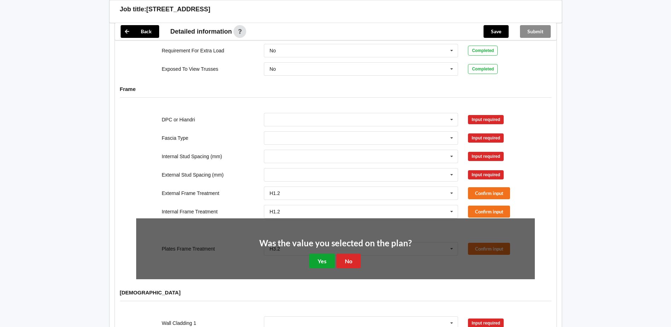
click at [322, 254] on button "Yes" at bounding box center [322, 261] width 26 height 15
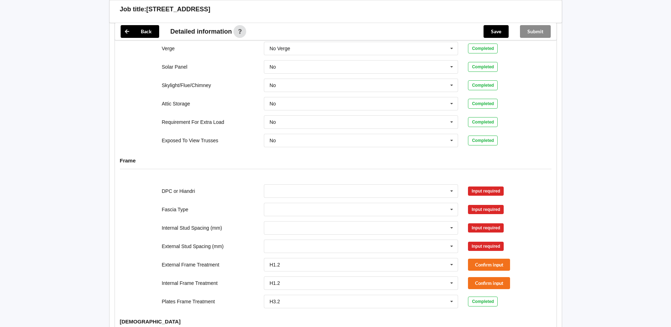
scroll to position [531, 0]
drag, startPoint x: 451, startPoint y: 186, endPoint x: 447, endPoint y: 187, distance: 4.0
click at [450, 186] on icon at bounding box center [452, 190] width 11 height 13
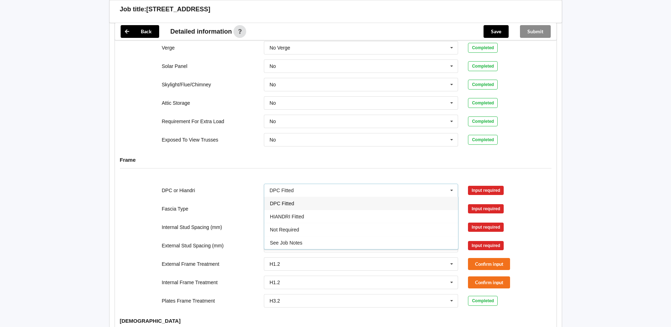
drag, startPoint x: 291, startPoint y: 200, endPoint x: 304, endPoint y: 201, distance: 13.5
click at [295, 202] on div "DPC Fitted" at bounding box center [361, 203] width 194 height 13
click at [470, 184] on button "Confirm input" at bounding box center [489, 190] width 42 height 12
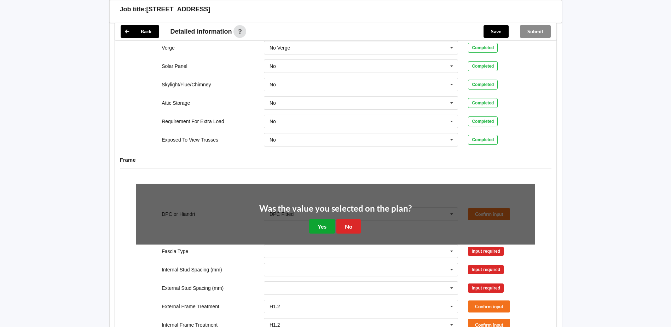
drag, startPoint x: 328, startPoint y: 219, endPoint x: 349, endPoint y: 213, distance: 21.5
click at [328, 219] on button "Yes" at bounding box center [322, 226] width 26 height 15
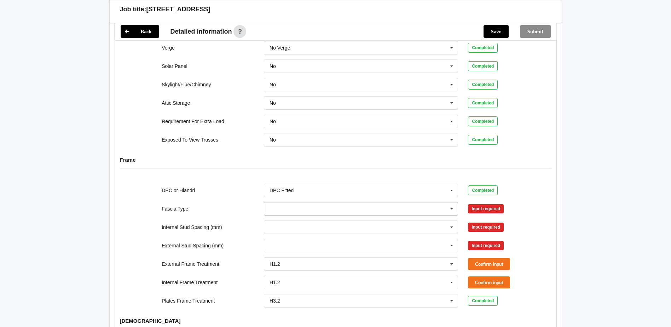
drag, startPoint x: 451, startPoint y: 204, endPoint x: 401, endPoint y: 208, distance: 50.5
click at [450, 204] on icon at bounding box center [452, 208] width 11 height 13
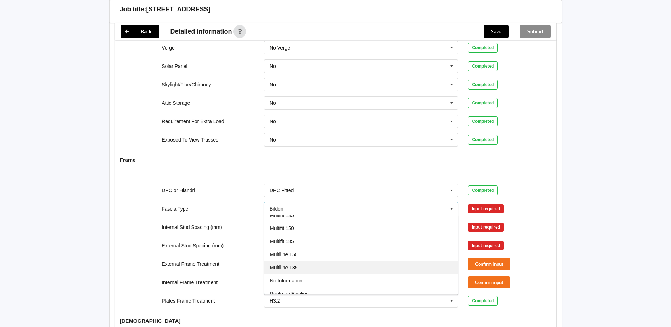
click at [301, 262] on div "Multiline 185" at bounding box center [361, 267] width 194 height 13
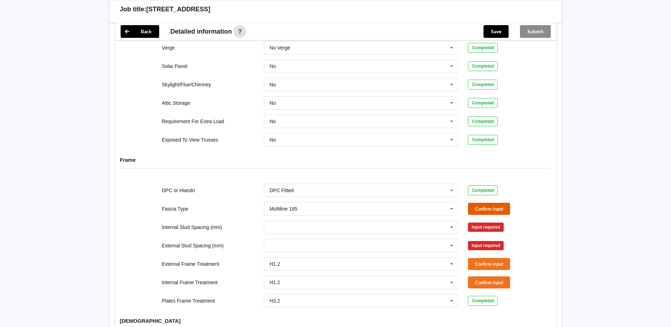
click at [473, 203] on button "Confirm input" at bounding box center [489, 209] width 42 height 12
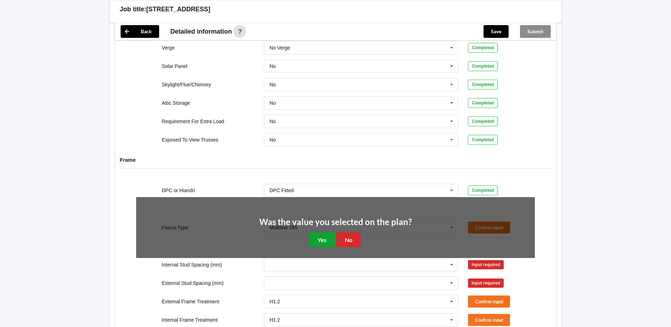
click at [318, 235] on button "Yes" at bounding box center [322, 239] width 26 height 15
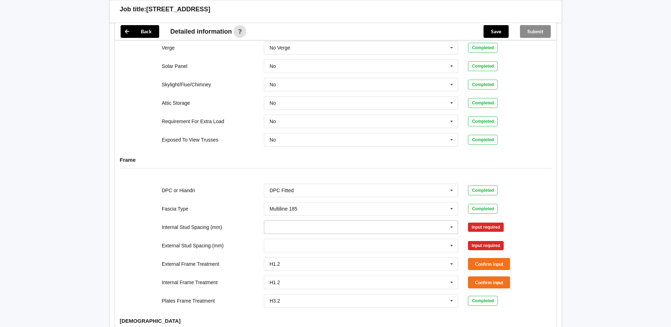
click at [453, 221] on icon at bounding box center [452, 227] width 11 height 13
click at [327, 290] on span "Multiple Values – See As Per Plan" at bounding box center [307, 293] width 75 height 6
click at [486, 222] on button "Confirm input" at bounding box center [489, 227] width 42 height 12
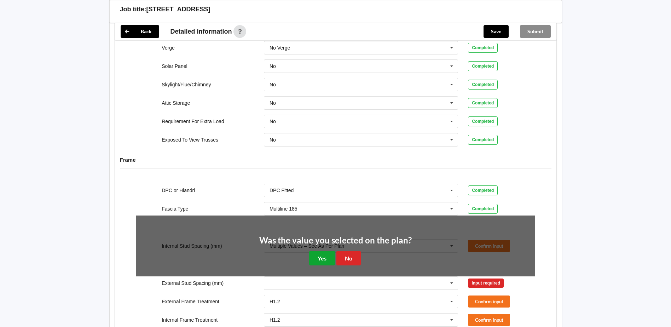
click at [324, 251] on button "Yes" at bounding box center [322, 258] width 26 height 15
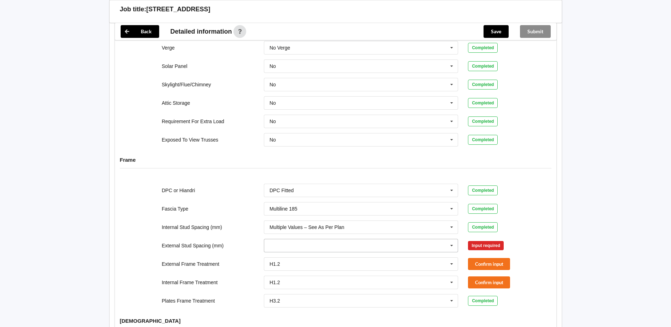
click at [453, 240] on icon at bounding box center [452, 245] width 11 height 13
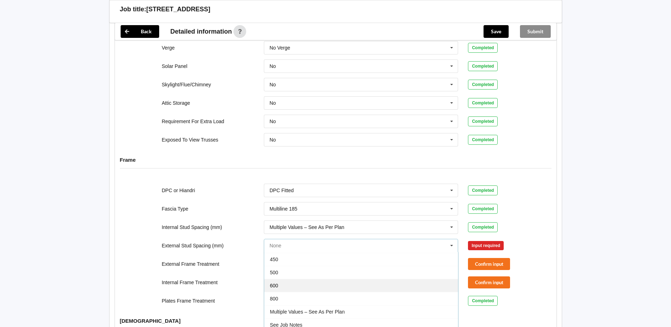
scroll to position [39, 0]
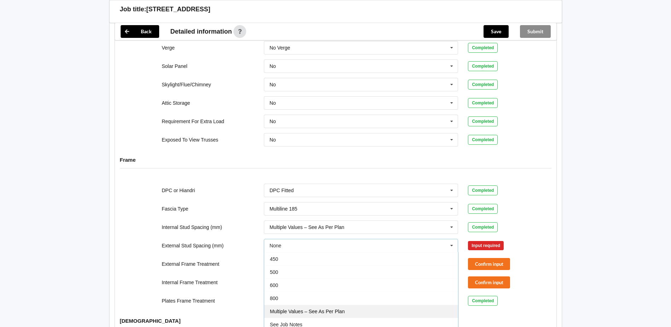
click at [288, 309] on span "Multiple Values – See As Per Plan" at bounding box center [307, 312] width 75 height 6
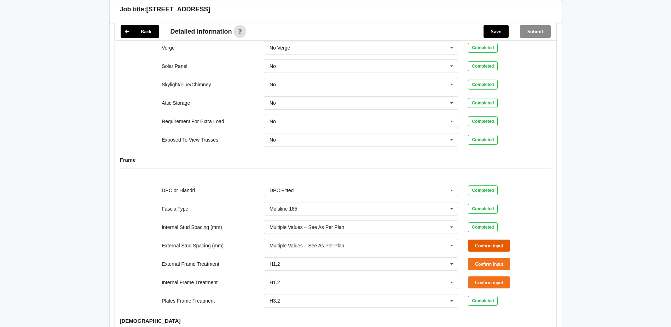
click at [489, 240] on button "Confirm input" at bounding box center [489, 246] width 42 height 12
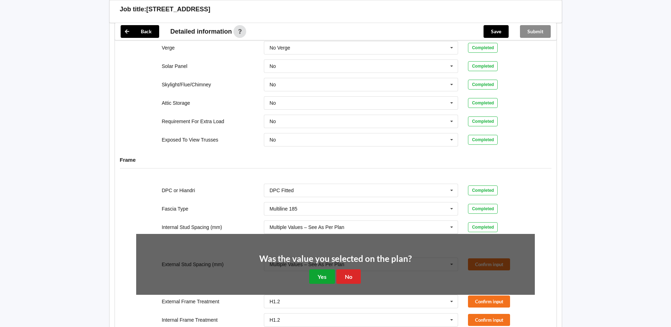
click at [323, 269] on button "Yes" at bounding box center [322, 276] width 26 height 15
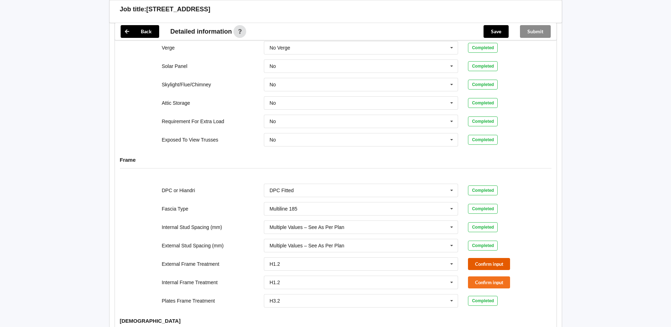
click at [482, 258] on button "Confirm input" at bounding box center [489, 264] width 42 height 12
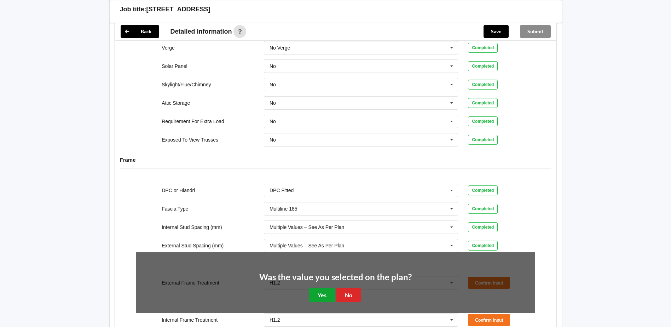
click at [322, 288] on button "Yes" at bounding box center [322, 295] width 26 height 15
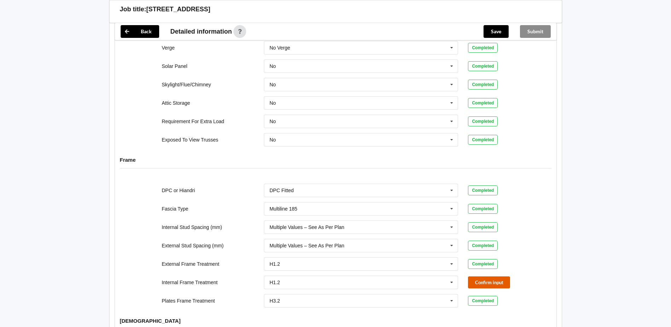
click at [476, 276] on button "Confirm input" at bounding box center [489, 282] width 42 height 12
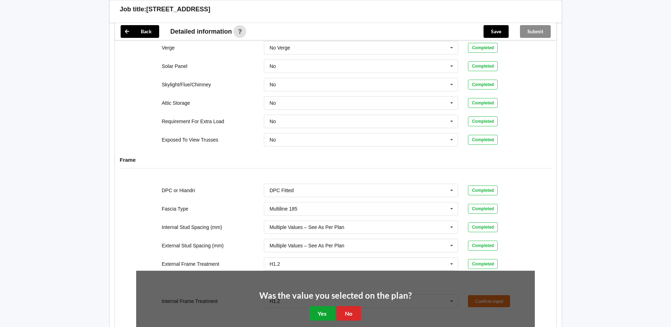
click at [330, 307] on button "Yes" at bounding box center [322, 313] width 26 height 15
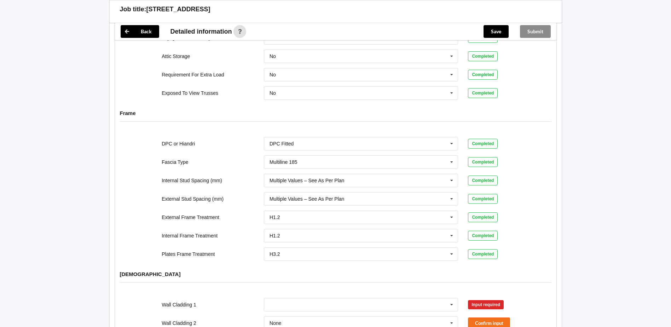
scroll to position [708, 0]
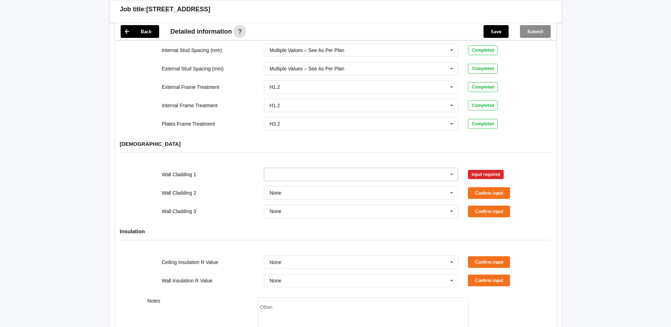
click at [448, 169] on icon at bounding box center [452, 174] width 11 height 13
click at [300, 185] on div "Axon Panel" at bounding box center [361, 187] width 194 height 13
click at [486, 169] on button "Confirm input" at bounding box center [489, 175] width 42 height 12
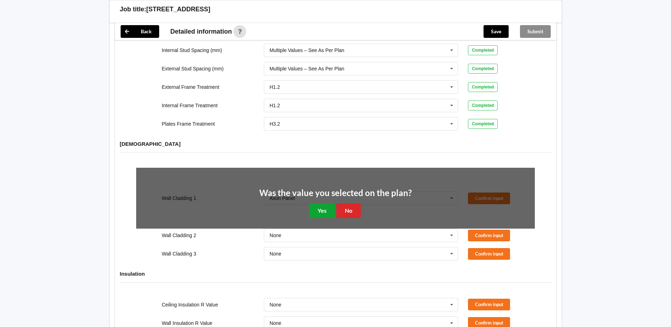
click at [326, 203] on button "Yes" at bounding box center [322, 210] width 26 height 15
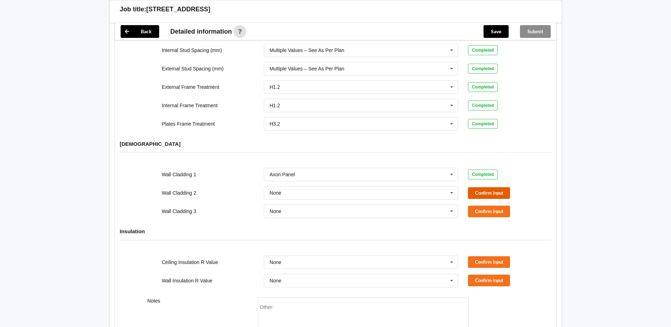
click at [480, 187] on button "Confirm input" at bounding box center [489, 193] width 42 height 12
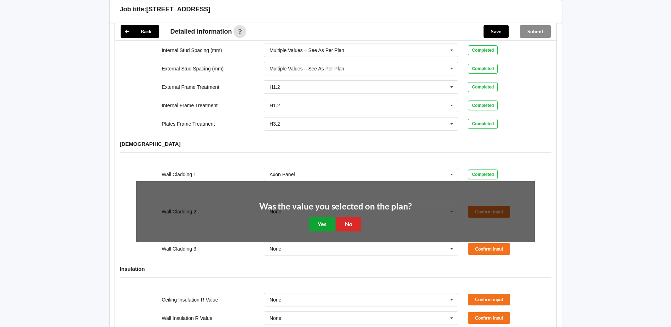
click at [322, 217] on button "Yes" at bounding box center [322, 224] width 26 height 15
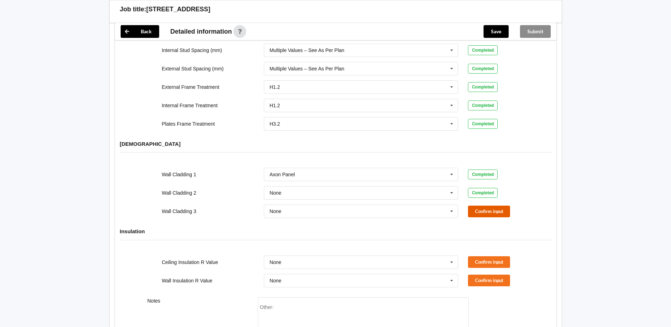
click at [491, 206] on button "Confirm input" at bounding box center [489, 212] width 42 height 12
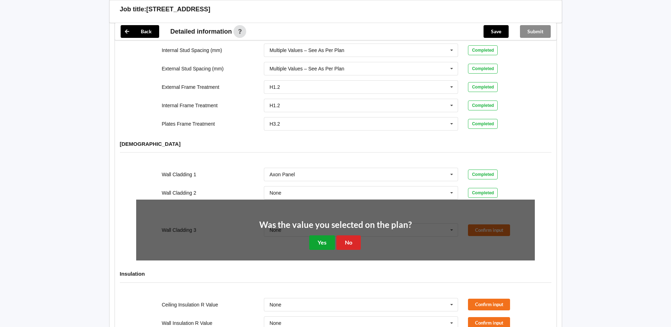
click at [330, 236] on button "Yes" at bounding box center [322, 242] width 26 height 15
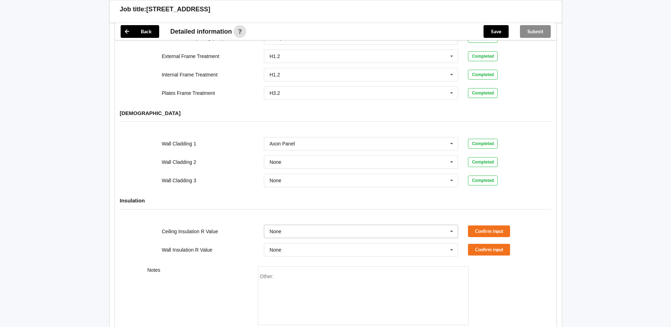
scroll to position [781, 0]
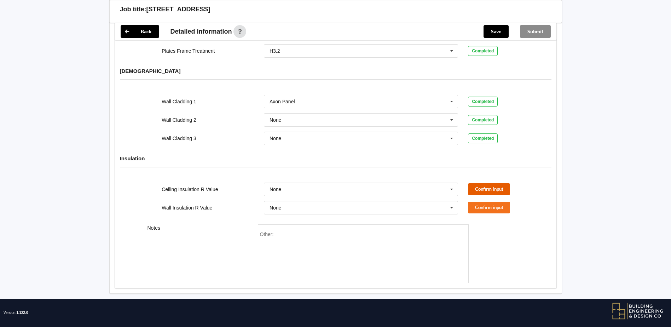
drag, startPoint x: 487, startPoint y: 182, endPoint x: 481, endPoint y: 182, distance: 6.4
click at [481, 183] on button "Confirm input" at bounding box center [489, 189] width 42 height 12
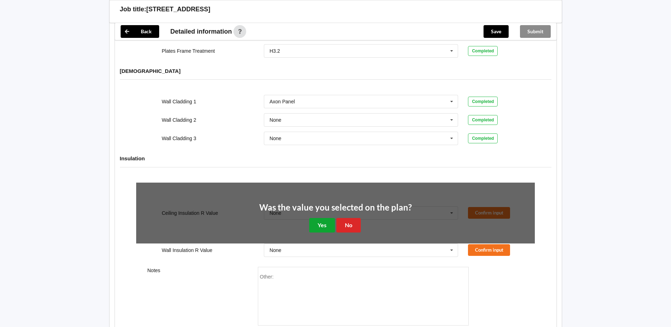
click at [323, 219] on button "Yes" at bounding box center [322, 225] width 26 height 15
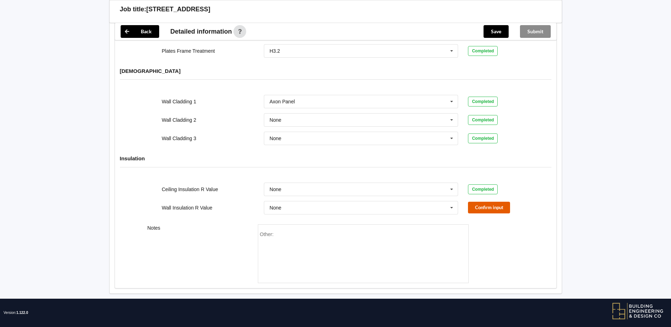
click at [485, 202] on button "Confirm input" at bounding box center [489, 208] width 42 height 12
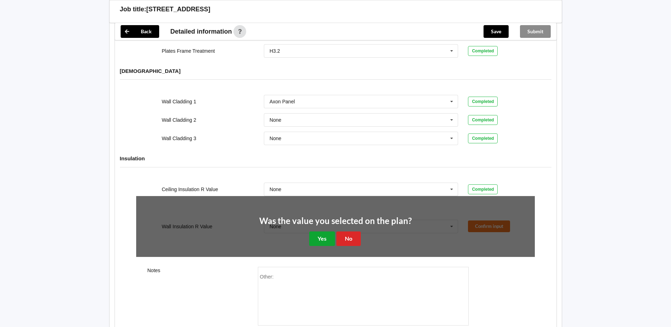
click at [320, 237] on button "Yes" at bounding box center [322, 238] width 26 height 15
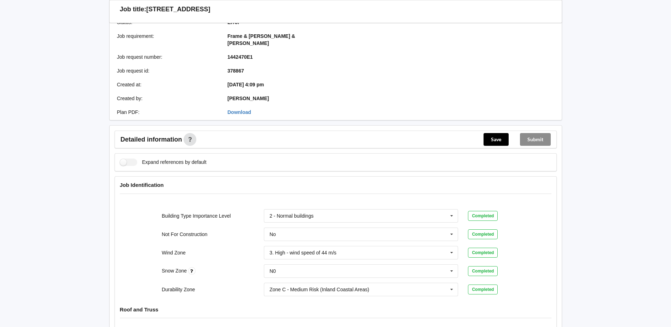
scroll to position [0, 0]
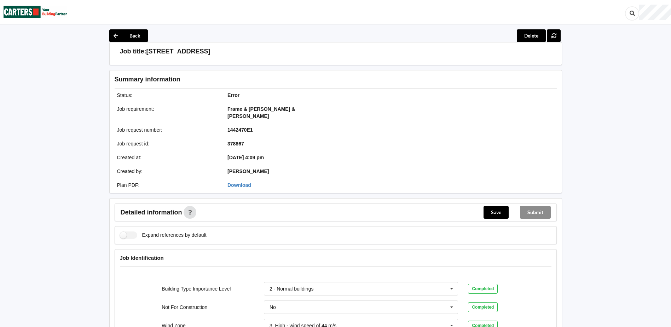
click at [495, 226] on div "Expand references by default" at bounding box center [336, 235] width 442 height 18
click at [500, 208] on button "Save" at bounding box center [496, 212] width 25 height 13
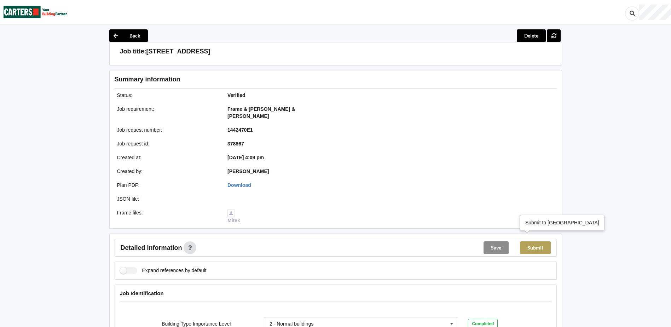
click at [530, 243] on button "Submit" at bounding box center [535, 247] width 31 height 13
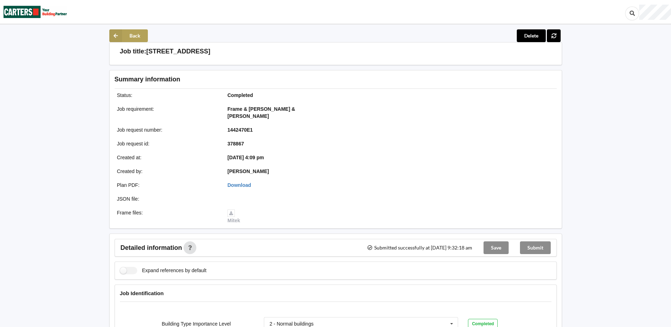
click at [130, 35] on button "Back" at bounding box center [128, 35] width 39 height 13
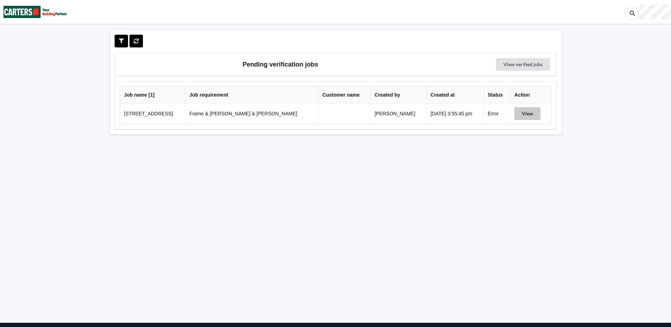
click at [526, 113] on button "View" at bounding box center [527, 113] width 26 height 13
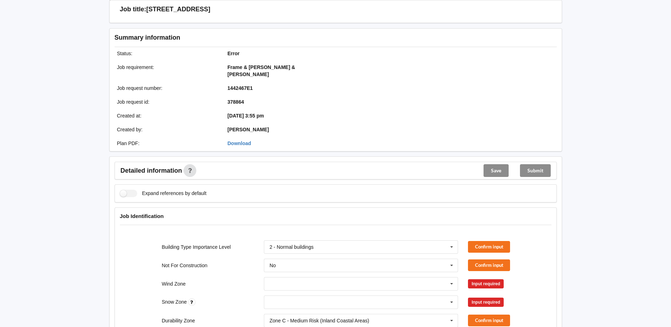
scroll to position [142, 0]
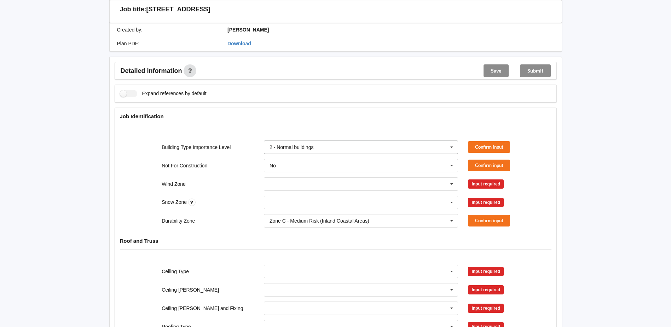
click at [453, 141] on icon at bounding box center [452, 147] width 11 height 13
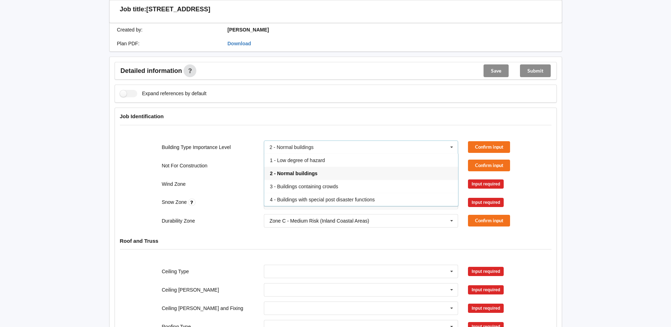
drag, startPoint x: 292, startPoint y: 169, endPoint x: 309, endPoint y: 163, distance: 17.9
click at [294, 170] on div "2 - Normal buildings" at bounding box center [361, 173] width 194 height 13
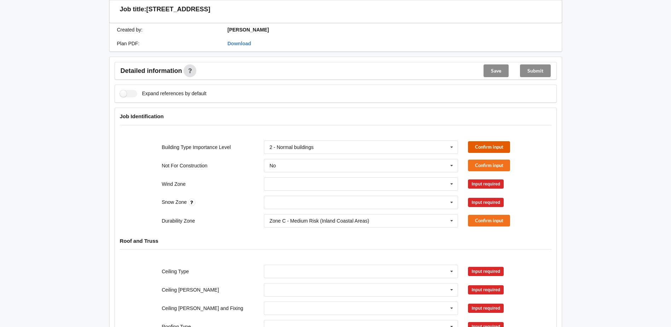
drag, startPoint x: 490, startPoint y: 134, endPoint x: 486, endPoint y: 134, distance: 3.6
click at [486, 141] on button "Confirm input" at bounding box center [489, 147] width 42 height 12
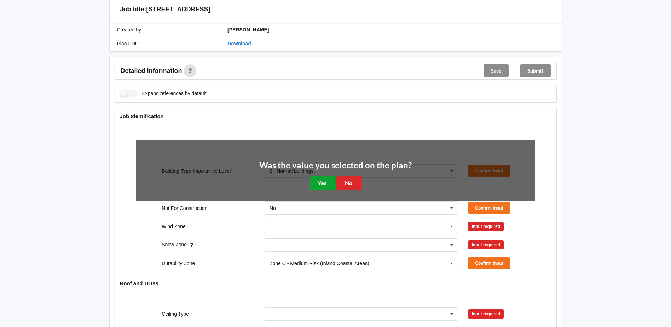
drag, startPoint x: 318, startPoint y: 176, endPoint x: 329, endPoint y: 176, distance: 11.0
click at [319, 176] on button "Yes" at bounding box center [322, 183] width 26 height 15
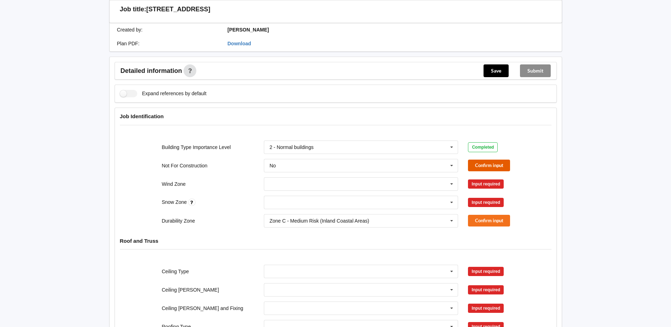
drag, startPoint x: 489, startPoint y: 154, endPoint x: 485, endPoint y: 157, distance: 5.1
click at [485, 160] on button "Confirm input" at bounding box center [489, 166] width 42 height 12
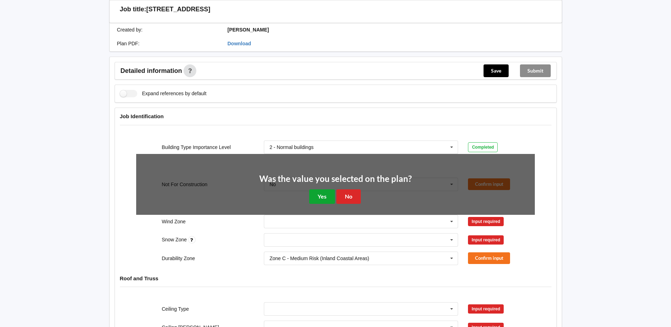
click at [316, 189] on button "Yes" at bounding box center [322, 196] width 26 height 15
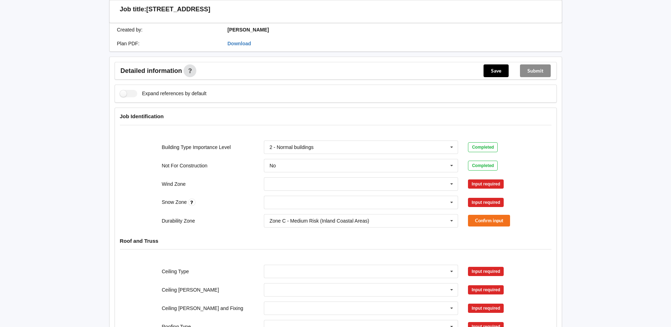
click at [481, 179] on div "Input required" at bounding box center [486, 183] width 36 height 9
click at [444, 178] on input "text" at bounding box center [362, 184] width 194 height 13
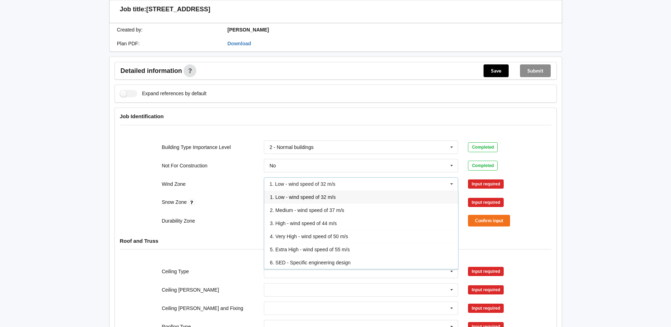
click at [452, 180] on icon at bounding box center [452, 184] width 11 height 13
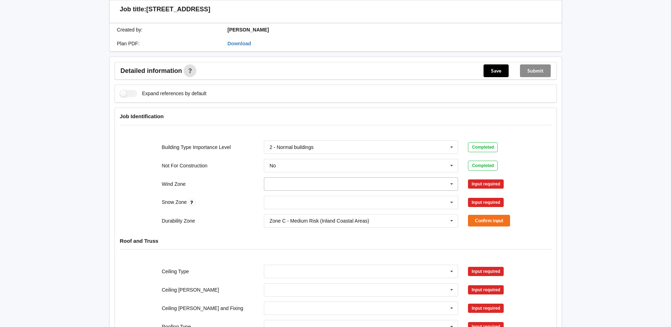
click at [452, 178] on icon at bounding box center [452, 184] width 11 height 13
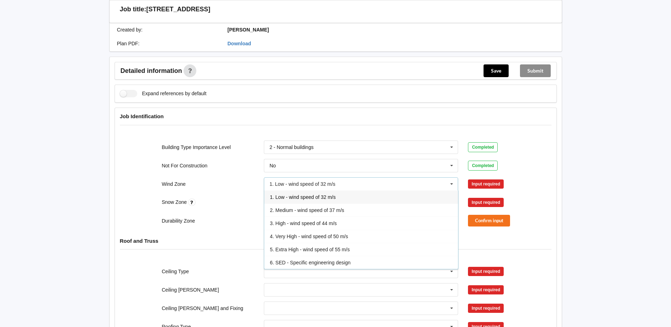
click at [314, 220] on span "3. High - wind speed of 44 m/s" at bounding box center [303, 223] width 67 height 6
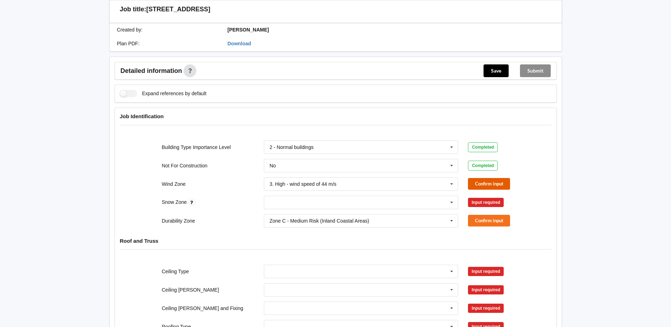
click at [475, 180] on button "Confirm input" at bounding box center [489, 184] width 42 height 12
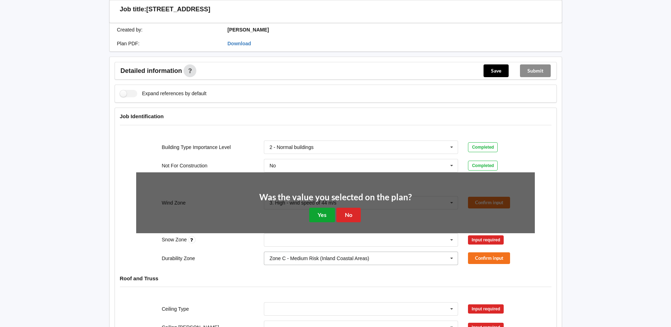
drag, startPoint x: 324, startPoint y: 209, endPoint x: 398, endPoint y: 208, distance: 74.3
click at [326, 211] on button "Yes" at bounding box center [322, 215] width 26 height 15
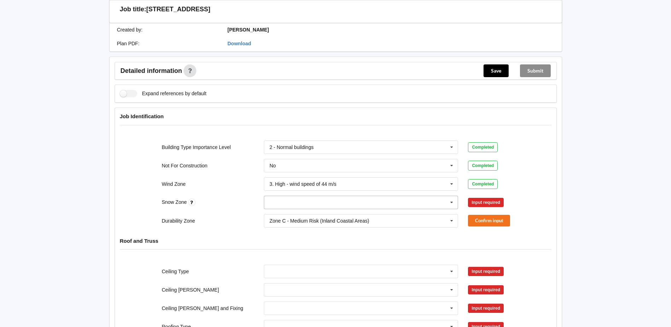
click at [448, 197] on icon at bounding box center [452, 202] width 11 height 13
click at [301, 214] on div "N0" at bounding box center [361, 215] width 194 height 13
click at [474, 196] on button "Confirm input" at bounding box center [489, 202] width 42 height 12
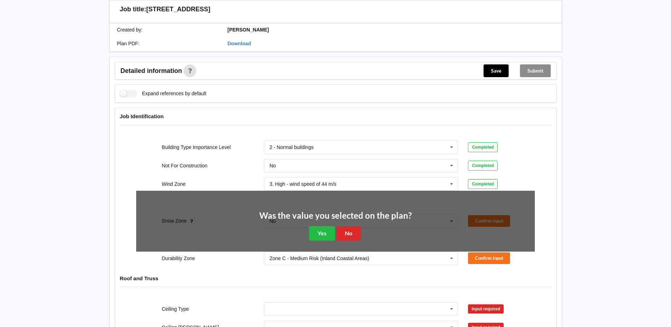
click at [335, 228] on div "Was the value you selected on the plan? Yes No" at bounding box center [335, 225] width 153 height 29
drag, startPoint x: 332, startPoint y: 225, endPoint x: 392, endPoint y: 219, distance: 60.8
click at [333, 227] on button "Yes" at bounding box center [322, 233] width 26 height 15
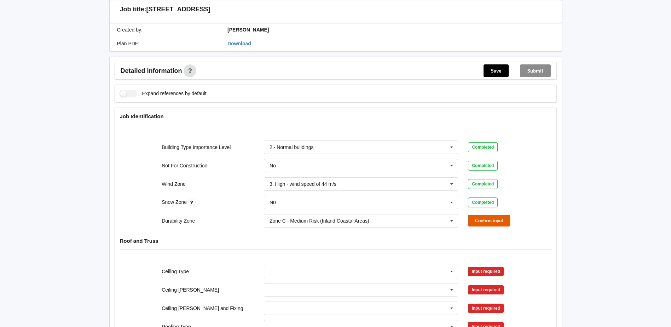
click at [496, 215] on button "Confirm input" at bounding box center [489, 221] width 42 height 12
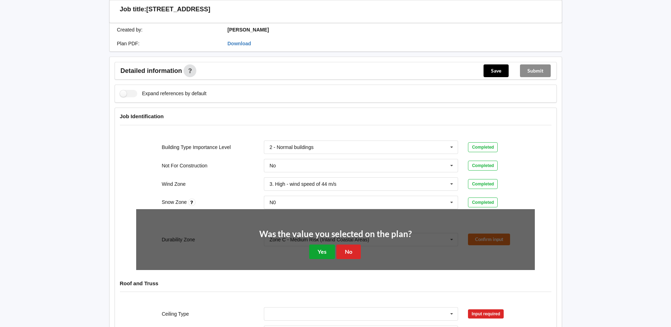
click at [330, 251] on button "Yes" at bounding box center [322, 252] width 26 height 15
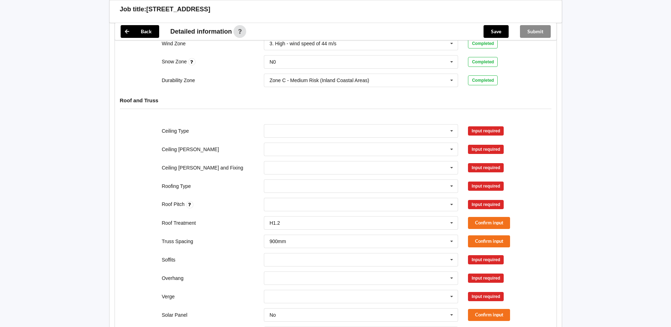
scroll to position [283, 0]
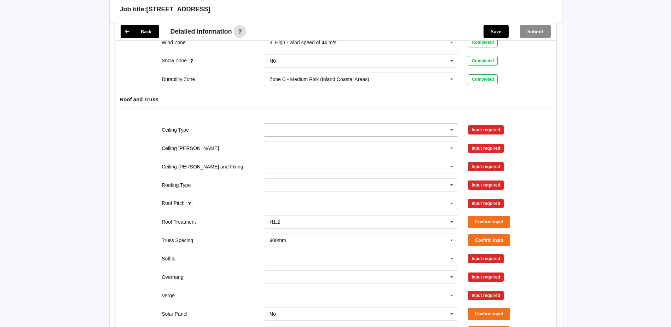
click at [453, 123] on icon at bounding box center [452, 129] width 11 height 13
click at [298, 176] on div "13mm Gib" at bounding box center [361, 182] width 194 height 13
click at [485, 124] on button "Confirm input" at bounding box center [489, 130] width 42 height 12
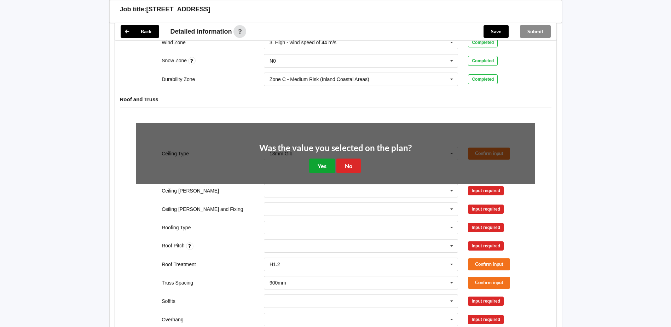
click at [314, 159] on button "Yes" at bounding box center [322, 166] width 26 height 15
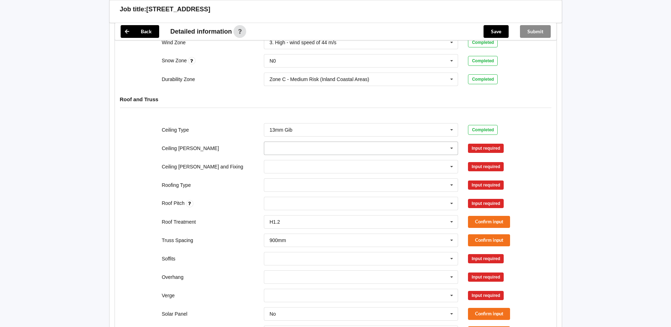
click at [449, 142] on icon at bounding box center [452, 148] width 11 height 13
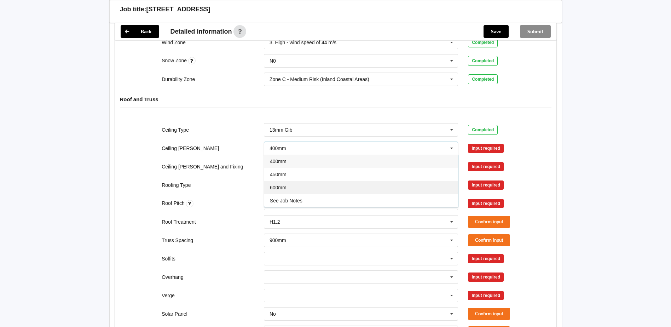
click at [282, 185] on span "600mm" at bounding box center [278, 188] width 17 height 6
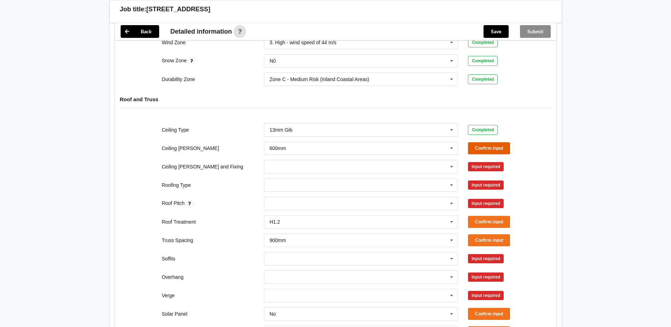
click at [488, 143] on button "Confirm input" at bounding box center [489, 148] width 42 height 12
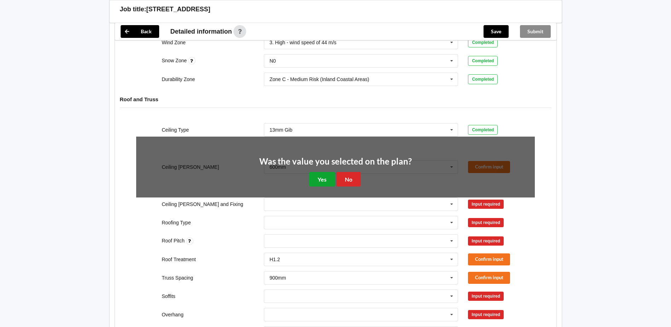
click at [325, 172] on button "Yes" at bounding box center [322, 179] width 26 height 15
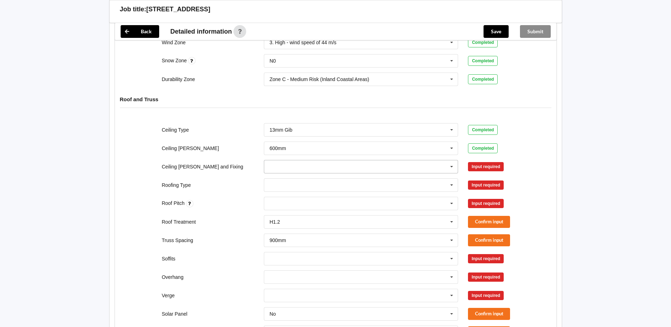
click at [450, 160] on icon at bounding box center [452, 166] width 11 height 13
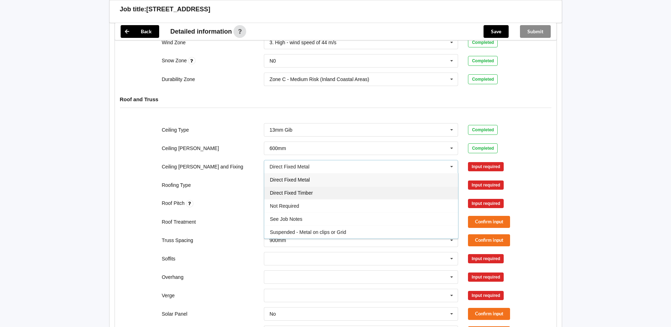
click at [278, 186] on div "Direct Fixed Timber" at bounding box center [361, 192] width 194 height 13
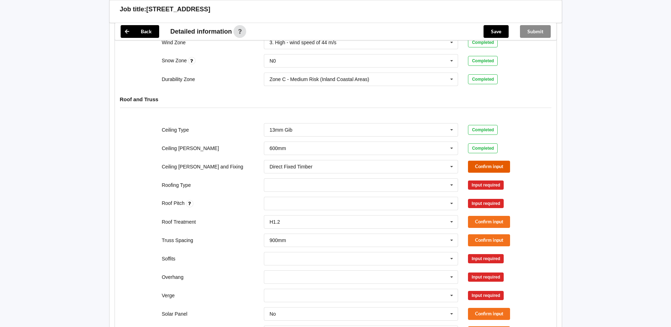
click at [477, 161] on button "Confirm input" at bounding box center [489, 167] width 42 height 12
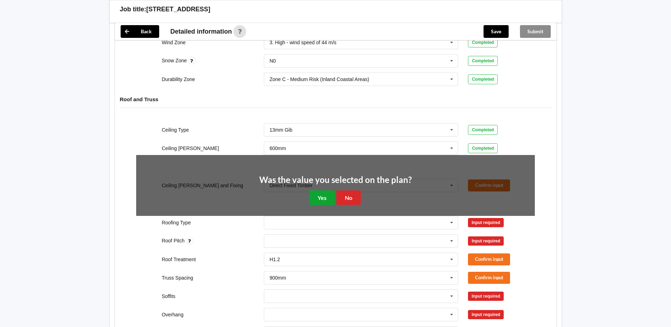
click at [321, 190] on button "Yes" at bounding box center [322, 197] width 26 height 15
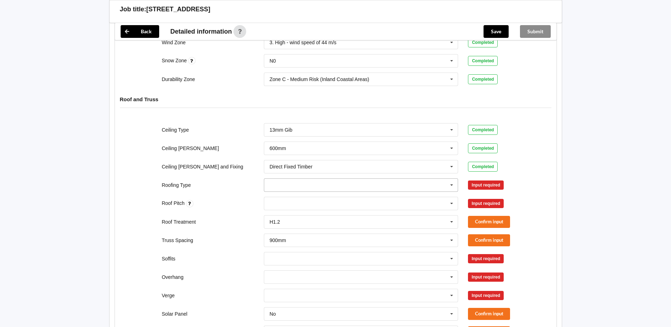
click at [454, 179] on icon at bounding box center [452, 185] width 11 height 13
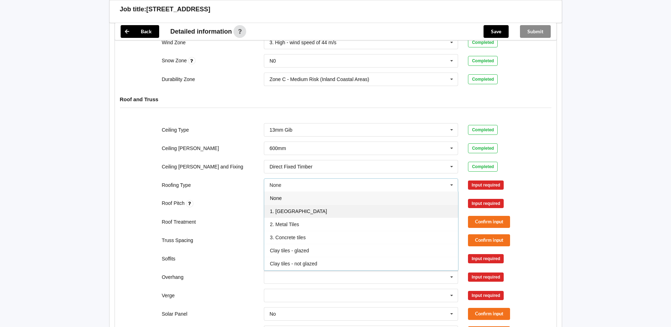
click at [299, 205] on div "1. [GEOGRAPHIC_DATA]" at bounding box center [361, 211] width 194 height 13
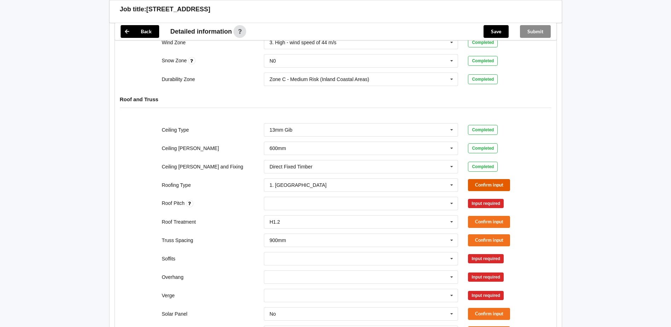
click at [479, 179] on button "Confirm input" at bounding box center [489, 185] width 42 height 12
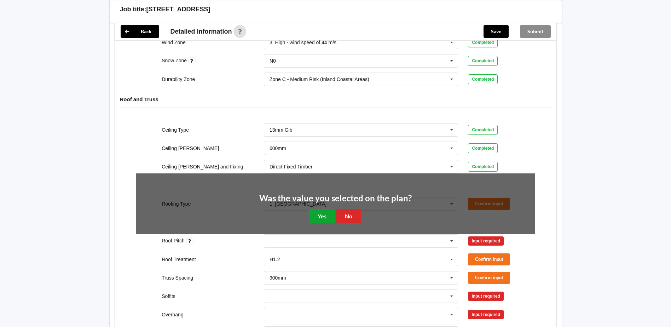
click at [320, 210] on button "Yes" at bounding box center [322, 216] width 26 height 15
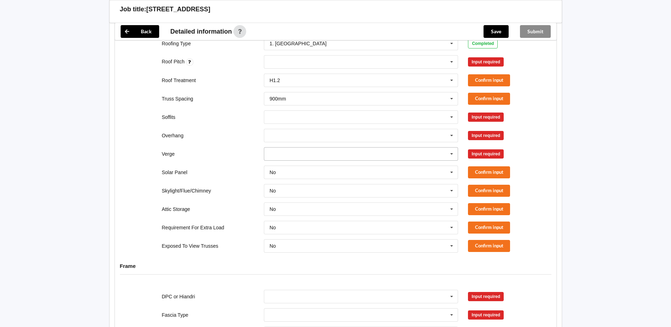
scroll to position [389, 0]
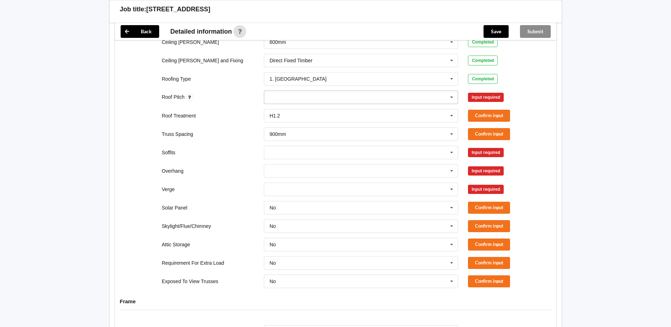
click at [398, 91] on div "None" at bounding box center [361, 97] width 195 height 13
type input "17.5"
click at [286, 108] on b "17.5" at bounding box center [284, 111] width 10 height 6
click at [482, 94] on button "Confirm input" at bounding box center [489, 97] width 42 height 12
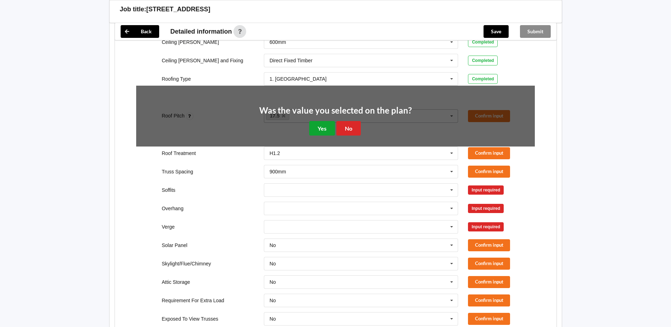
click at [319, 122] on button "Yes" at bounding box center [322, 128] width 26 height 15
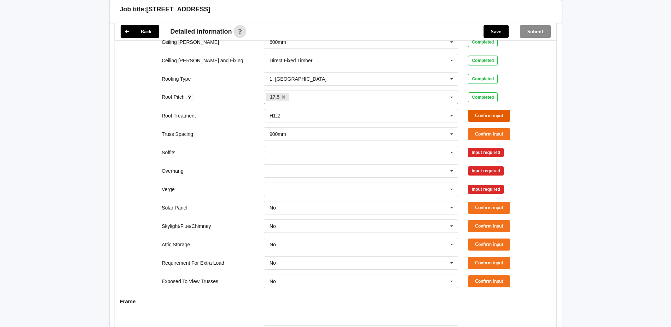
click at [476, 111] on button "Confirm input" at bounding box center [489, 116] width 42 height 12
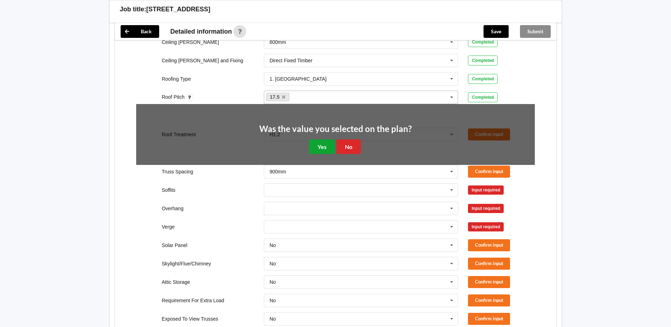
click at [326, 139] on button "Yes" at bounding box center [322, 146] width 26 height 15
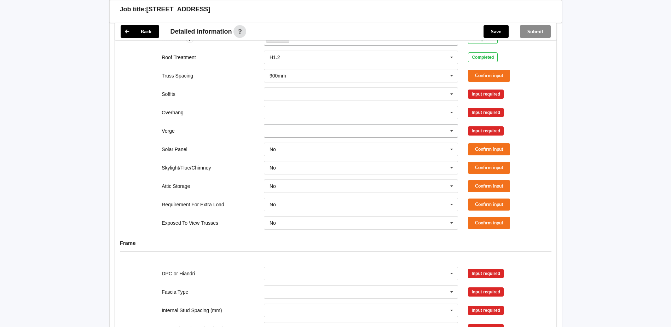
scroll to position [460, 0]
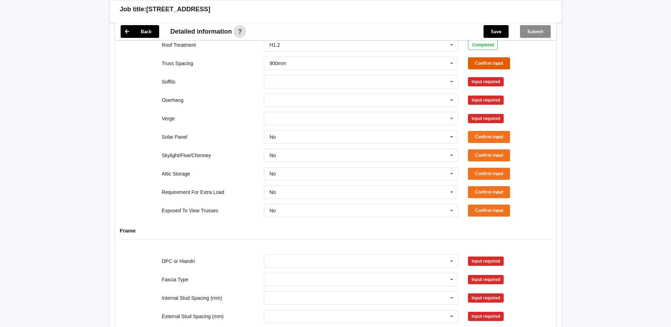
click at [483, 59] on button "Confirm input" at bounding box center [489, 63] width 42 height 12
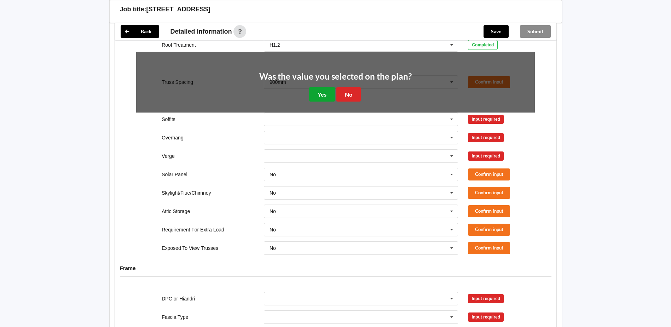
click at [324, 92] on button "Yes" at bounding box center [322, 94] width 26 height 15
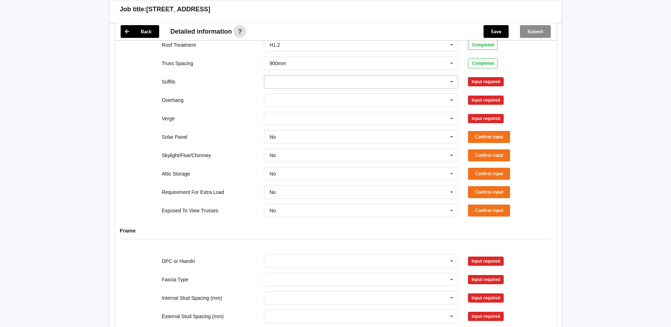
click at [452, 75] on icon at bounding box center [452, 81] width 11 height 13
click at [305, 91] on div "Boxed" at bounding box center [361, 94] width 194 height 13
click at [490, 76] on button "Confirm input" at bounding box center [489, 82] width 42 height 12
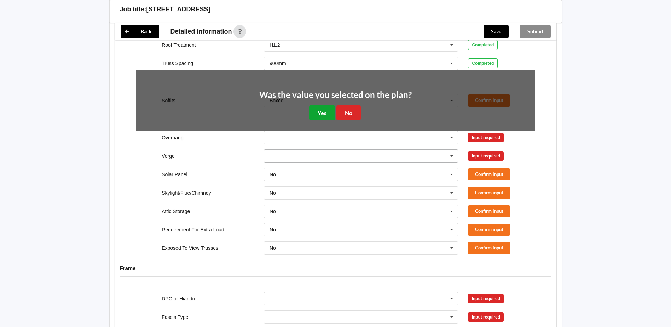
click at [320, 108] on button "Yes" at bounding box center [322, 112] width 26 height 15
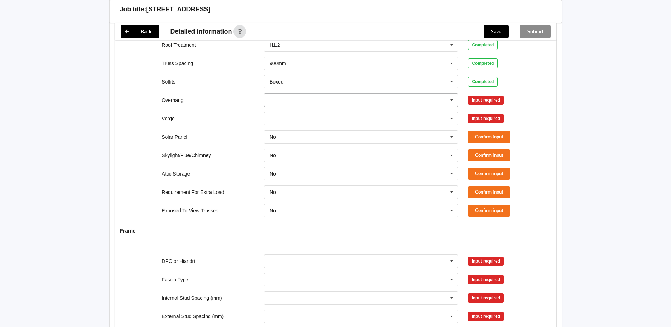
click at [451, 95] on icon at bounding box center [452, 100] width 11 height 13
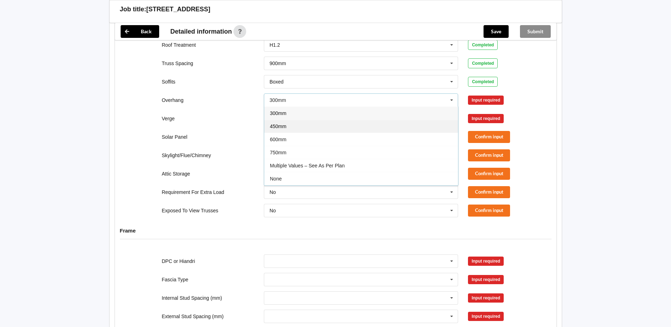
click at [285, 123] on span "450mm" at bounding box center [278, 126] width 17 height 6
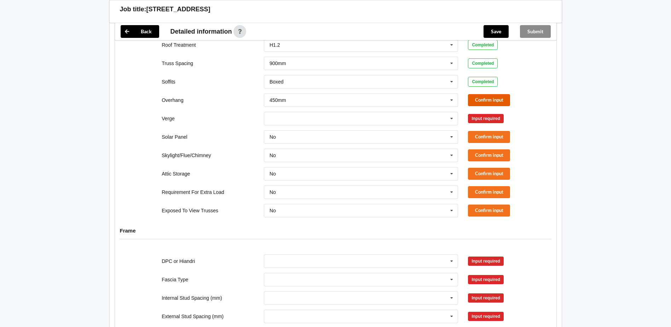
click at [488, 95] on button "Confirm input" at bounding box center [489, 100] width 42 height 12
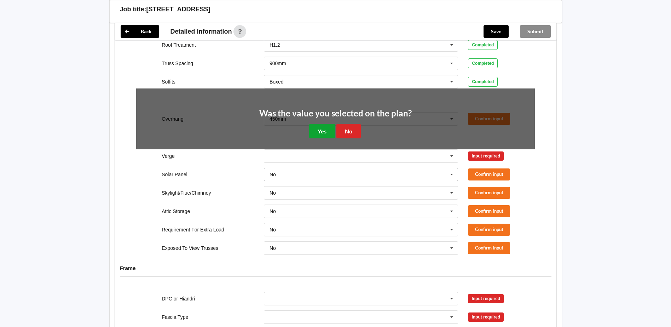
drag, startPoint x: 320, startPoint y: 125, endPoint x: 325, endPoint y: 126, distance: 5.4
click at [320, 126] on button "Yes" at bounding box center [322, 131] width 26 height 15
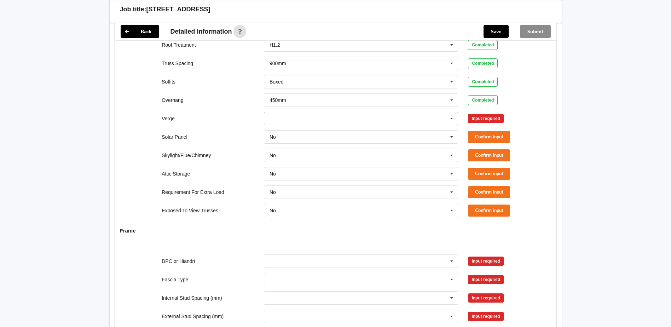
click at [451, 112] on icon at bounding box center [452, 118] width 11 height 13
click at [290, 180] on div "Multiple Values – See As Per Plan" at bounding box center [361, 183] width 194 height 13
click at [454, 112] on icon at bounding box center [452, 118] width 11 height 13
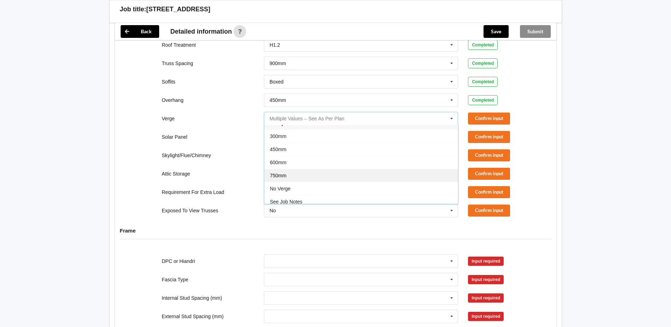
scroll to position [13, 0]
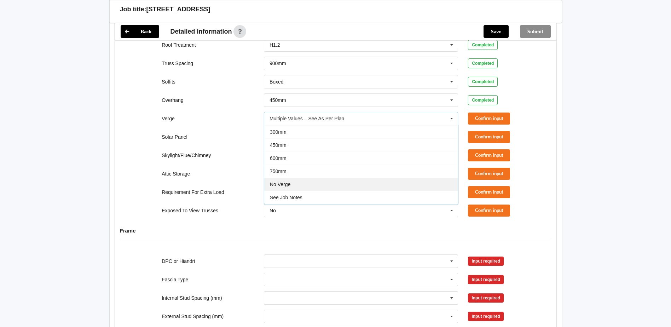
click at [287, 178] on div "No Verge" at bounding box center [361, 184] width 194 height 13
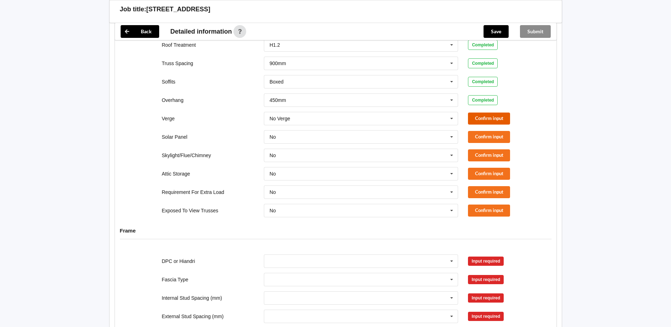
click at [482, 113] on button "Confirm input" at bounding box center [489, 119] width 42 height 12
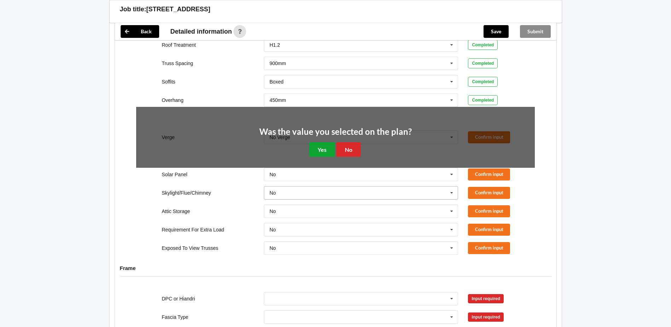
click at [325, 142] on button "Yes" at bounding box center [322, 149] width 26 height 15
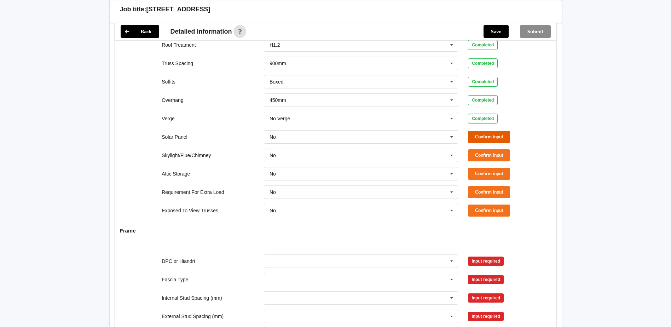
click at [479, 131] on button "Confirm input" at bounding box center [489, 137] width 42 height 12
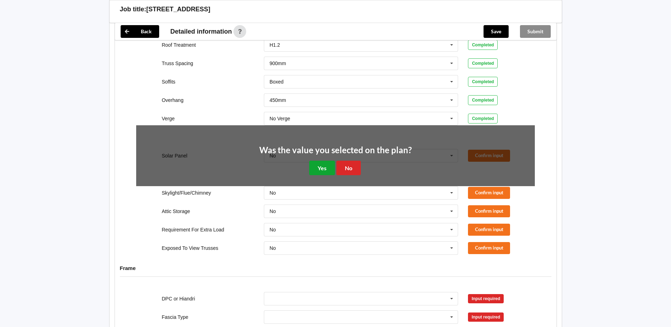
click at [330, 161] on button "Yes" at bounding box center [322, 168] width 26 height 15
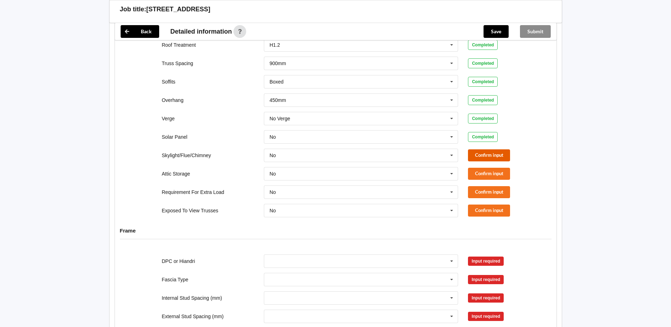
click at [479, 153] on button "Confirm input" at bounding box center [489, 155] width 42 height 12
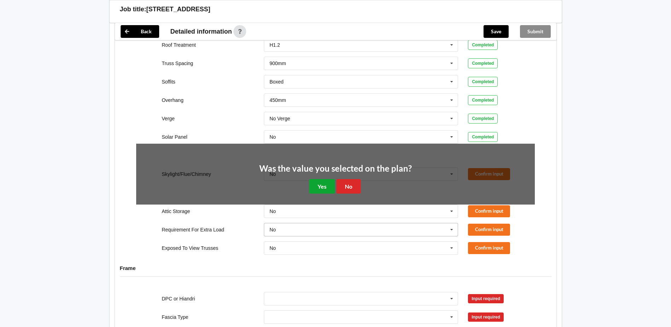
drag, startPoint x: 325, startPoint y: 181, endPoint x: 329, endPoint y: 181, distance: 4.6
click at [325, 182] on button "Yes" at bounding box center [322, 186] width 26 height 15
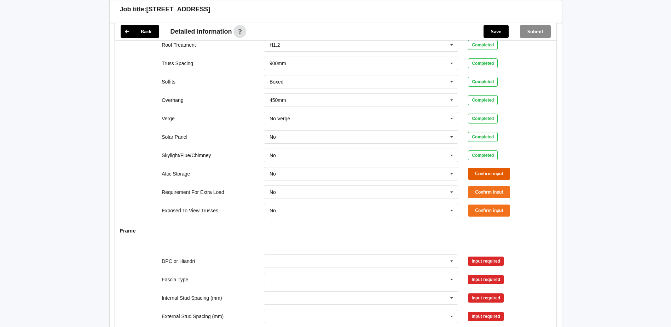
click at [482, 168] on button "Confirm input" at bounding box center [489, 174] width 42 height 12
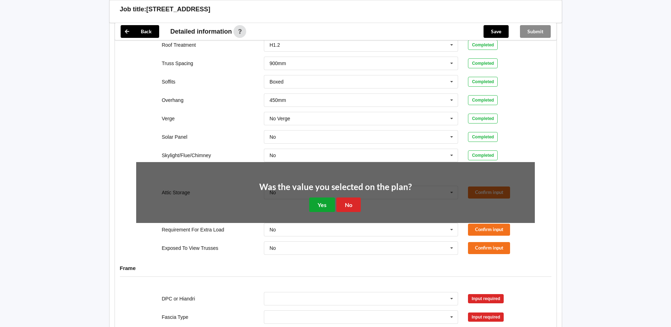
click at [330, 198] on button "Yes" at bounding box center [322, 204] width 26 height 15
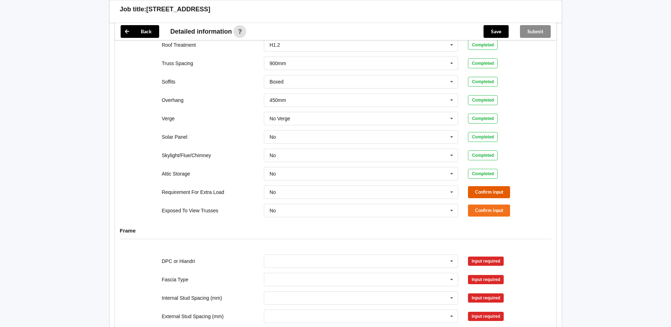
click at [479, 186] on button "Confirm input" at bounding box center [489, 192] width 42 height 12
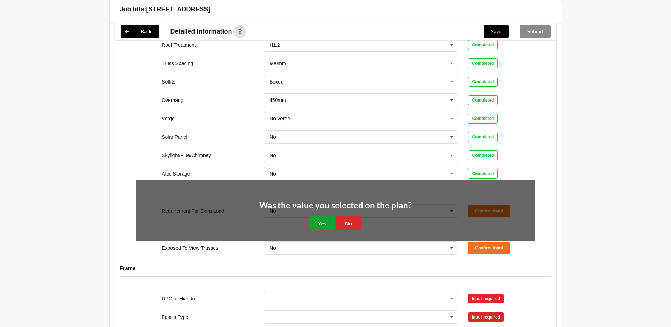
click at [318, 216] on button "Yes" at bounding box center [322, 223] width 26 height 15
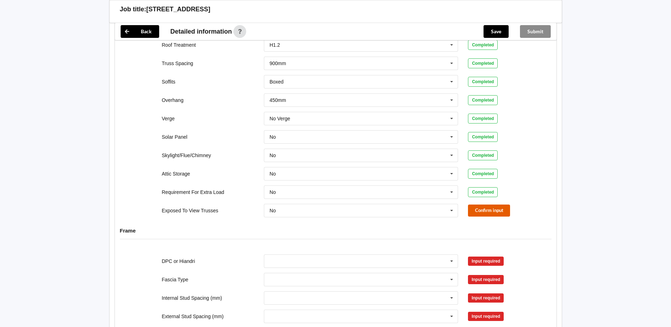
click at [474, 205] on button "Confirm input" at bounding box center [489, 211] width 42 height 12
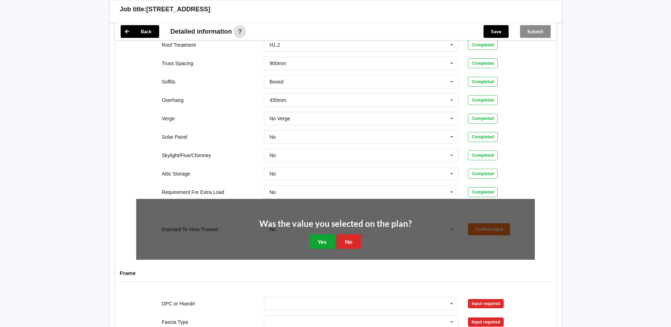
drag, startPoint x: 318, startPoint y: 236, endPoint x: 333, endPoint y: 233, distance: 15.9
click at [318, 236] on button "Yes" at bounding box center [322, 241] width 26 height 15
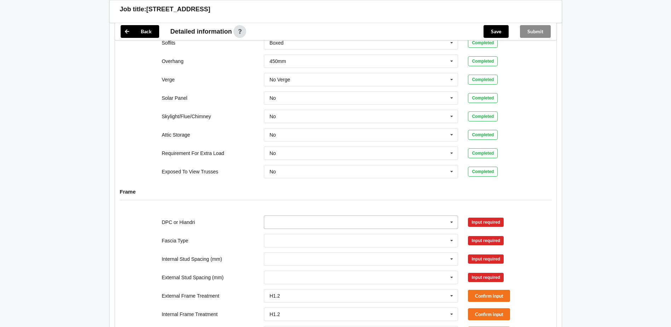
scroll to position [566, 0]
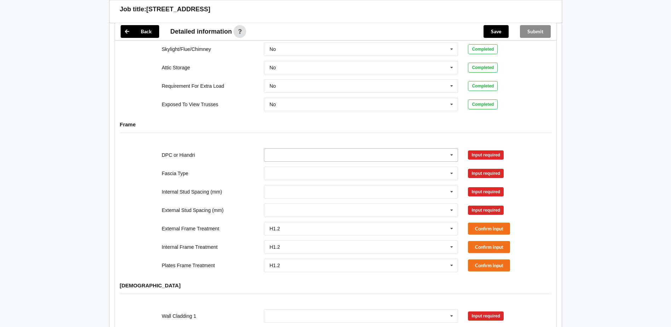
click at [453, 151] on icon at bounding box center [452, 155] width 11 height 13
click at [291, 165] on span "DPC Fitted" at bounding box center [282, 168] width 24 height 6
click at [483, 151] on button "Confirm input" at bounding box center [489, 155] width 42 height 12
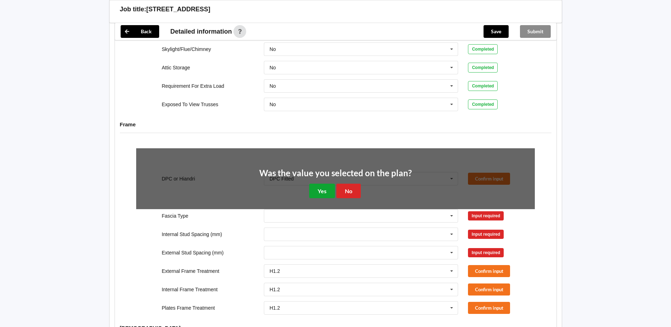
click at [328, 184] on button "Yes" at bounding box center [322, 191] width 26 height 15
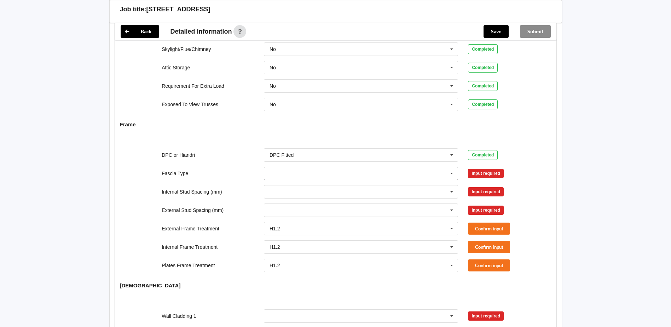
click at [454, 167] on icon at bounding box center [452, 173] width 11 height 13
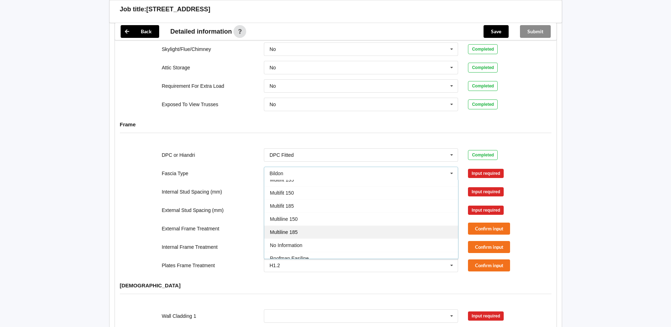
click at [298, 226] on div "Multiline 185" at bounding box center [361, 231] width 194 height 13
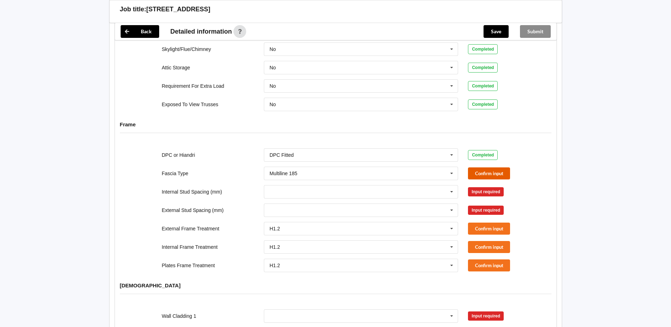
click at [481, 167] on button "Confirm input" at bounding box center [489, 173] width 42 height 12
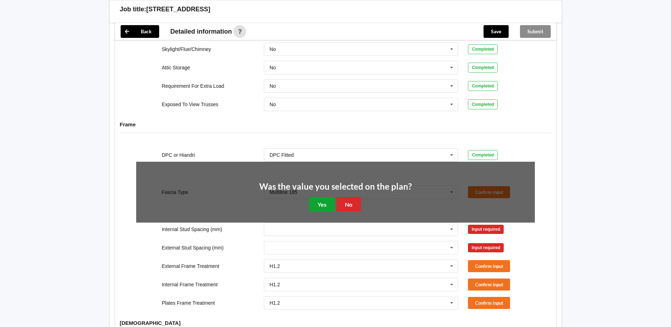
click at [326, 203] on button "Yes" at bounding box center [322, 204] width 26 height 15
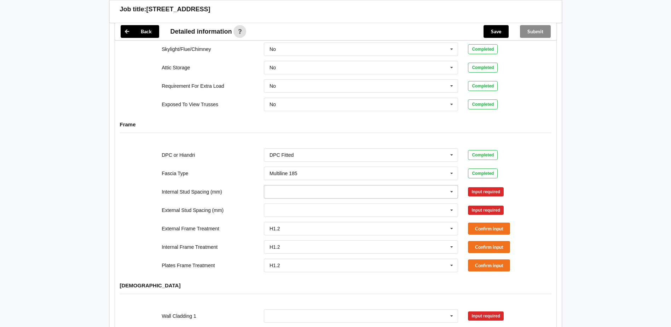
click at [448, 186] on icon at bounding box center [452, 191] width 11 height 13
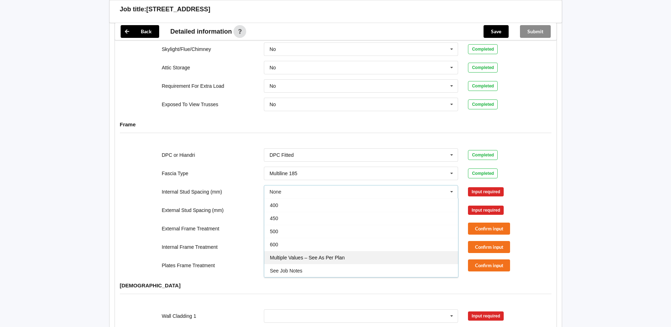
click at [299, 253] on div "Multiple Values – See As Per Plan" at bounding box center [361, 257] width 194 height 13
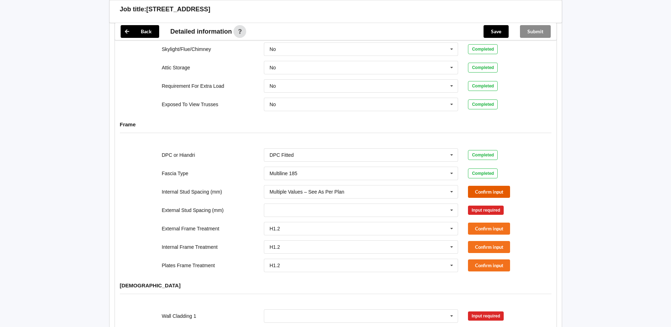
click at [476, 187] on button "Confirm input" at bounding box center [489, 192] width 42 height 12
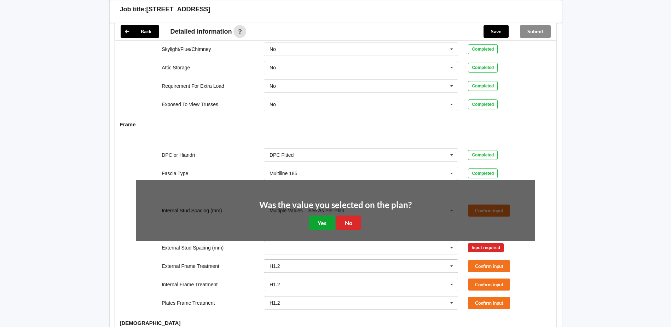
drag, startPoint x: 325, startPoint y: 220, endPoint x: 332, endPoint y: 220, distance: 6.7
click at [326, 220] on button "Yes" at bounding box center [322, 222] width 26 height 15
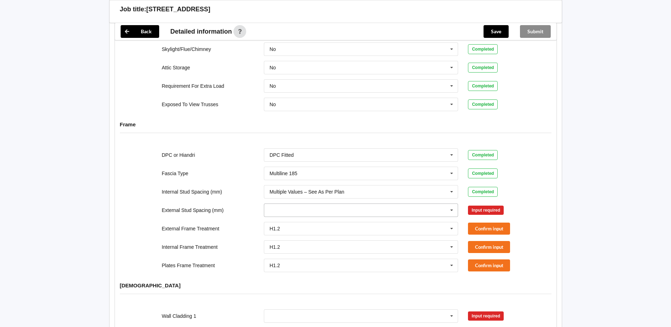
click at [450, 205] on icon at bounding box center [452, 210] width 11 height 13
click at [298, 273] on span "Multiple Values – See As Per Plan" at bounding box center [307, 276] width 75 height 6
click at [478, 204] on button "Confirm input" at bounding box center [489, 210] width 42 height 12
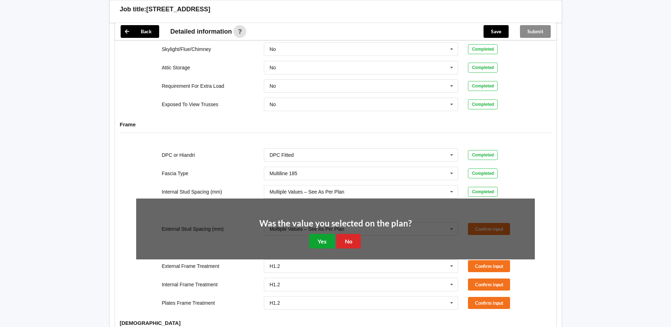
click at [321, 234] on button "Yes" at bounding box center [322, 241] width 26 height 15
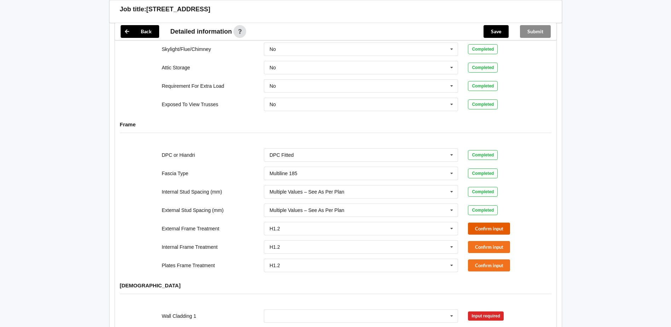
click at [484, 224] on button "Confirm input" at bounding box center [489, 229] width 42 height 12
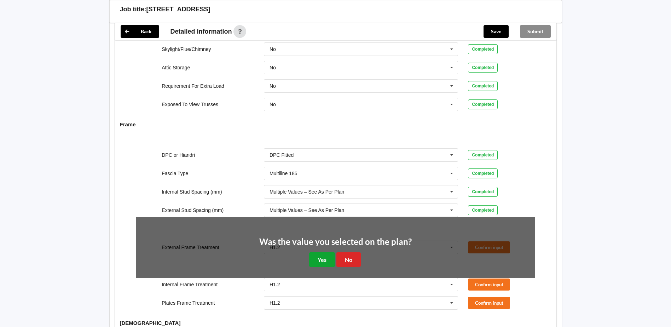
click at [318, 253] on button "Yes" at bounding box center [322, 259] width 26 height 15
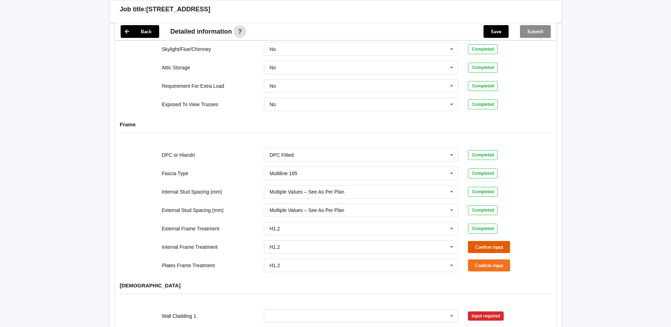
click at [489, 242] on button "Confirm input" at bounding box center [489, 247] width 42 height 12
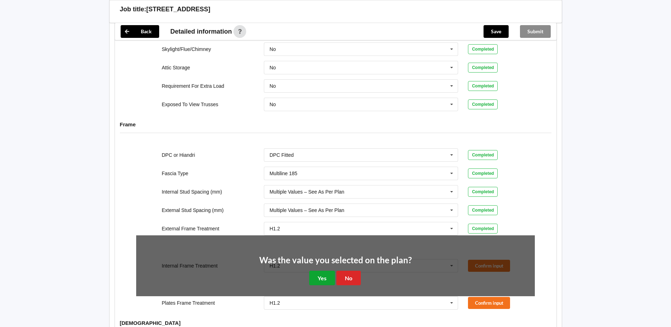
click at [321, 276] on button "Yes" at bounding box center [322, 278] width 26 height 15
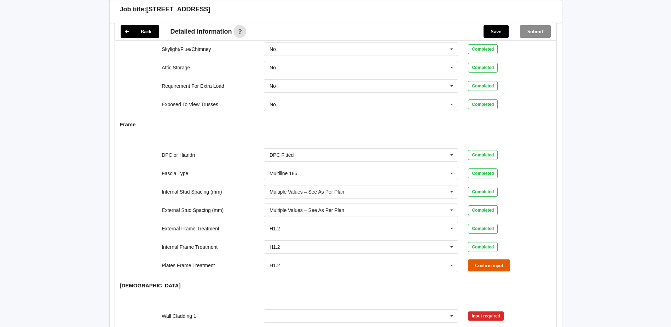
click at [487, 259] on button "Confirm input" at bounding box center [489, 265] width 42 height 12
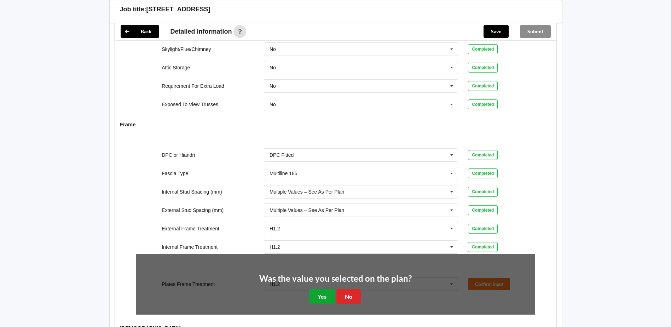
drag, startPoint x: 328, startPoint y: 290, endPoint x: 335, endPoint y: 284, distance: 8.8
click at [329, 289] on button "Yes" at bounding box center [322, 296] width 26 height 15
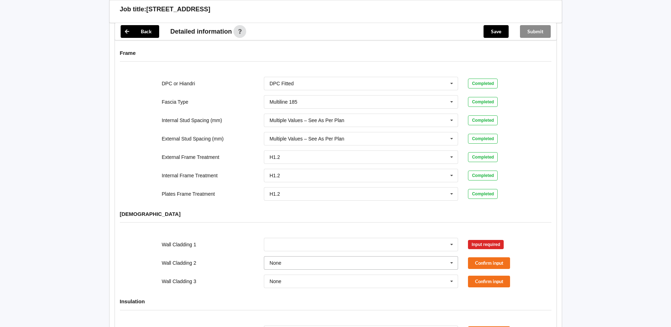
scroll to position [708, 0]
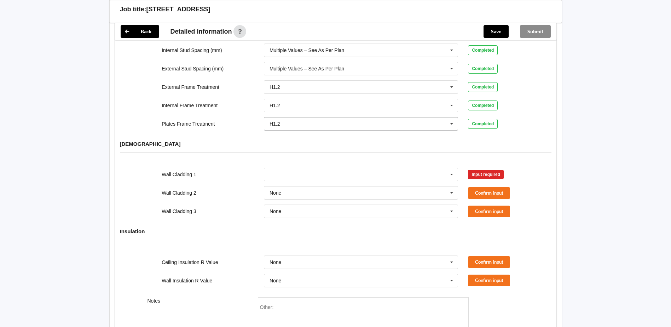
click at [449, 117] on icon at bounding box center [452, 123] width 11 height 13
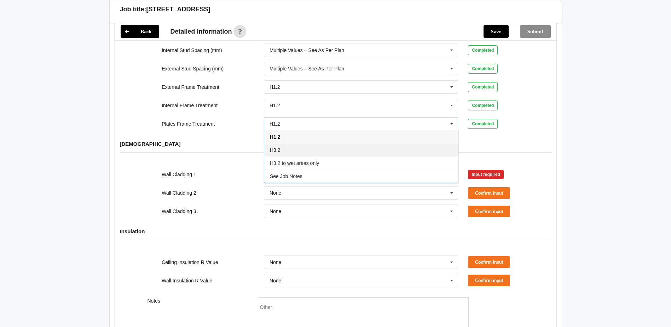
click at [294, 148] on div "H3.2" at bounding box center [361, 149] width 194 height 13
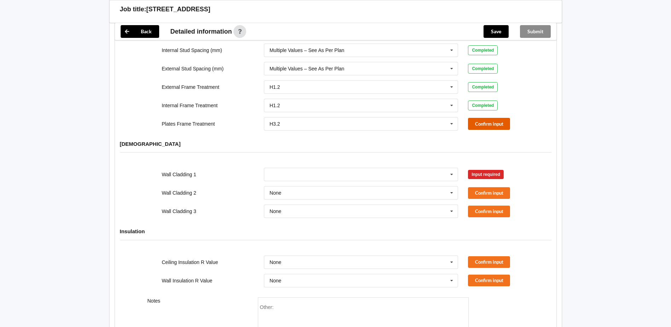
click at [503, 120] on button "Confirm input" at bounding box center [489, 124] width 42 height 12
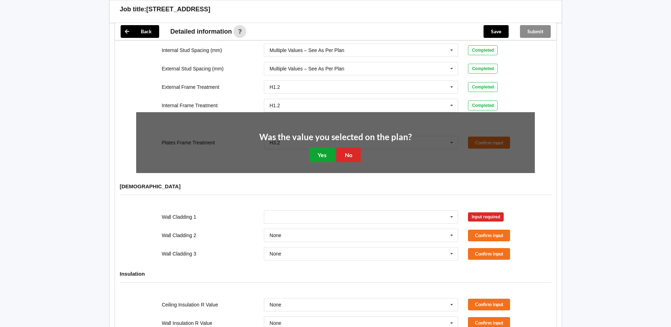
click at [334, 153] on button "Yes" at bounding box center [322, 155] width 26 height 15
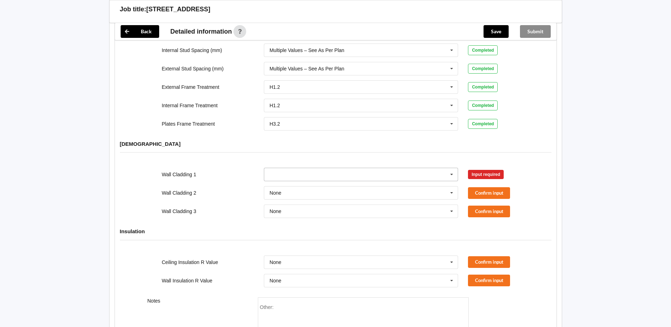
click at [451, 169] on icon at bounding box center [452, 174] width 11 height 13
click at [295, 186] on div "Axon Panel" at bounding box center [361, 187] width 194 height 13
click at [507, 169] on button "Confirm input" at bounding box center [489, 175] width 42 height 12
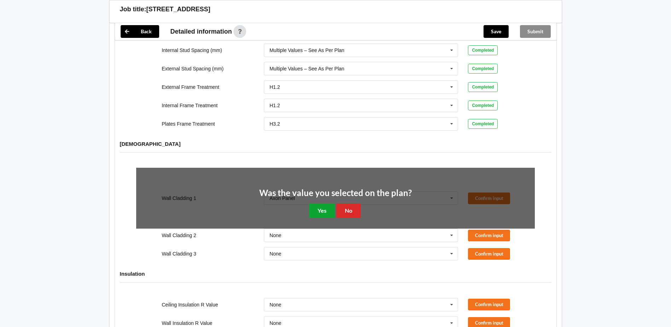
click at [325, 203] on button "Yes" at bounding box center [322, 210] width 26 height 15
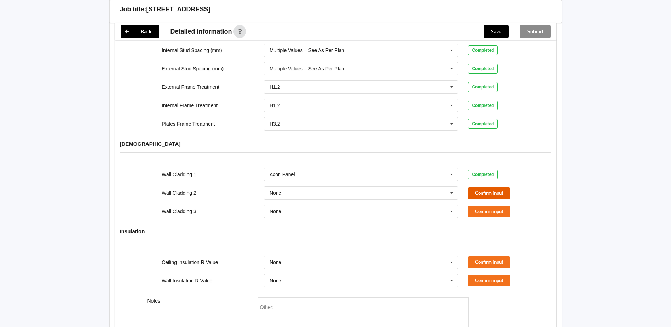
click at [479, 187] on button "Confirm input" at bounding box center [489, 193] width 42 height 12
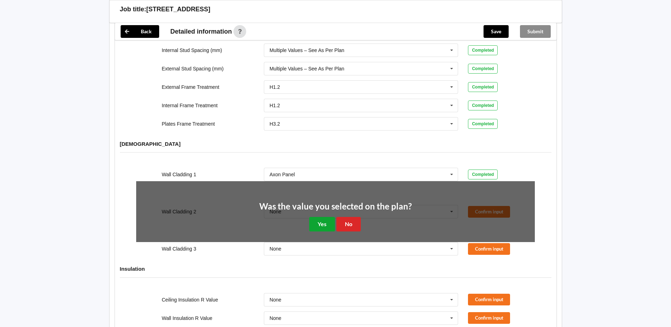
click at [322, 217] on button "Yes" at bounding box center [322, 224] width 26 height 15
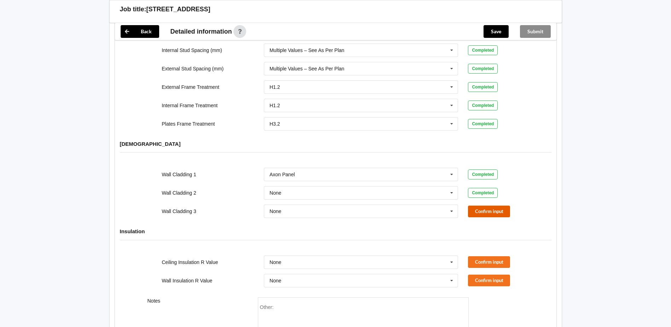
click at [484, 206] on button "Confirm input" at bounding box center [489, 212] width 42 height 12
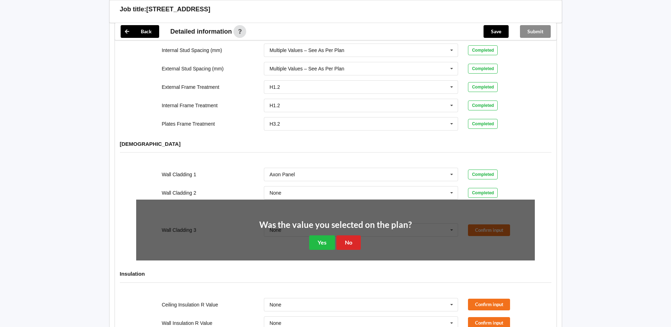
click at [326, 244] on div "Was the value you selected on the plan? Yes No" at bounding box center [335, 235] width 399 height 71
click at [333, 235] on button "Yes" at bounding box center [322, 242] width 26 height 15
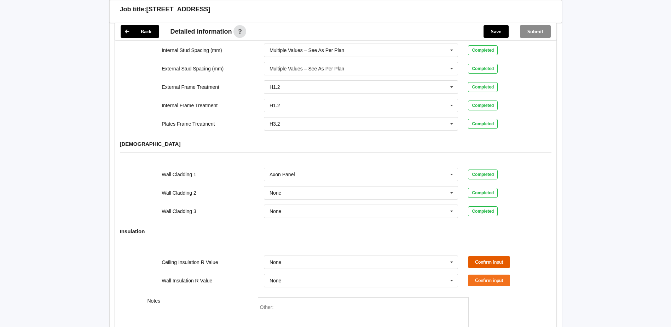
click at [492, 258] on button "Confirm input" at bounding box center [489, 262] width 42 height 12
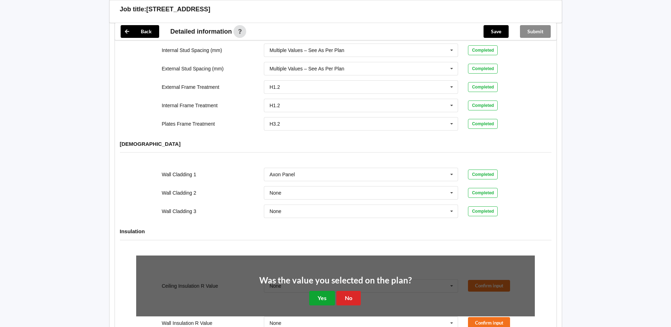
click at [321, 291] on button "Yes" at bounding box center [322, 298] width 26 height 15
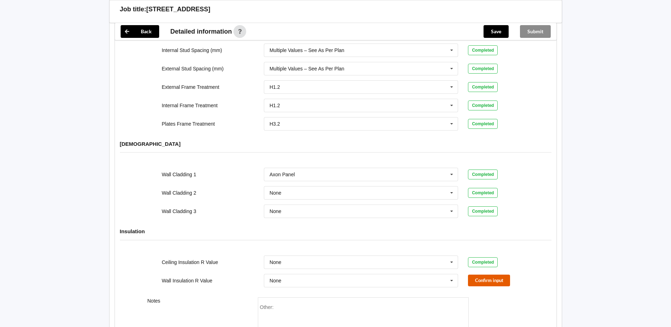
click at [474, 276] on button "Confirm input" at bounding box center [489, 281] width 42 height 12
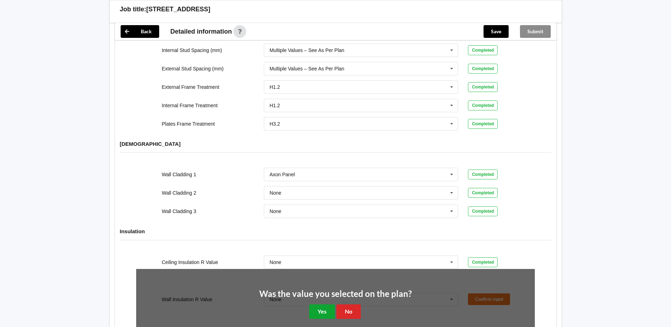
click at [319, 305] on button "Yes" at bounding box center [322, 311] width 26 height 15
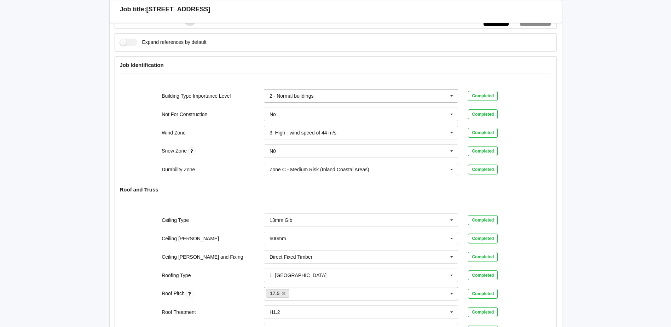
scroll to position [108, 0]
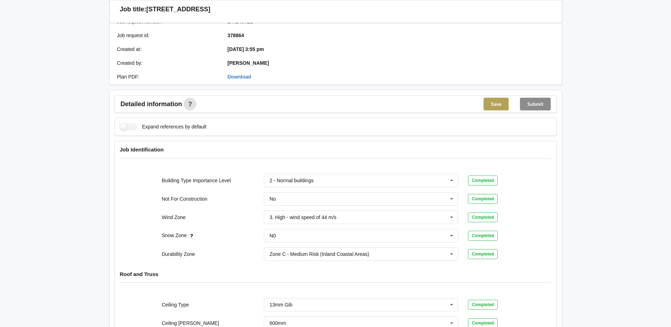
click at [497, 98] on button "Save" at bounding box center [496, 104] width 25 height 13
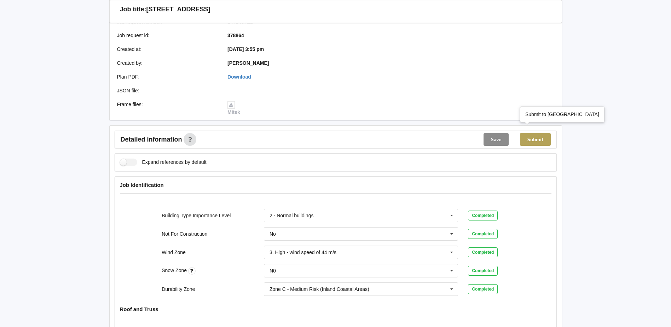
click at [534, 134] on button "Submit" at bounding box center [535, 139] width 31 height 13
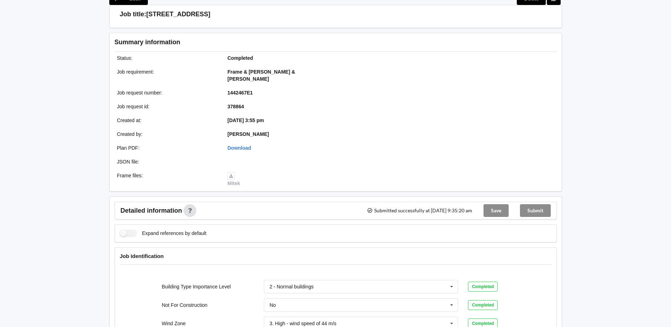
scroll to position [0, 0]
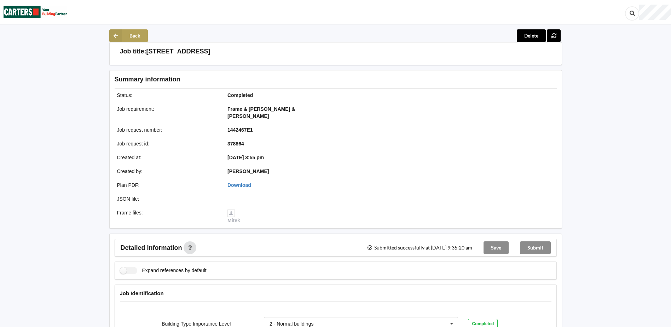
click at [137, 36] on button "Back" at bounding box center [128, 35] width 39 height 13
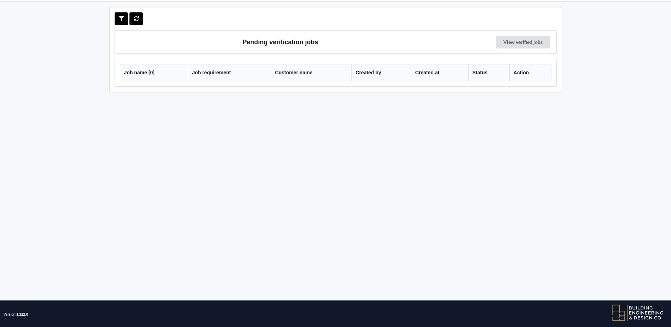
scroll to position [31, 0]
